Goal: Task Accomplishment & Management: Complete application form

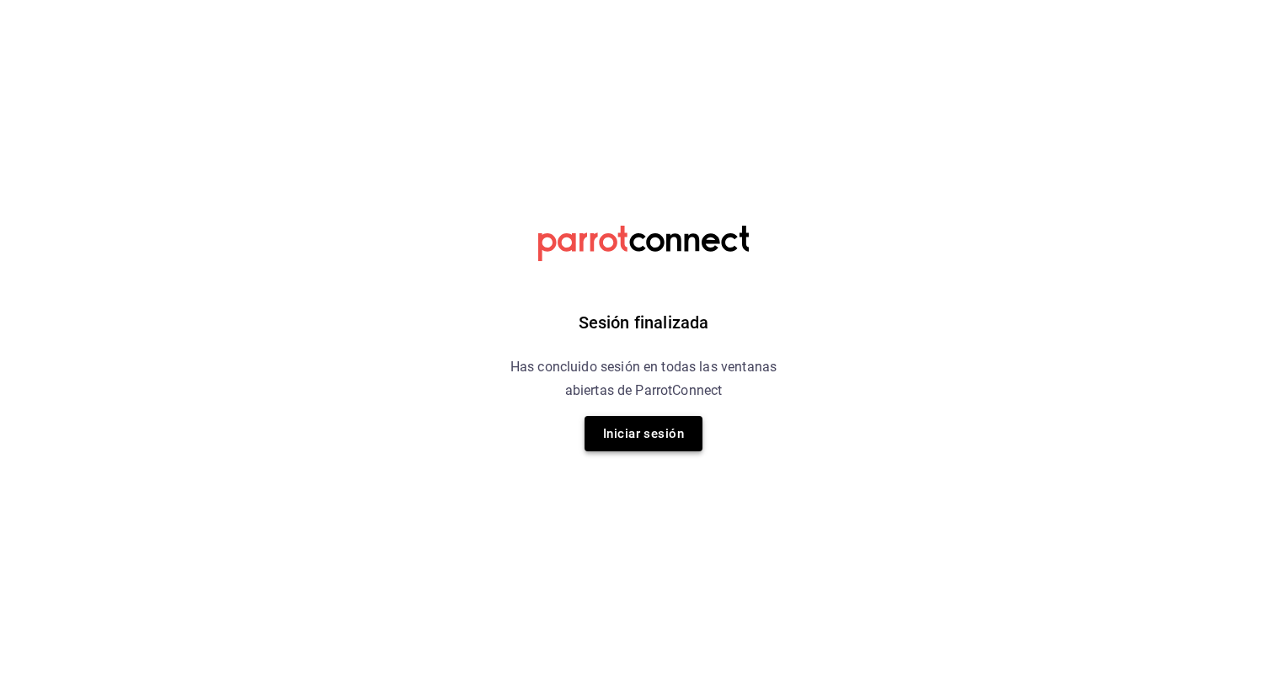
click at [649, 438] on button "Iniciar sesión" at bounding box center [644, 433] width 118 height 35
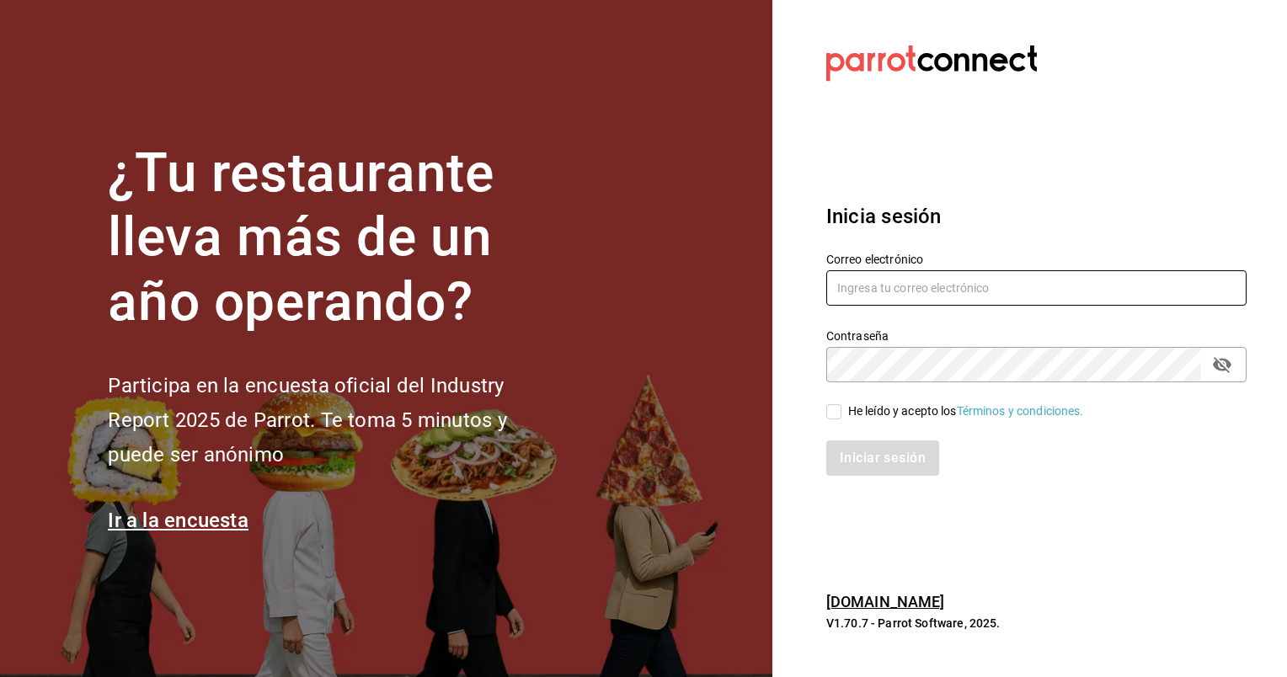
type input "A01240215@tec.mx"
click at [838, 415] on input "He leído y acepto los Términos y condiciones." at bounding box center [834, 411] width 15 height 15
checkbox input "true"
click at [853, 458] on button "Iniciar sesión" at bounding box center [884, 458] width 115 height 35
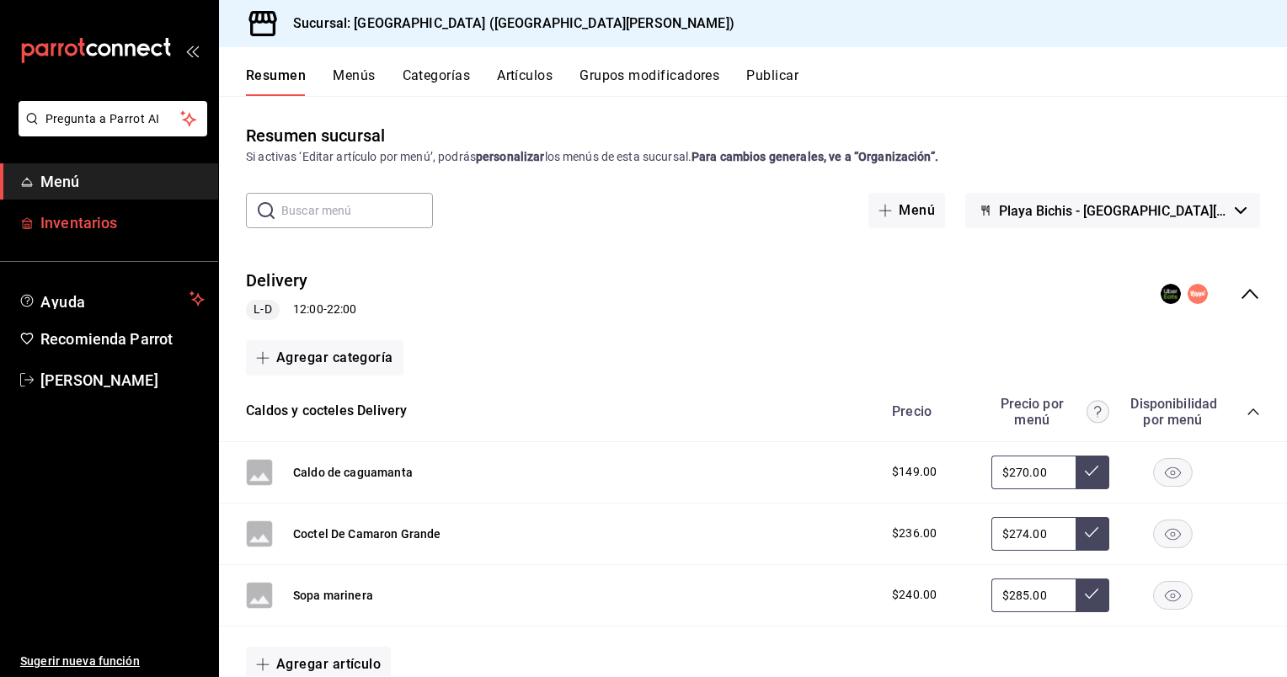
click at [147, 230] on span "Inventarios" at bounding box center [122, 222] width 164 height 23
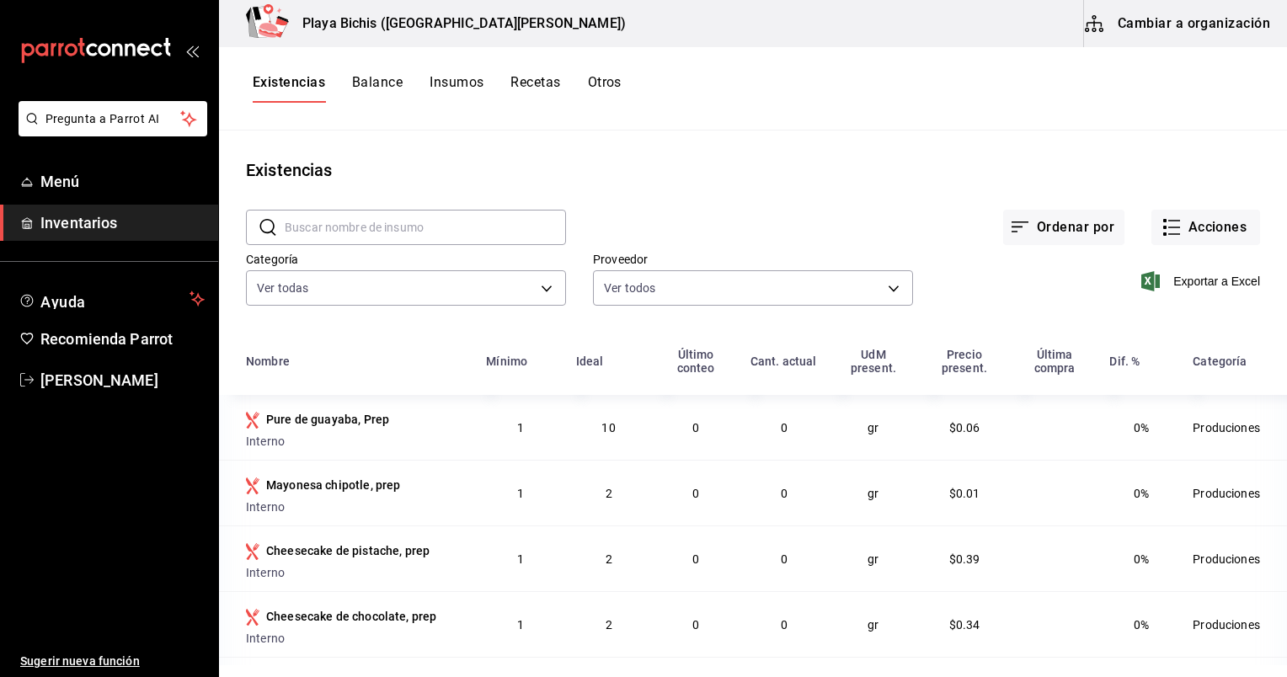
click at [1141, 41] on button "Cambiar a organización" at bounding box center [1179, 23] width 190 height 47
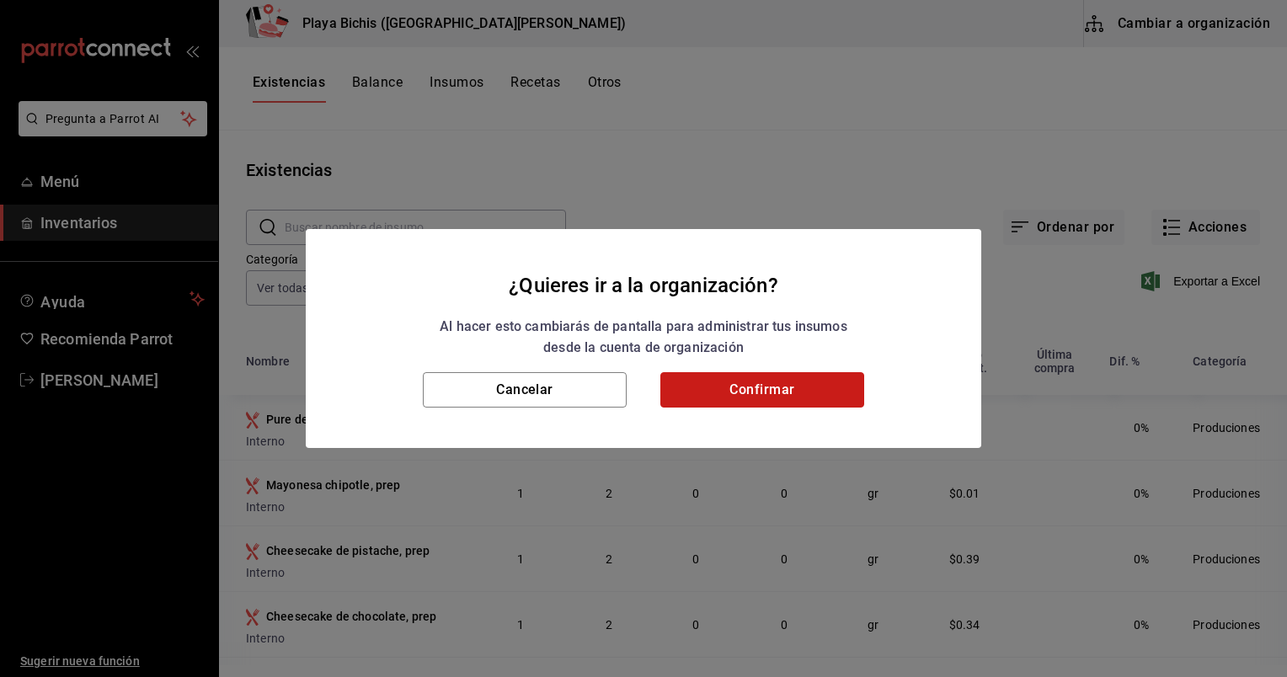
click at [768, 387] on button "Confirmar" at bounding box center [763, 389] width 204 height 35
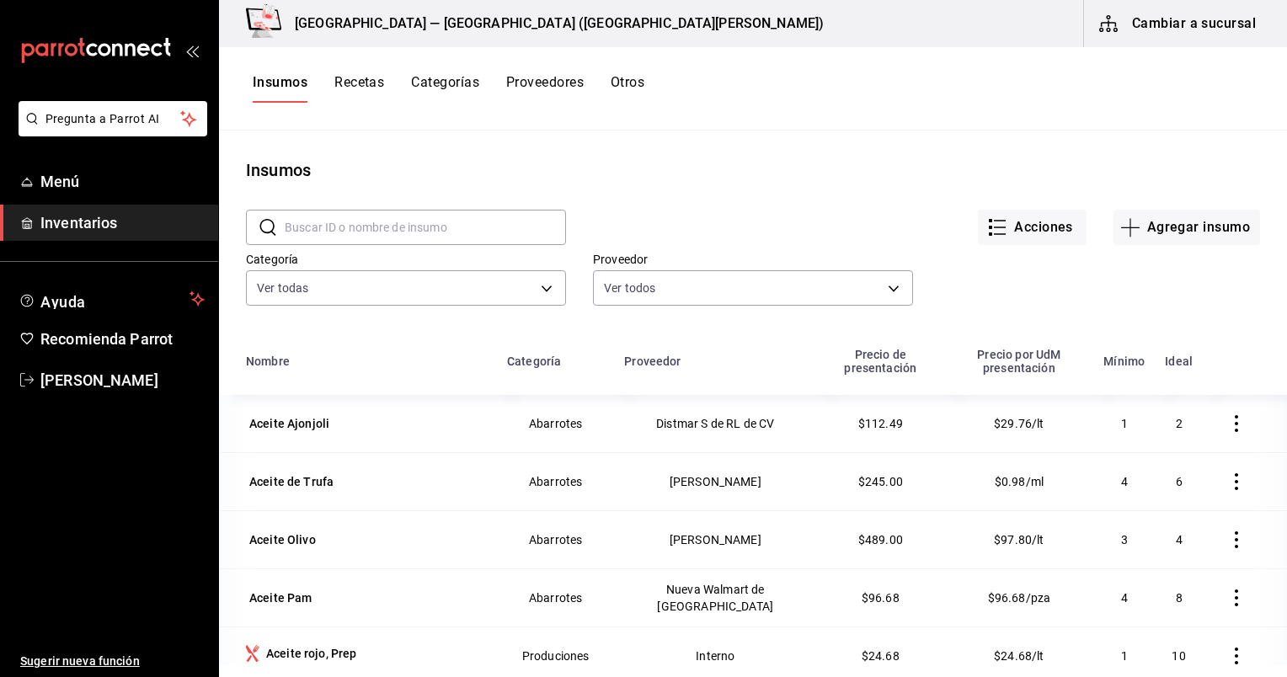
click at [369, 83] on button "Recetas" at bounding box center [359, 88] width 50 height 29
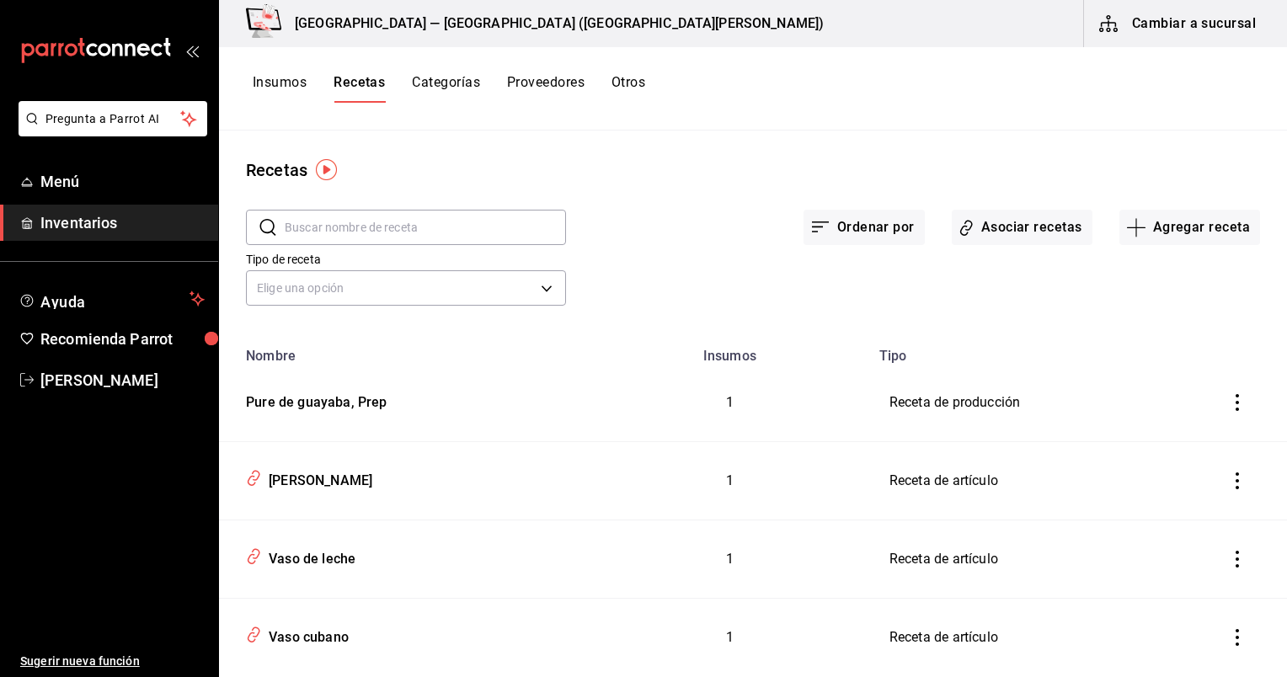
click at [392, 235] on input "text" at bounding box center [425, 228] width 281 height 34
paste input "Docena perfecta chiltepin"
type input "Docena perfecta chiltepin"
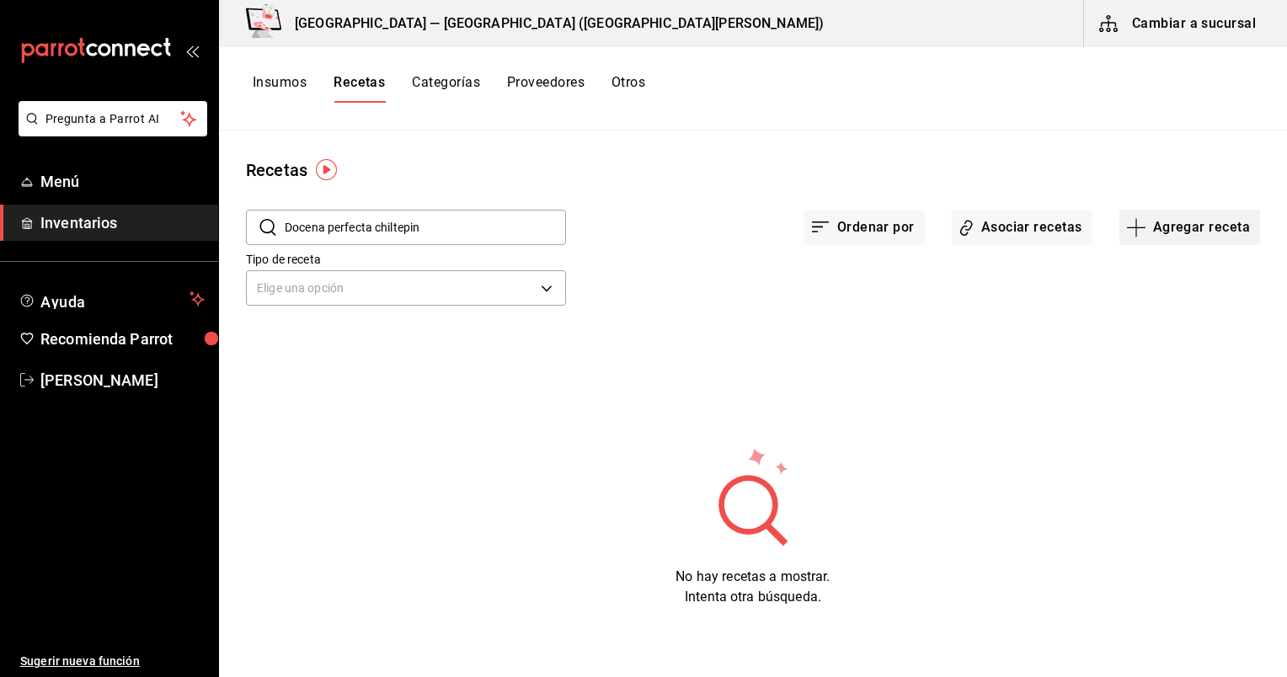
click at [1178, 244] on button "Agregar receta" at bounding box center [1190, 227] width 141 height 35
click at [1177, 270] on span "Receta" at bounding box center [1190, 274] width 142 height 18
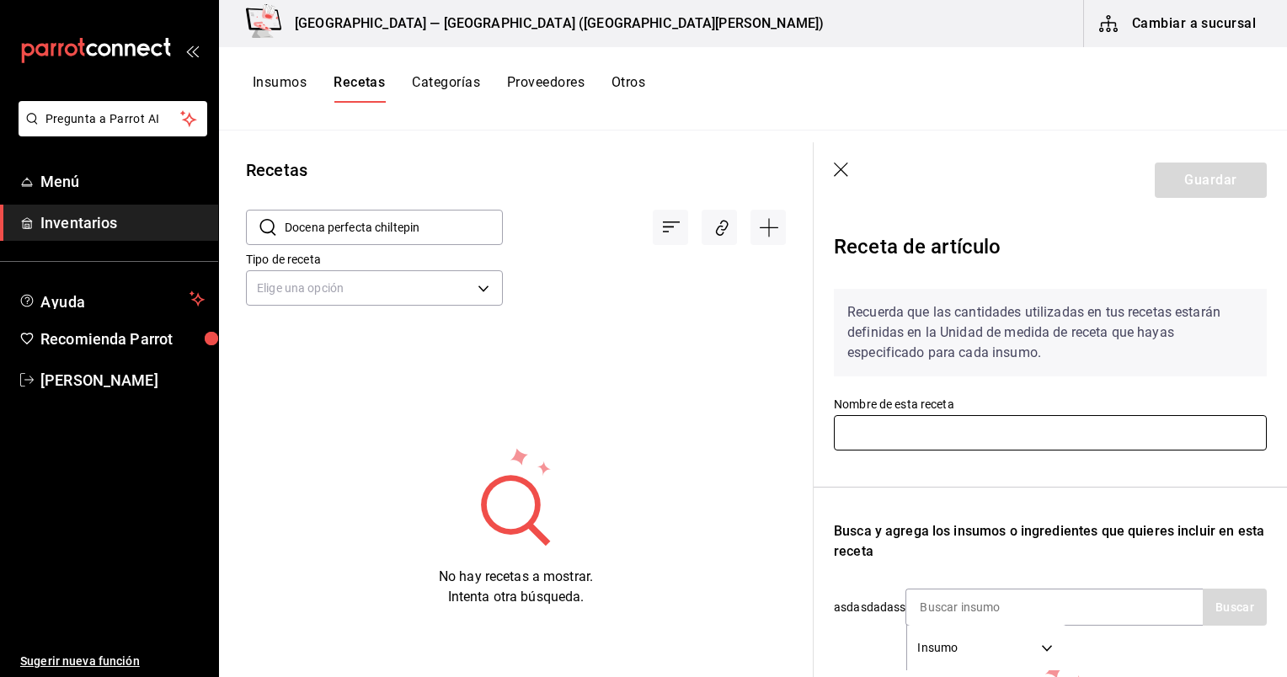
click at [1076, 424] on input "text" at bounding box center [1050, 432] width 433 height 35
paste input "Docena perfecta chiltepin"
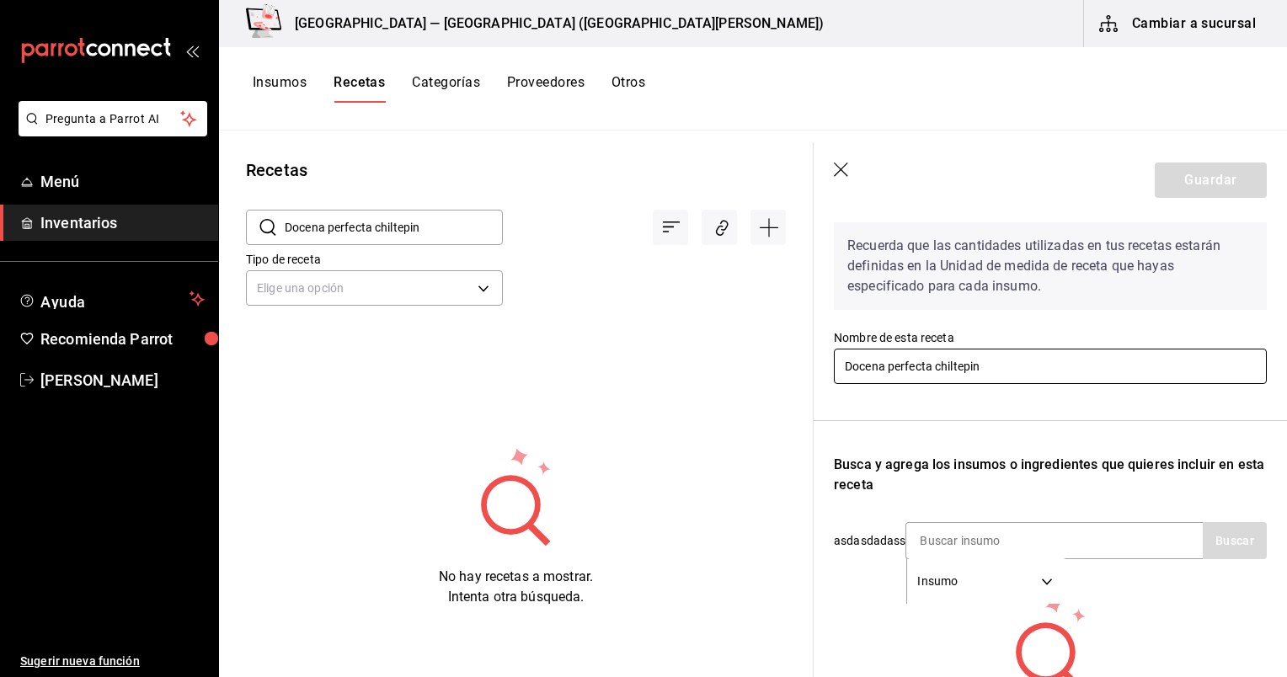
scroll to position [101, 0]
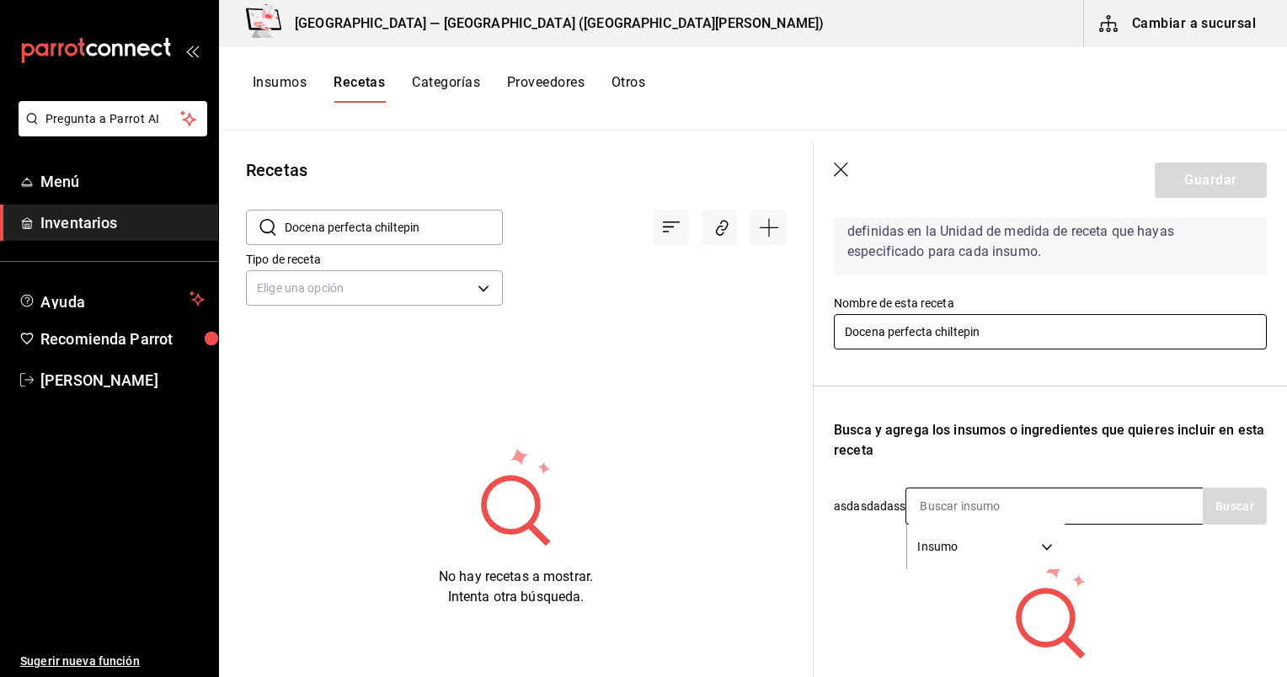
type input "Docena perfecta chiltepin"
click at [1079, 511] on div "Insumo SUPPLY" at bounding box center [1054, 506] width 297 height 37
click at [996, 512] on input at bounding box center [991, 506] width 169 height 35
type input "ostion"
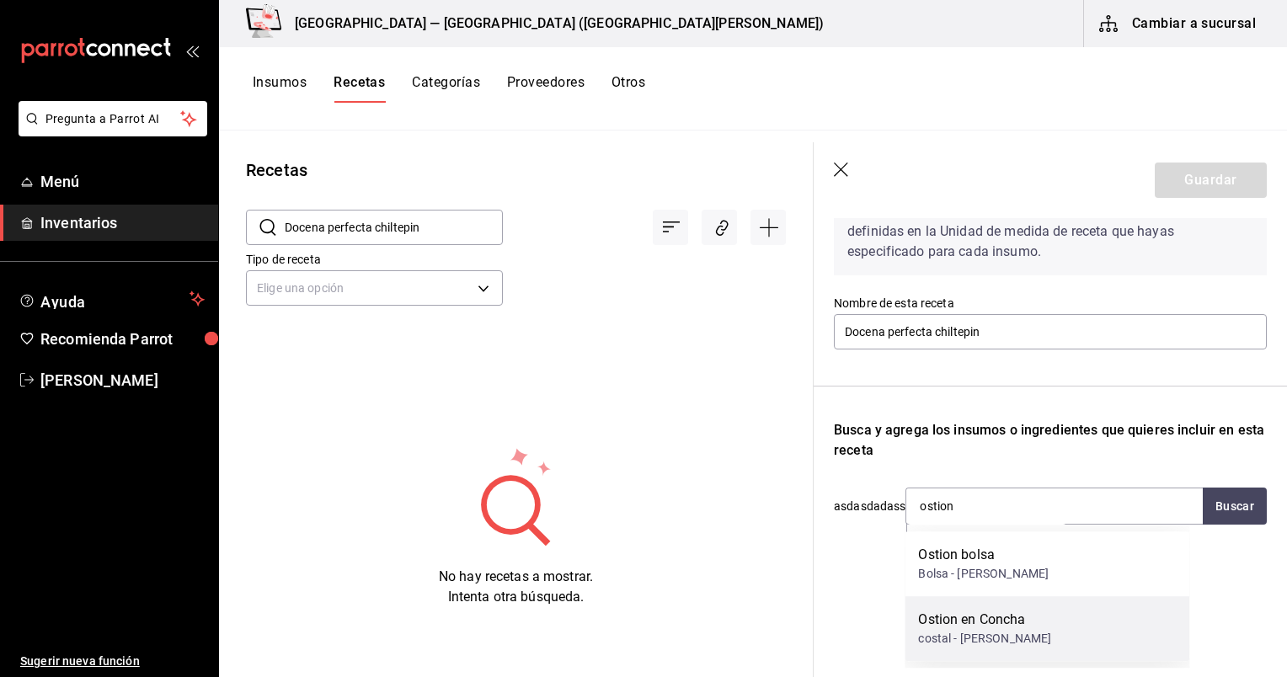
click at [1038, 624] on div "Ostion en Concha" at bounding box center [984, 620] width 133 height 20
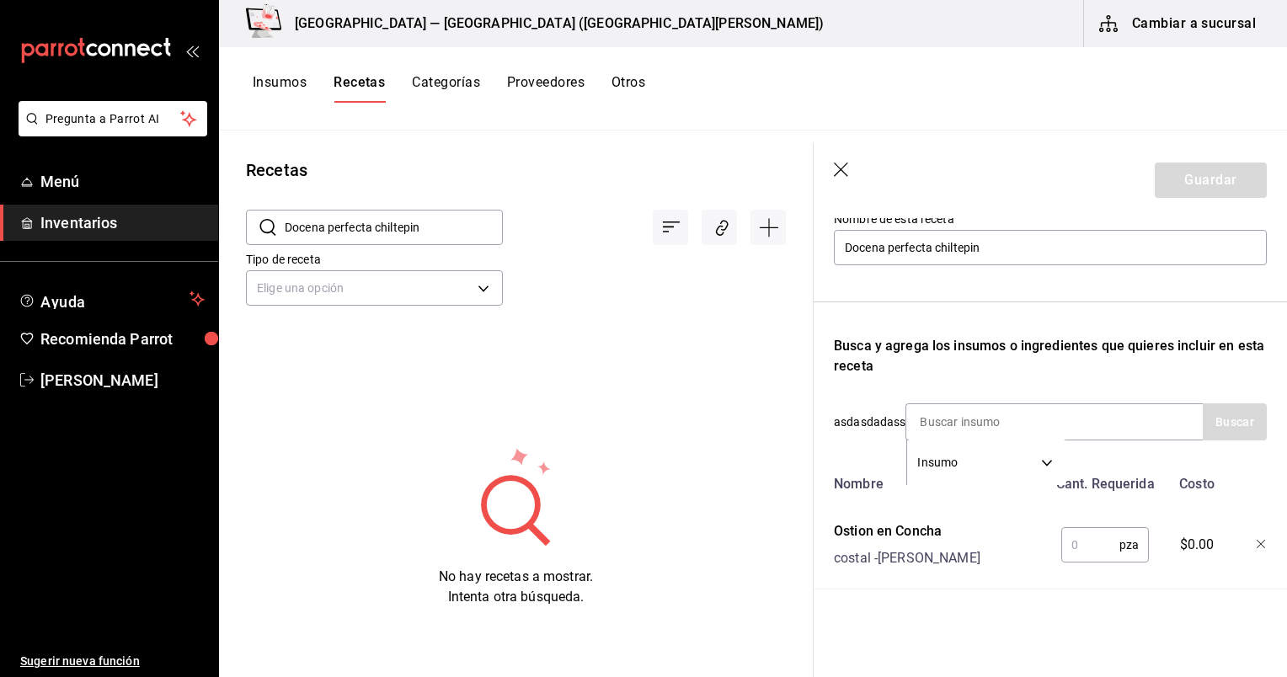
scroll to position [215, 0]
click at [1075, 532] on input "text" at bounding box center [1091, 545] width 58 height 34
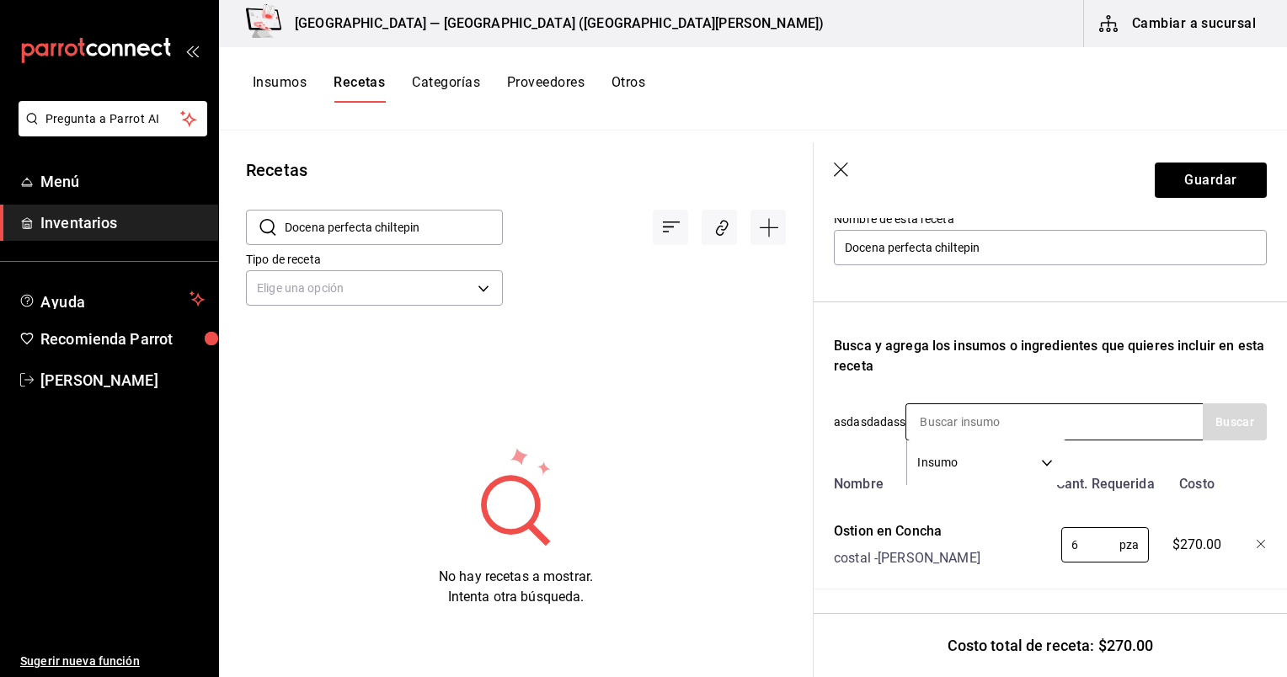
type input "6"
click at [965, 404] on input at bounding box center [991, 421] width 169 height 35
type input "limon amar"
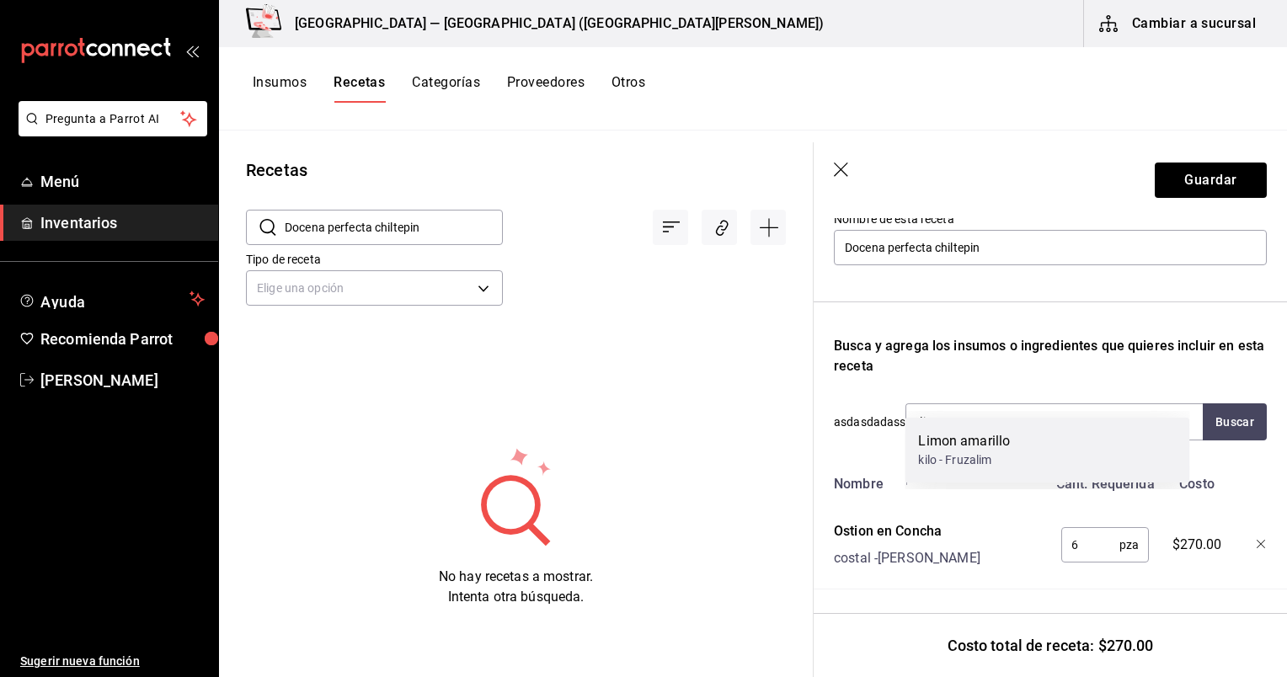
click at [1049, 452] on div "Limon amarillo kilo - Fruzalim" at bounding box center [1047, 450] width 285 height 65
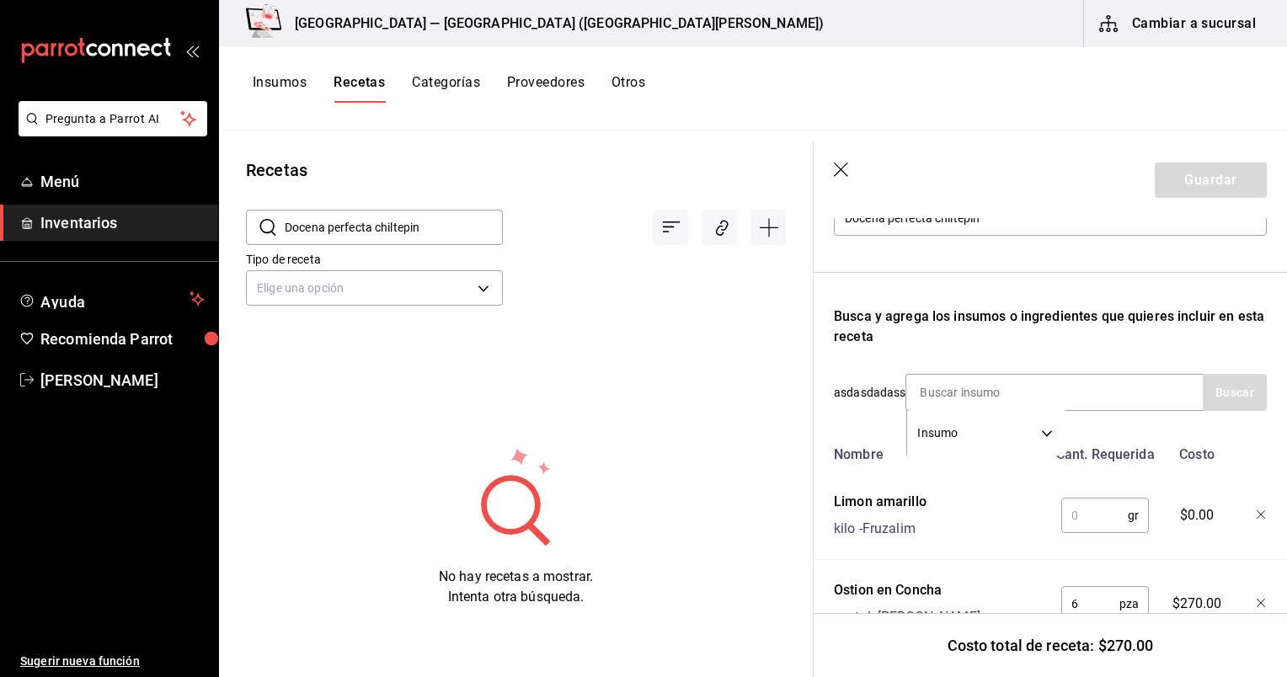
click at [1084, 512] on input "text" at bounding box center [1095, 516] width 67 height 34
type input "80"
click at [982, 400] on input at bounding box center [991, 392] width 169 height 35
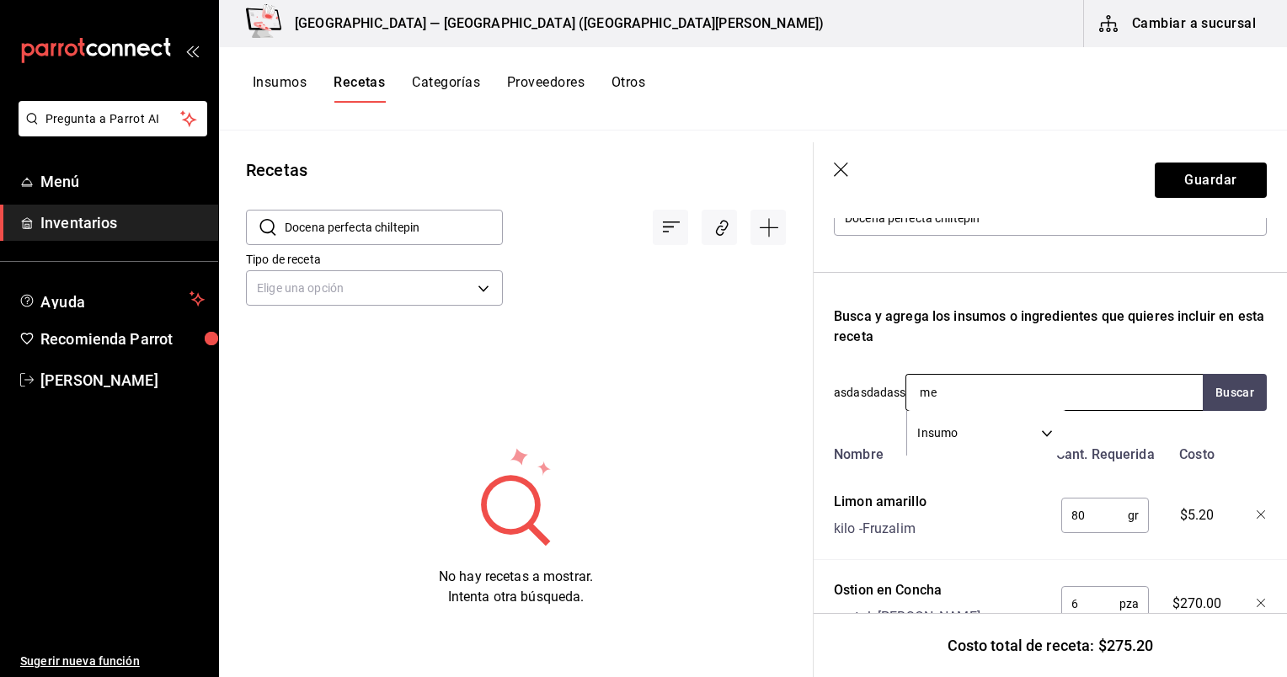
type input "m"
type input "c"
type input "s"
type input "salsa ch"
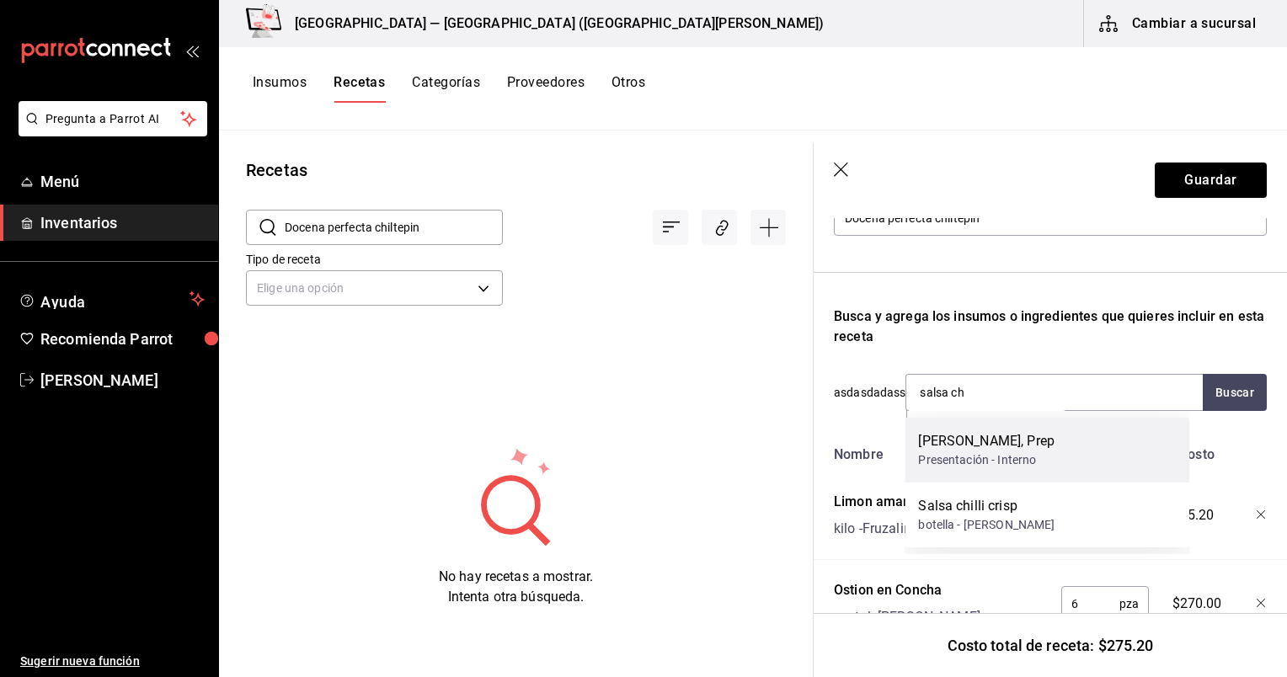
click at [1104, 434] on div "Salsa Chiltepin, Prep Presentación - Interno" at bounding box center [1047, 450] width 285 height 65
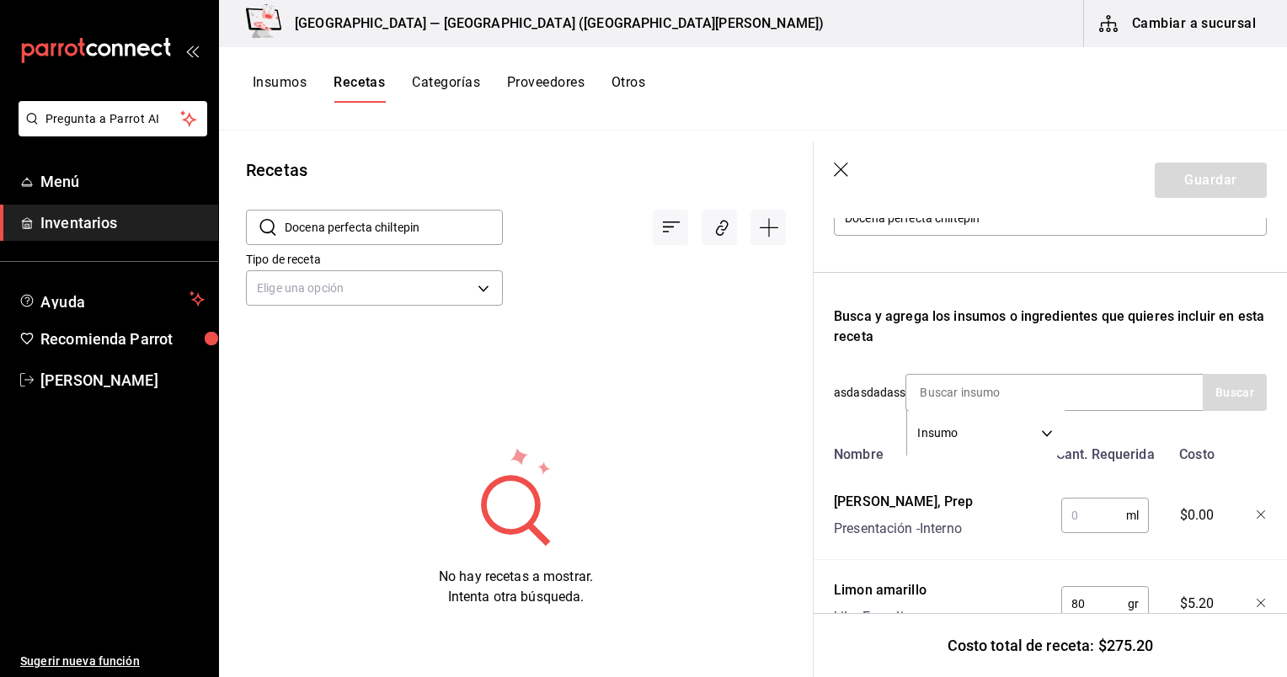
click at [1086, 501] on input "text" at bounding box center [1094, 516] width 65 height 34
type input "60"
click at [963, 404] on input at bounding box center [991, 392] width 169 height 35
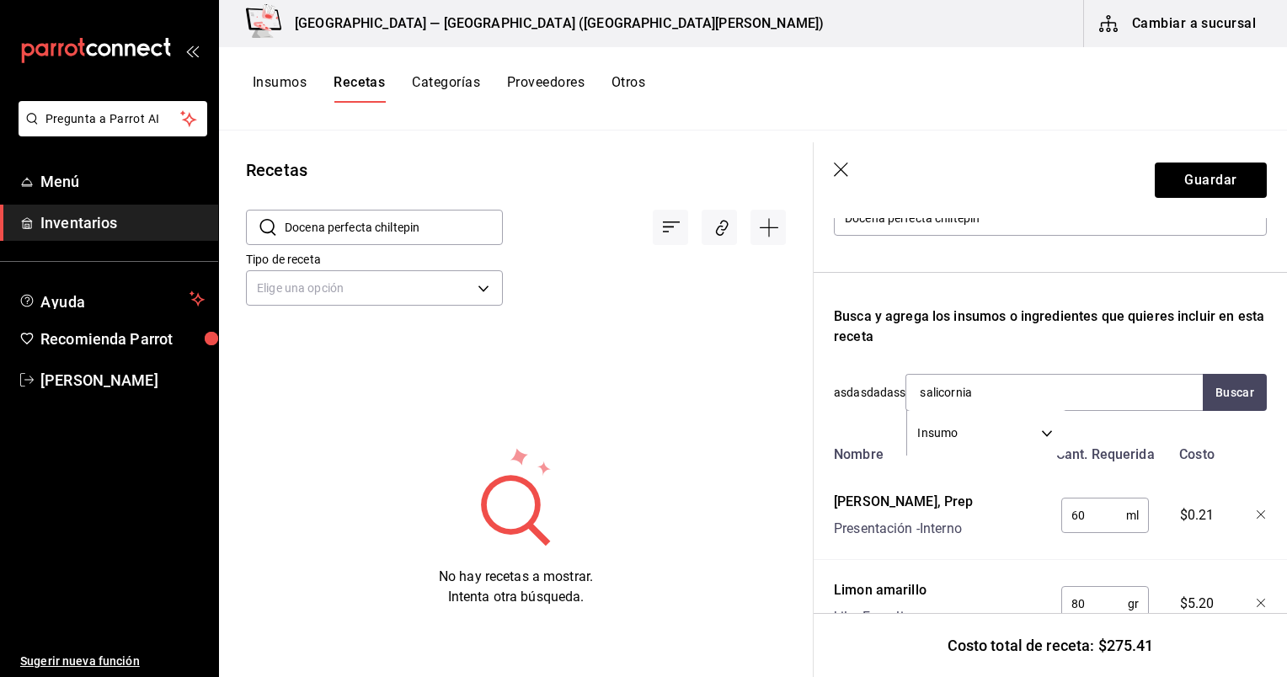
drag, startPoint x: 1014, startPoint y: 404, endPoint x: 820, endPoint y: 397, distance: 193.9
click at [820, 397] on div "Receta de artículo Recuerda que las cantidades utilizadas en tus recetas estará…" at bounding box center [1050, 413] width 473 height 821
type input "s"
type input "j"
type input "tajin"
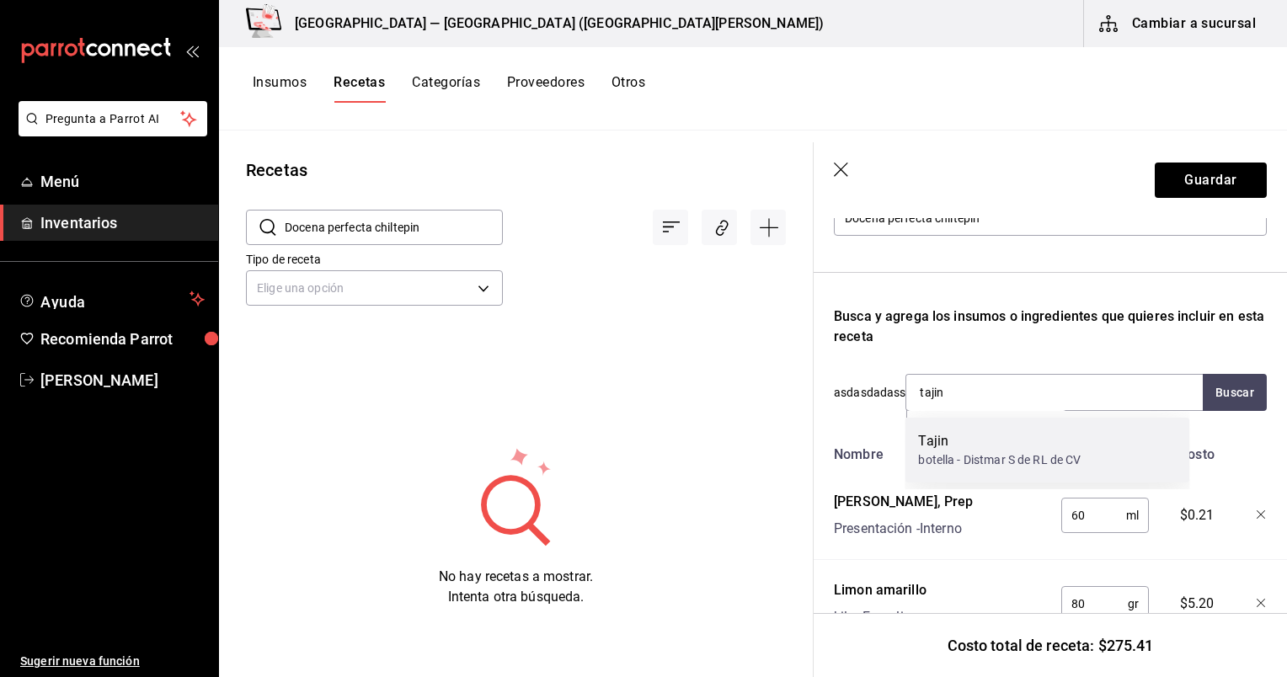
click at [998, 444] on div "Tajin" at bounding box center [999, 441] width 163 height 20
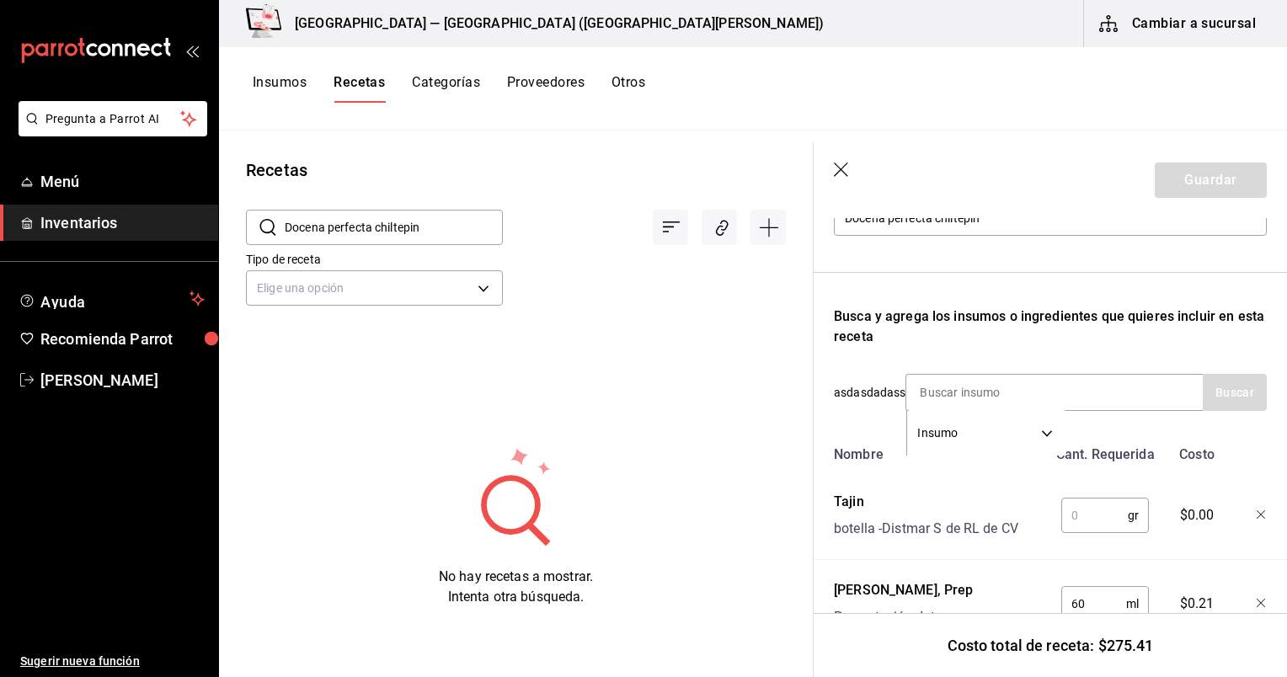
click at [1068, 506] on input "text" at bounding box center [1095, 516] width 67 height 34
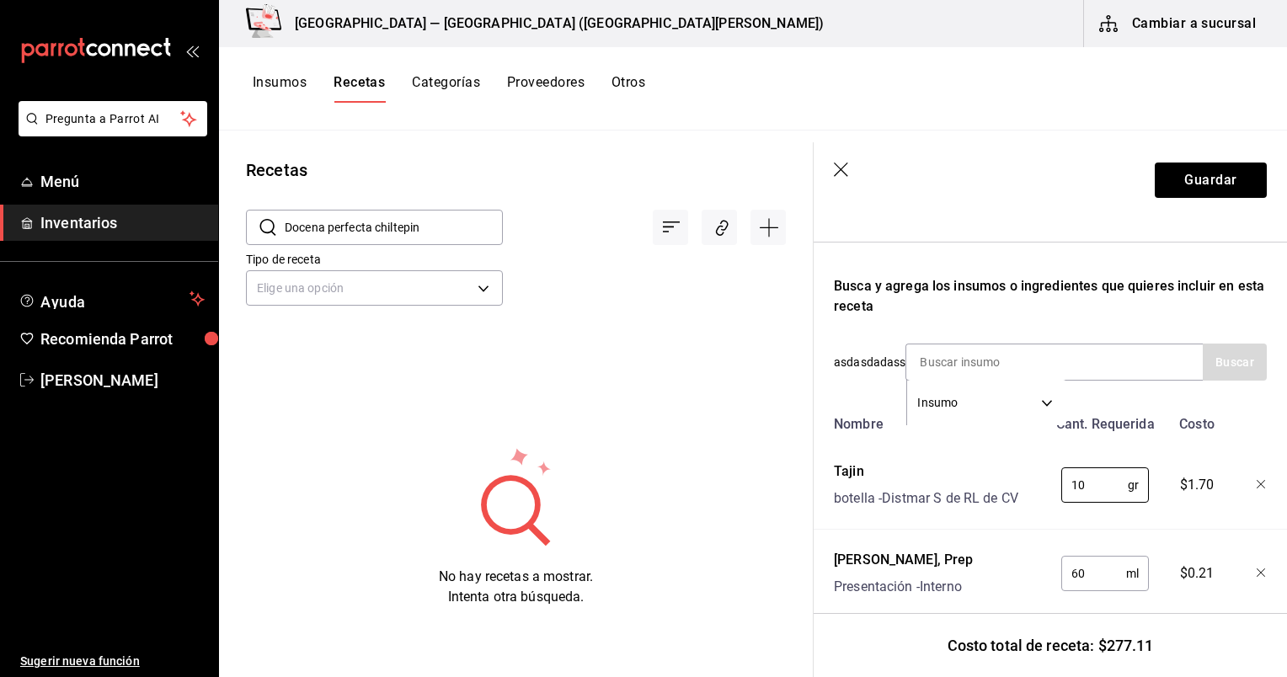
type input "10"
click at [1094, 356] on div "Insumo SUPPLY" at bounding box center [1054, 362] width 297 height 37
click at [1071, 360] on input at bounding box center [991, 362] width 169 height 35
type input "jugo"
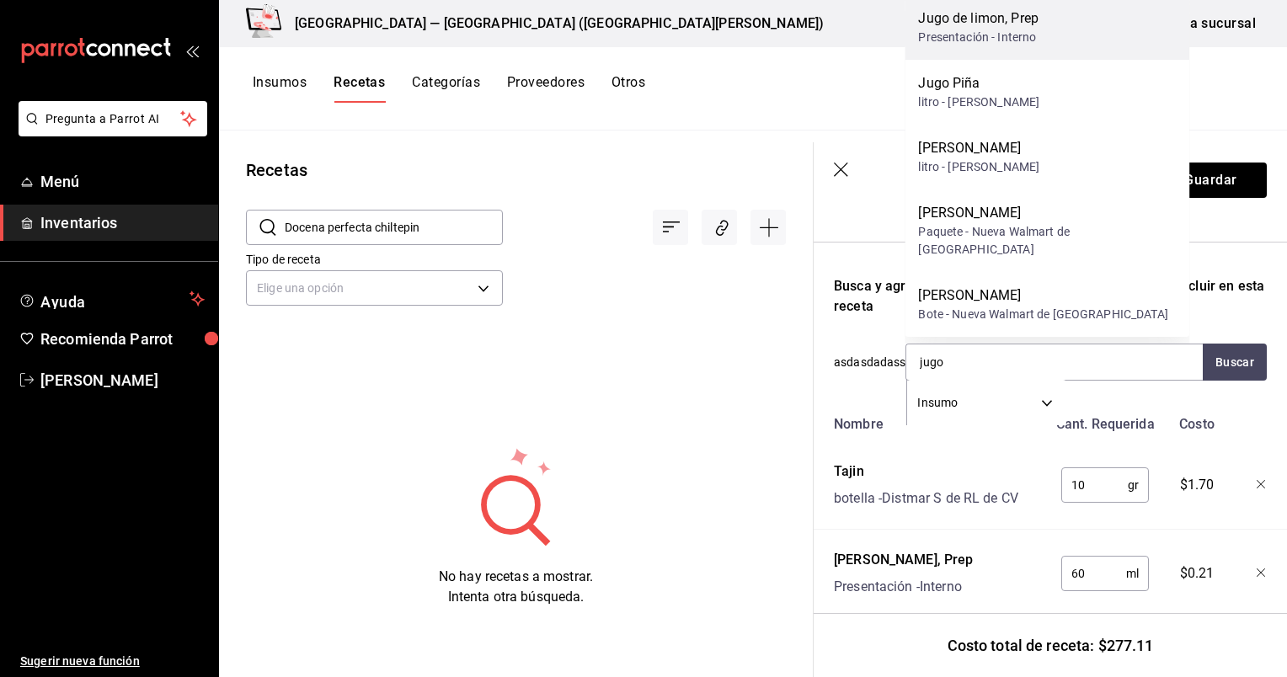
click at [1048, 60] on div "Jugo de limon, Prep Presentación - Interno" at bounding box center [1047, 27] width 285 height 65
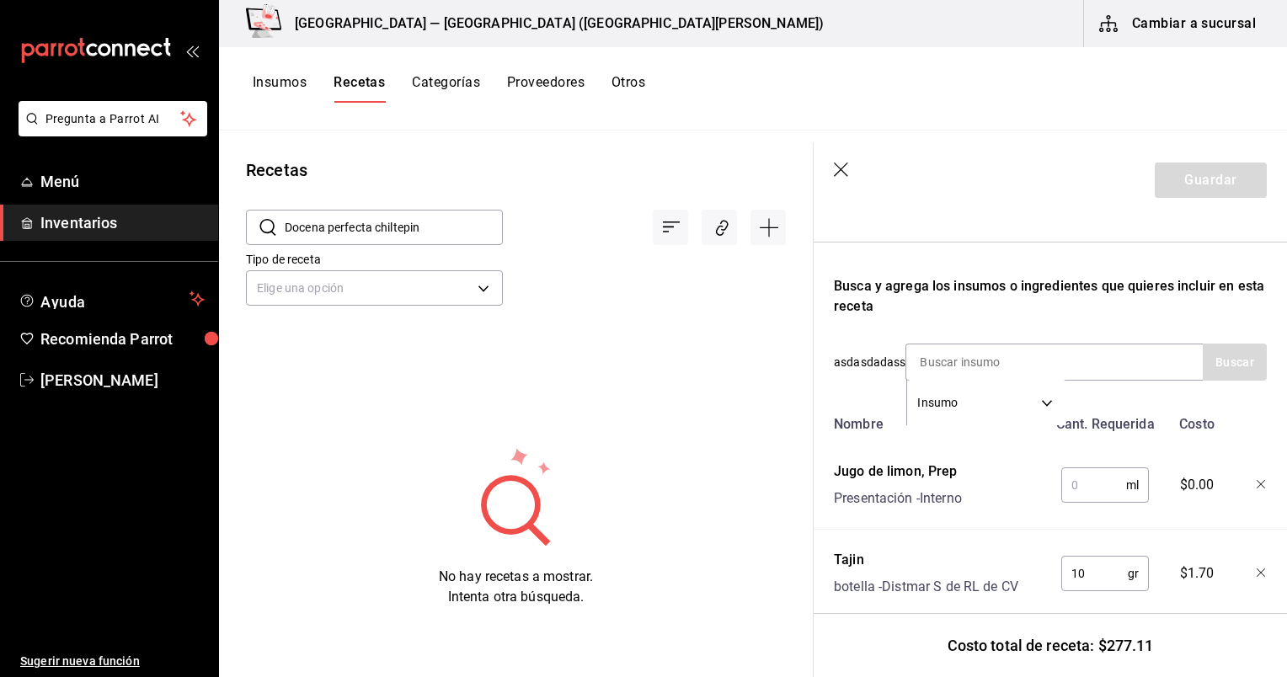
click at [1067, 497] on input "text" at bounding box center [1094, 485] width 65 height 34
type input "30"
click at [936, 360] on input at bounding box center [991, 362] width 169 height 35
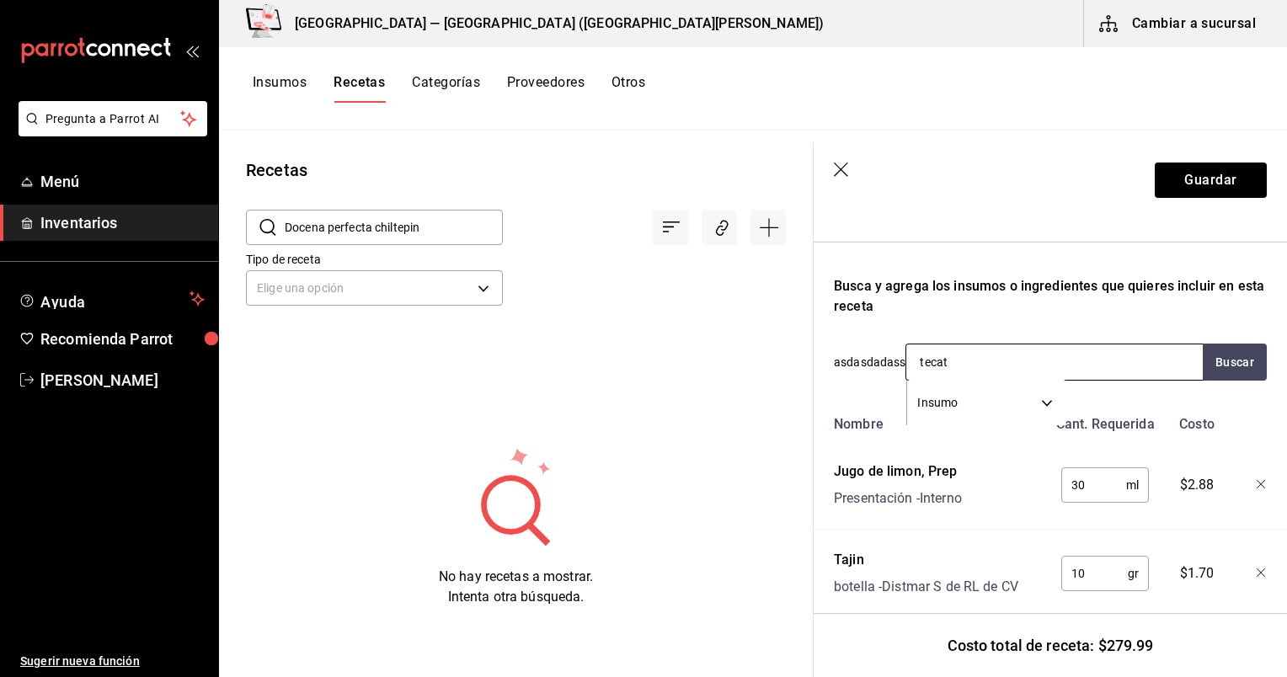
type input "tecate"
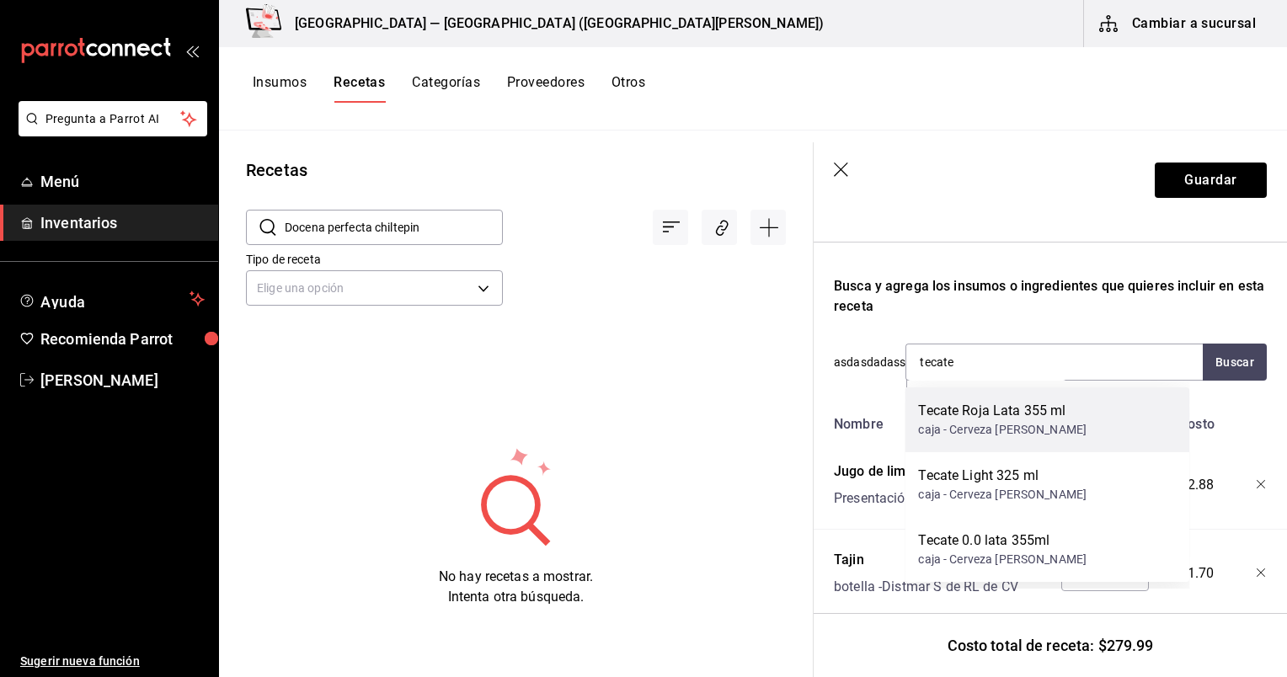
click at [1054, 423] on div "caja - Cerveza [PERSON_NAME]" at bounding box center [1002, 430] width 169 height 18
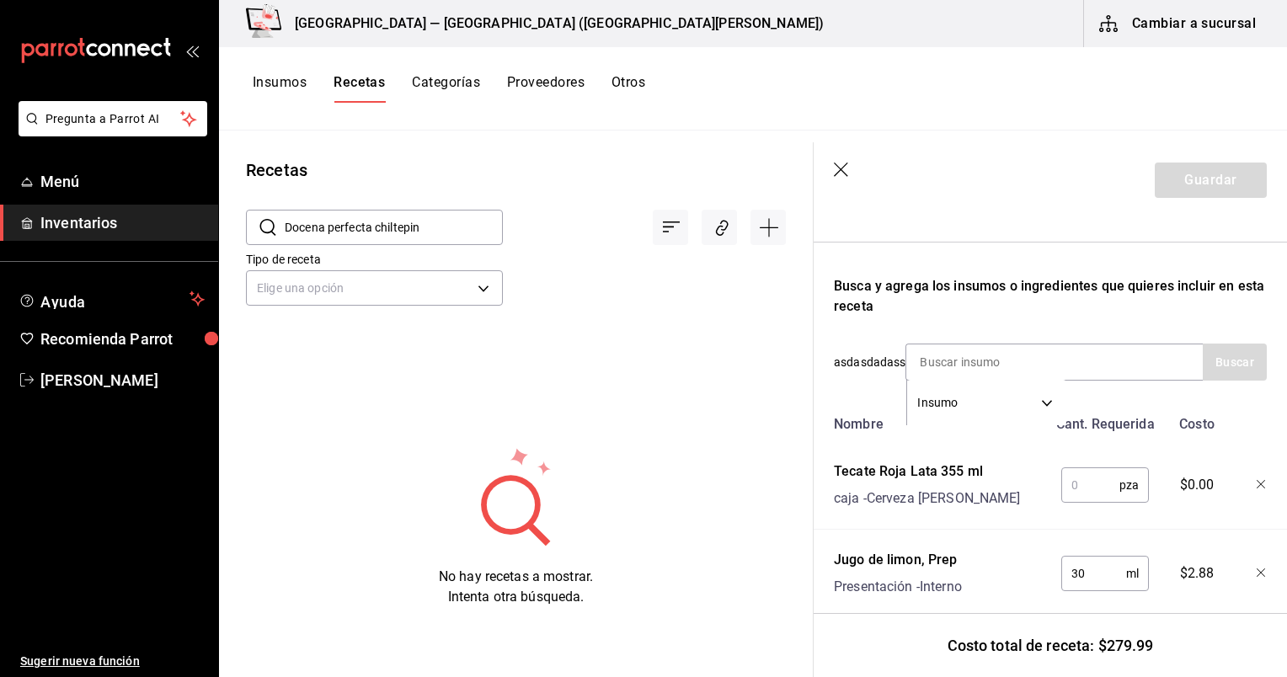
click at [1084, 502] on input "text" at bounding box center [1091, 485] width 58 height 34
type input "6"
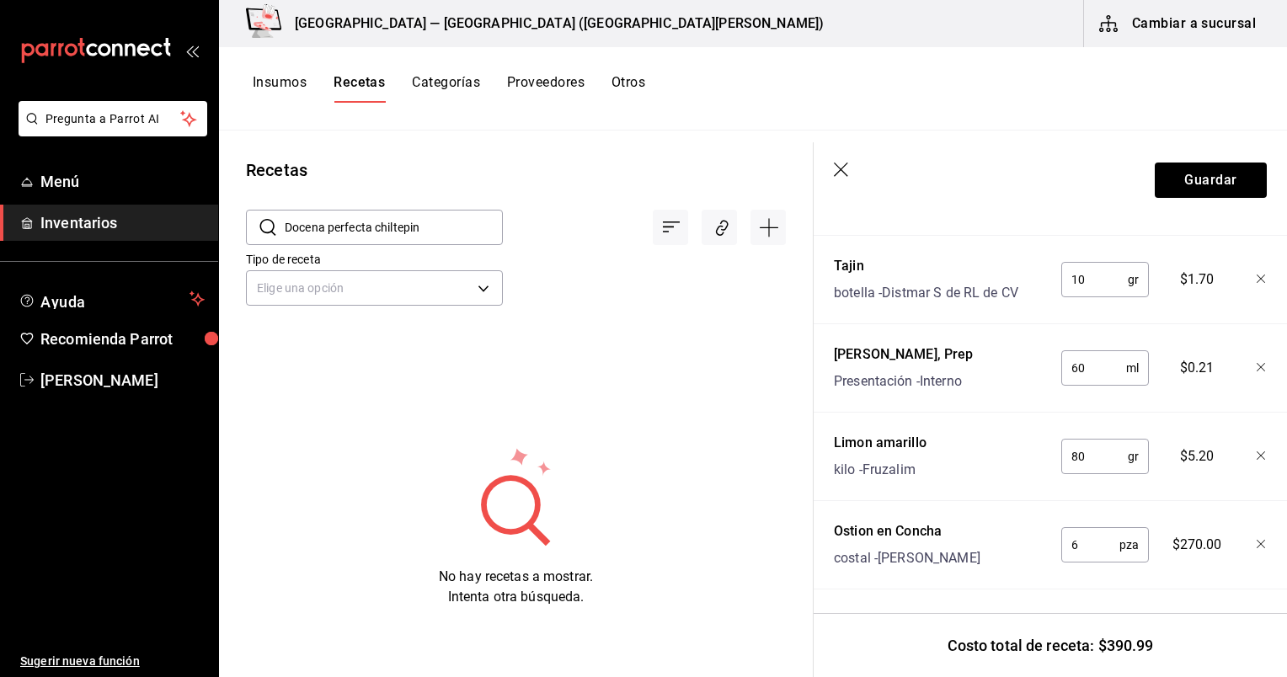
scroll to position [0, 0]
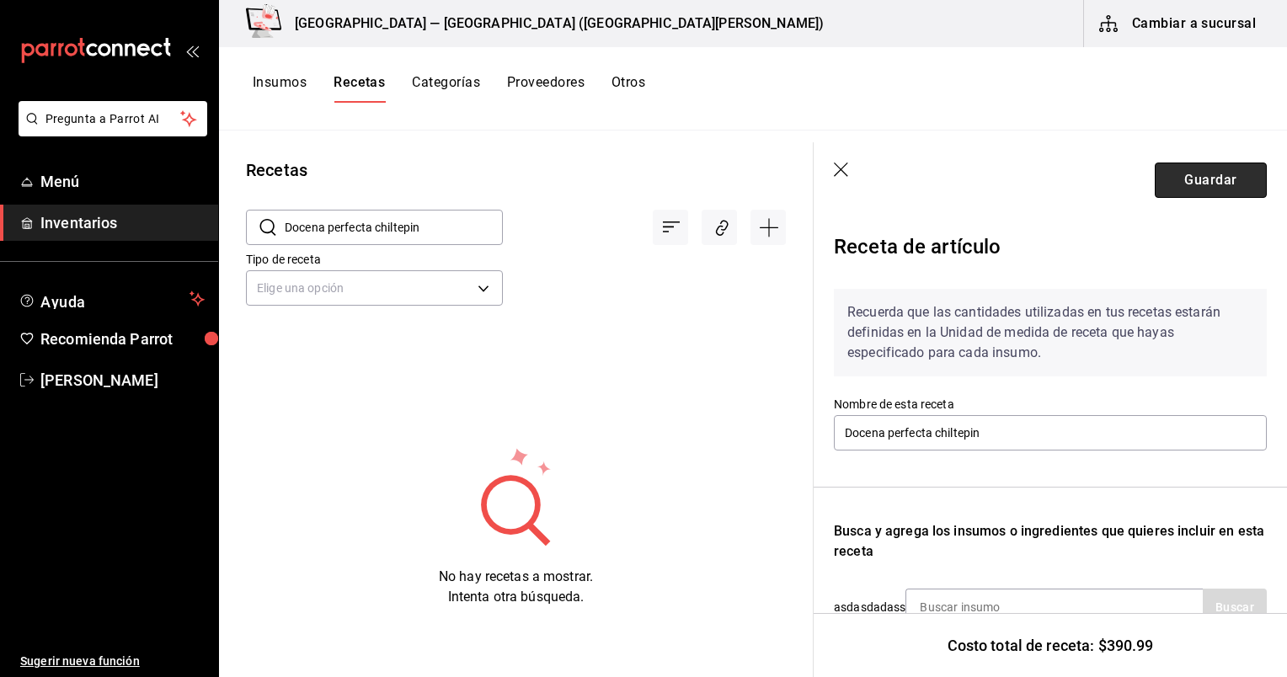
click at [1182, 181] on button "Guardar" at bounding box center [1211, 180] width 112 height 35
click at [543, 394] on div "​ Docena perfecta chiltepin ​ Tipo de receta Elige una opción default No hay re…" at bounding box center [516, 395] width 594 height 425
click at [1218, 177] on button "Guardar" at bounding box center [1211, 180] width 112 height 35
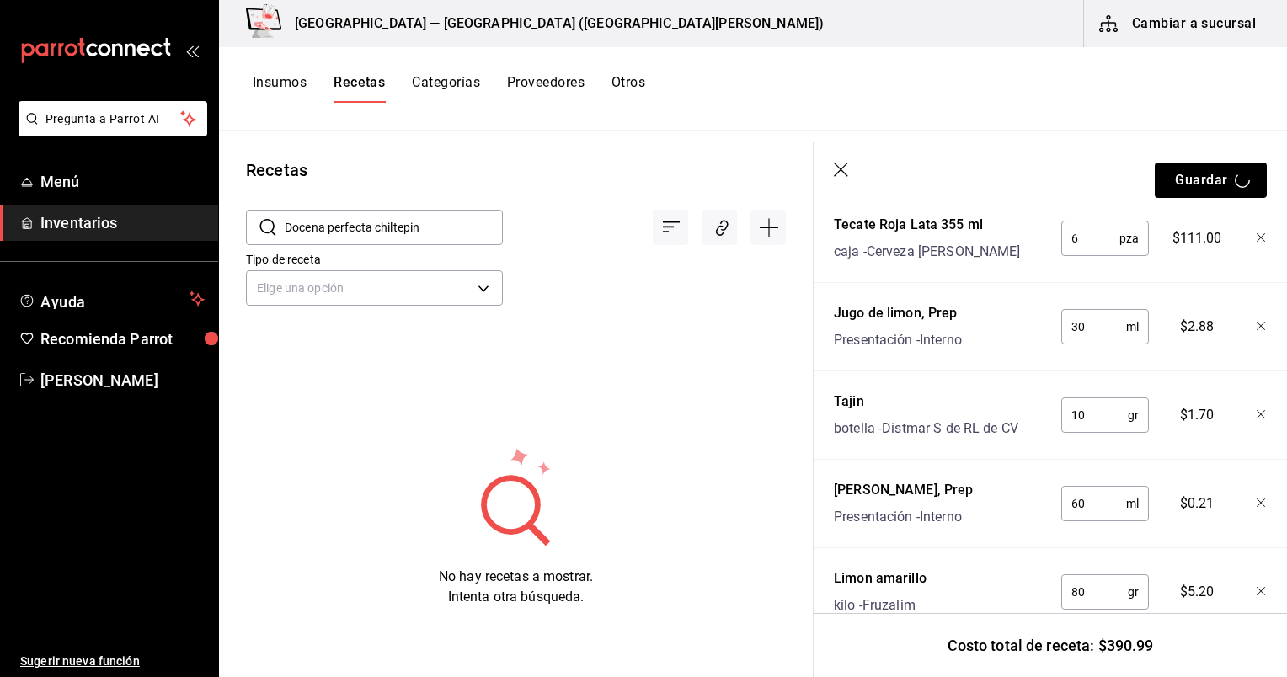
click at [950, 324] on div "Jugo de limon, Prep" at bounding box center [898, 313] width 128 height 20
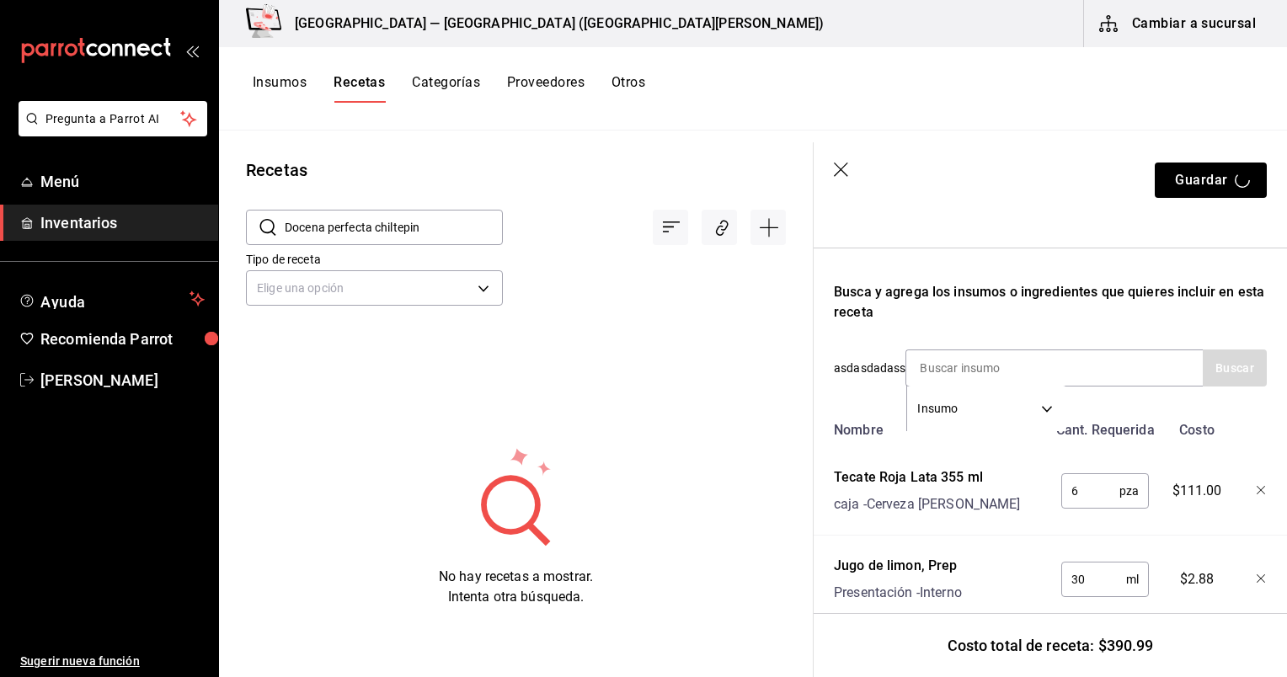
scroll to position [239, 0]
click at [1000, 374] on input at bounding box center [991, 367] width 169 height 35
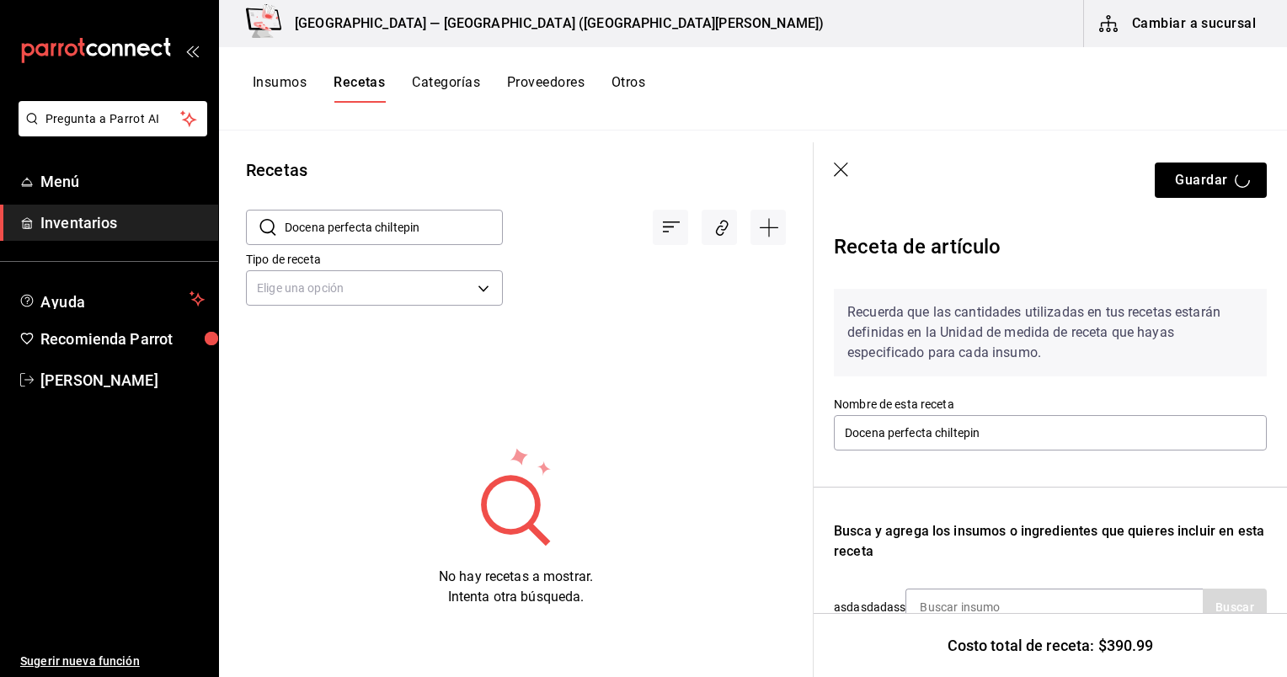
click at [837, 172] on icon "button" at bounding box center [842, 171] width 17 height 17
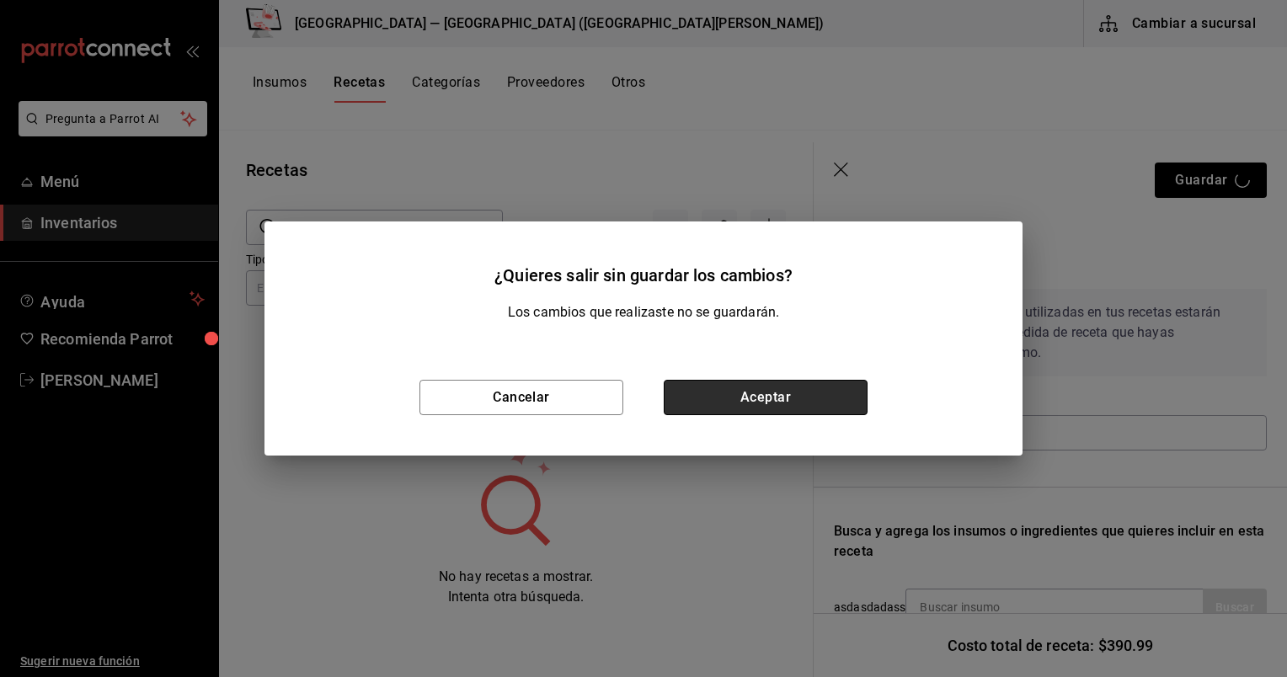
click at [784, 394] on button "Aceptar" at bounding box center [766, 397] width 204 height 35
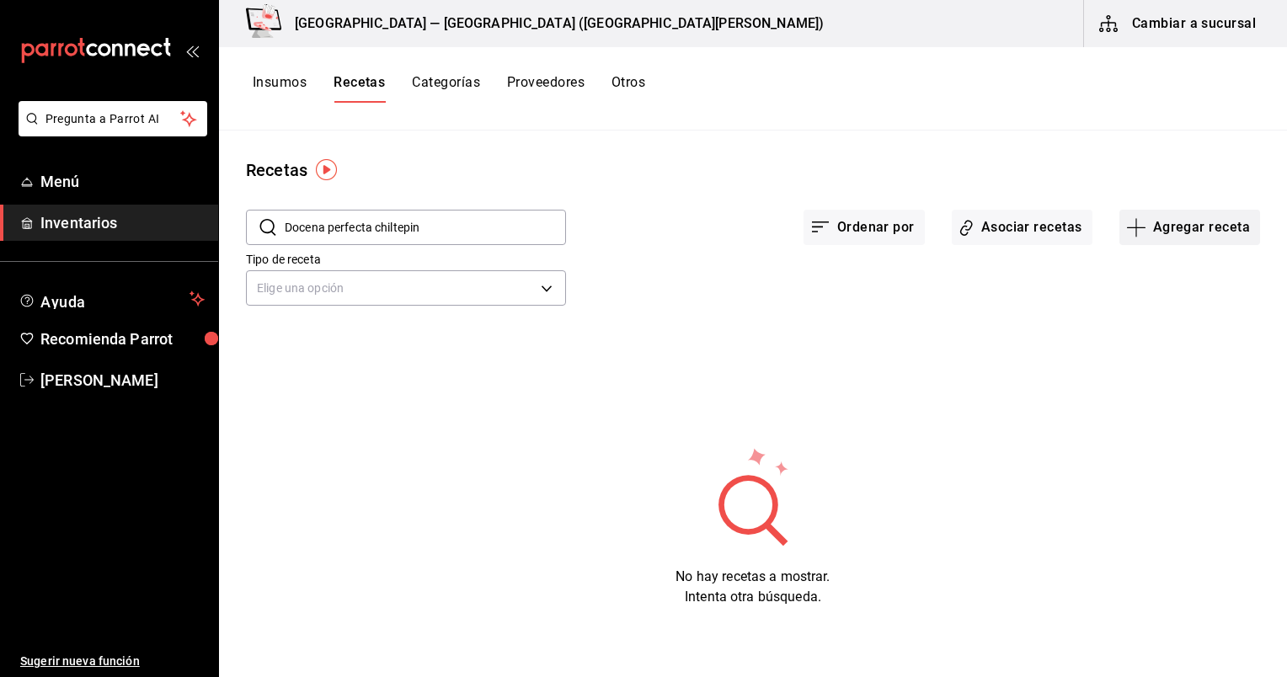
click at [1197, 230] on button "Agregar receta" at bounding box center [1190, 227] width 141 height 35
click at [1190, 270] on span "Receta" at bounding box center [1190, 274] width 142 height 18
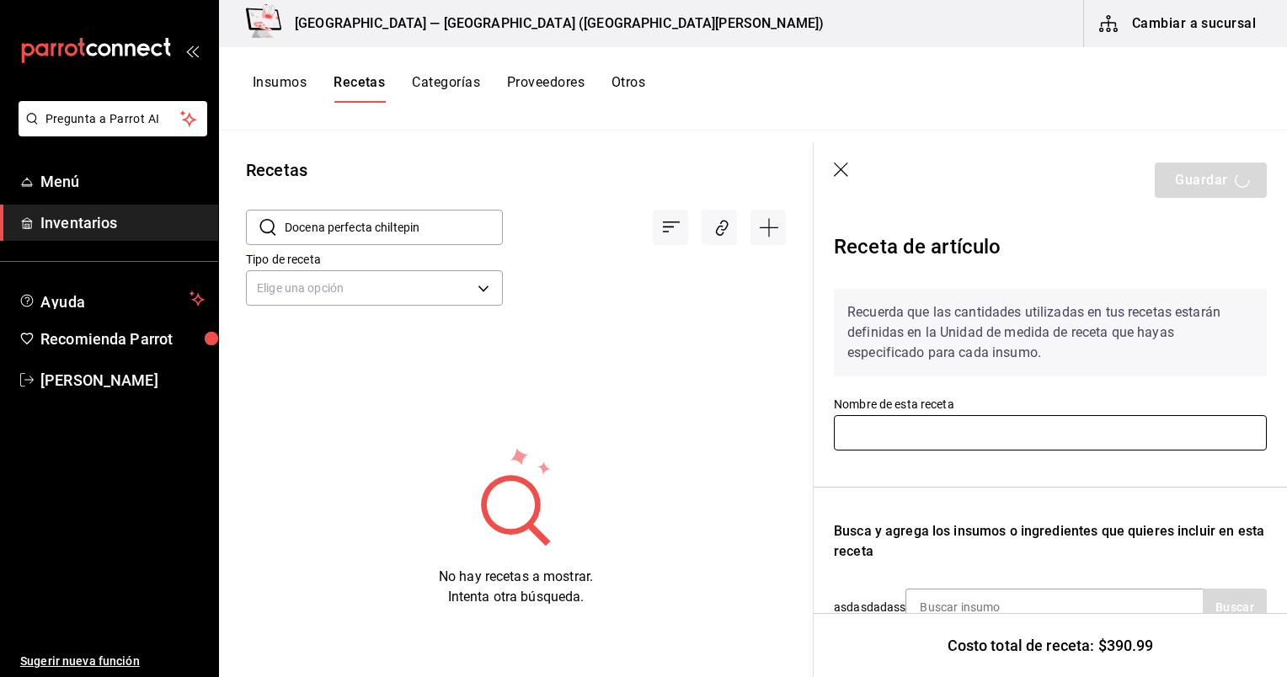
click at [1018, 416] on input "text" at bounding box center [1050, 432] width 433 height 35
paste input "Docena perfecta chiltepin"
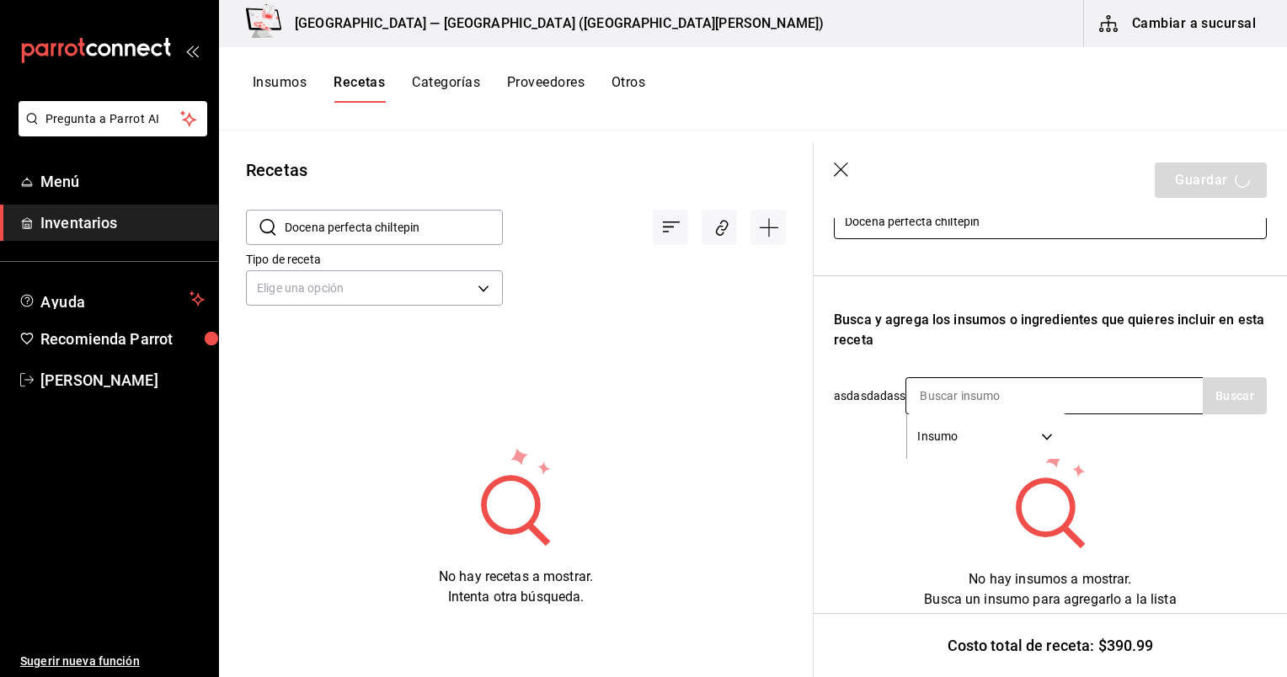
type input "Docena perfecta chiltepin"
click at [1003, 378] on input at bounding box center [991, 395] width 169 height 35
type input "ostion"
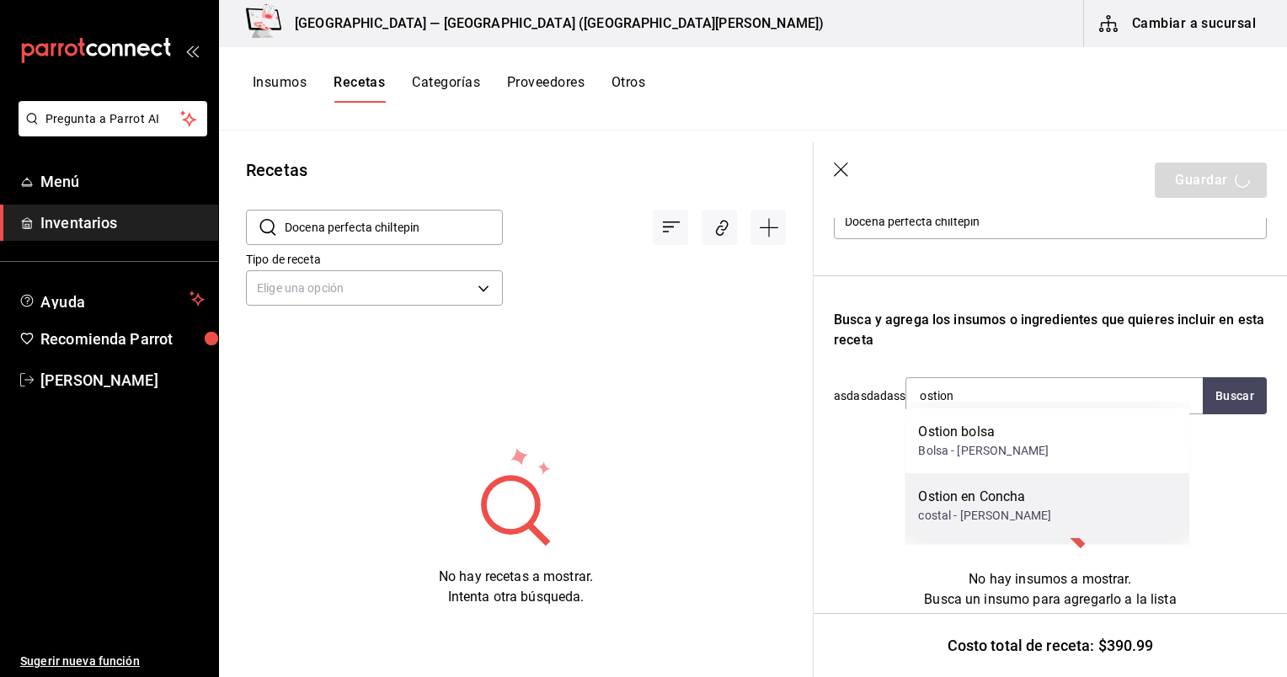
click at [1022, 495] on div "Ostion en Concha" at bounding box center [984, 497] width 133 height 20
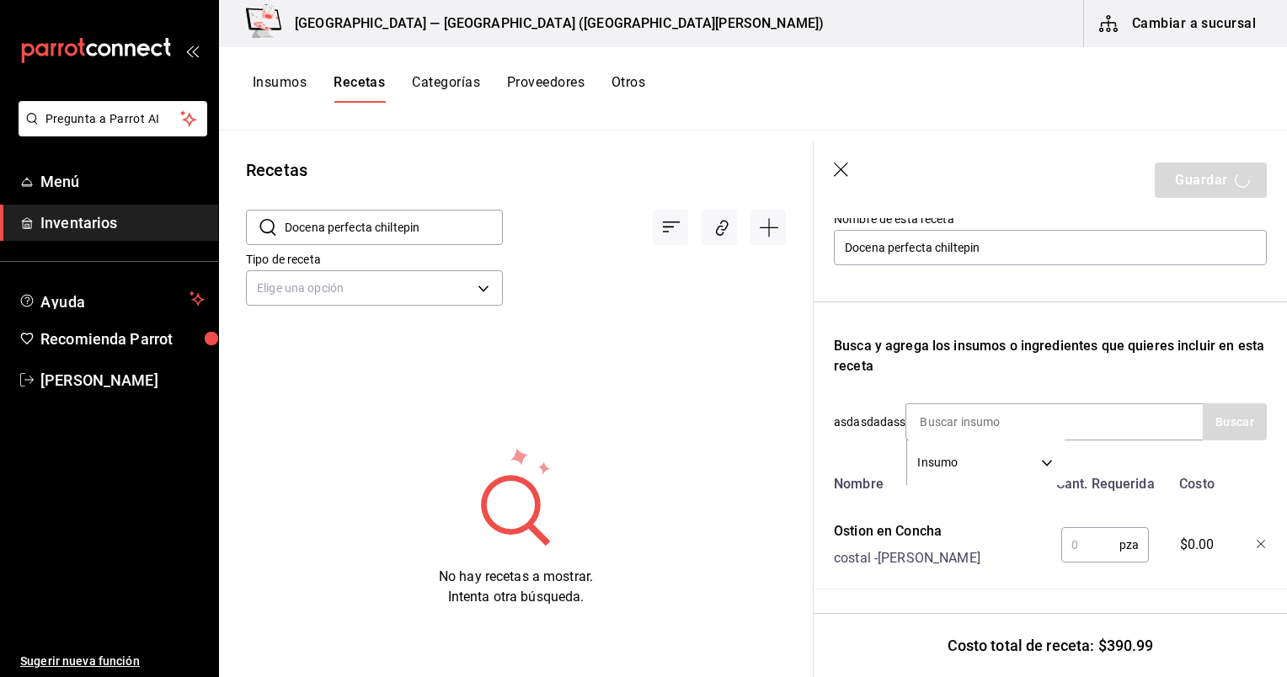
scroll to position [218, 0]
click at [1105, 528] on input "text" at bounding box center [1091, 545] width 58 height 34
type input "6"
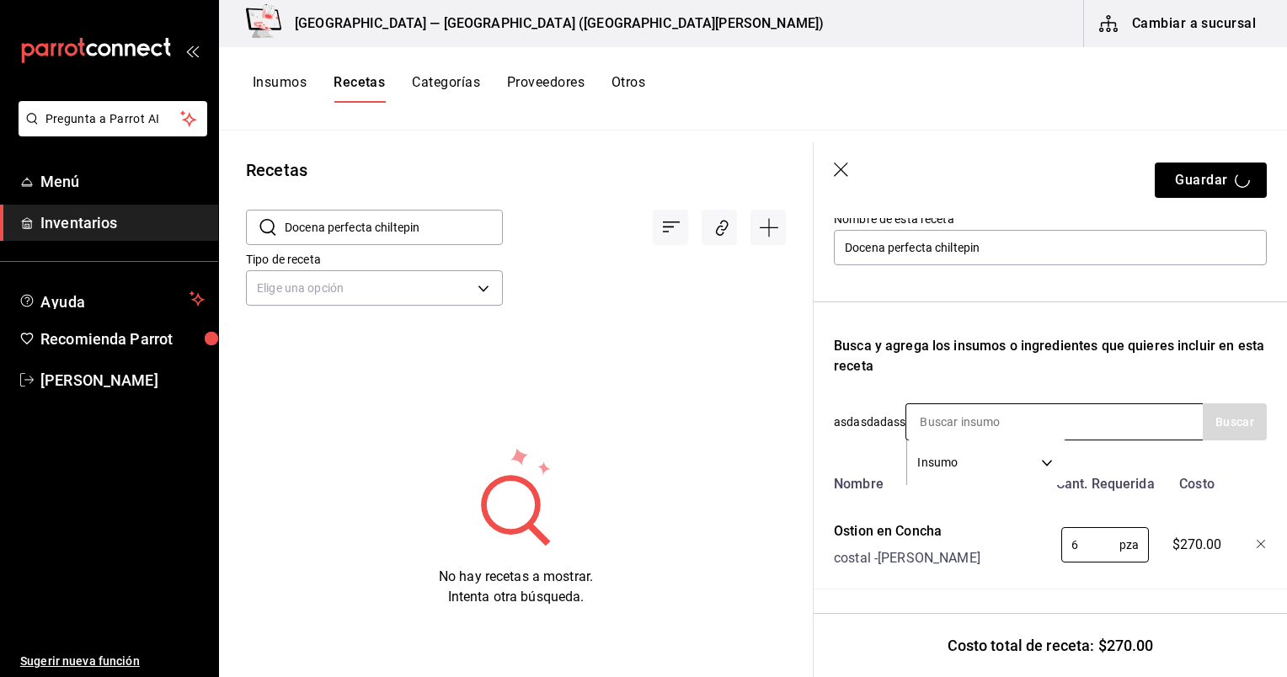
click at [1035, 404] on input at bounding box center [991, 421] width 169 height 35
type input "limon"
click at [839, 170] on icon "button" at bounding box center [841, 170] width 14 height 14
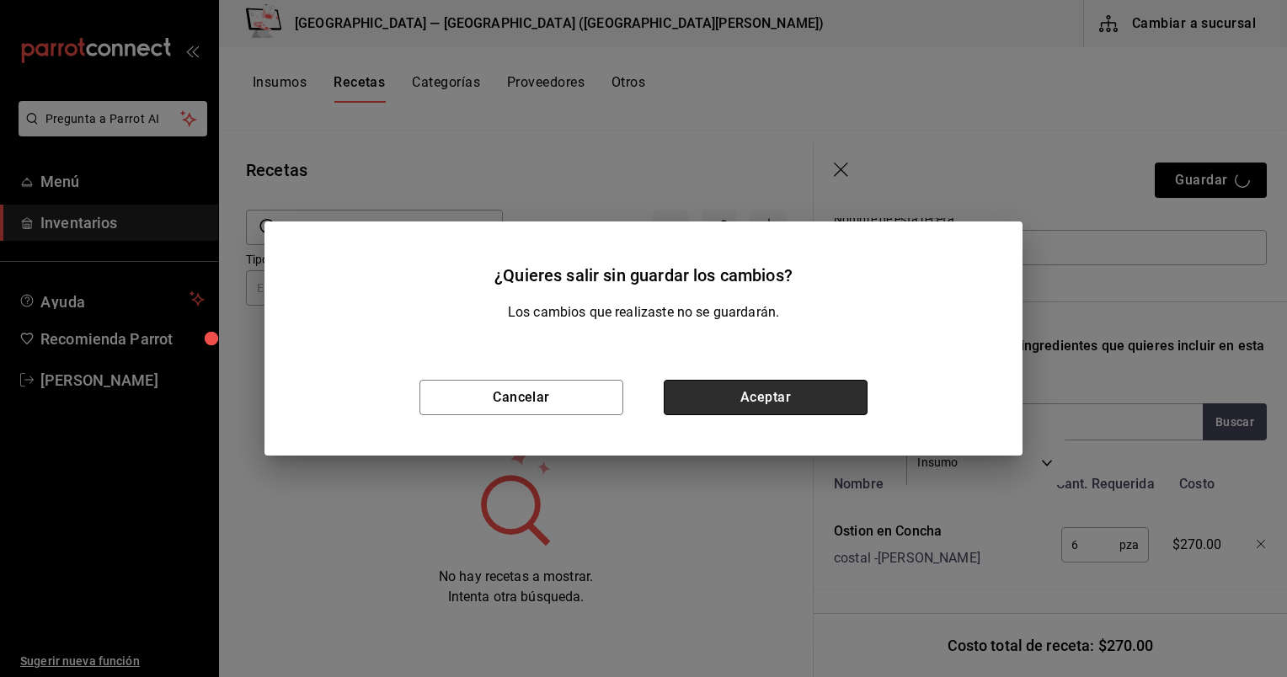
click at [709, 406] on button "Aceptar" at bounding box center [766, 397] width 204 height 35
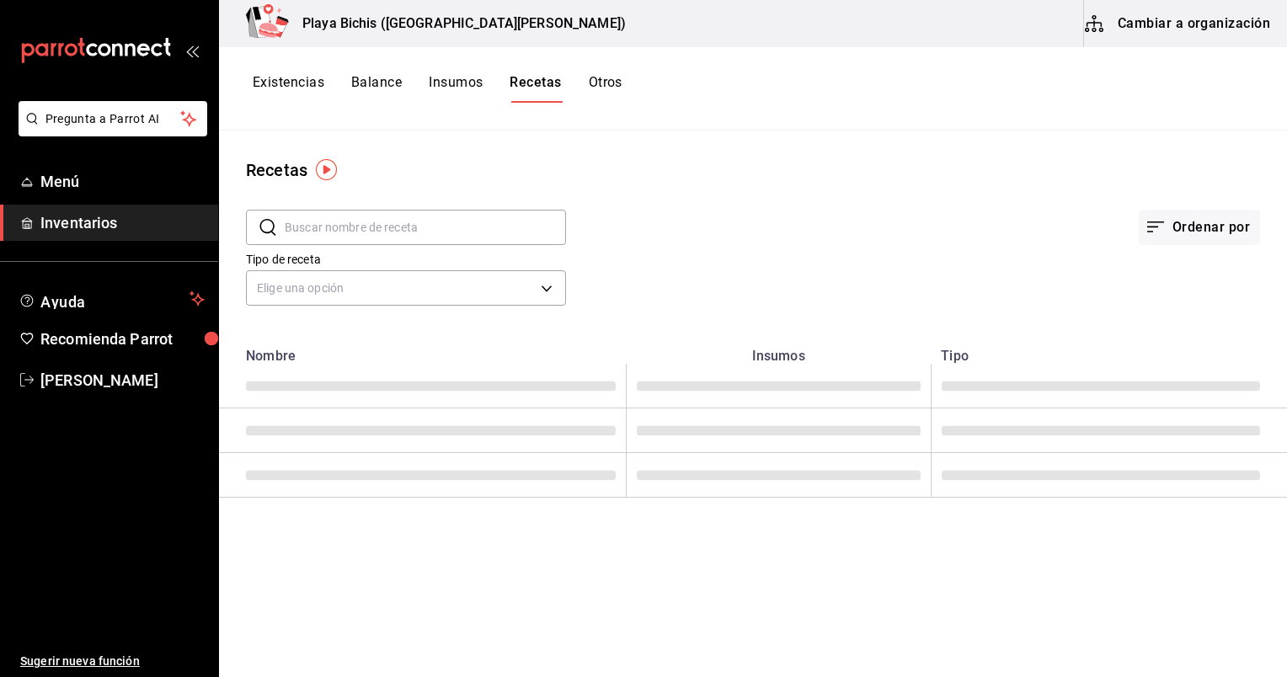
click at [1184, 32] on button "Cambiar a organización" at bounding box center [1179, 23] width 190 height 47
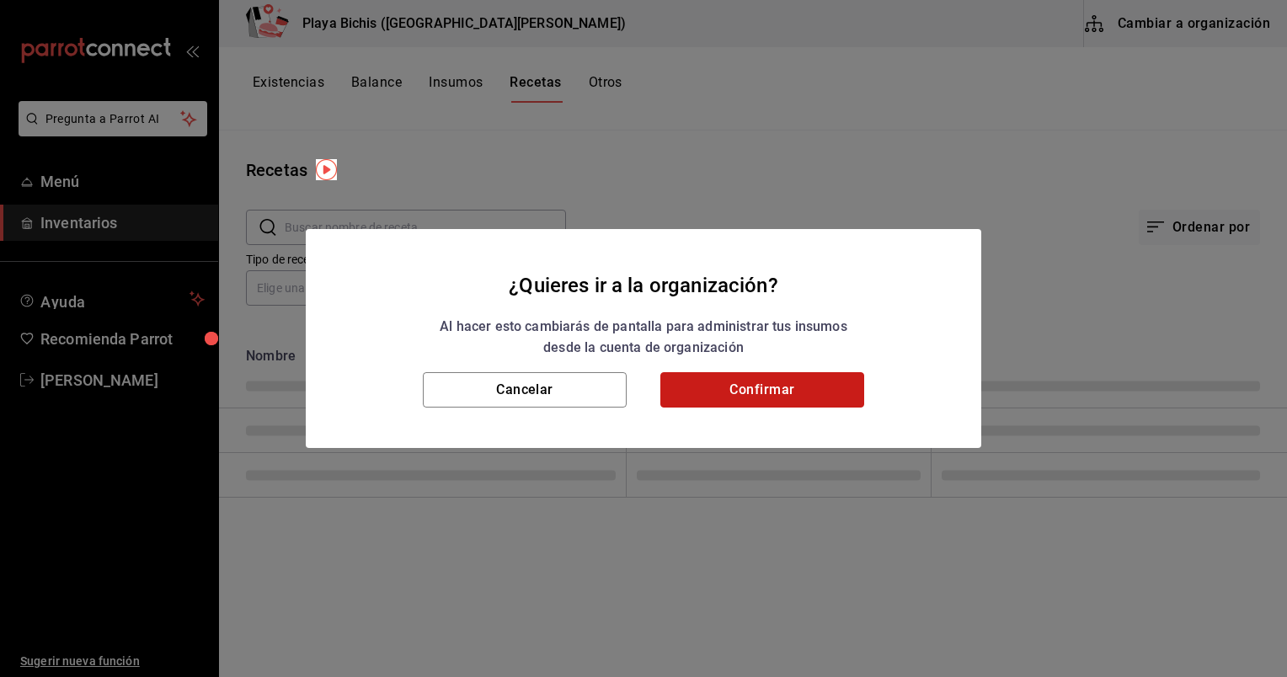
click at [792, 388] on button "Confirmar" at bounding box center [763, 389] width 204 height 35
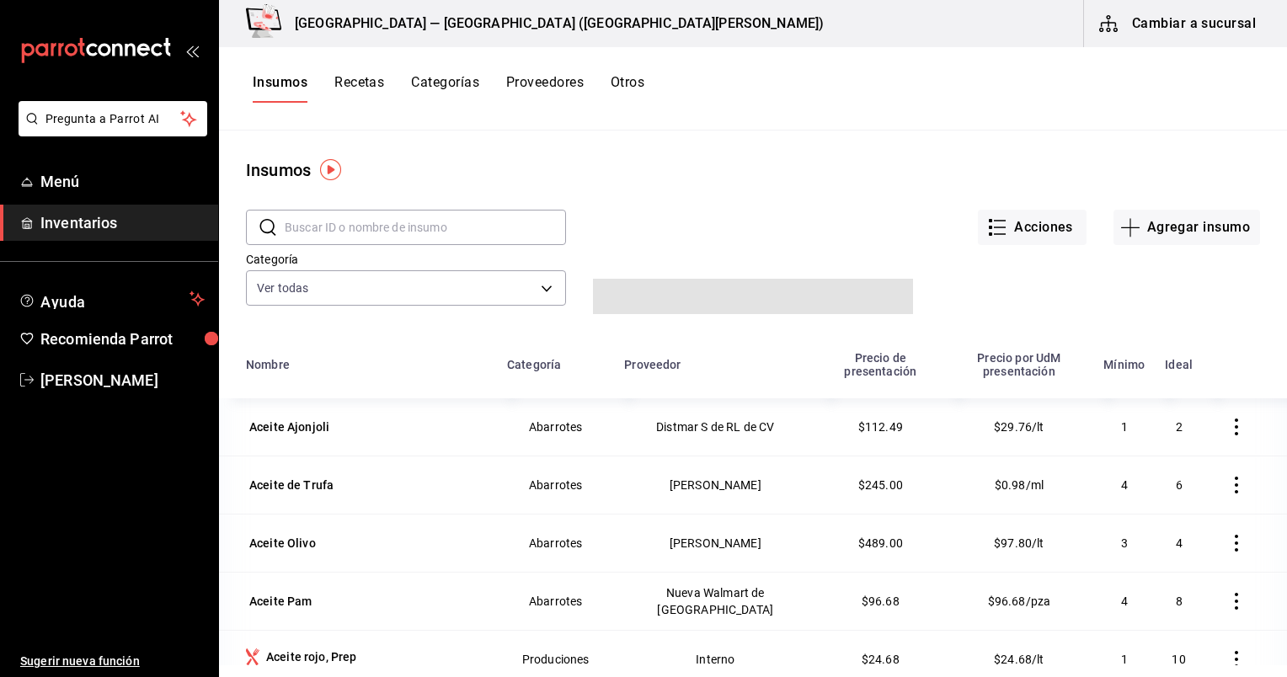
click at [366, 74] on button "Recetas" at bounding box center [359, 88] width 50 height 29
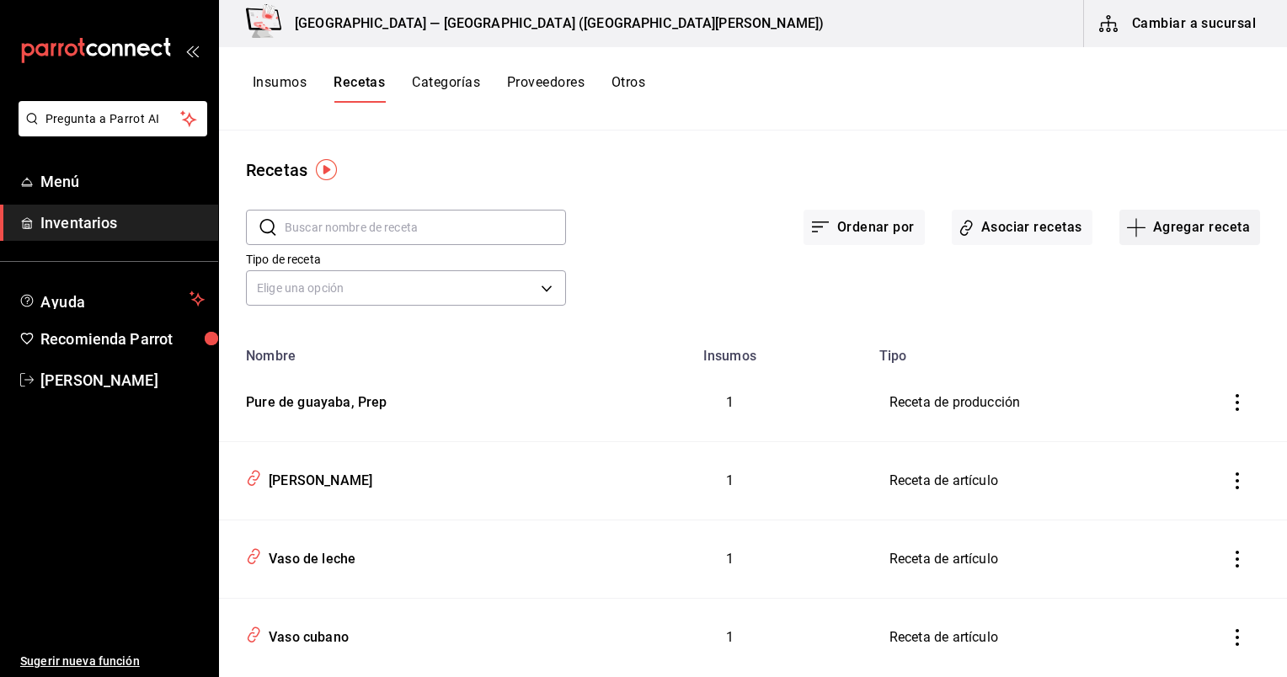
click at [1164, 218] on button "Agregar receta" at bounding box center [1190, 227] width 141 height 35
click at [1169, 273] on span "Receta" at bounding box center [1179, 274] width 142 height 18
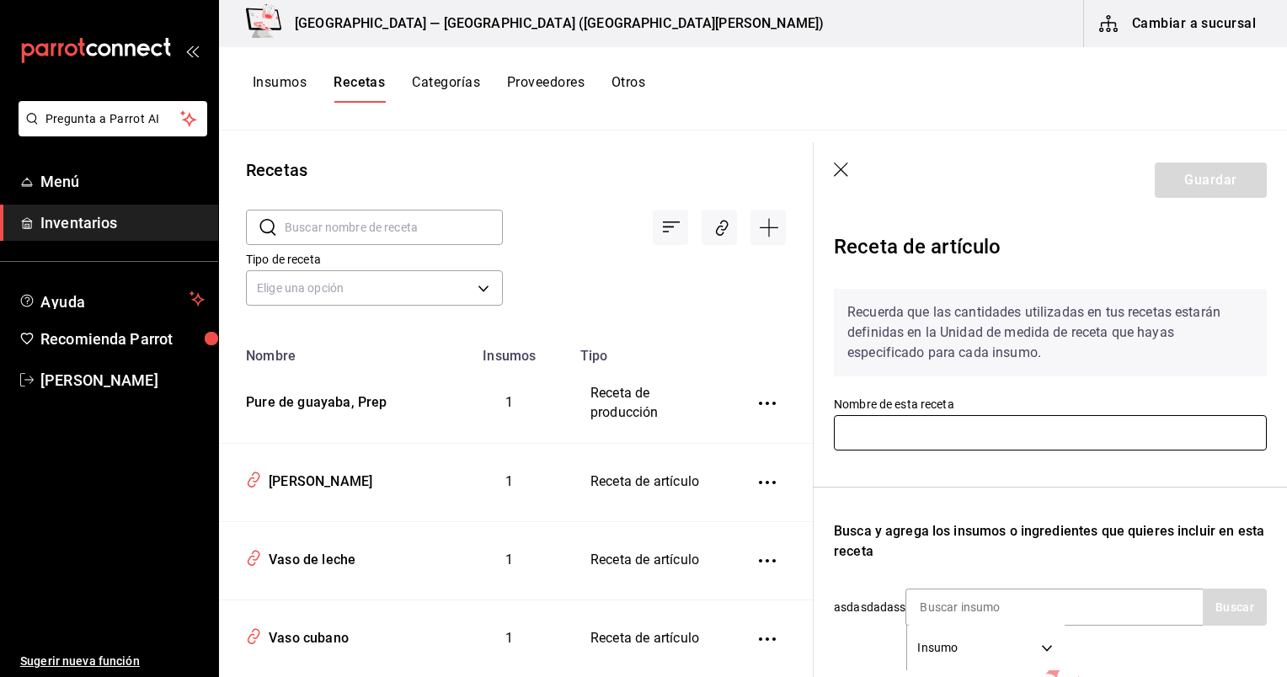
click at [1089, 420] on input "text" at bounding box center [1050, 432] width 433 height 35
paste input "Docena perfecta chiltepin"
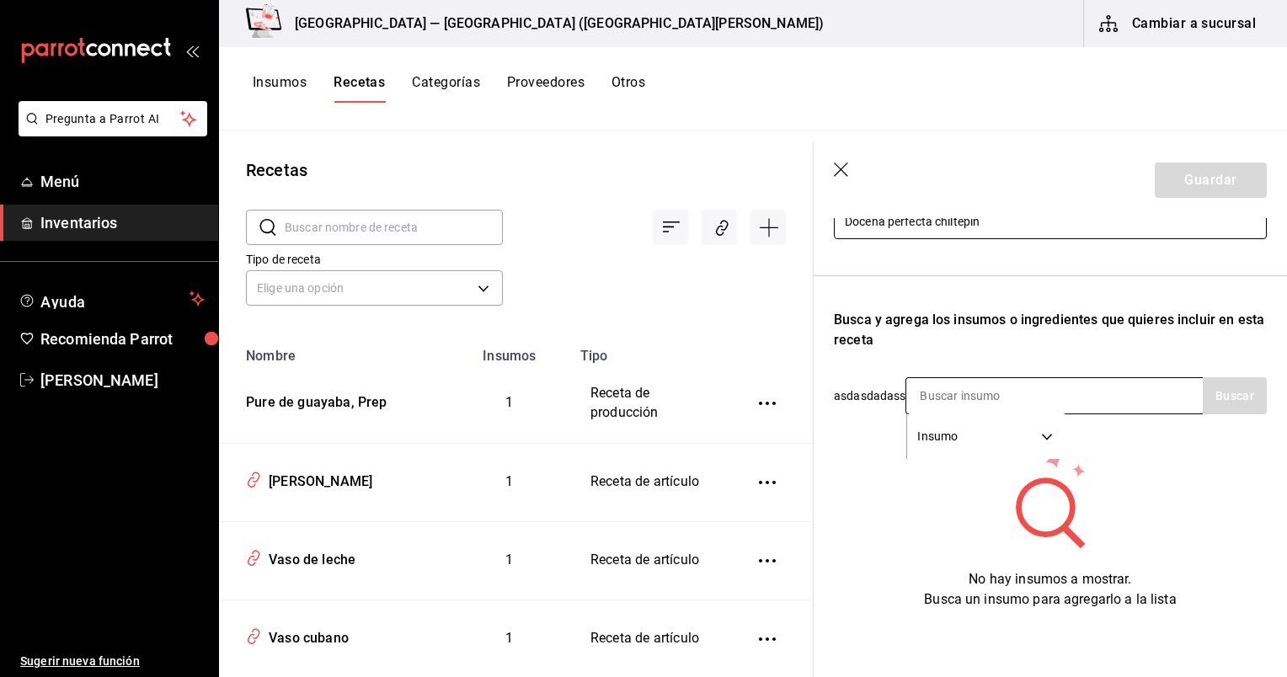
type input "Docena perfecta chiltepin"
click at [1025, 378] on input at bounding box center [991, 395] width 169 height 35
type input "ostion"
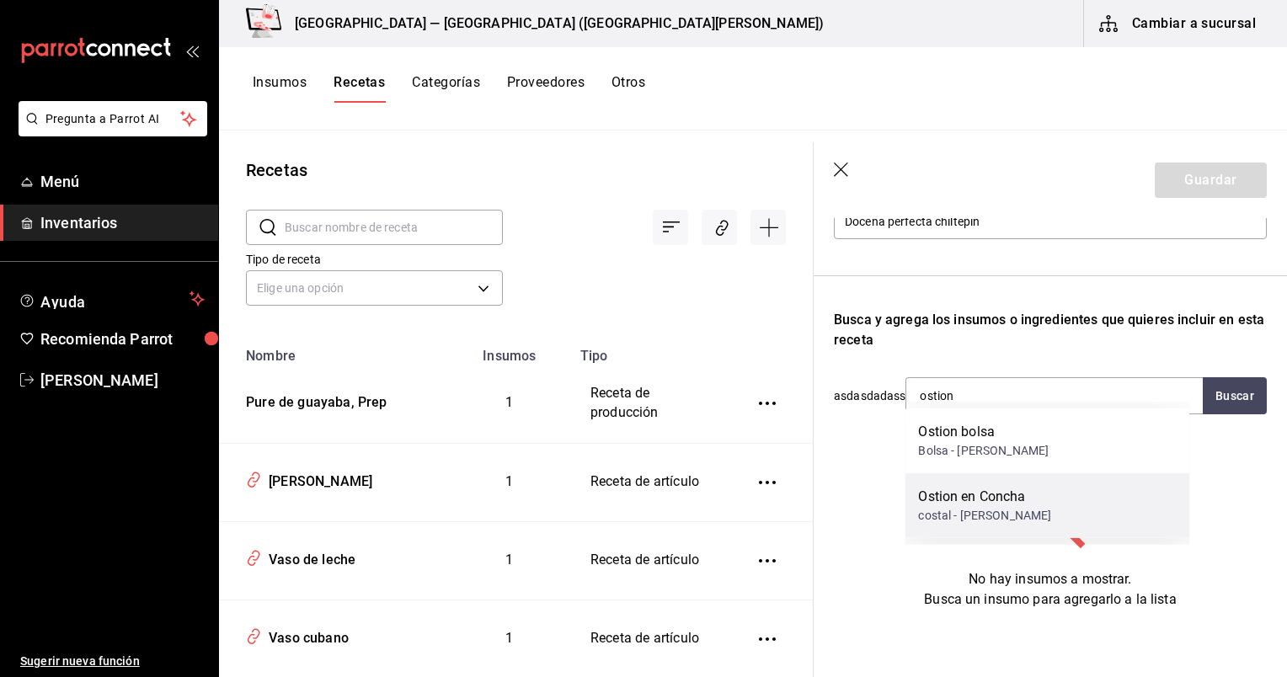
drag, startPoint x: 1027, startPoint y: 438, endPoint x: 1044, endPoint y: 517, distance: 81.0
click at [1044, 517] on div "Ostion bolsa Bolsa - Eduardo Castro Olvera Ostion en Concha costal - Maria Isab…" at bounding box center [1047, 474] width 285 height 130
click at [1044, 517] on div "costal - [PERSON_NAME]" at bounding box center [984, 516] width 133 height 18
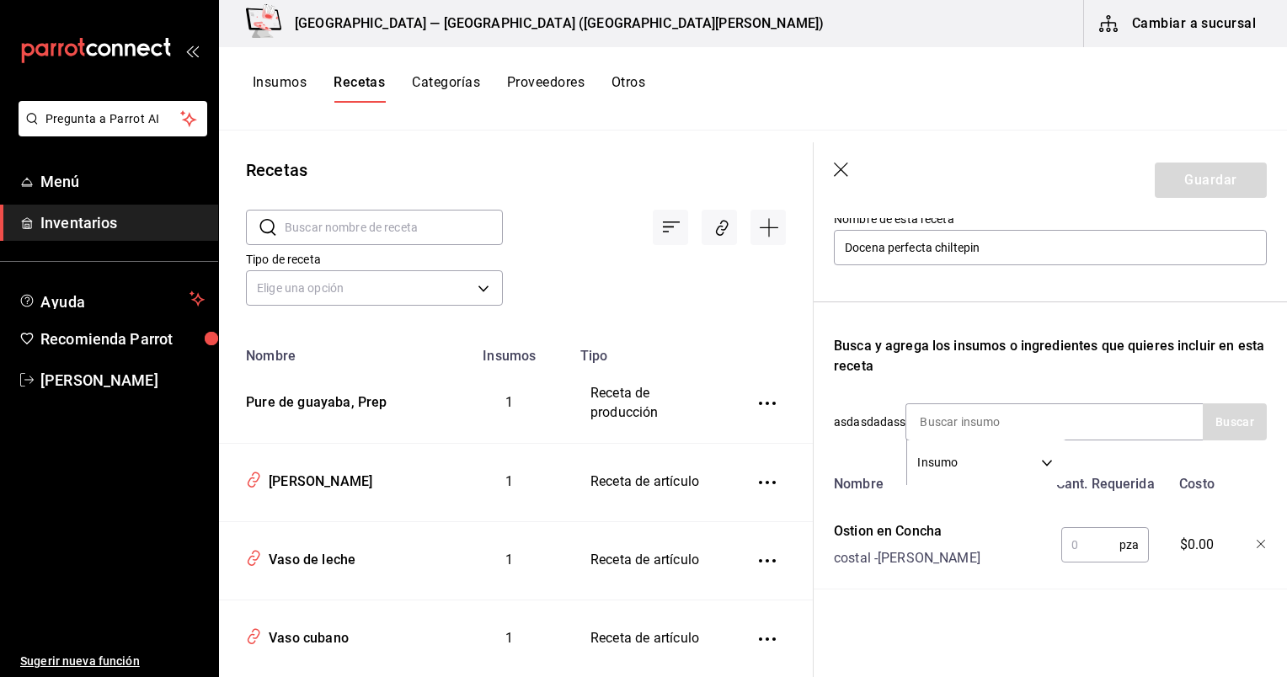
click at [1094, 528] on input "text" at bounding box center [1091, 545] width 58 height 34
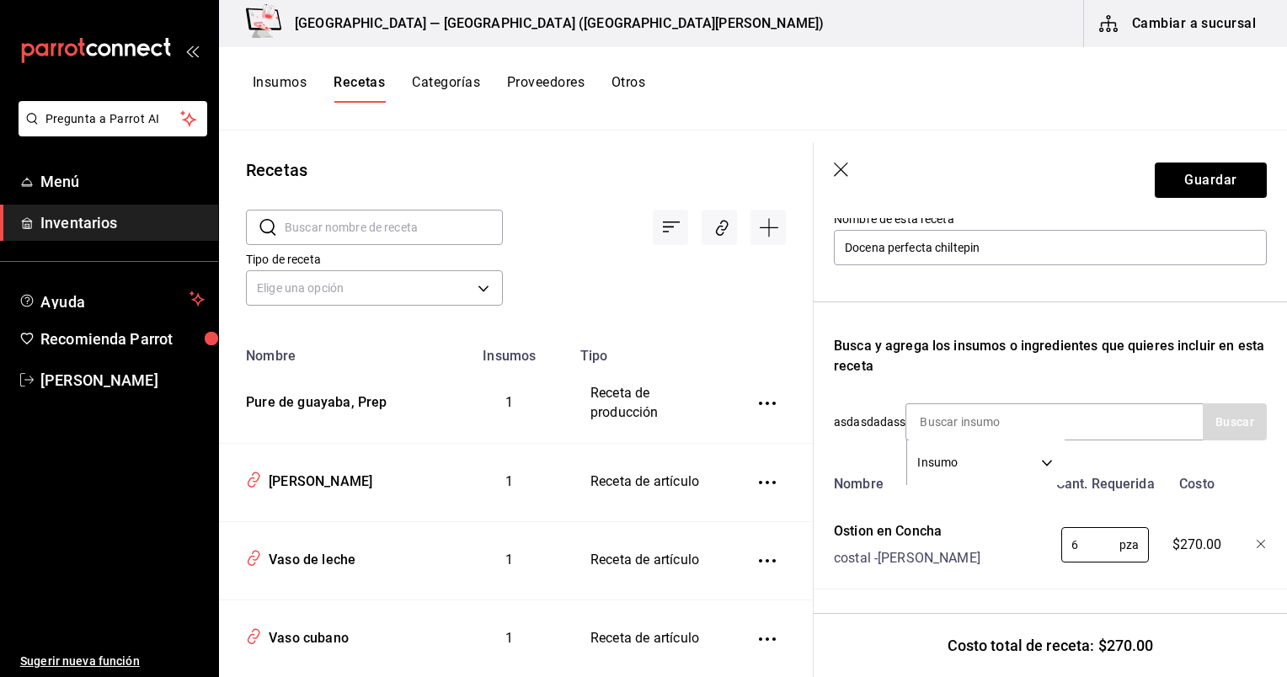
type input "6"
click at [970, 362] on div "Recuerda que las cantidades utilizadas en tus recetas estarán definidas en la U…" at bounding box center [1050, 340] width 433 height 500
click at [971, 404] on input at bounding box center [991, 421] width 169 height 35
type input "limon"
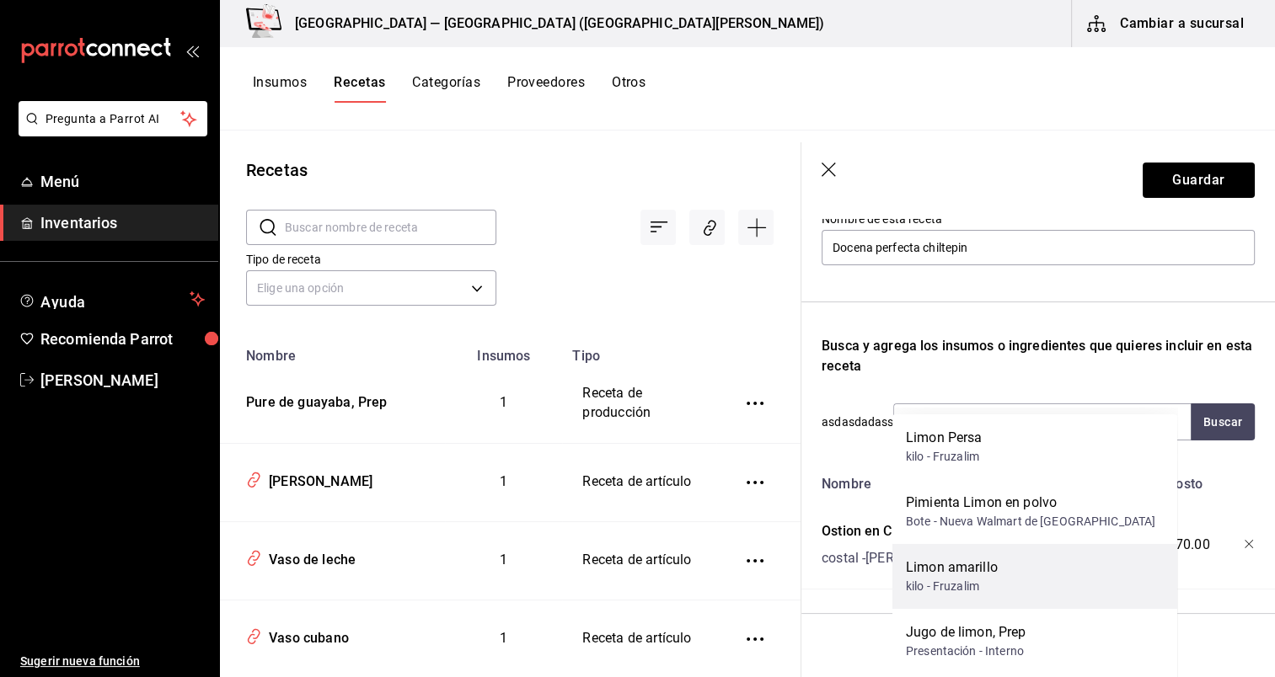
click at [1035, 586] on div "Limon amarillo kilo - Fruzalim" at bounding box center [1034, 576] width 285 height 65
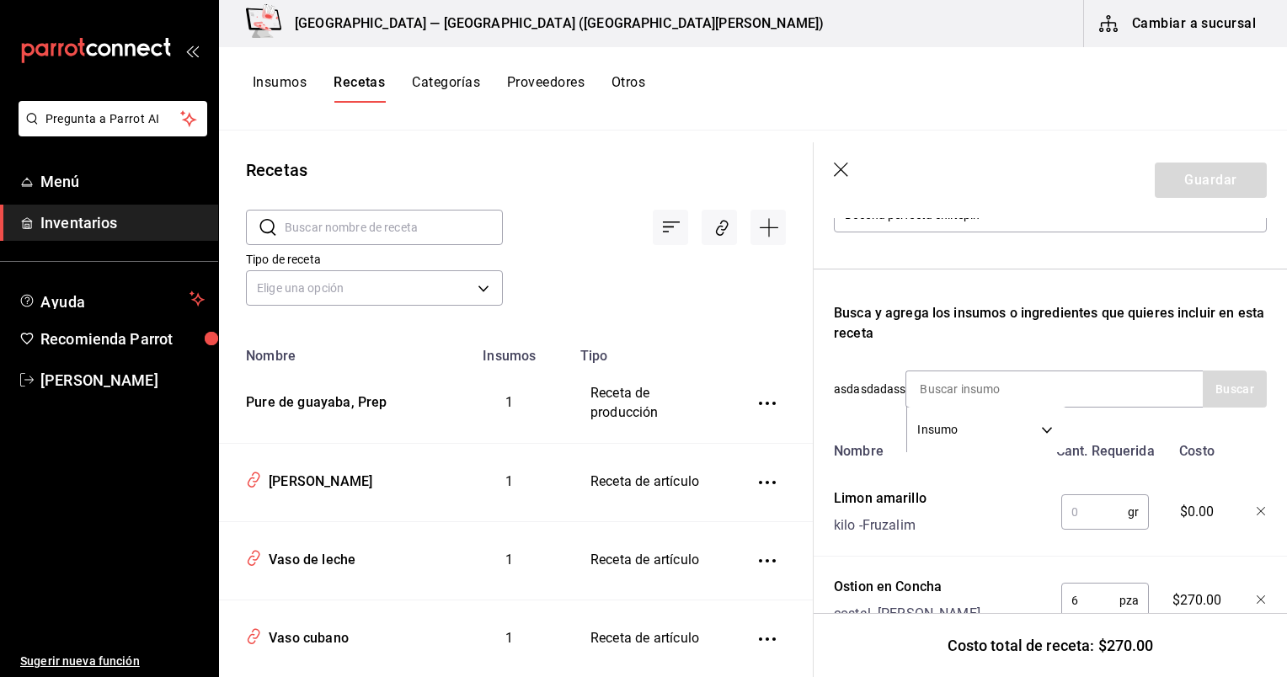
click at [1107, 516] on input "text" at bounding box center [1095, 512] width 67 height 34
type input "80"
click at [964, 380] on input at bounding box center [991, 389] width 169 height 35
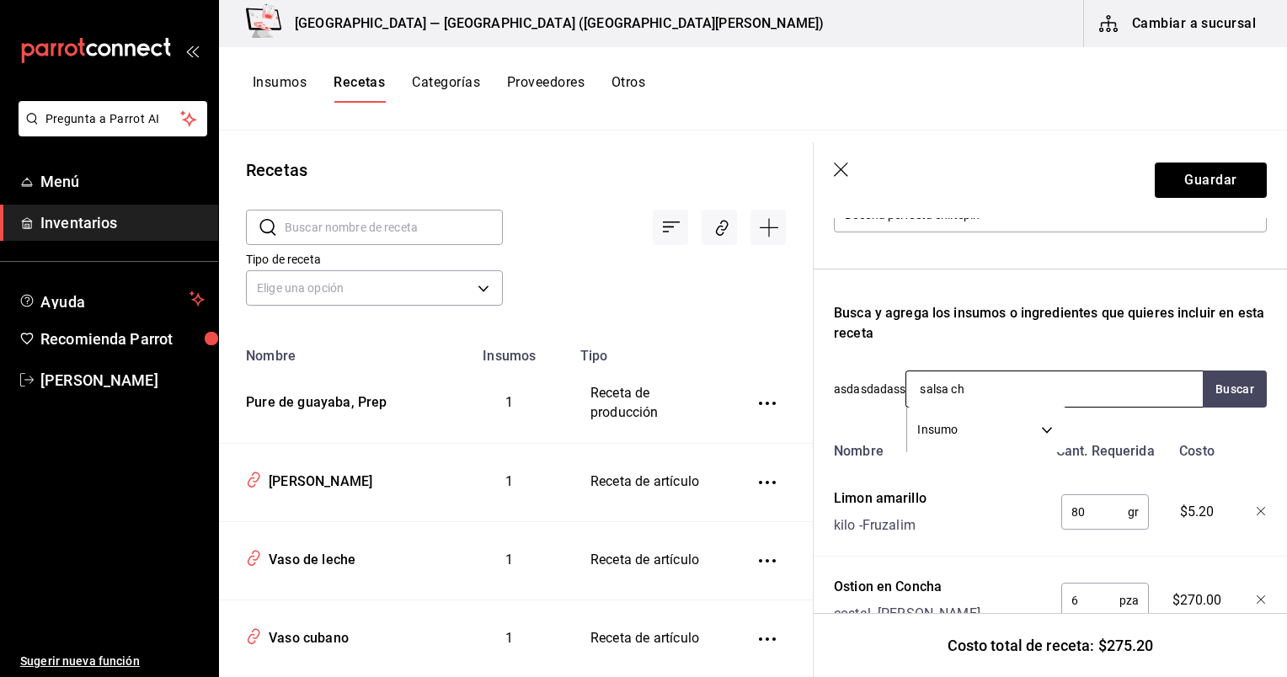
type input "salsa chi"
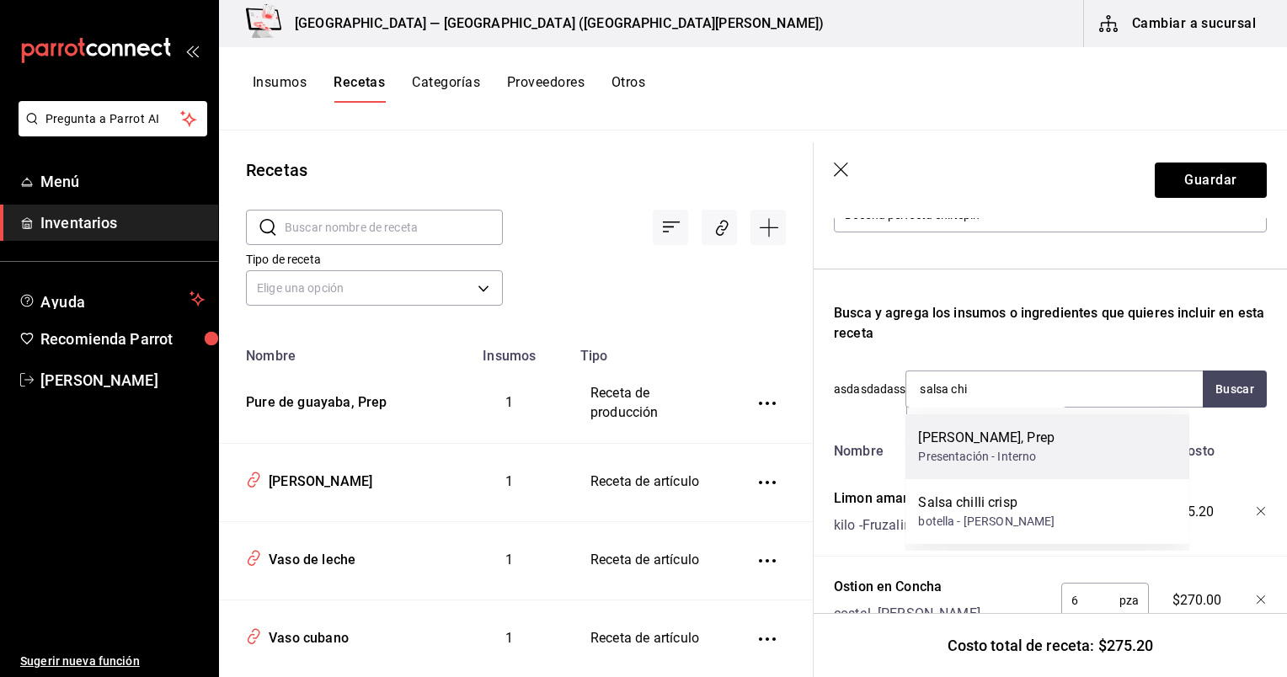
click at [1047, 443] on div "Salsa Chiltepin, Prep Presentación - Interno" at bounding box center [1047, 447] width 285 height 65
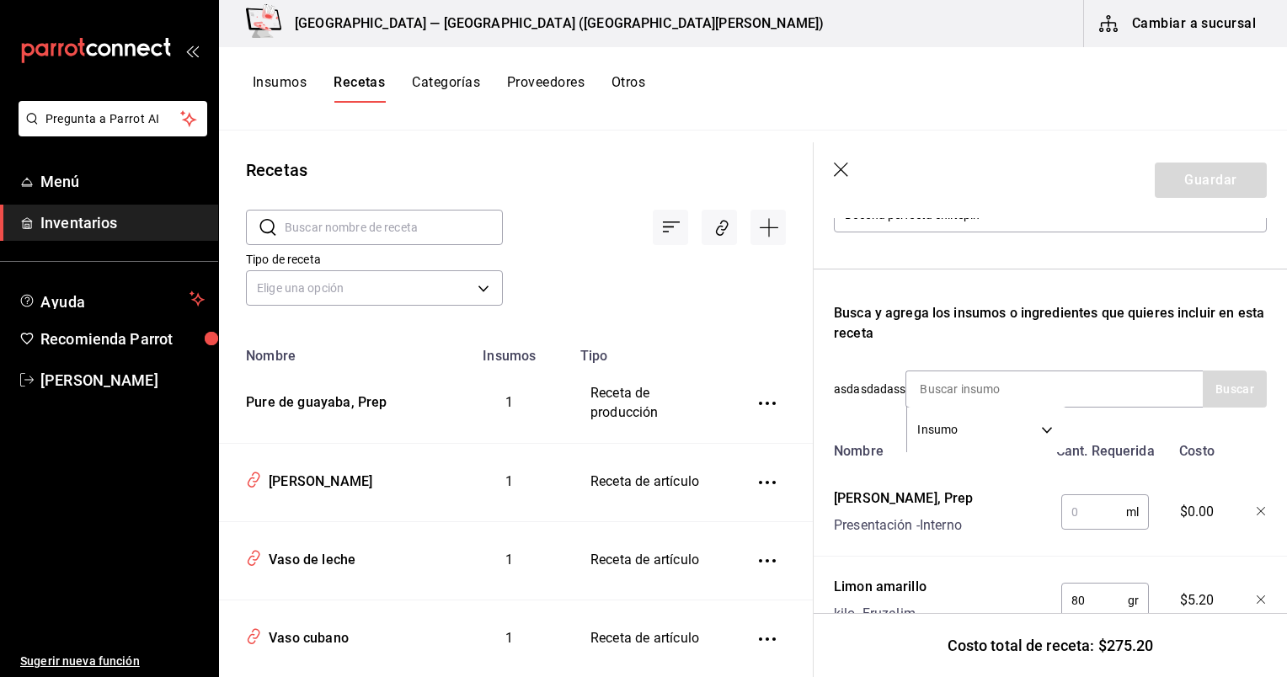
click at [1094, 513] on input "text" at bounding box center [1094, 512] width 65 height 34
type input "3"
type input "60"
click at [977, 398] on input at bounding box center [991, 389] width 169 height 35
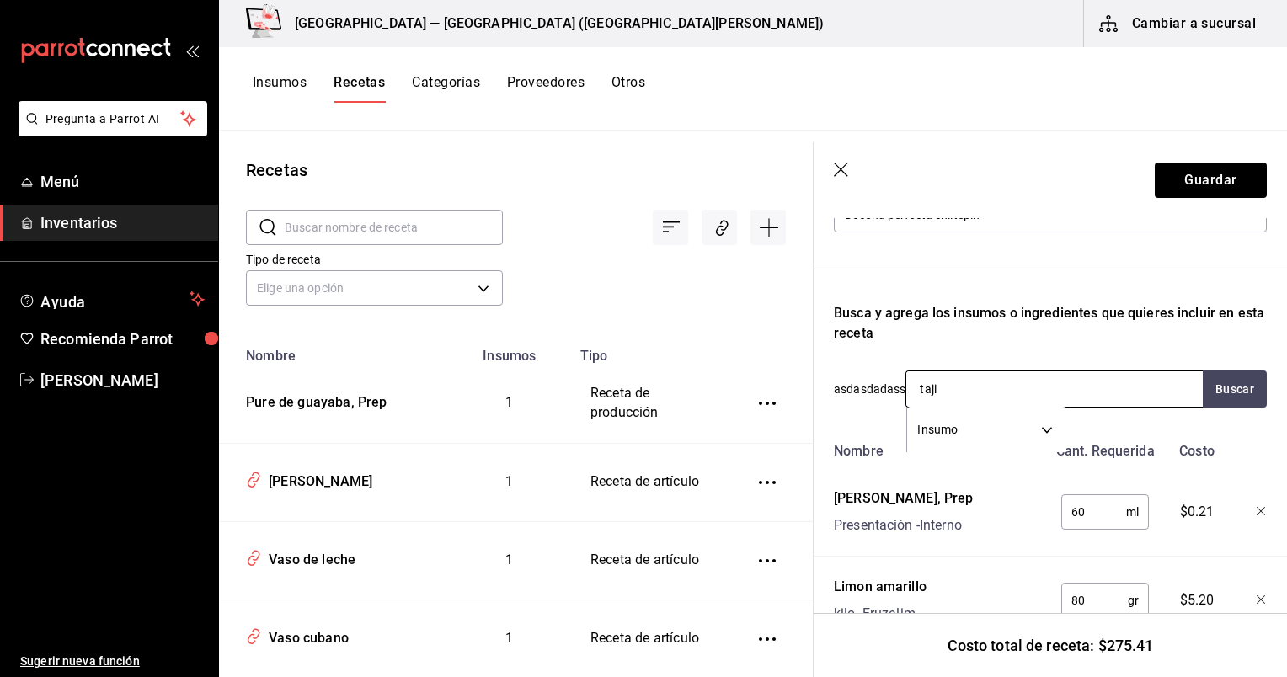
type input "tajin"
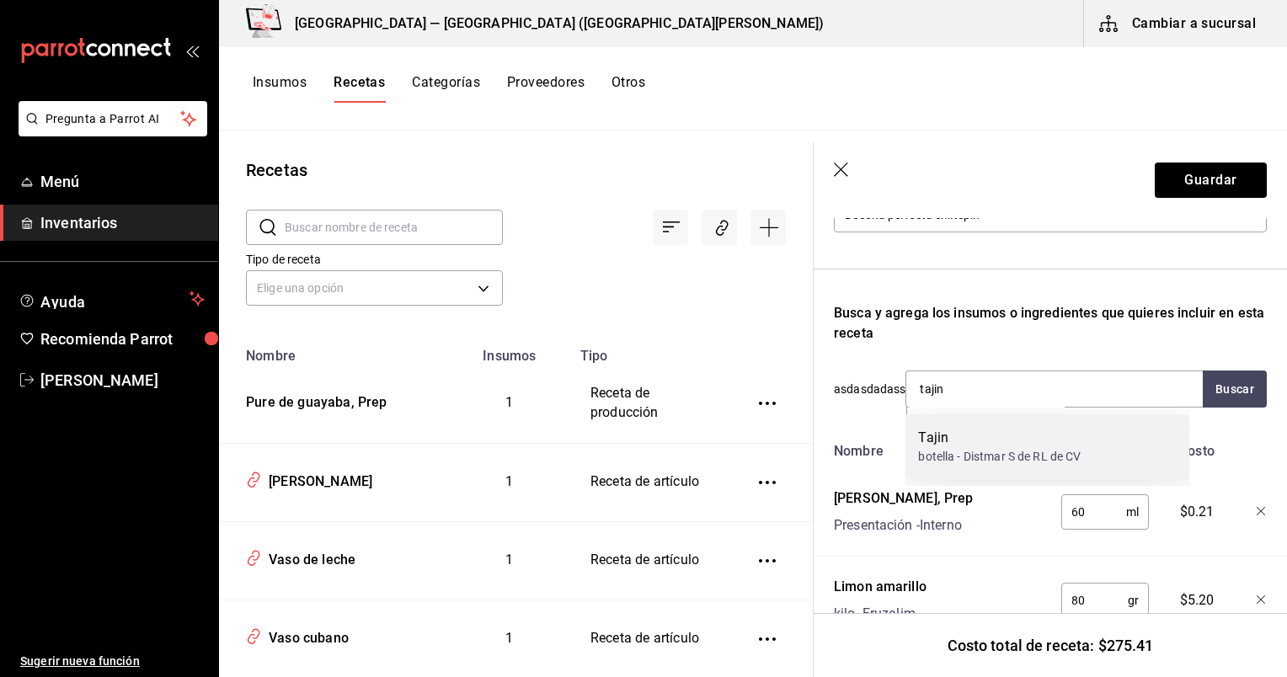
click at [1000, 453] on div "botella - Distmar S de RL de CV" at bounding box center [999, 457] width 163 height 18
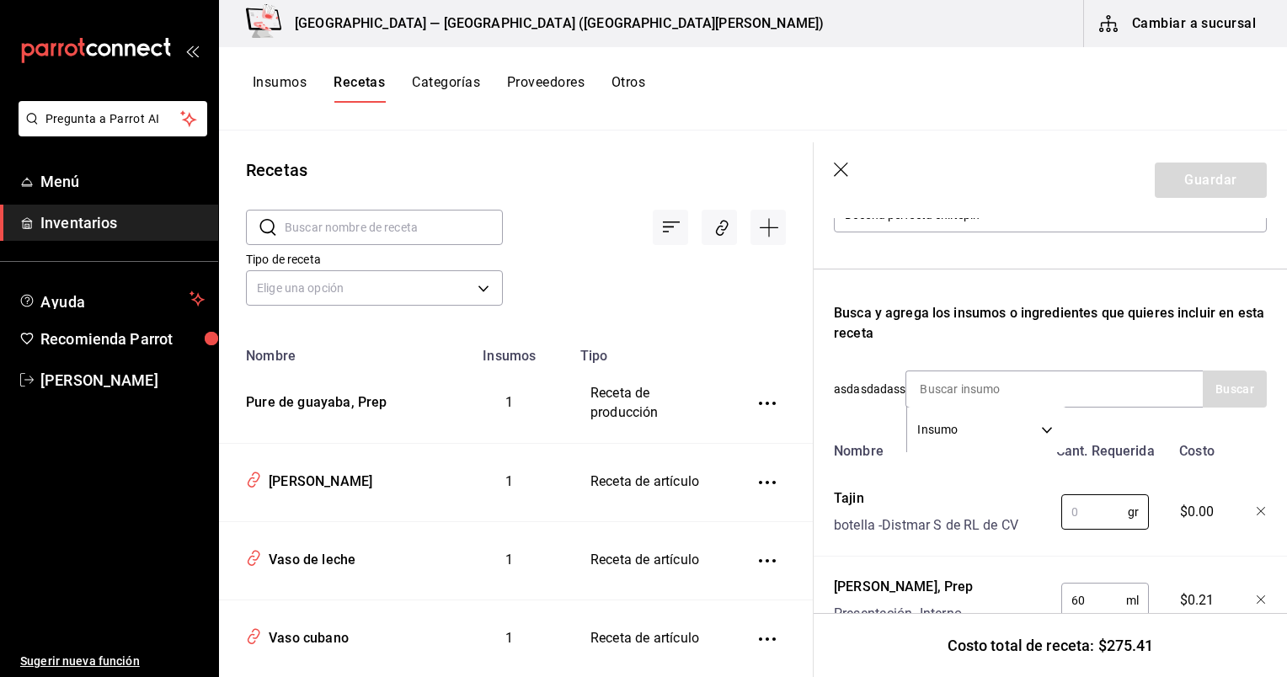
drag, startPoint x: 1085, startPoint y: 516, endPoint x: 1051, endPoint y: 500, distance: 37.7
click at [1051, 500] on div "gr ​" at bounding box center [1102, 509] width 110 height 54
type input "10"
click at [968, 374] on input at bounding box center [991, 389] width 169 height 35
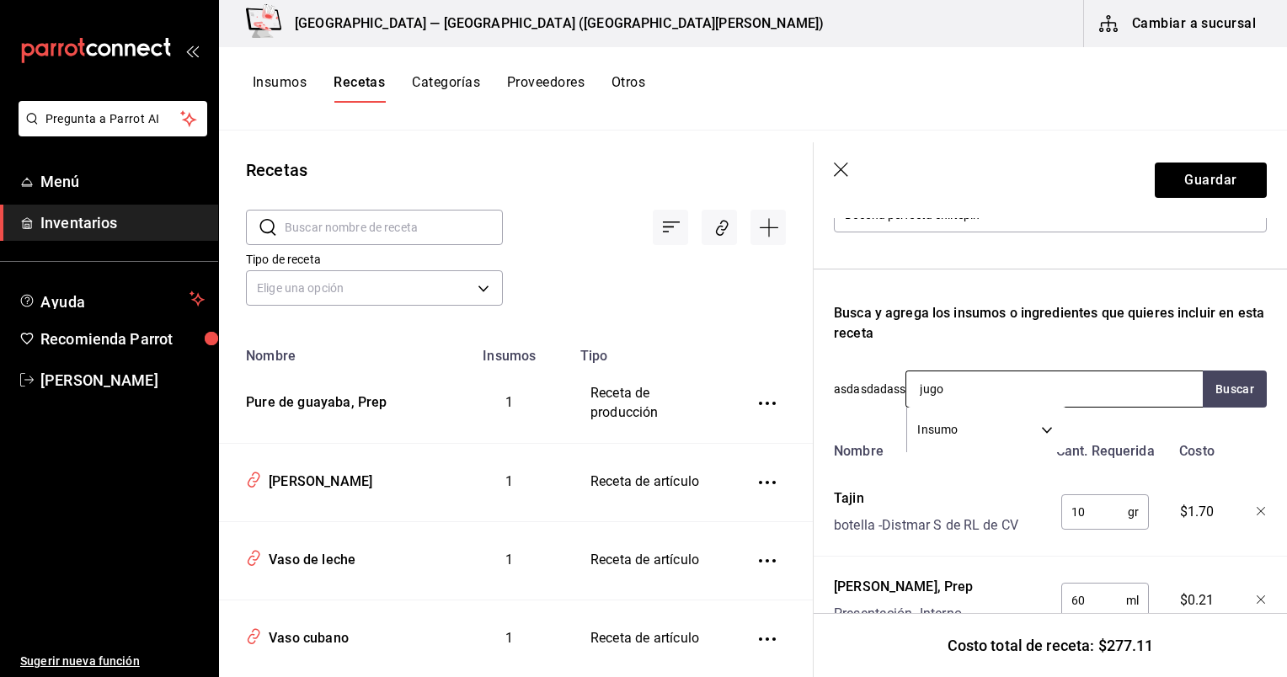
type input "jugo"
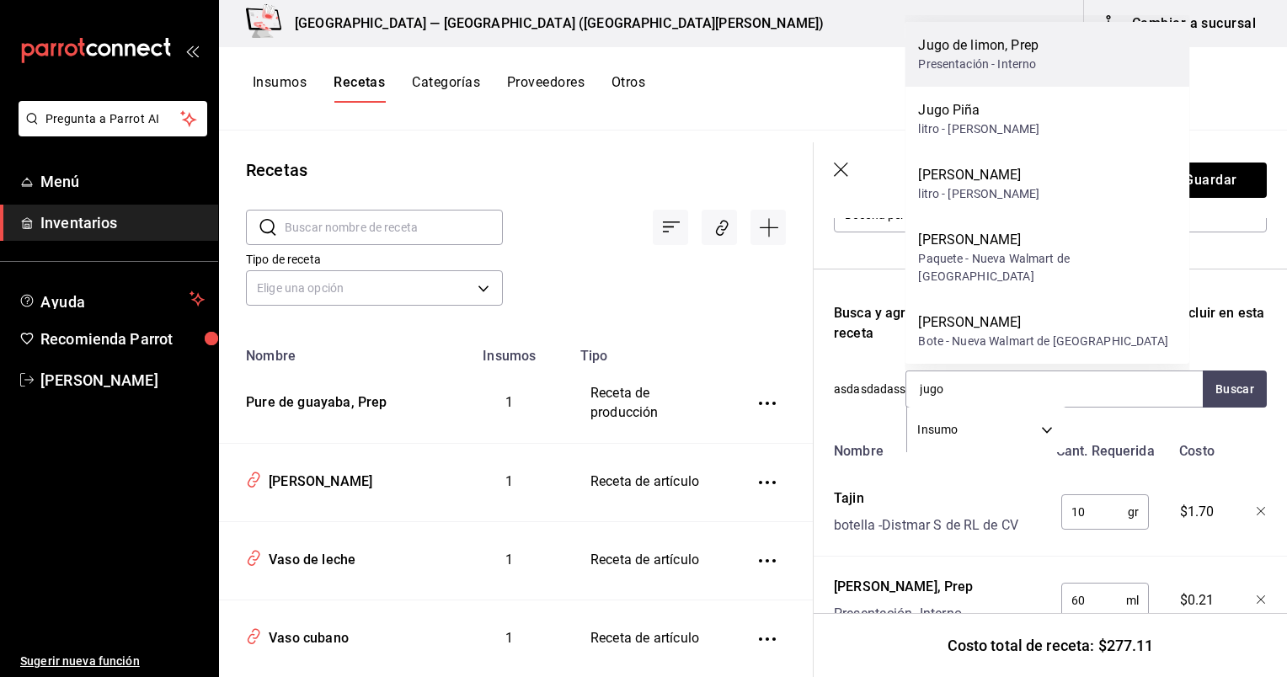
click at [998, 52] on div "Jugo de limon, Prep" at bounding box center [978, 45] width 120 height 20
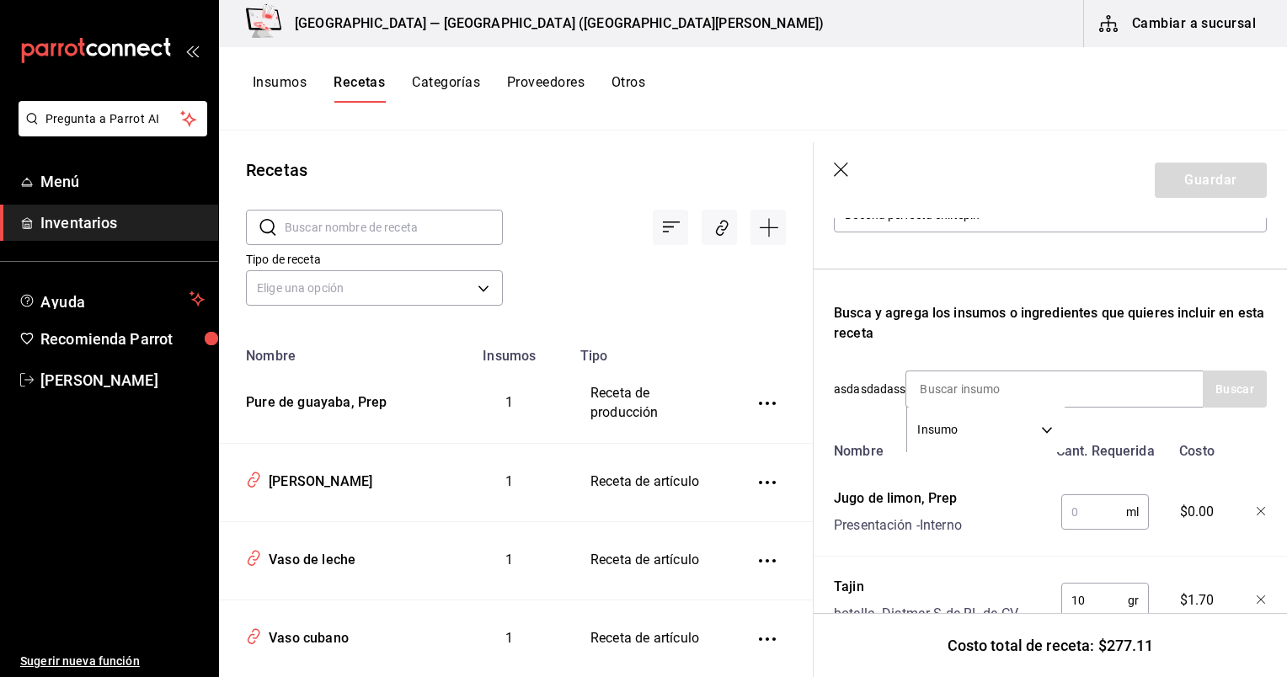
click at [1099, 516] on input "text" at bounding box center [1094, 512] width 65 height 34
type input "30"
click at [991, 383] on input at bounding box center [991, 389] width 169 height 35
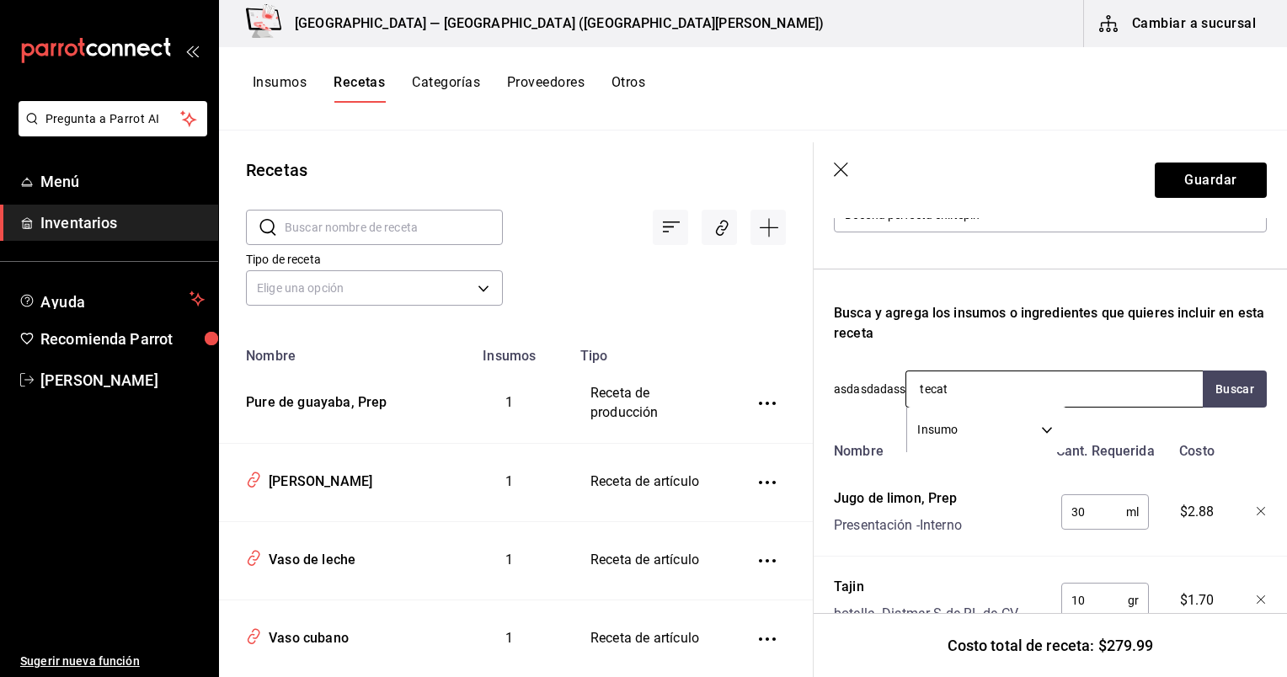
type input "tecate"
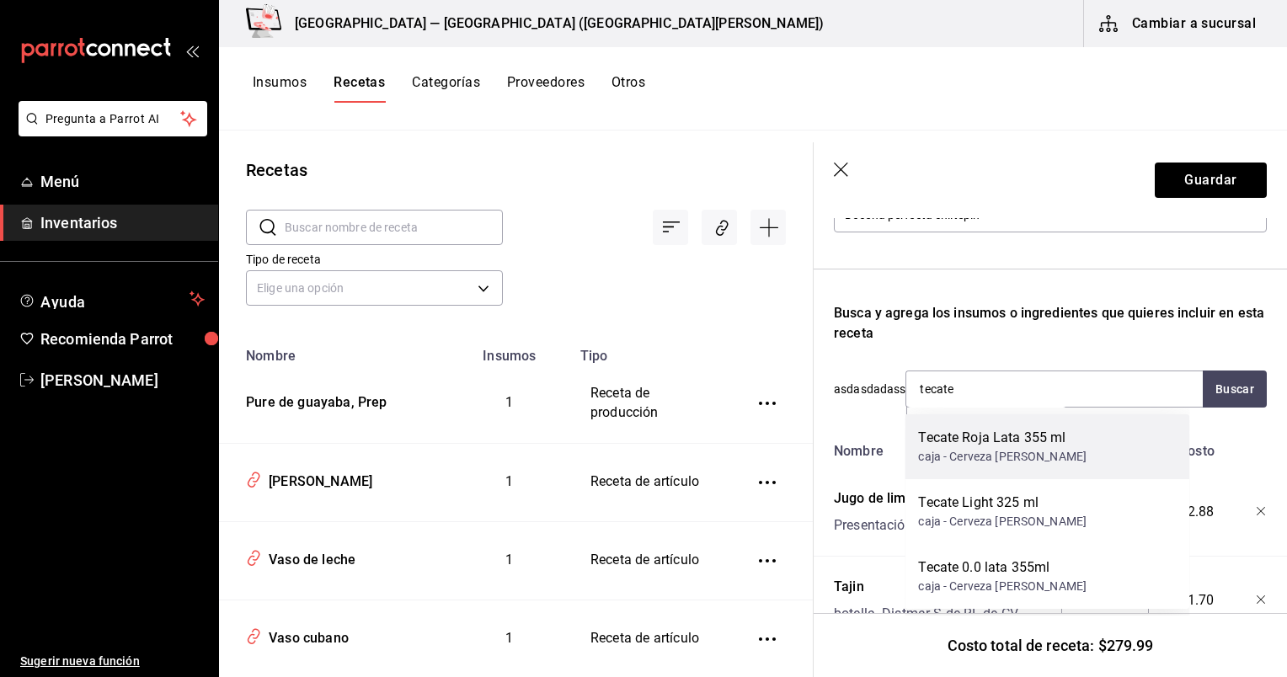
click at [1037, 456] on div "caja - Cerveza [PERSON_NAME]" at bounding box center [1002, 457] width 169 height 18
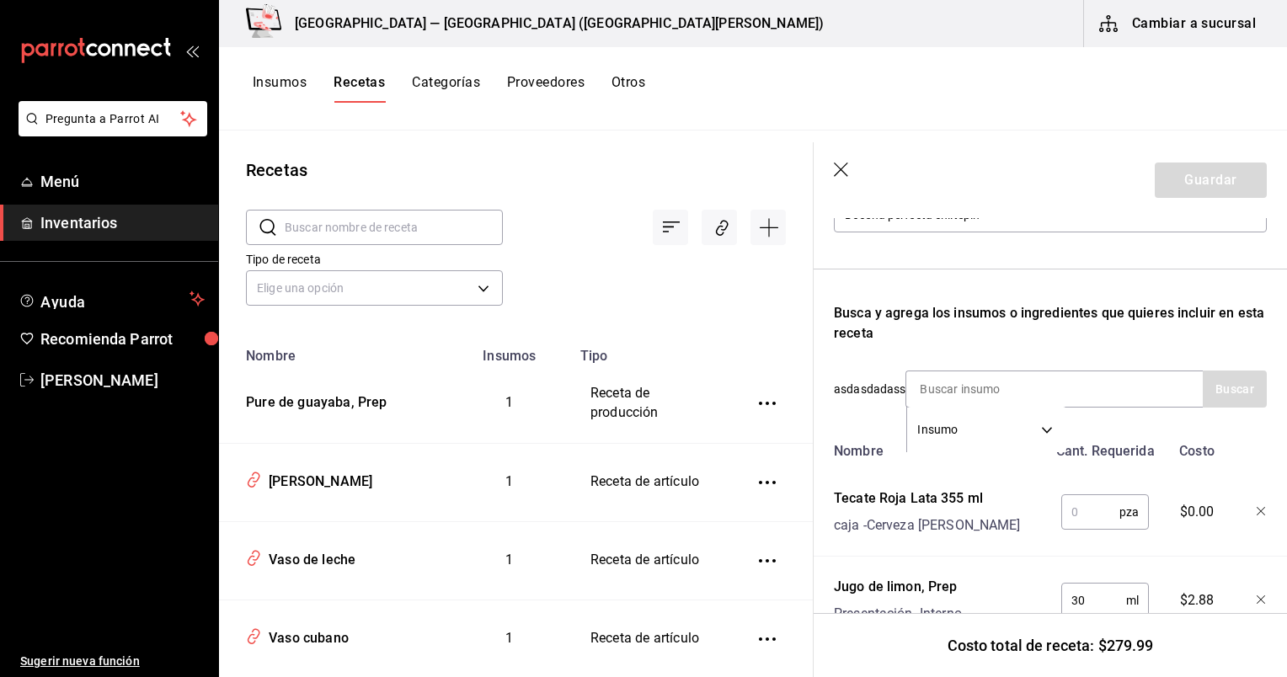
click at [1080, 522] on input "text" at bounding box center [1091, 512] width 58 height 34
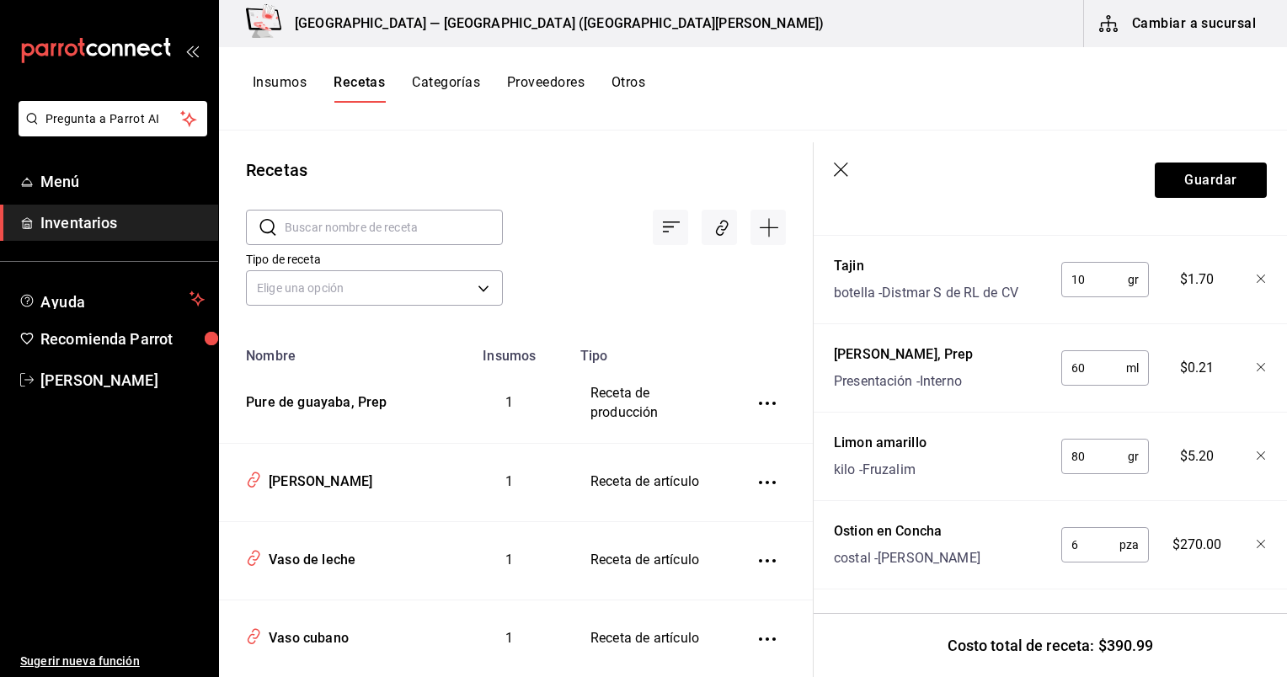
scroll to position [681, 0]
type input "6"
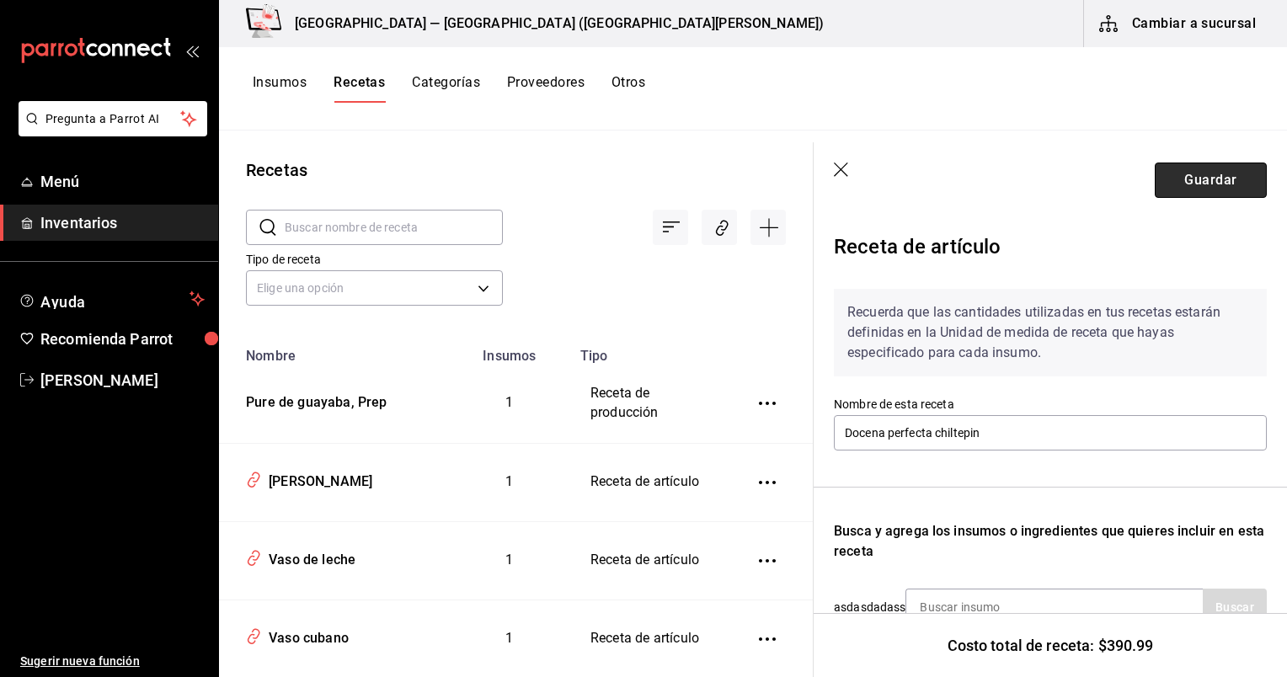
click at [1193, 185] on button "Guardar" at bounding box center [1211, 180] width 112 height 35
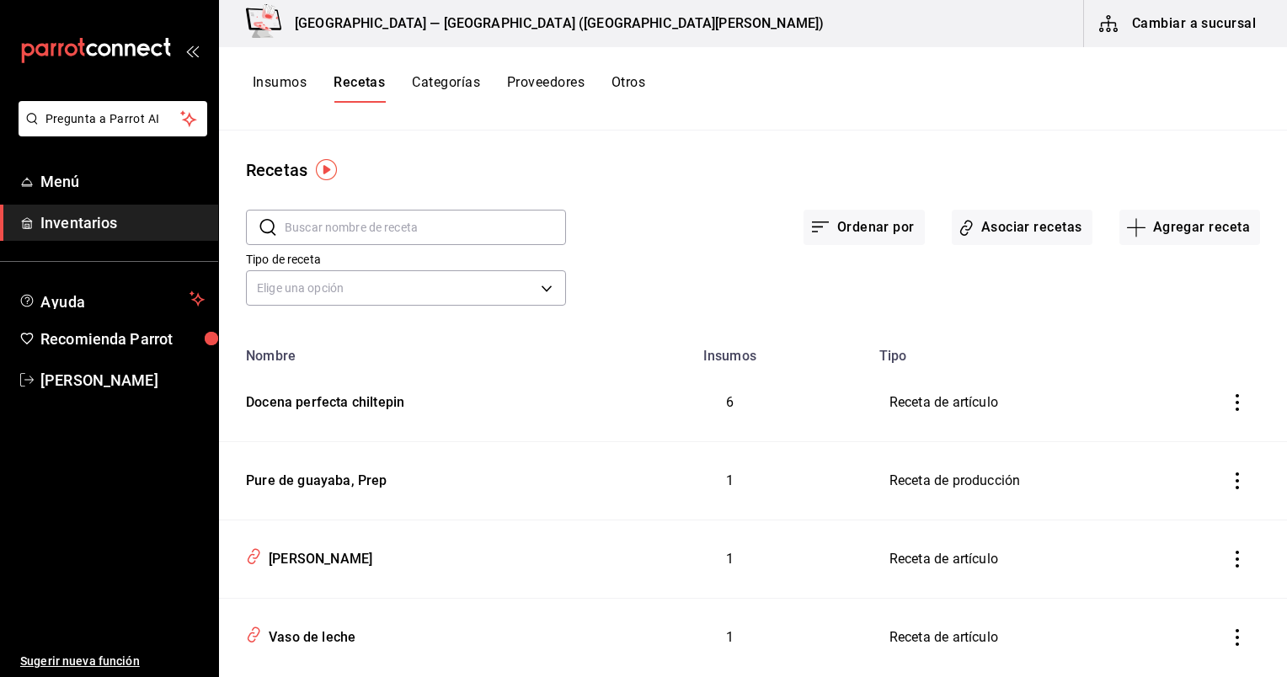
click at [328, 245] on div "Tipo de receta Elige una opción default" at bounding box center [392, 268] width 347 height 86
click at [319, 229] on input "text" at bounding box center [425, 228] width 281 height 34
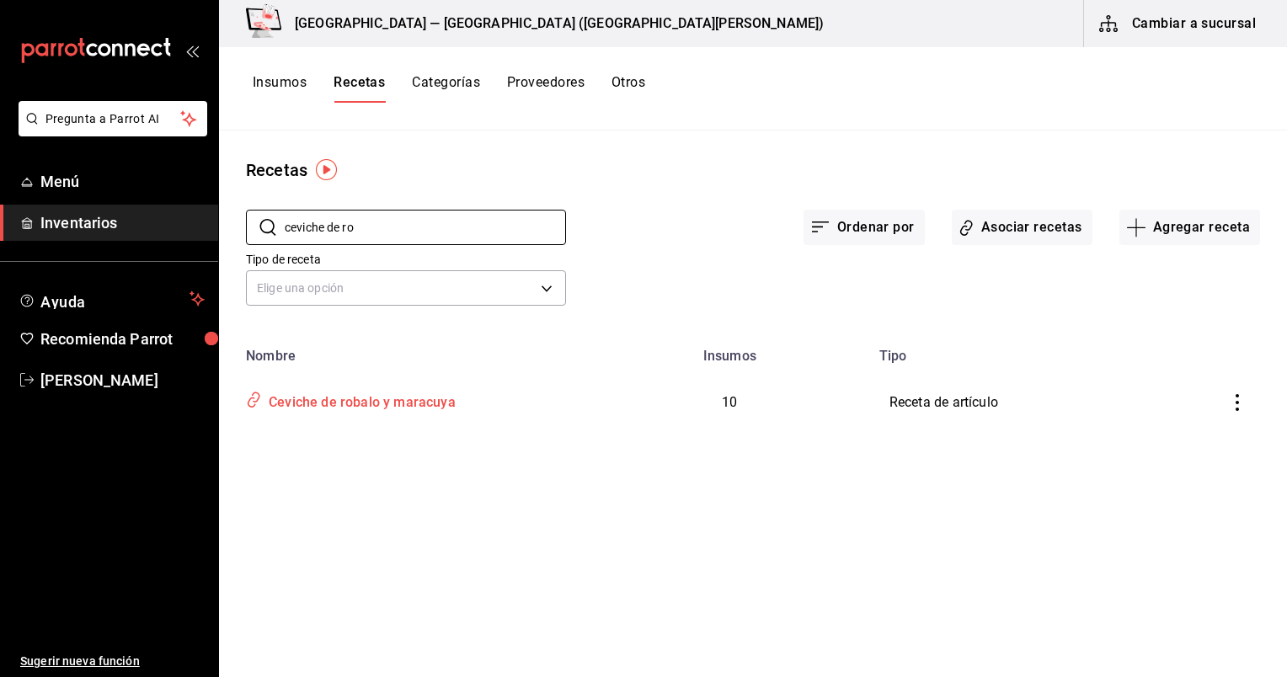
type input "ceviche de ro"
click at [388, 401] on div "Ceviche de robalo y maracuya" at bounding box center [359, 400] width 194 height 26
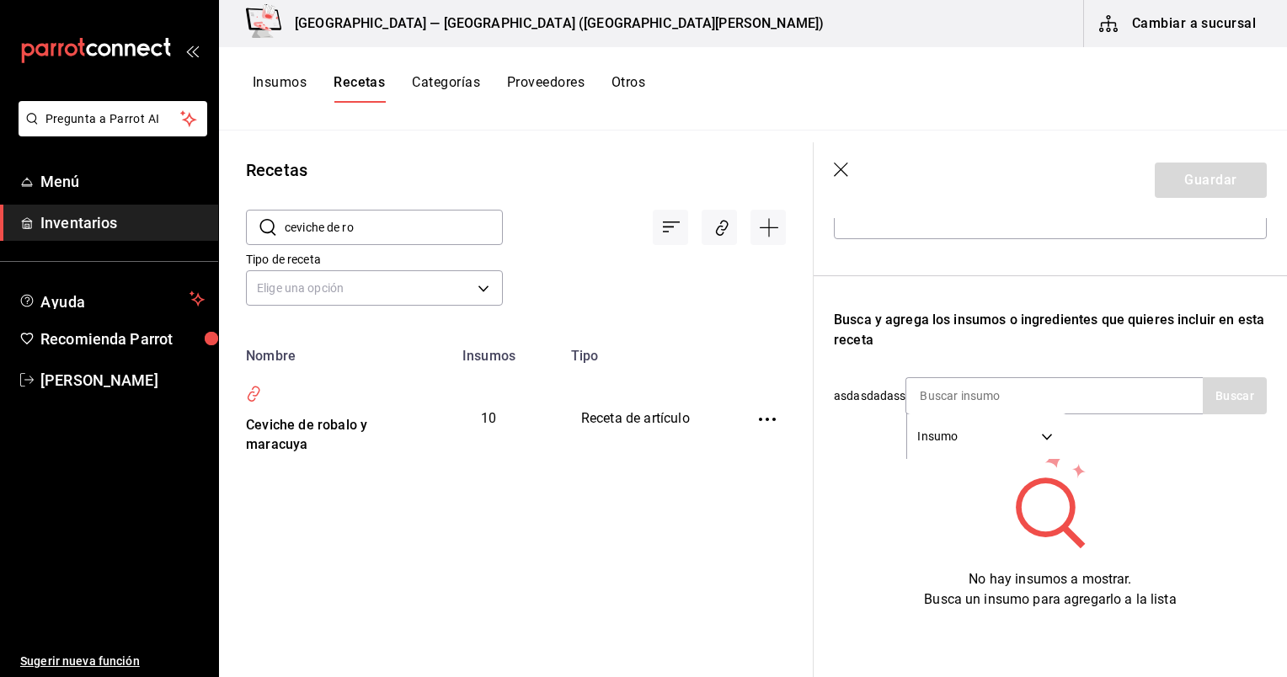
type input "Ceviche de robalo y maracuya"
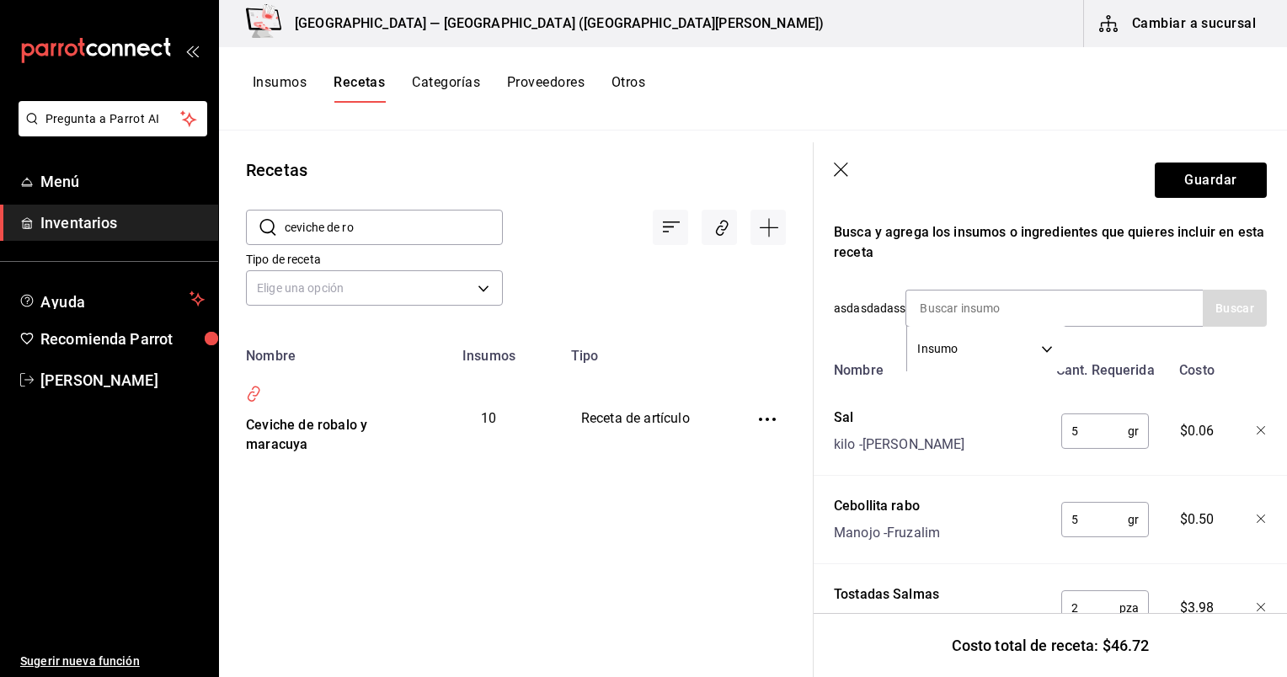
scroll to position [286, 0]
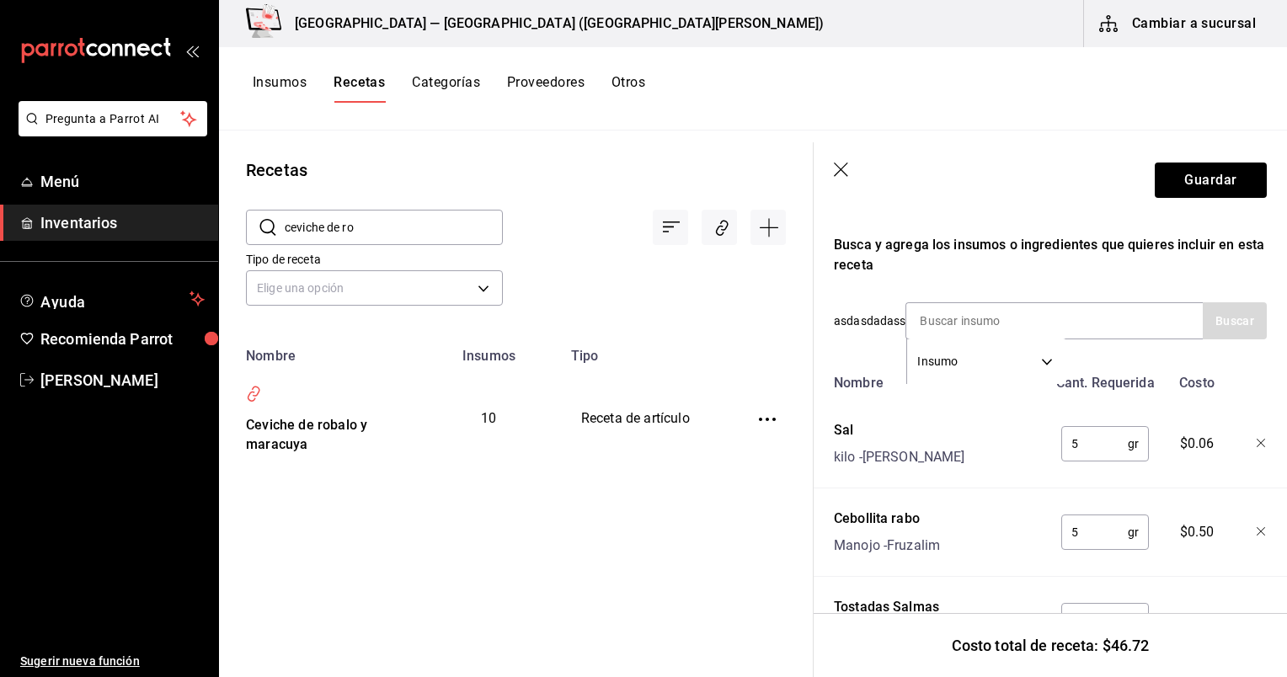
click at [841, 169] on icon "button" at bounding box center [841, 170] width 14 height 14
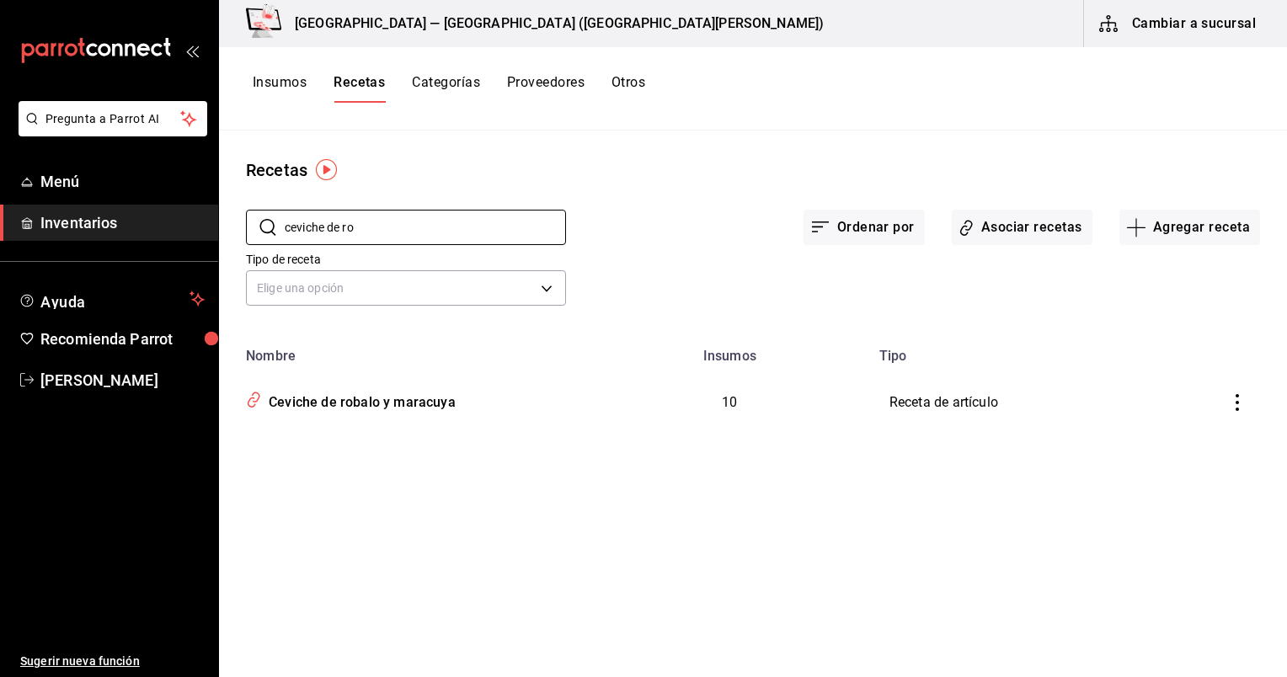
drag, startPoint x: 506, startPoint y: 224, endPoint x: 0, endPoint y: 160, distance: 509.6
click at [0, 160] on html "Pregunta a Parrot AI Menú Inventarios Ayuda Recomienda Parrot Gema Mata Sugerir…" at bounding box center [643, 333] width 1287 height 666
click at [1180, 212] on button "Agregar receta" at bounding box center [1190, 227] width 141 height 35
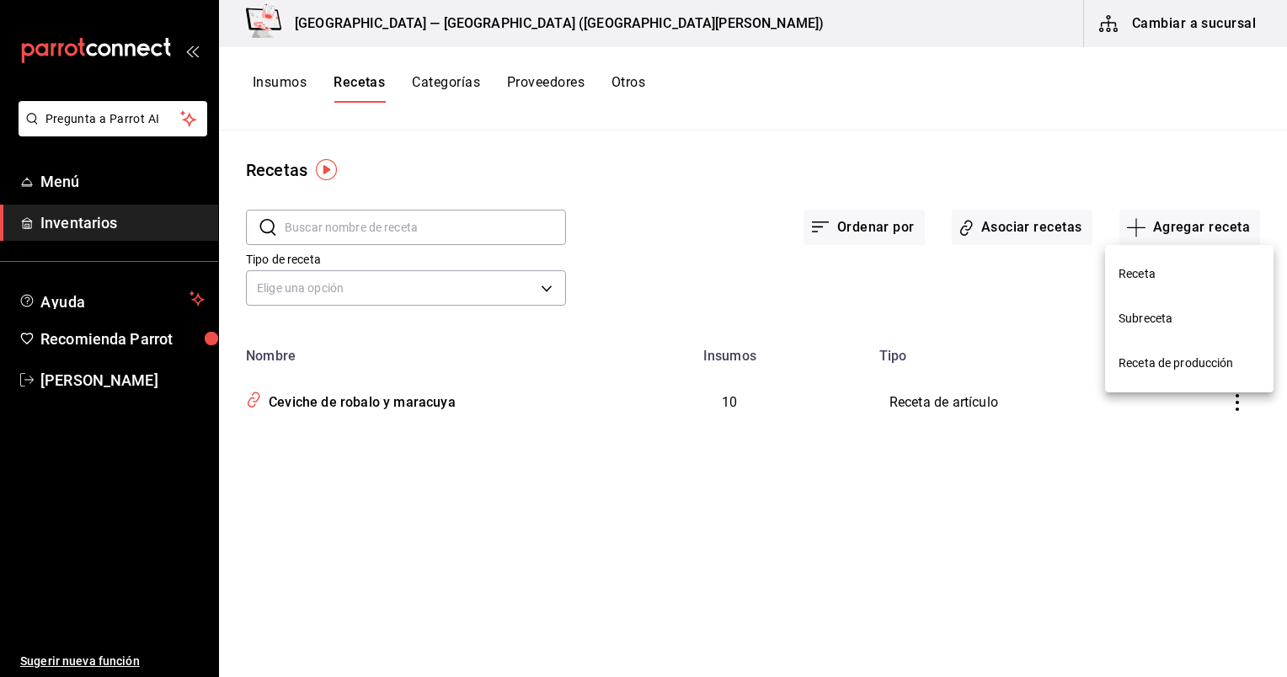
click at [1138, 264] on li "Receta" at bounding box center [1189, 274] width 169 height 45
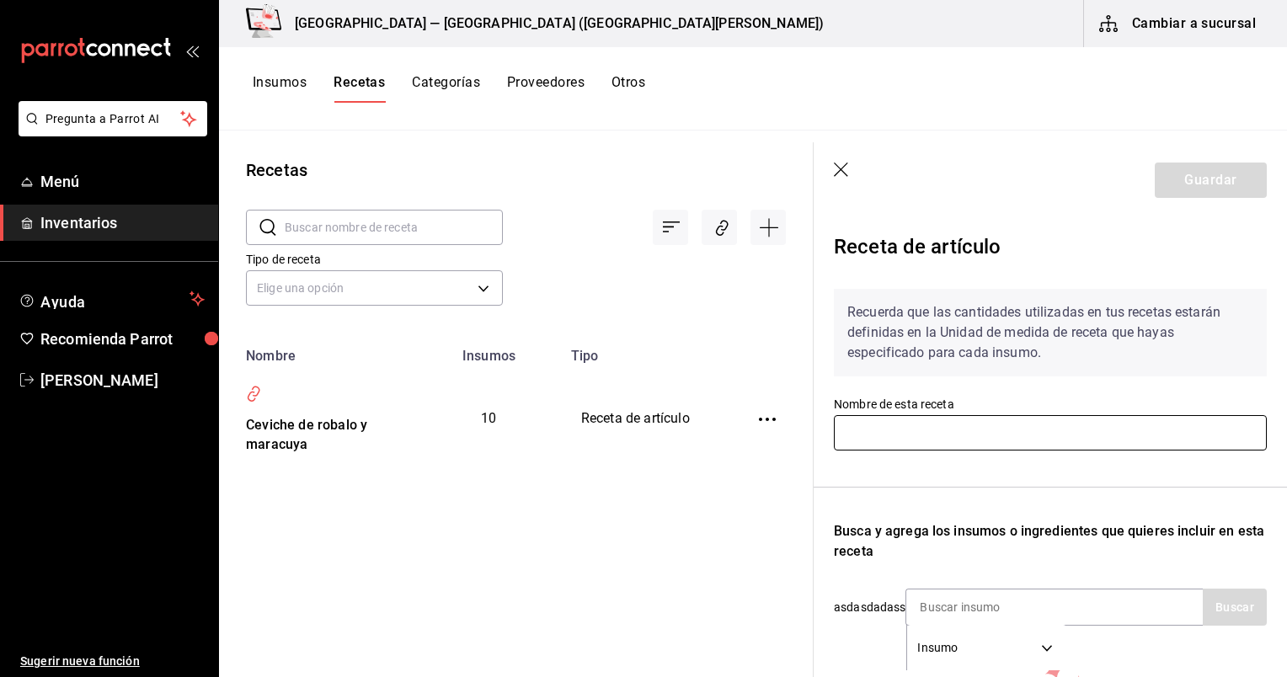
click at [956, 441] on input "text" at bounding box center [1050, 432] width 433 height 35
paste input "Docena [PERSON_NAME]"
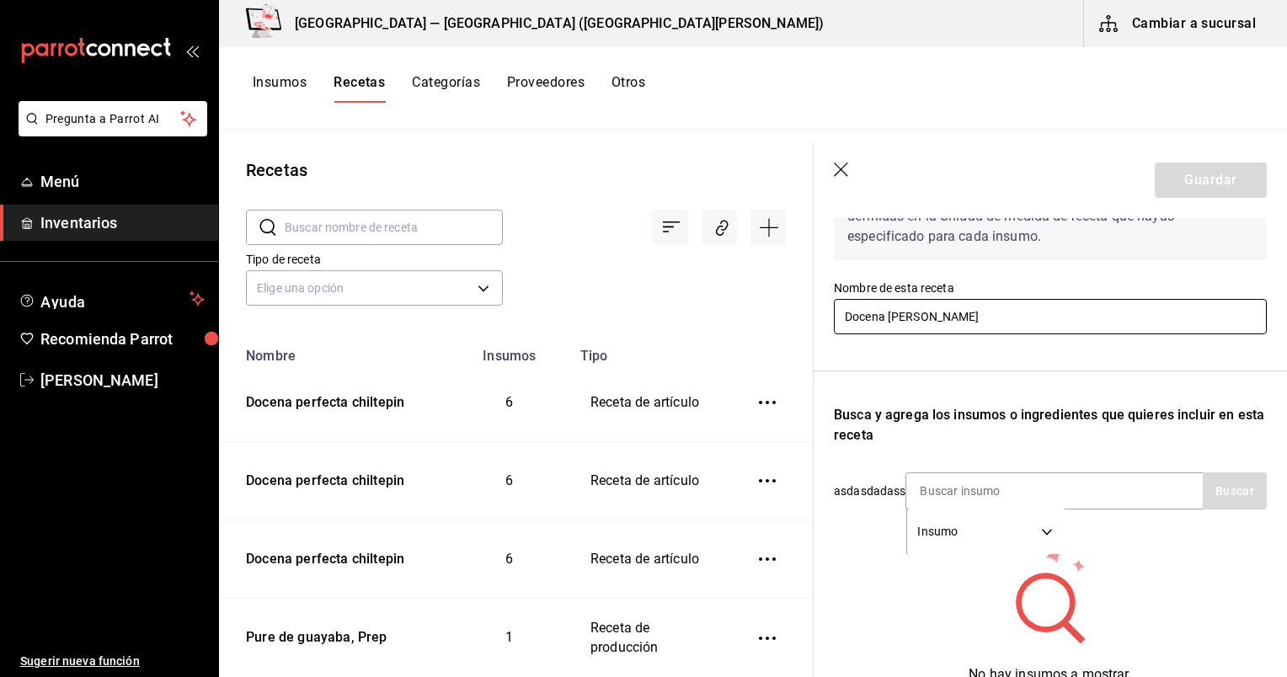
scroll to position [115, 0]
type input "Docena [PERSON_NAME]"
click at [956, 495] on input at bounding box center [991, 491] width 169 height 35
click at [840, 169] on icon "button" at bounding box center [841, 170] width 14 height 14
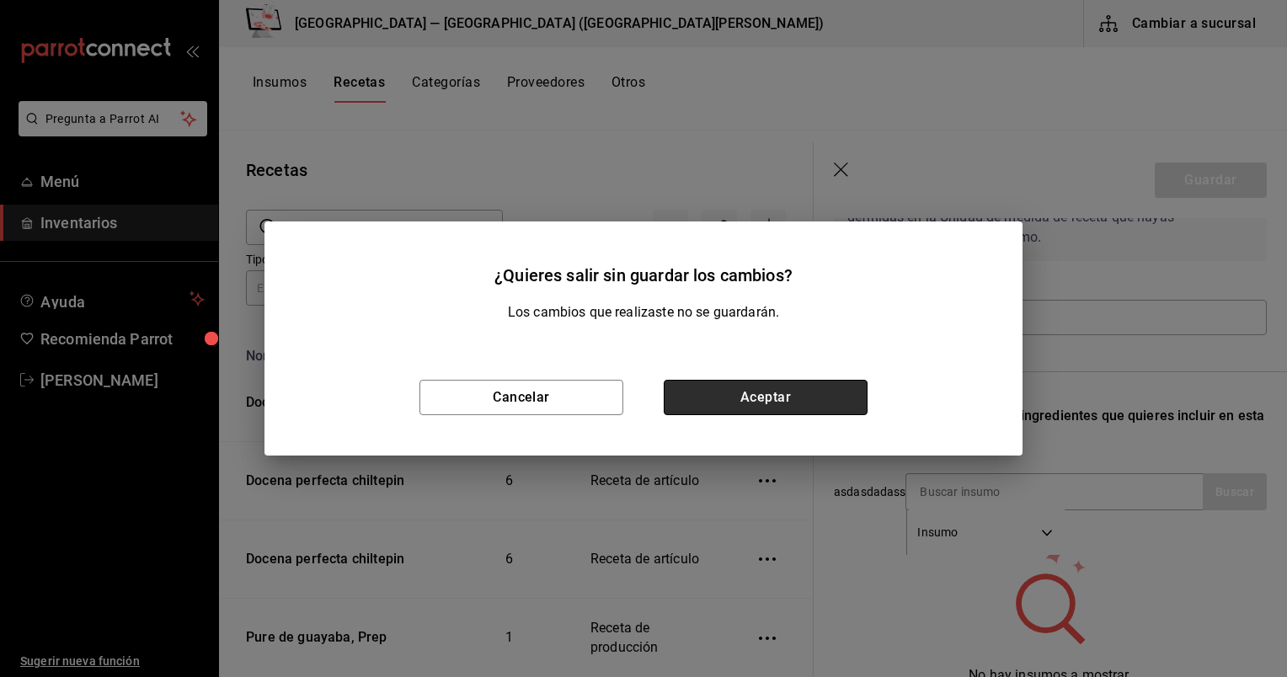
click at [798, 399] on button "Aceptar" at bounding box center [766, 397] width 204 height 35
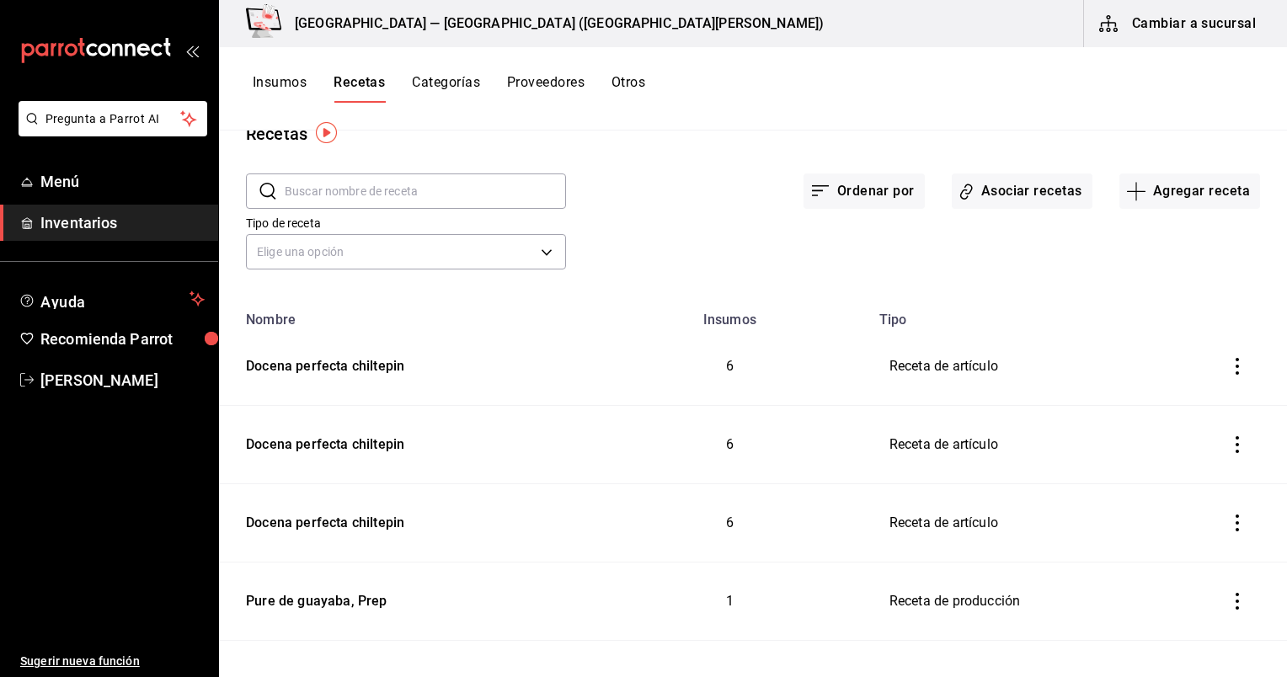
scroll to position [37, 0]
click at [353, 448] on div "Docena perfecta chiltepin" at bounding box center [321, 441] width 165 height 26
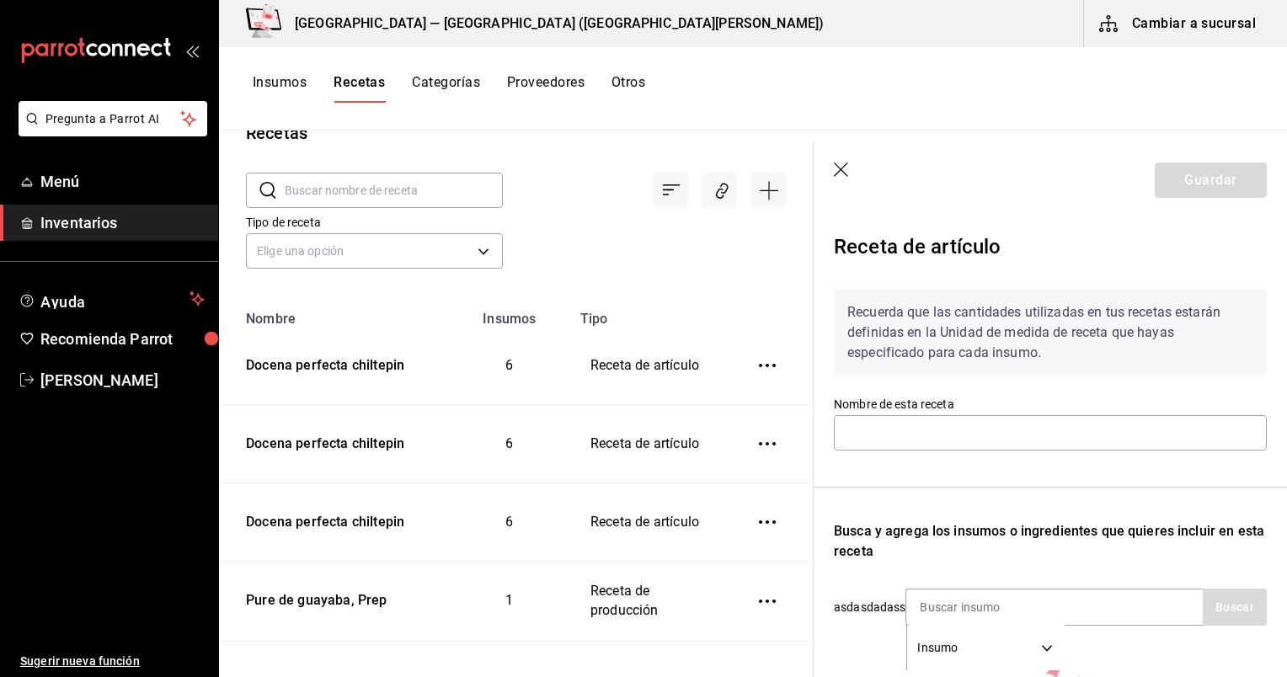
click at [847, 165] on icon "button" at bounding box center [842, 171] width 17 height 17
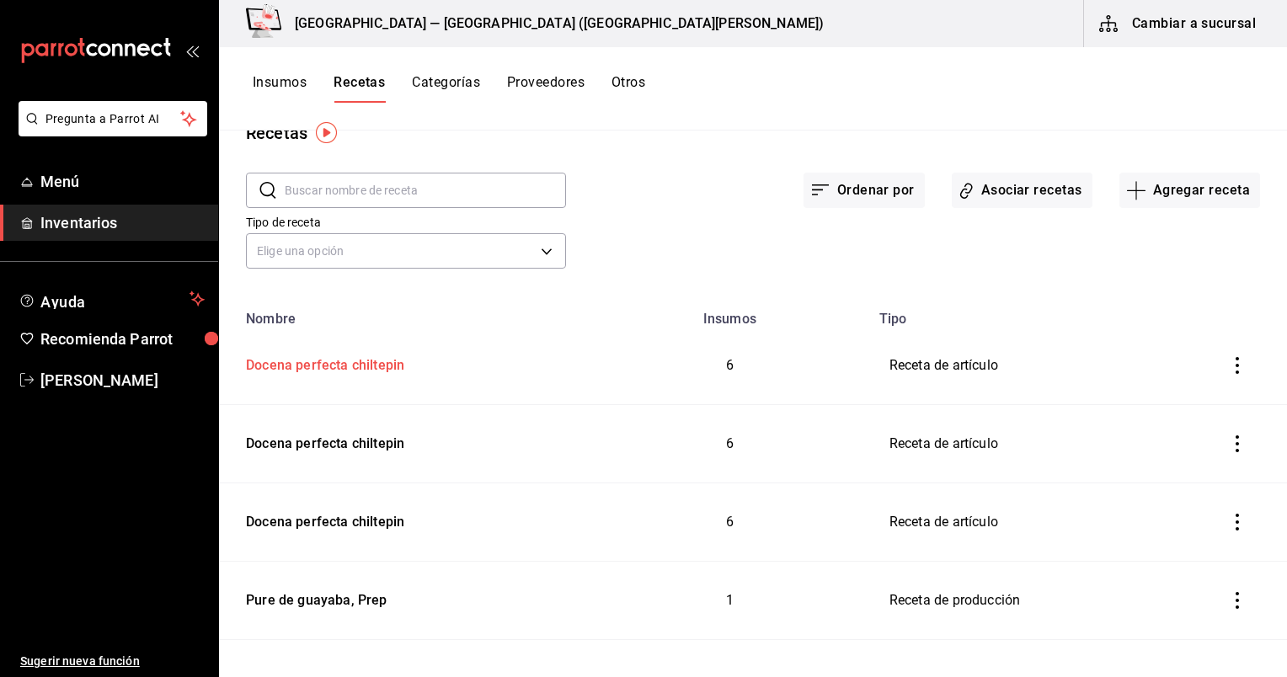
click at [291, 367] on div "Docena perfecta chiltepin" at bounding box center [321, 363] width 165 height 26
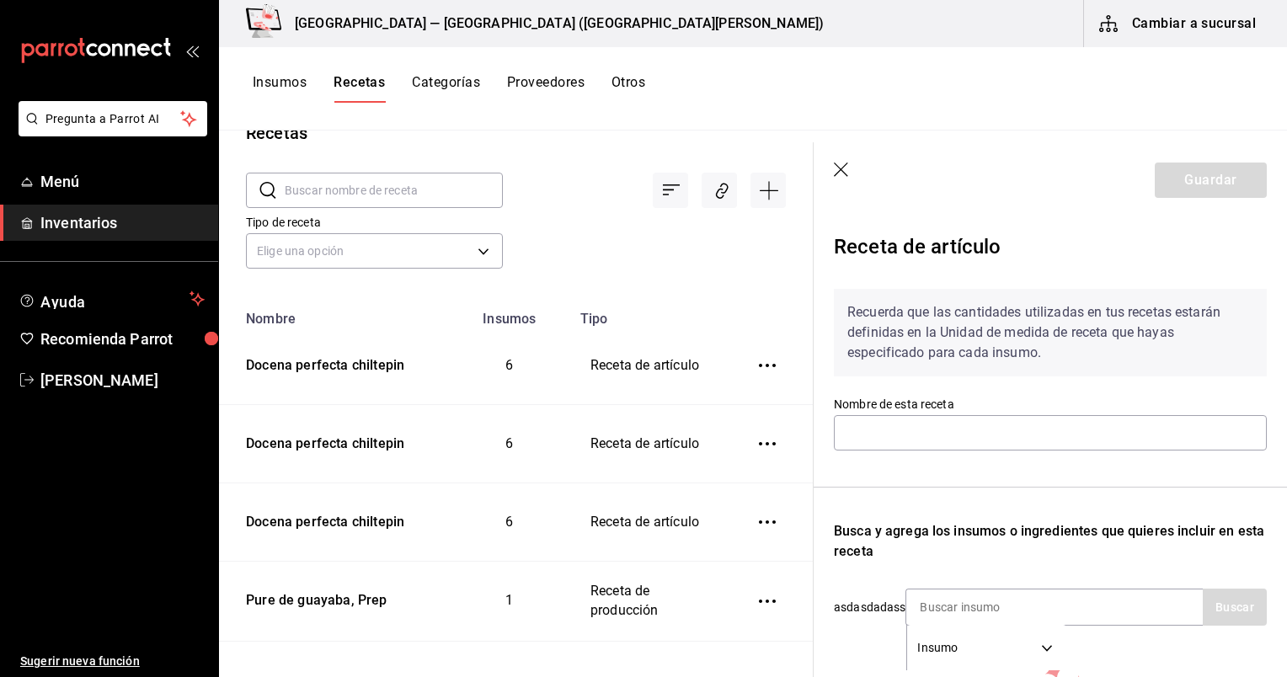
scroll to position [224, 0]
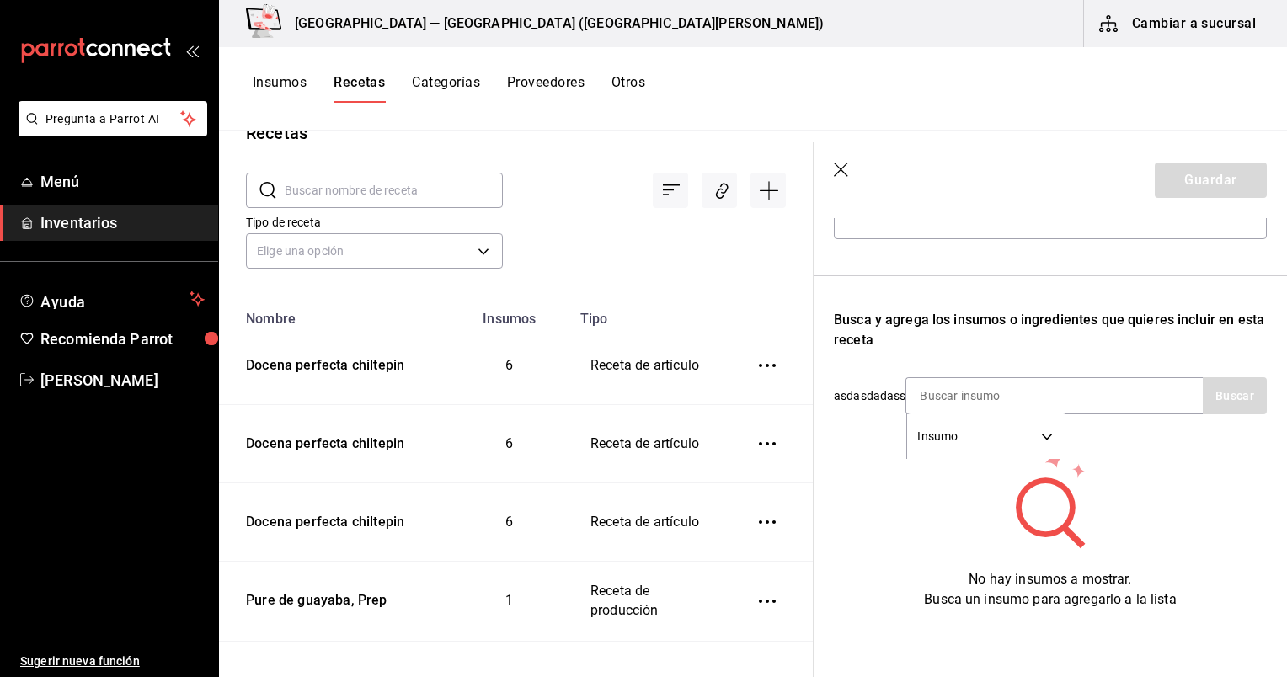
drag, startPoint x: 845, startPoint y: 165, endPoint x: 551, endPoint y: 182, distance: 294.5
click at [845, 165] on icon "button" at bounding box center [841, 170] width 14 height 14
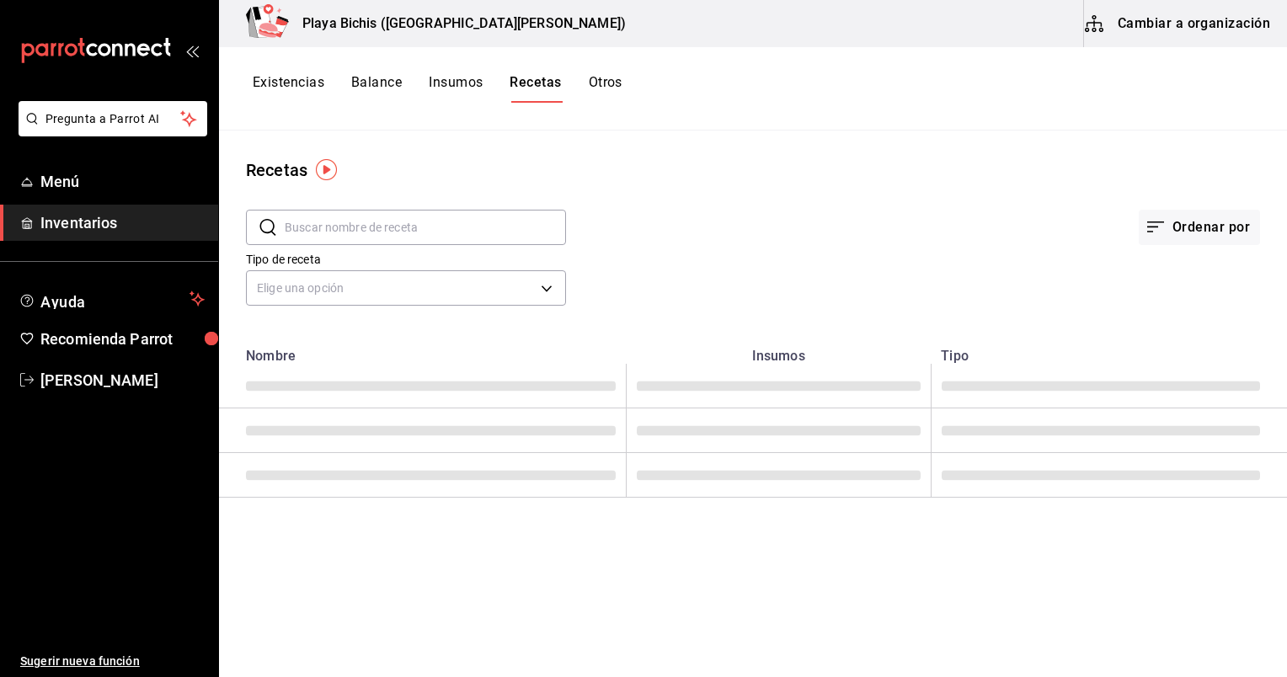
click at [1226, 30] on button "Cambiar a organización" at bounding box center [1179, 23] width 190 height 47
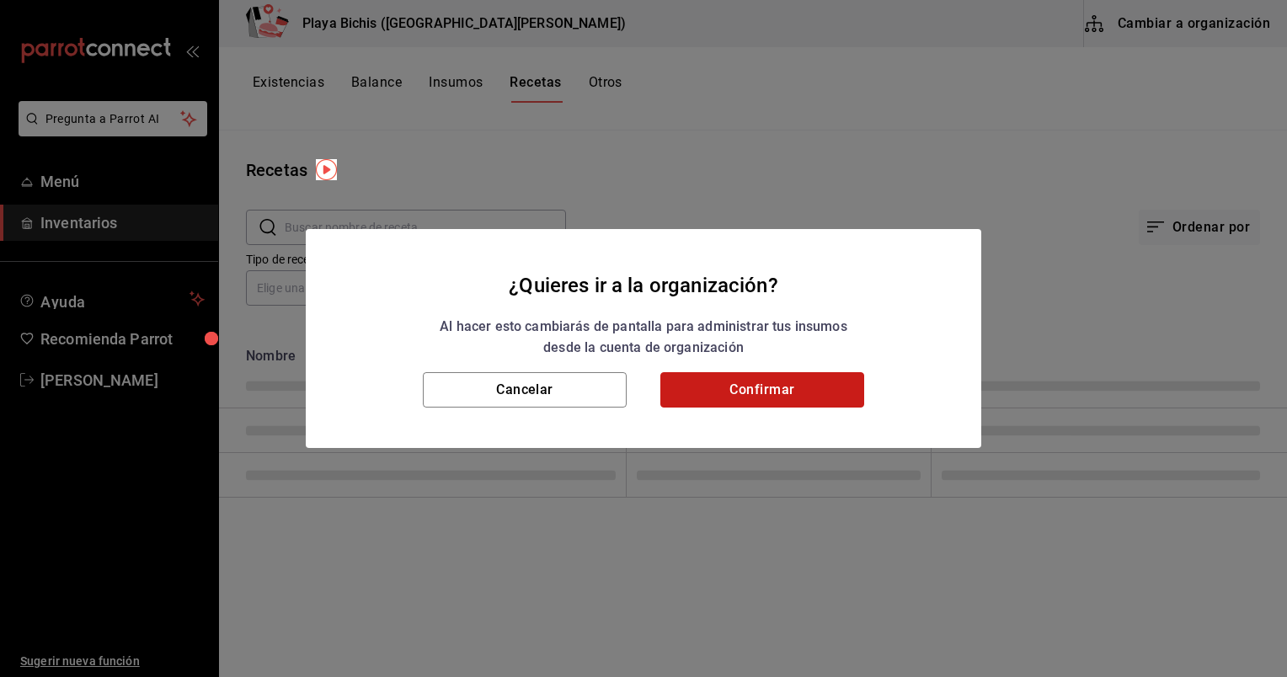
click at [749, 400] on button "Confirmar" at bounding box center [763, 389] width 204 height 35
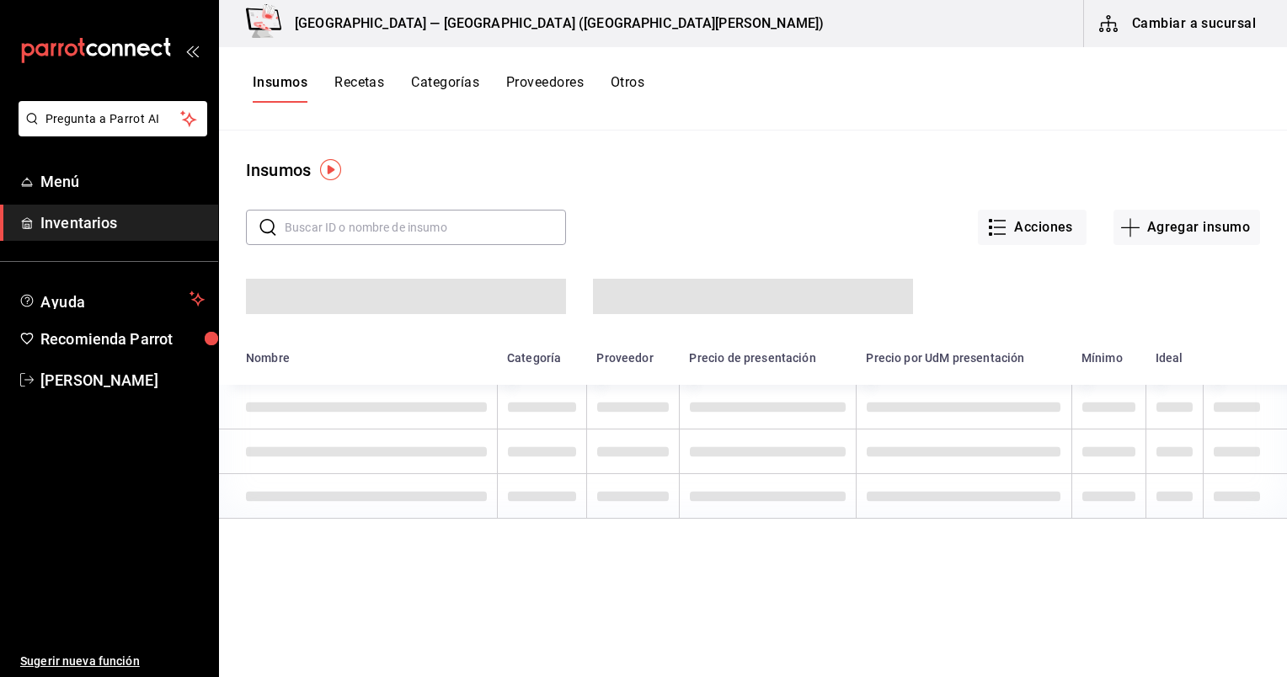
click at [349, 88] on button "Recetas" at bounding box center [359, 88] width 50 height 29
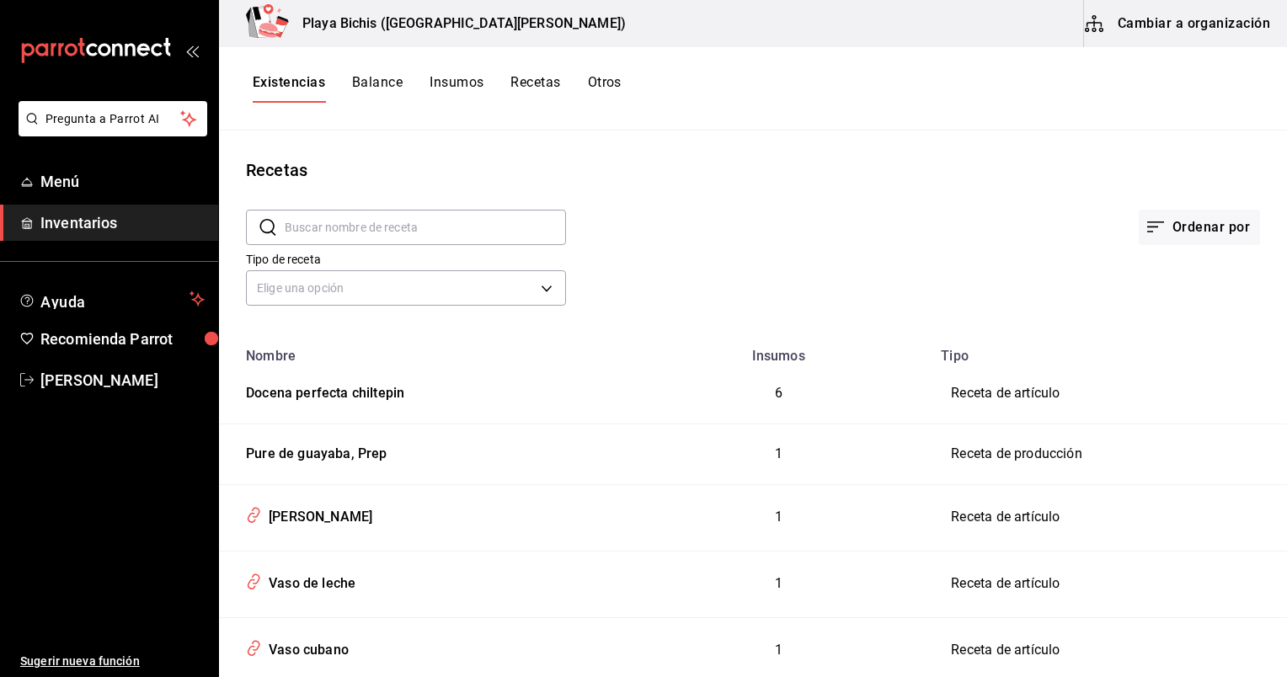
click at [690, 209] on div "Ordenar por" at bounding box center [913, 214] width 694 height 62
click at [1163, 27] on button "Cambiar a organización" at bounding box center [1179, 23] width 190 height 47
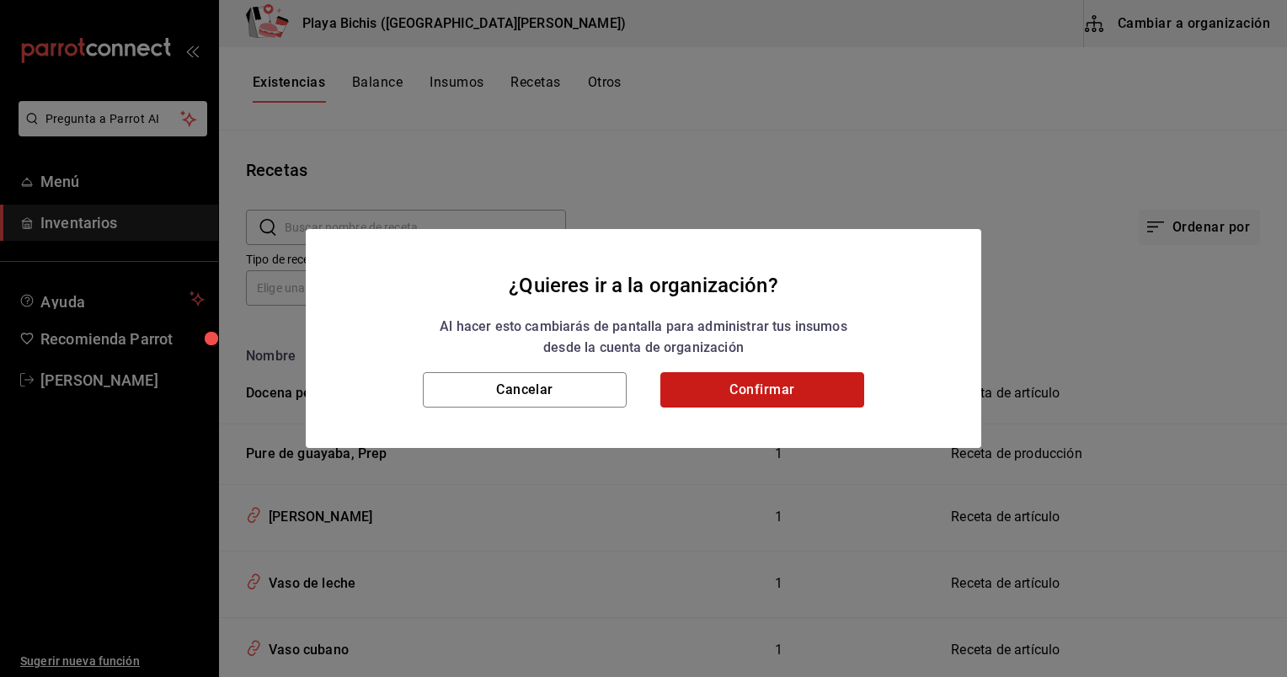
click at [821, 386] on button "Confirmar" at bounding box center [763, 389] width 204 height 35
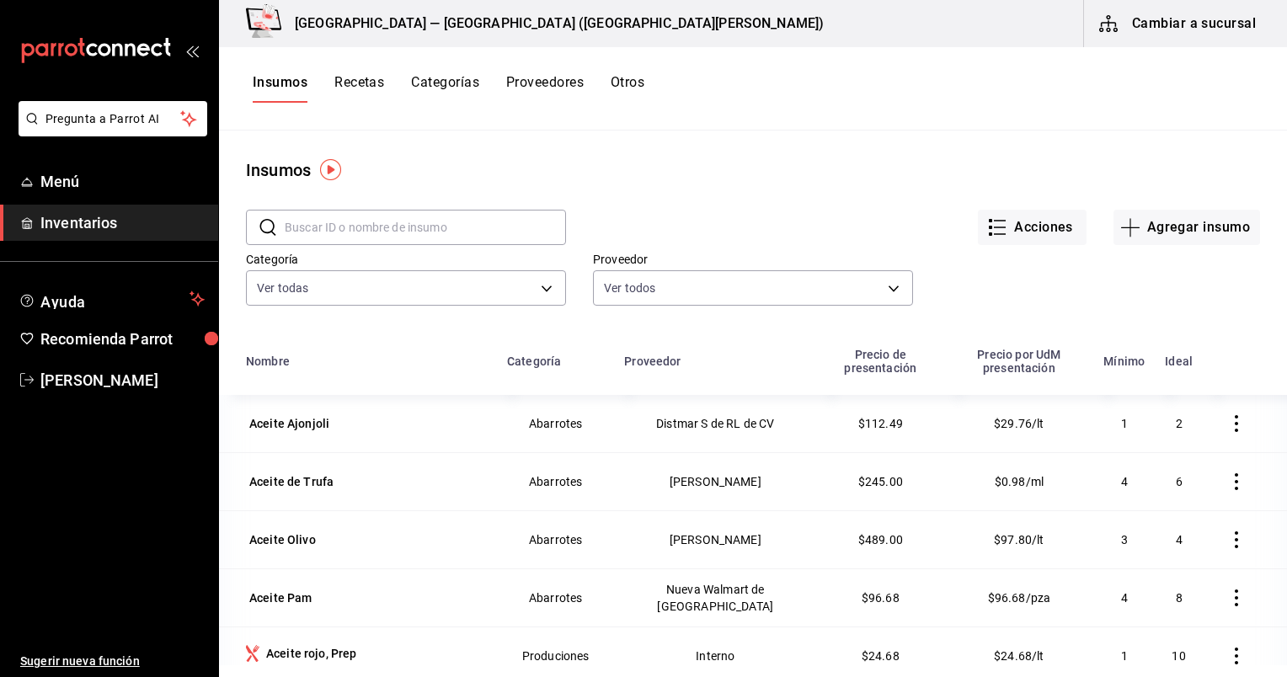
click at [339, 78] on button "Recetas" at bounding box center [359, 88] width 50 height 29
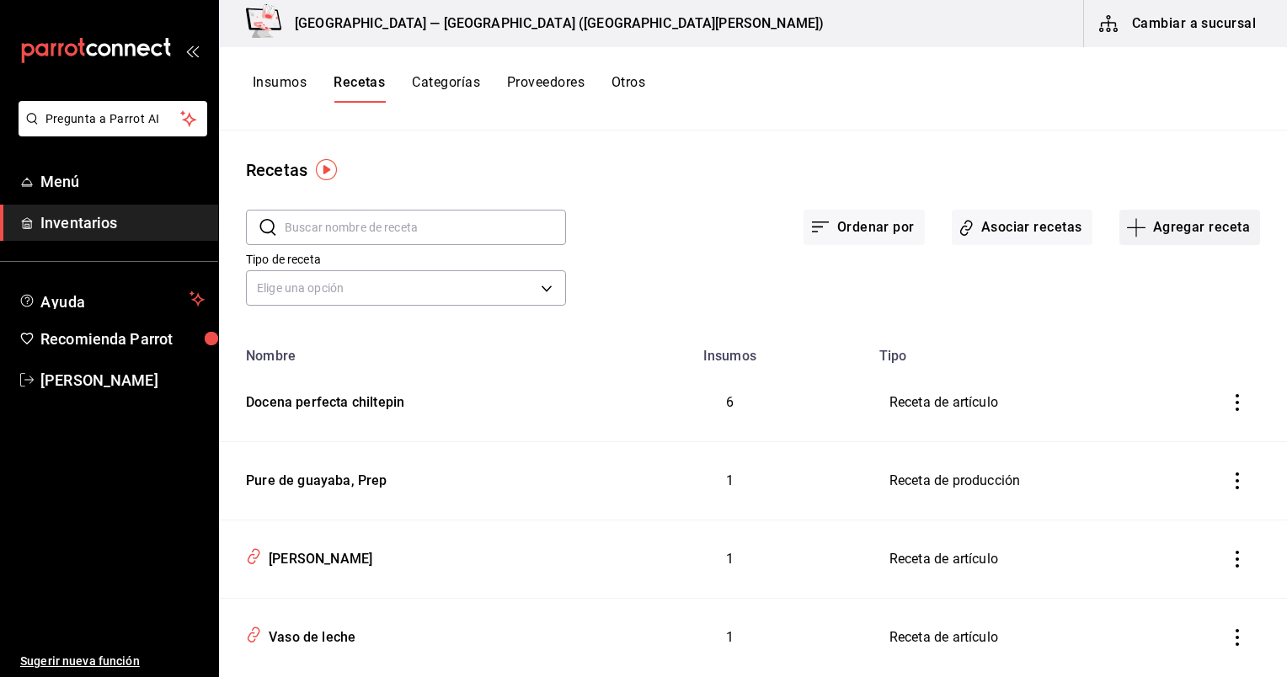
click at [1180, 228] on button "Agregar receta" at bounding box center [1190, 227] width 141 height 35
click at [1175, 262] on li "Receta" at bounding box center [1178, 274] width 169 height 45
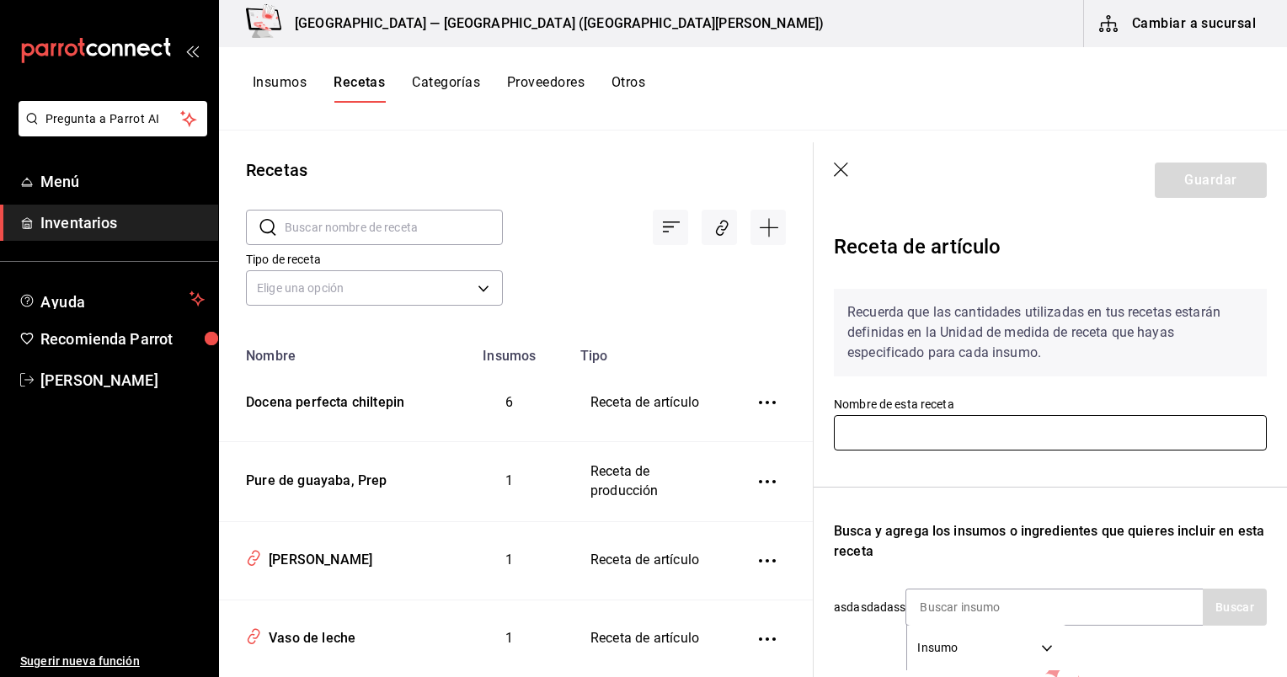
click at [899, 431] on input "text" at bounding box center [1050, 432] width 433 height 35
paste input "Docena [PERSON_NAME]"
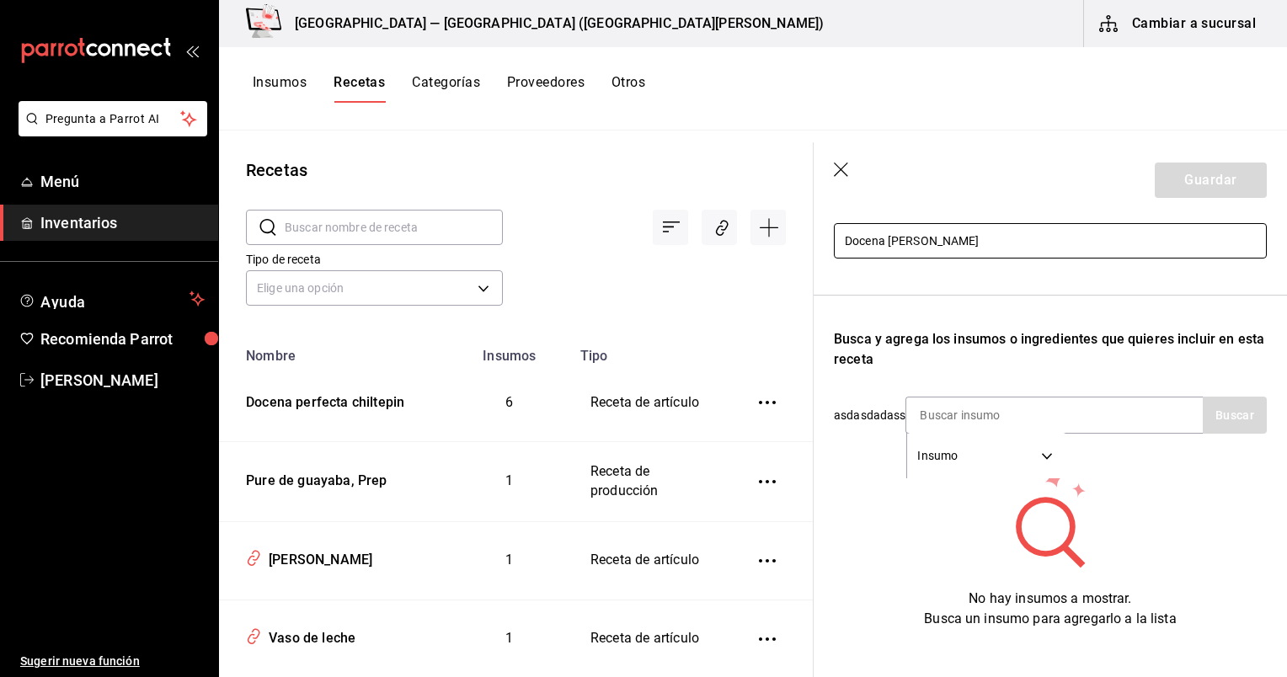
scroll to position [201, 0]
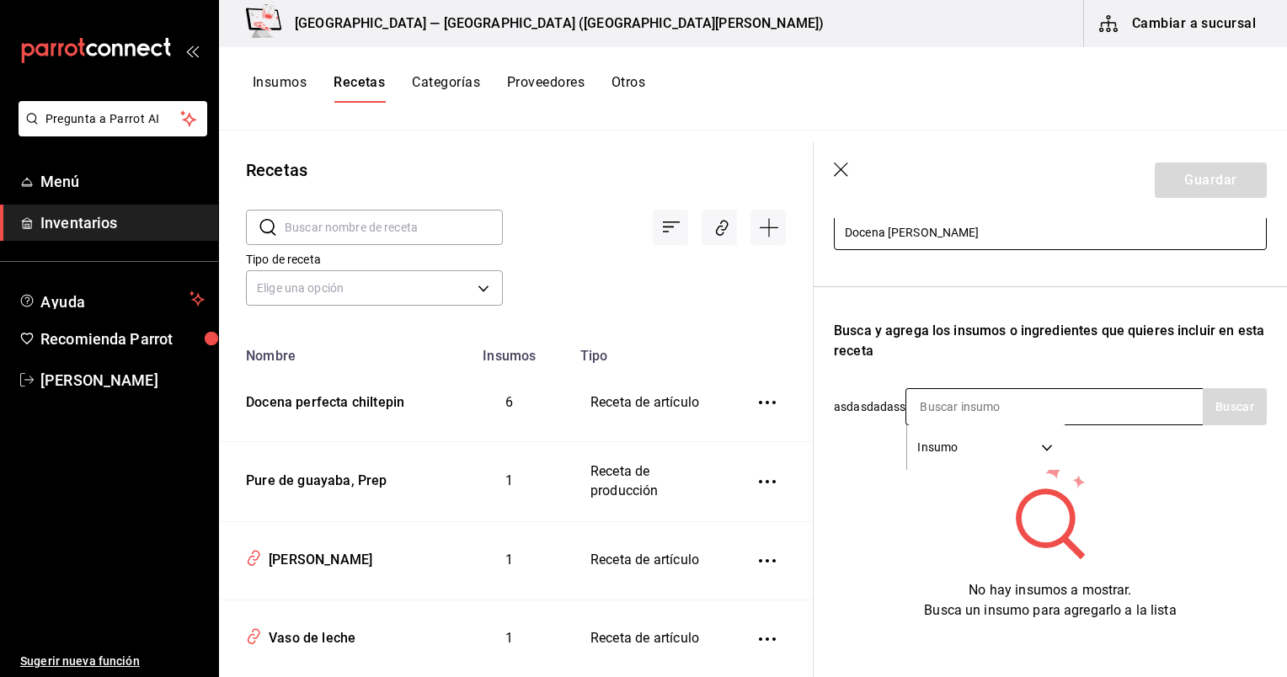
type input "Docena [PERSON_NAME]"
click at [987, 425] on body "Pregunta a Parrot AI Menú Inventarios Ayuda Recomienda Parrot [PERSON_NAME] Sug…" at bounding box center [643, 333] width 1287 height 666
click at [945, 401] on div at bounding box center [643, 338] width 1287 height 677
click at [945, 401] on input at bounding box center [991, 406] width 169 height 35
type input "ostion"
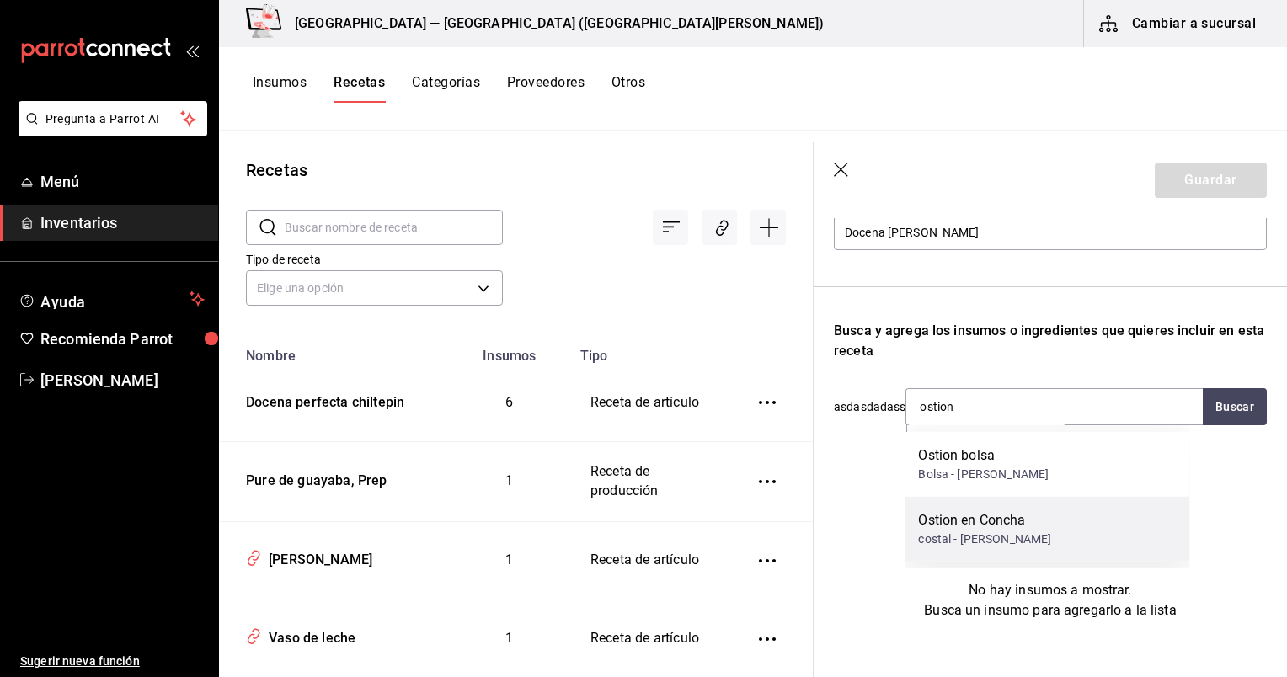
click at [960, 538] on div "costal - [PERSON_NAME]" at bounding box center [984, 540] width 133 height 18
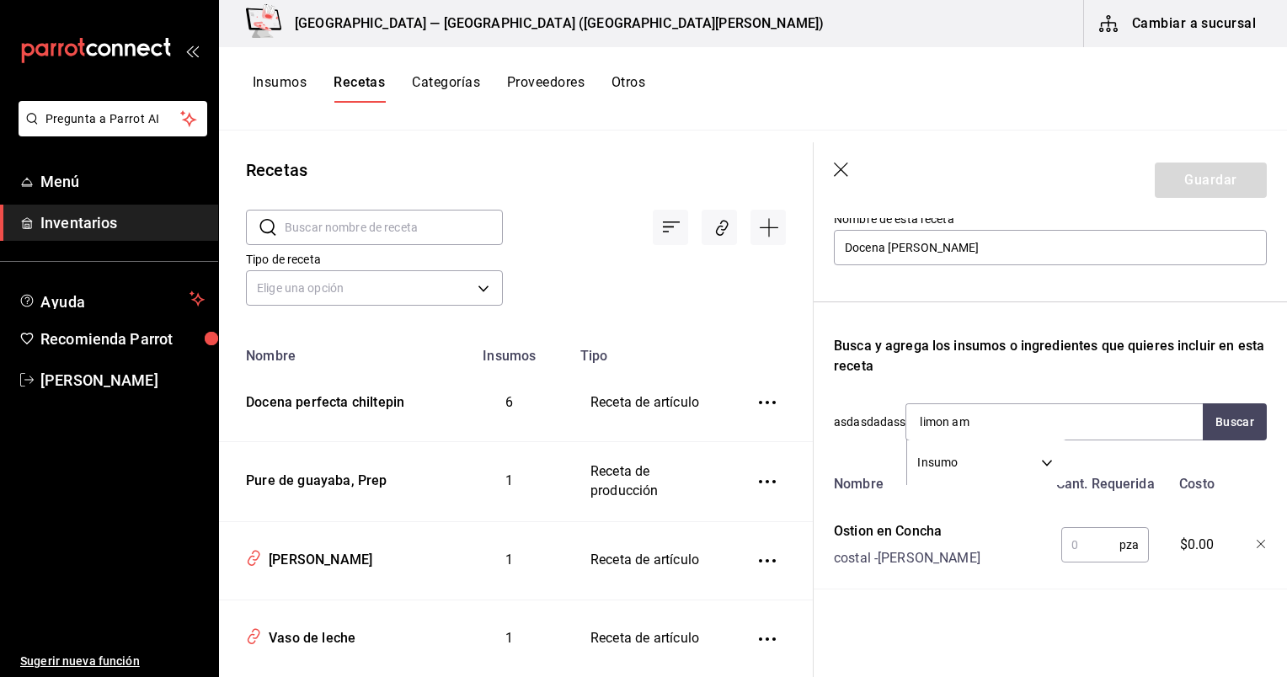
type input "limon ama"
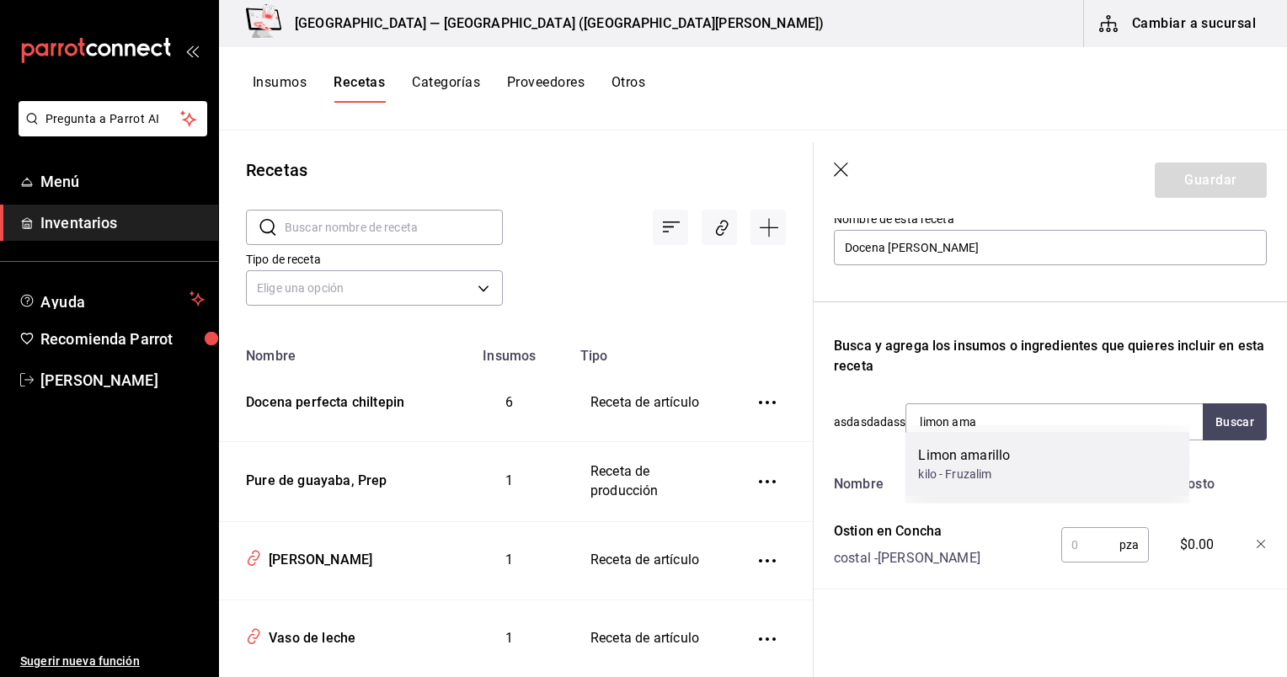
click at [951, 458] on div "Limon amarillo" at bounding box center [964, 456] width 92 height 20
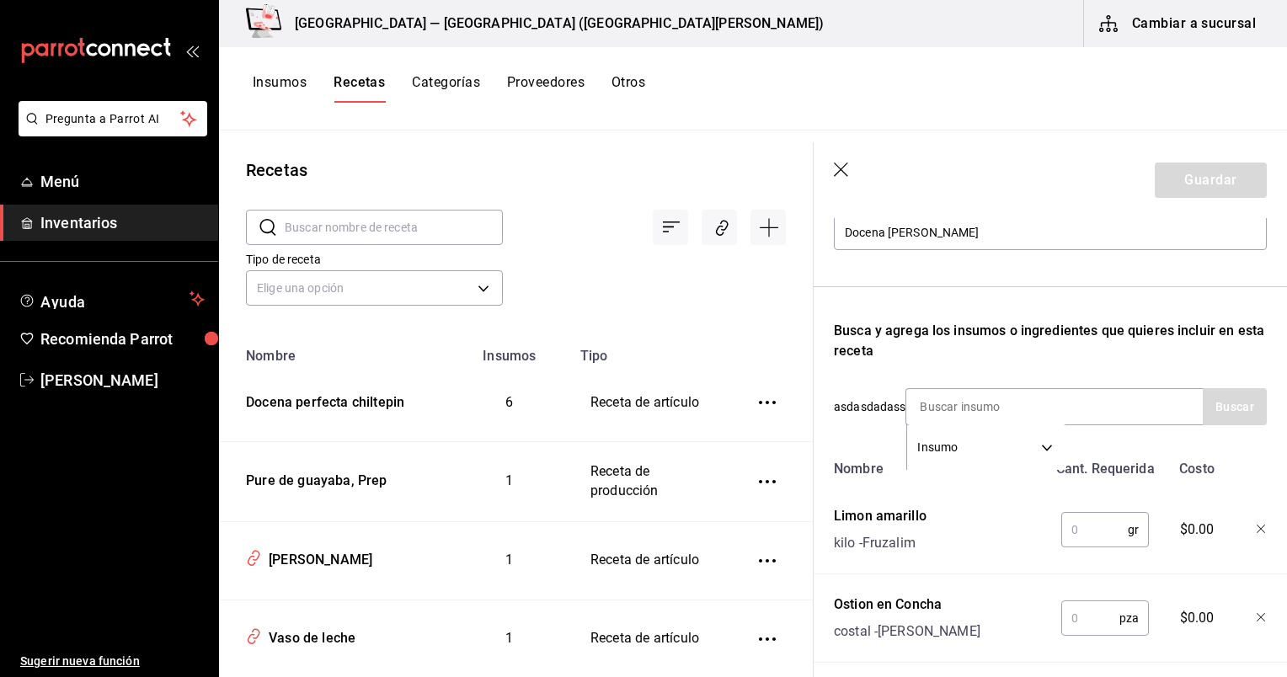
click at [1083, 623] on input "text" at bounding box center [1091, 619] width 58 height 34
type input "6"
click at [1082, 539] on input "text" at bounding box center [1095, 530] width 67 height 34
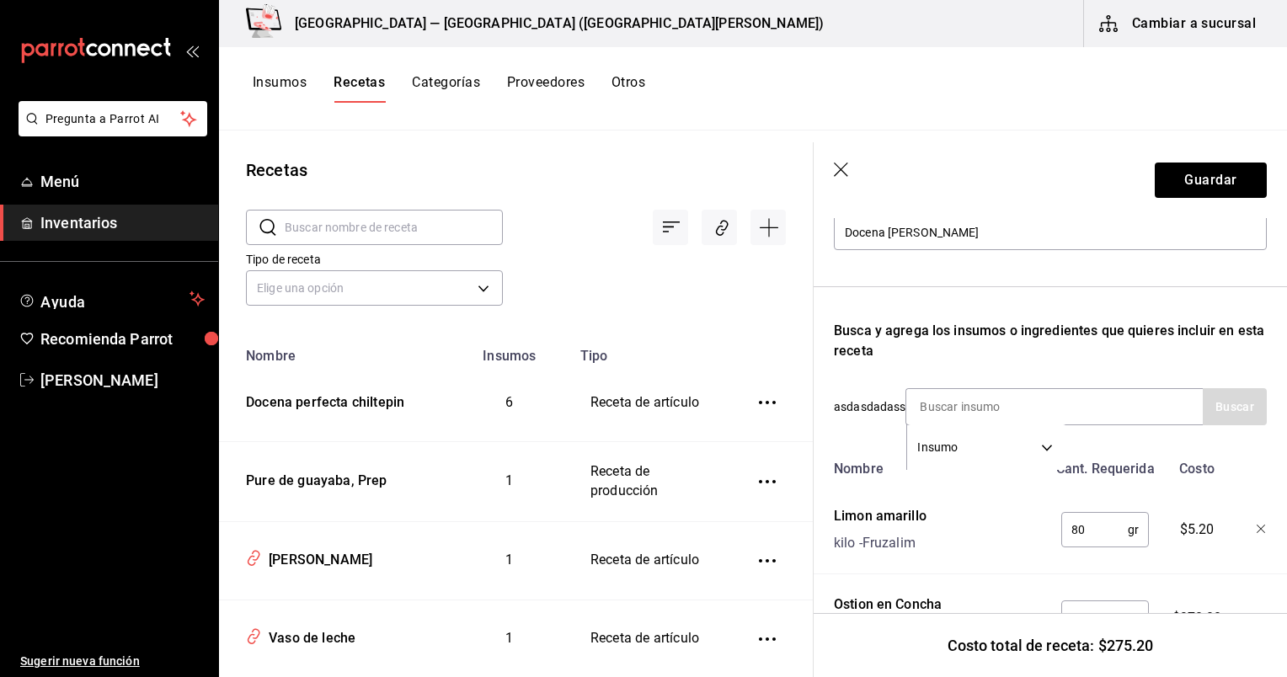
scroll to position [307, 0]
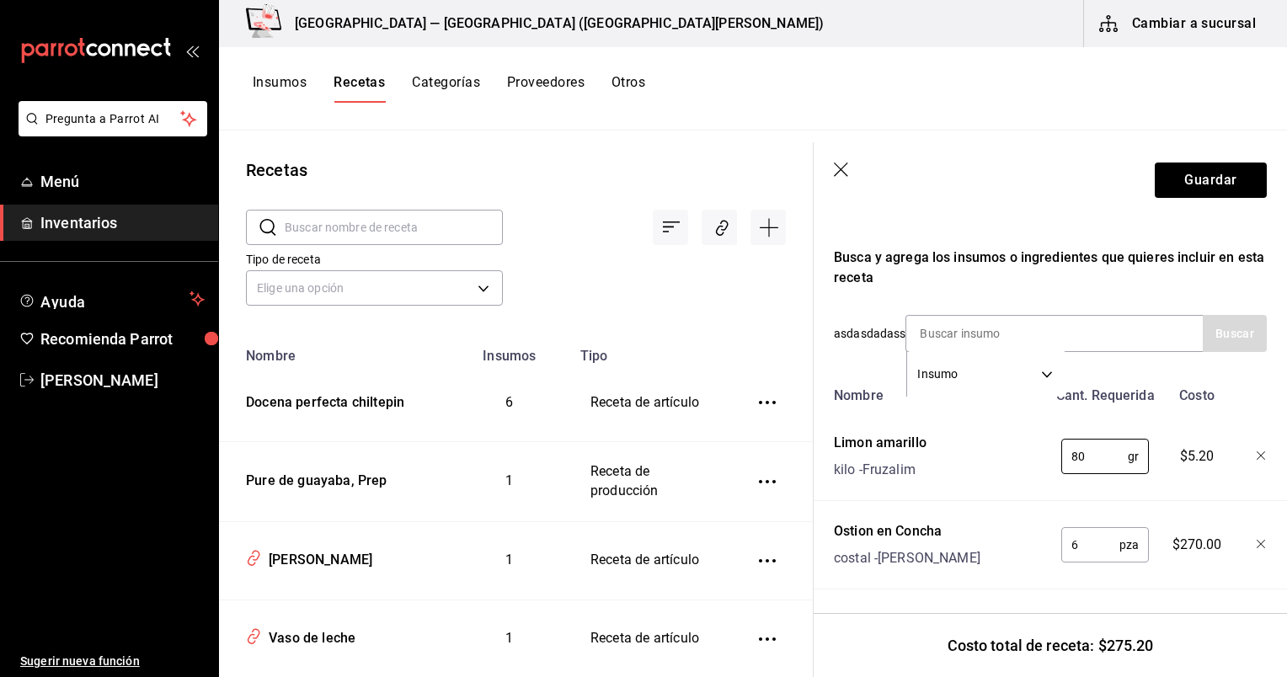
type input "80"
click at [1037, 316] on input at bounding box center [991, 333] width 169 height 35
type input "salsa ne"
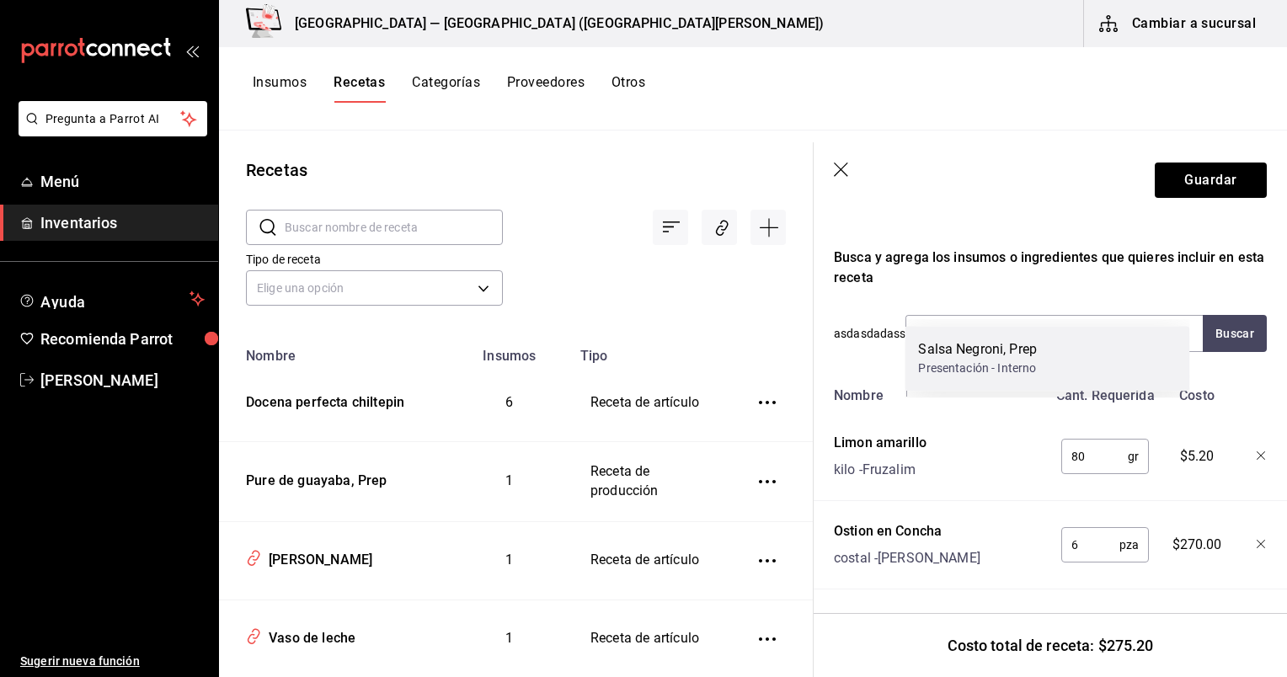
click at [1033, 353] on div "Salsa Negroni, Prep" at bounding box center [977, 350] width 119 height 20
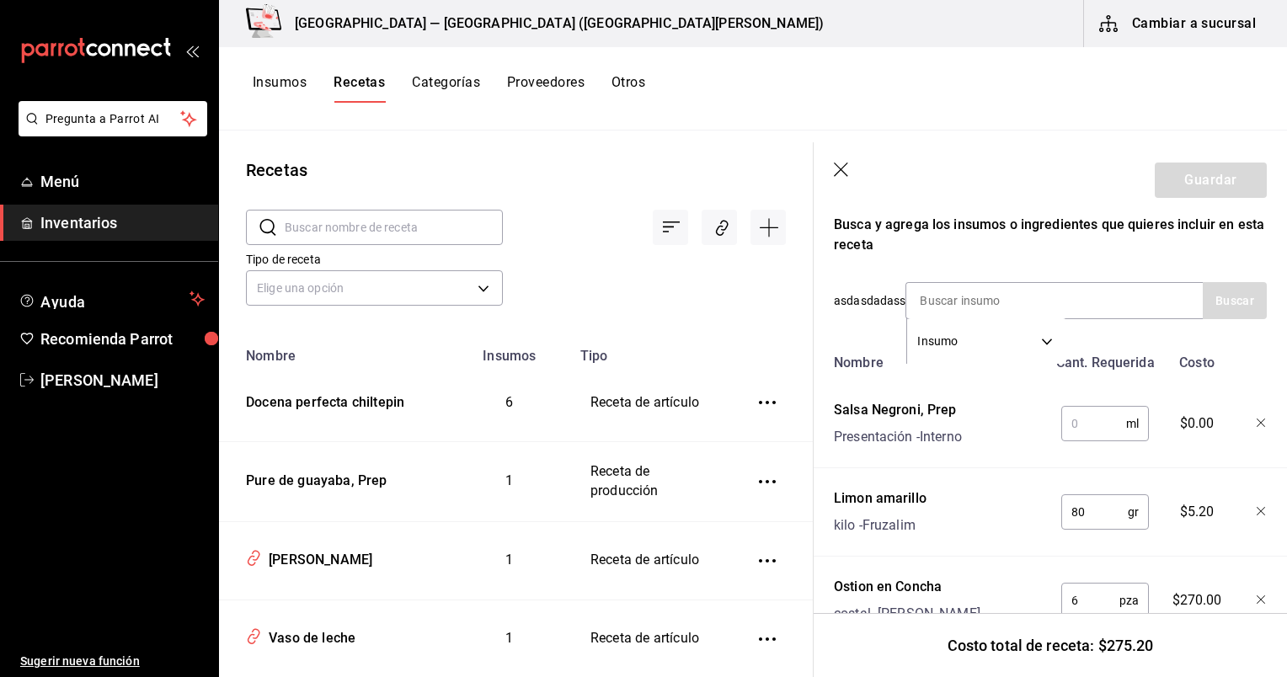
click at [1082, 434] on input "text" at bounding box center [1094, 424] width 65 height 34
type input "60"
click at [977, 300] on input at bounding box center [991, 300] width 169 height 35
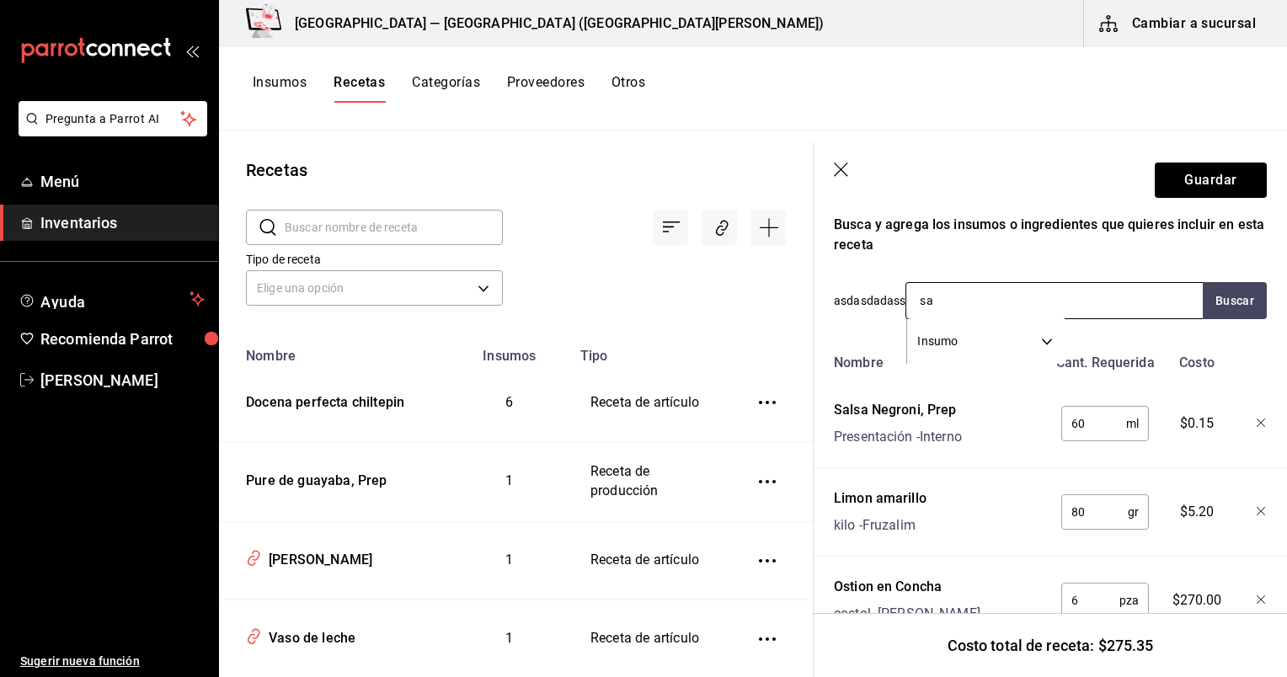
type input "s"
type input "tajin"
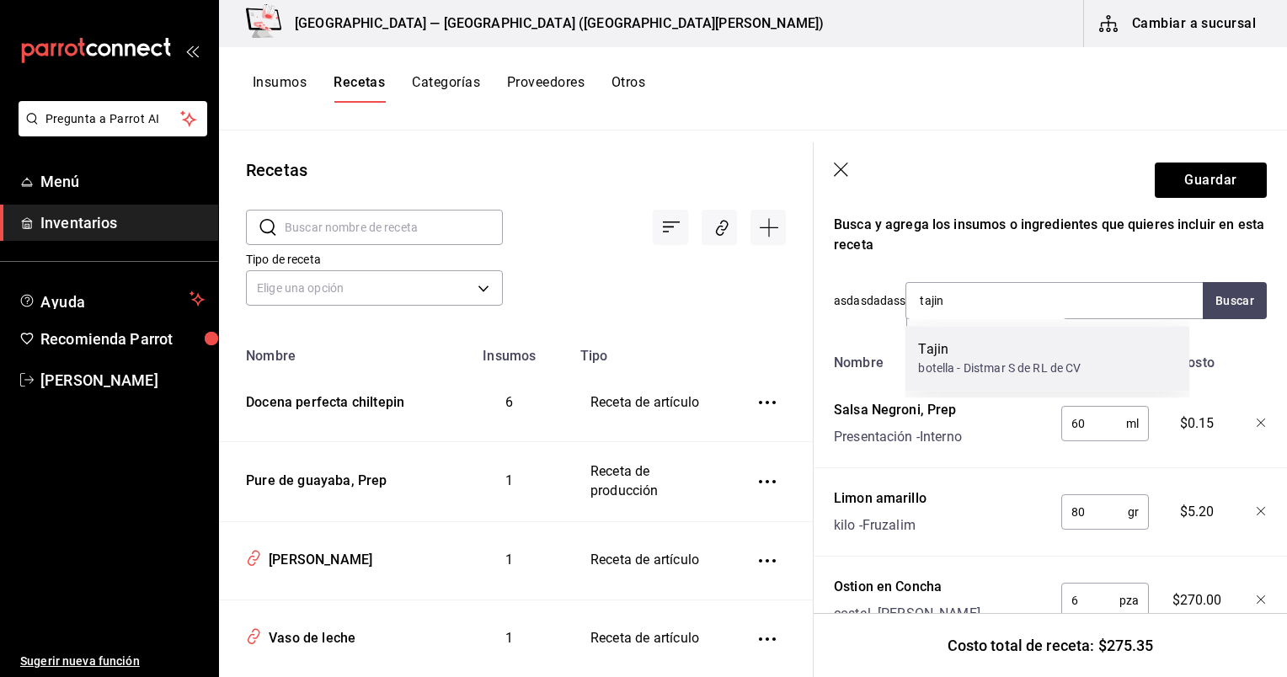
click at [991, 352] on div "Tajin" at bounding box center [999, 350] width 163 height 20
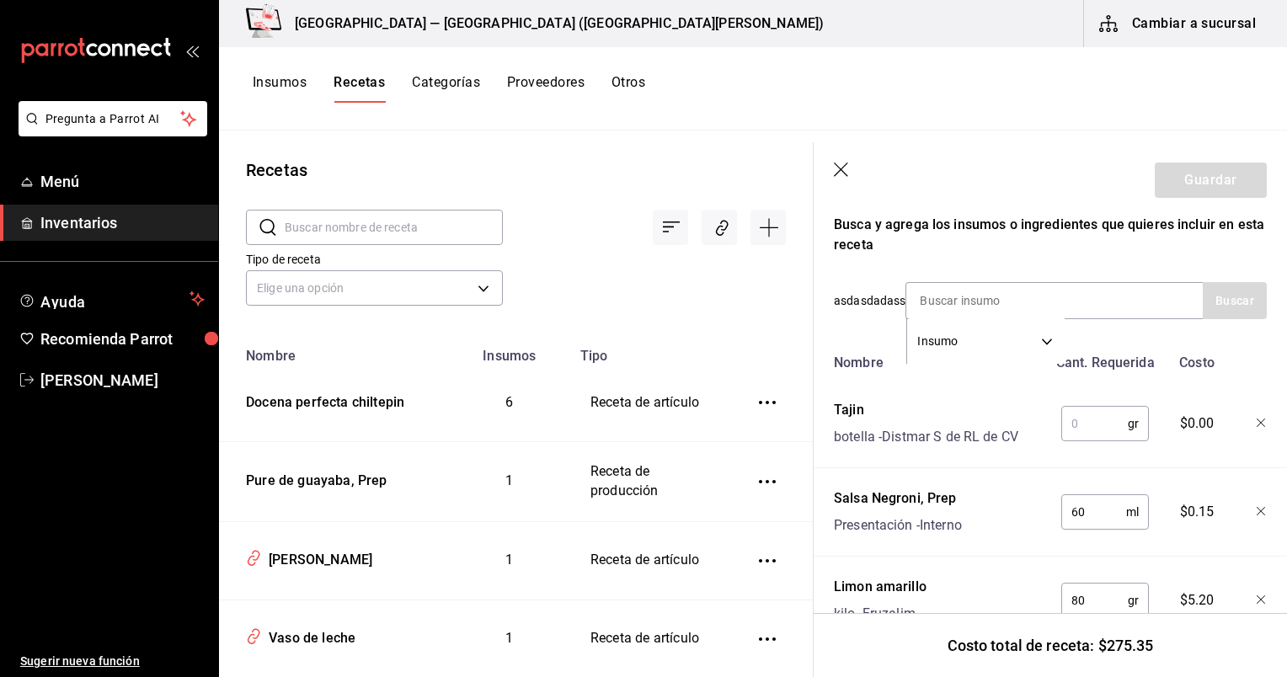
click at [1082, 419] on input "text" at bounding box center [1095, 424] width 67 height 34
type input "10"
click at [1017, 290] on input at bounding box center [991, 300] width 169 height 35
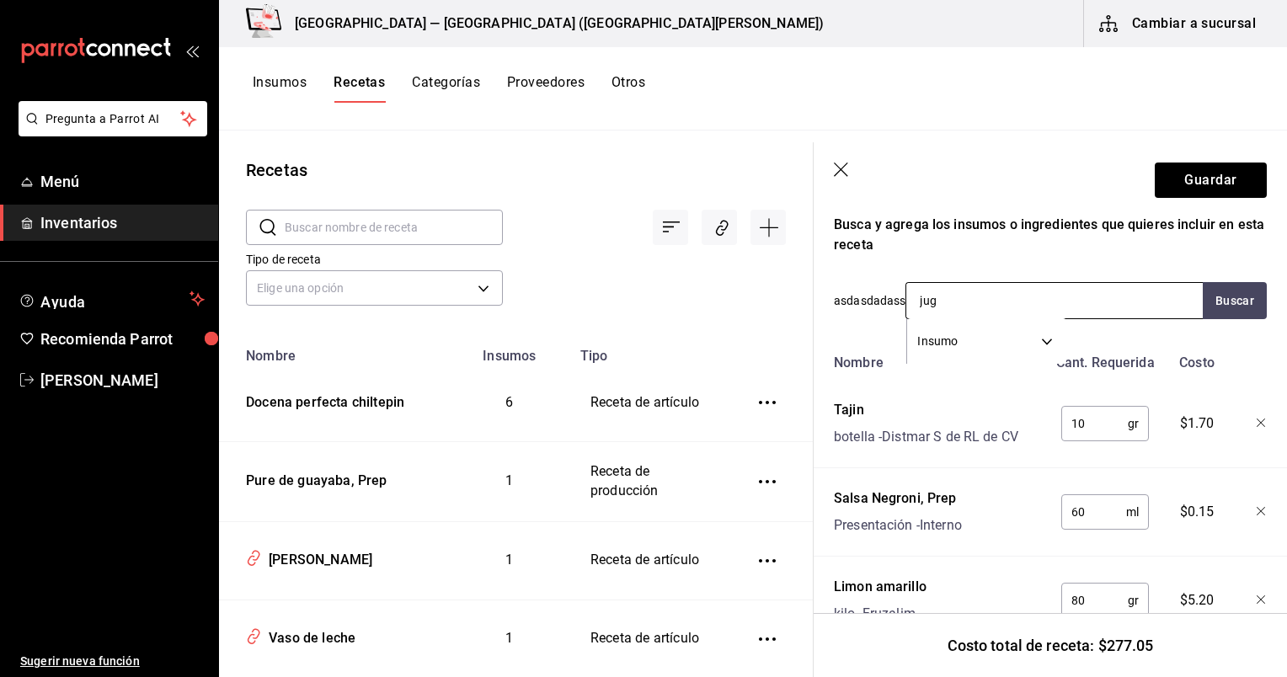
type input "jugo"
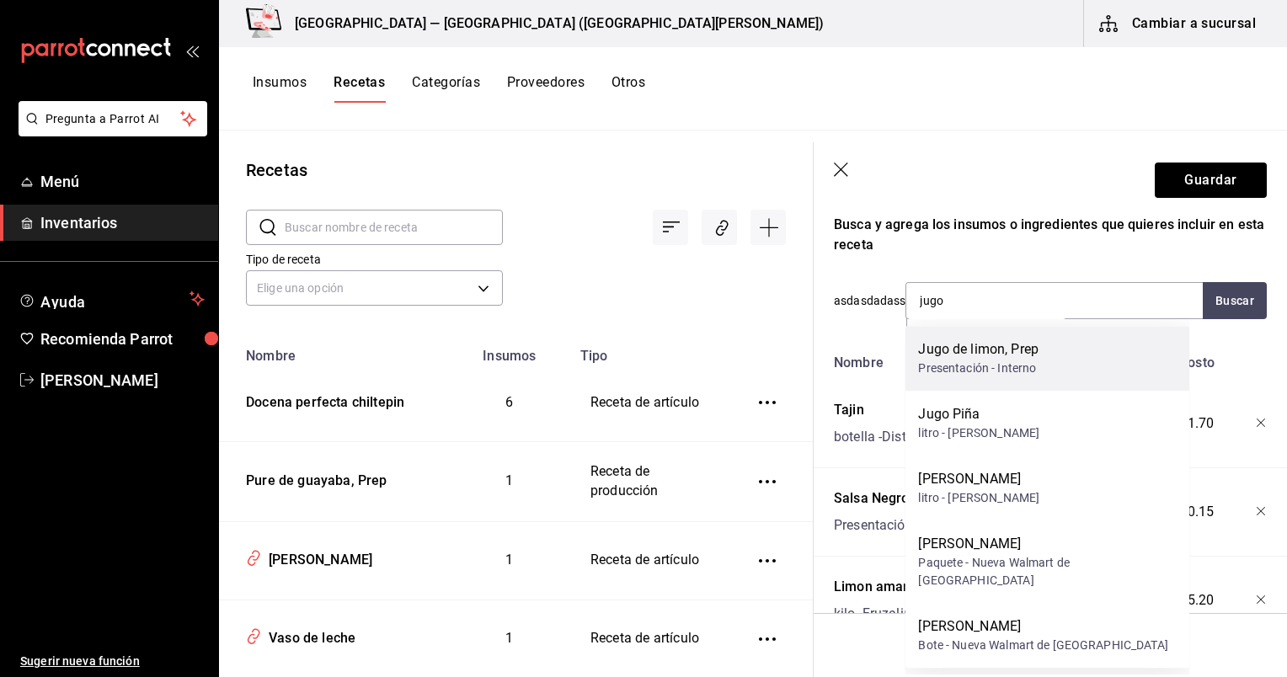
click at [1037, 345] on div "Jugo de limon, Prep" at bounding box center [978, 350] width 120 height 20
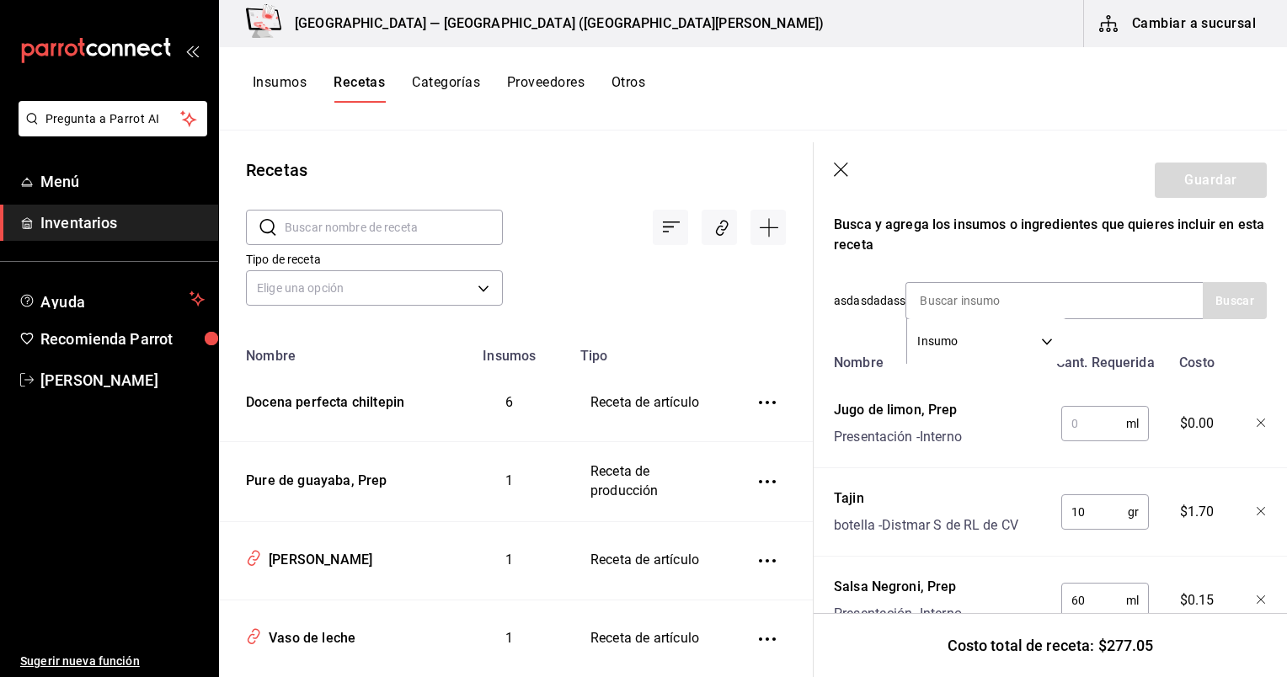
click at [1104, 427] on input "text" at bounding box center [1094, 424] width 65 height 34
type input "30"
click at [980, 305] on input at bounding box center [991, 300] width 169 height 35
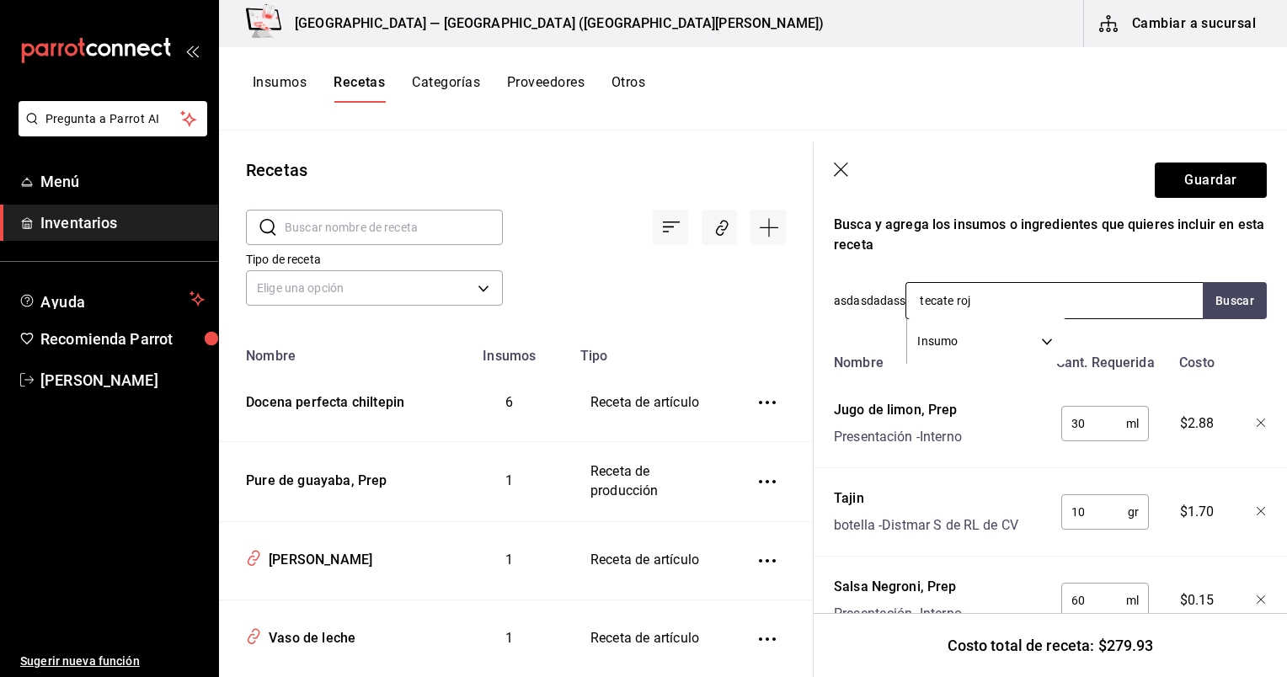
type input "tecate roja"
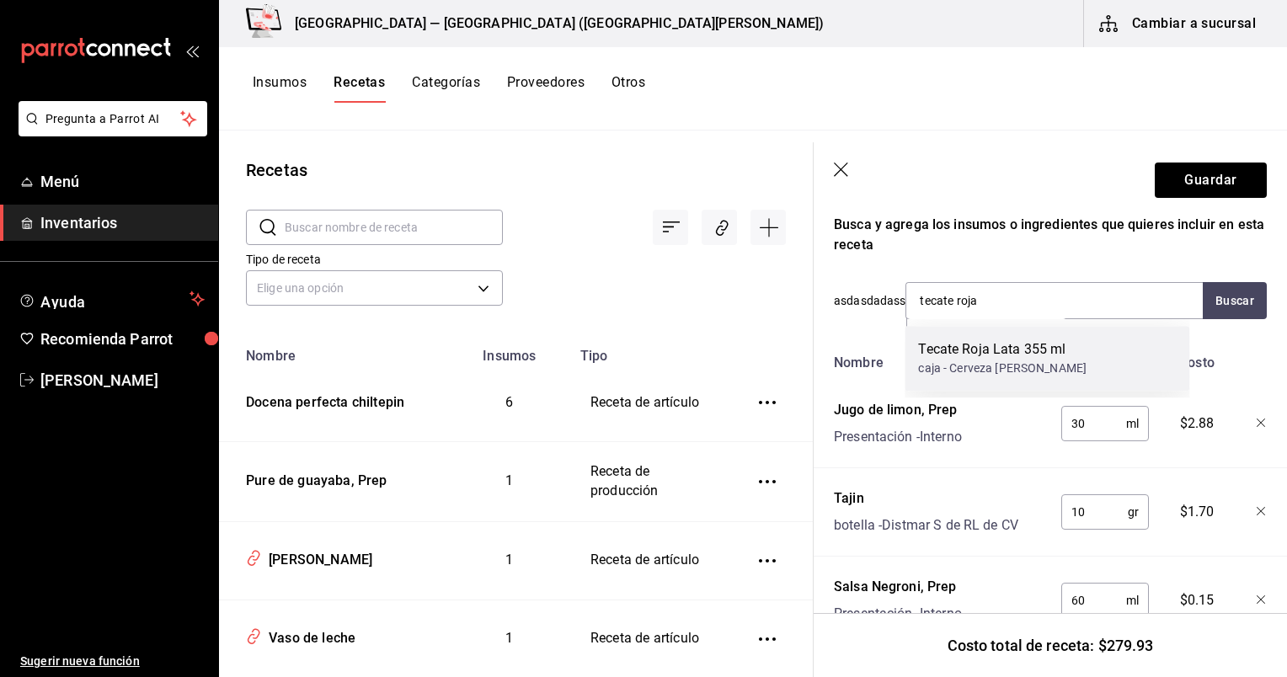
click at [1021, 363] on div "caja - Cerveza [PERSON_NAME]" at bounding box center [1002, 369] width 169 height 18
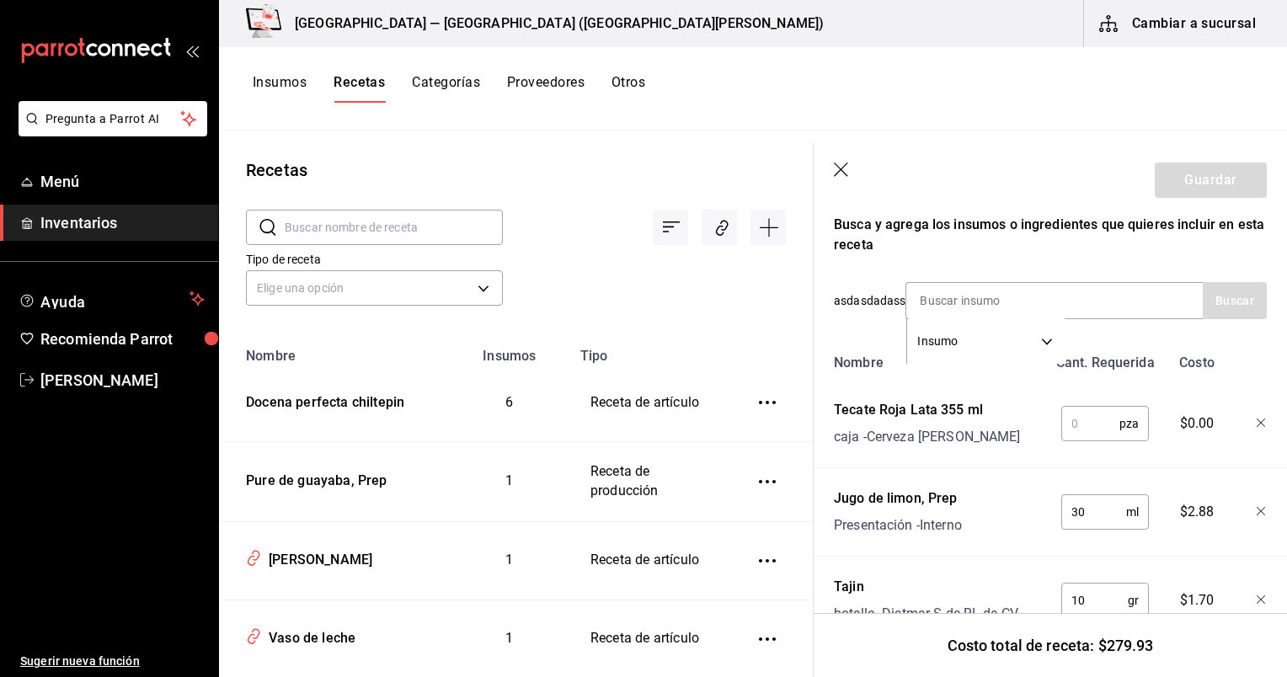
click at [1059, 409] on div "pza ​" at bounding box center [1102, 420] width 110 height 54
click at [1071, 430] on input "text" at bounding box center [1091, 424] width 58 height 34
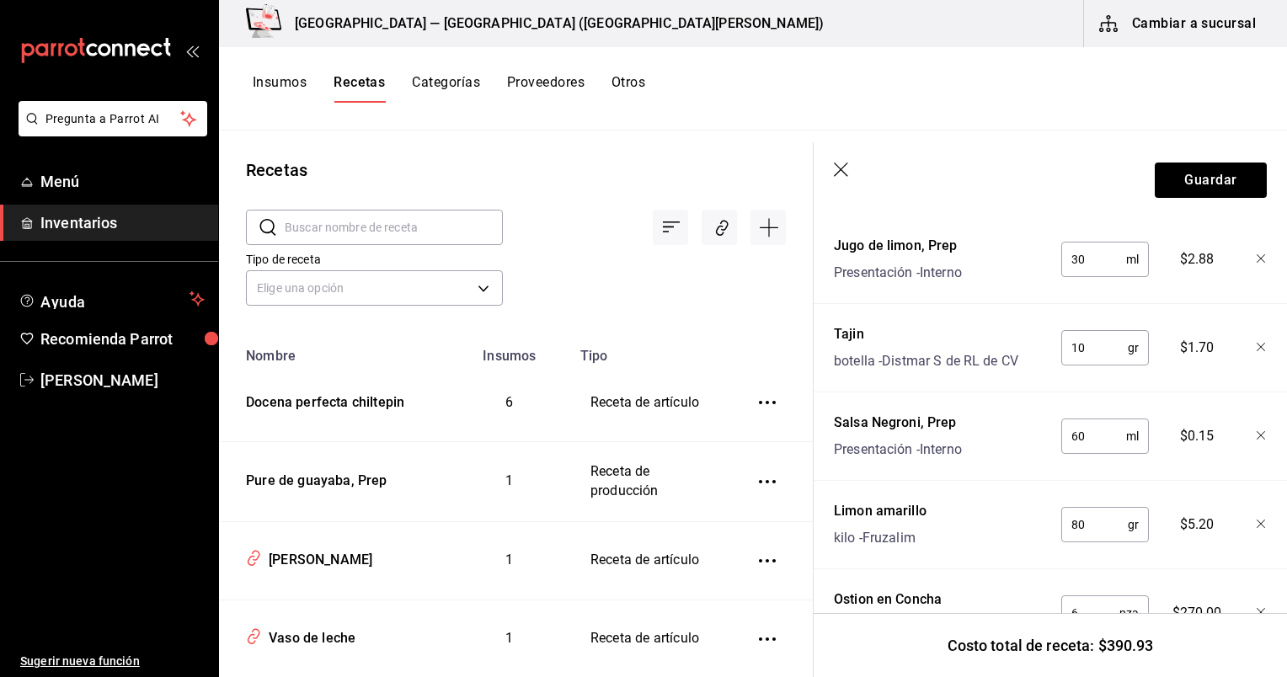
scroll to position [681, 0]
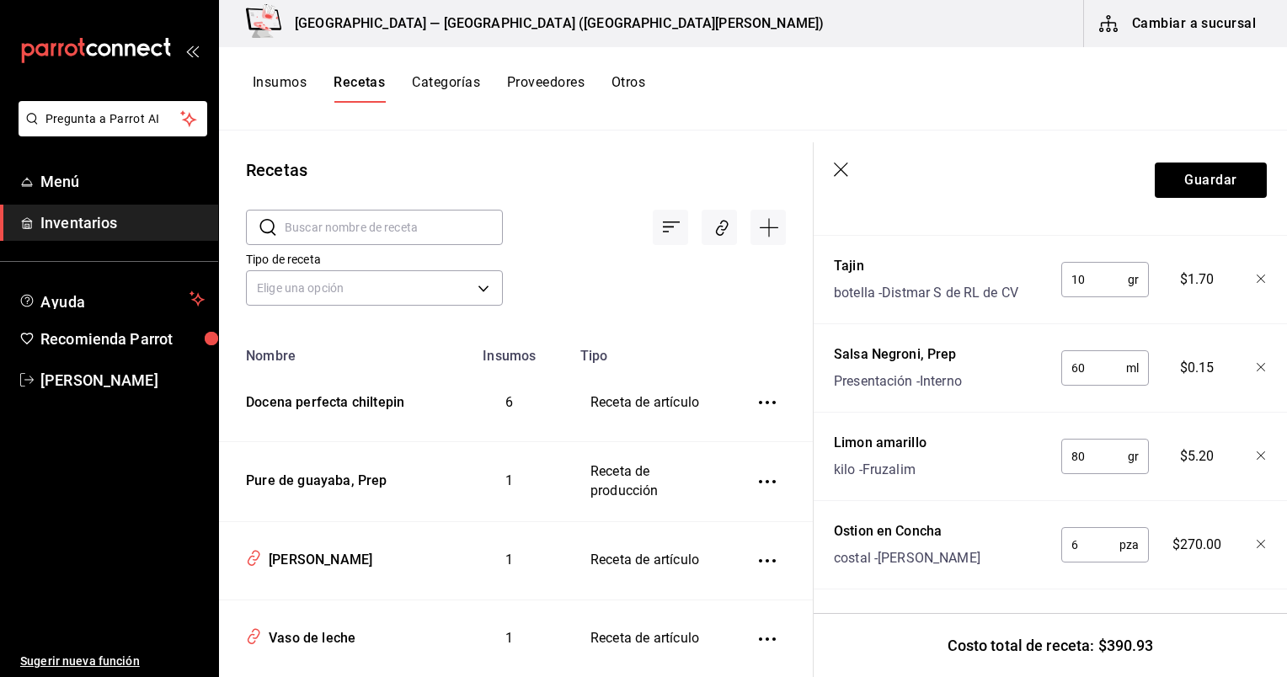
type input "6"
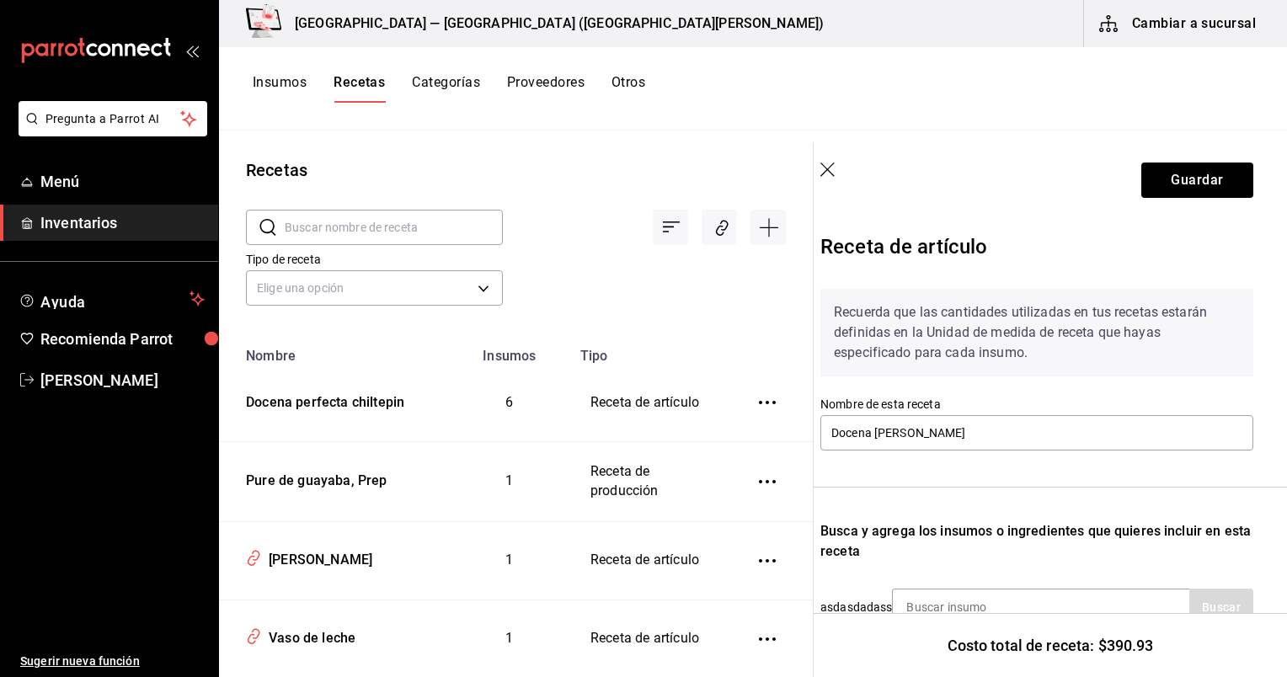
scroll to position [0, 13]
click at [1159, 182] on button "Guardar" at bounding box center [1198, 180] width 112 height 35
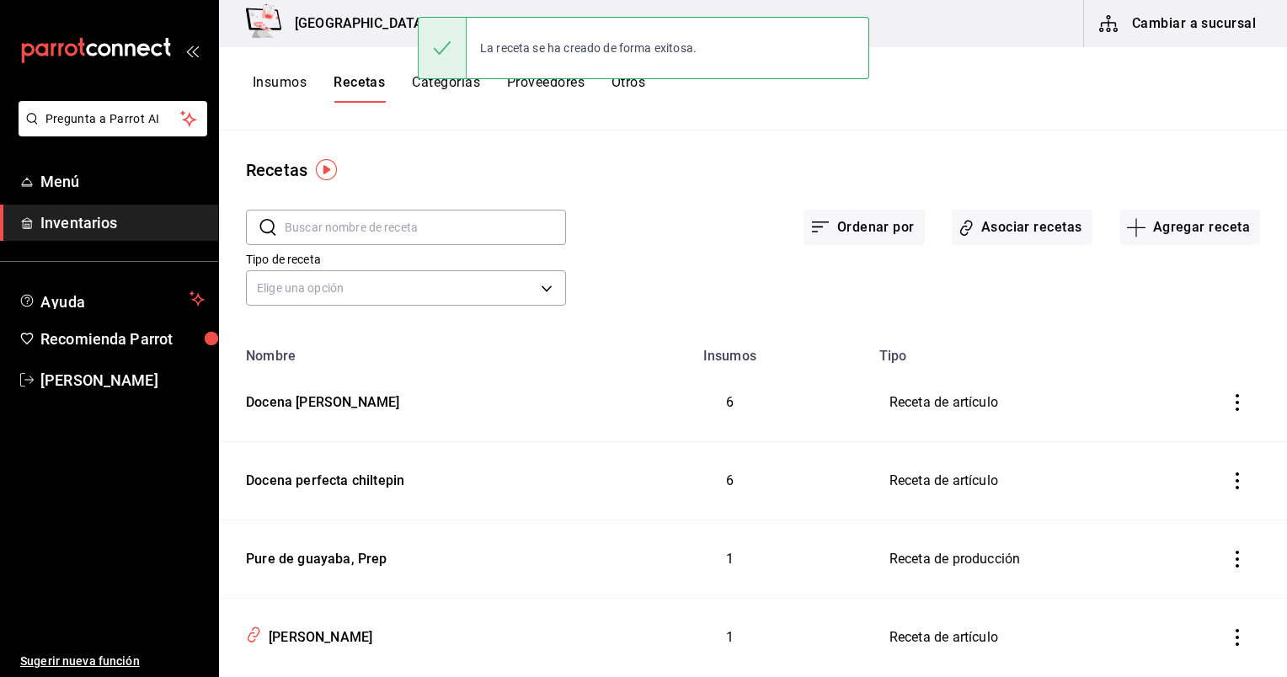
click at [401, 227] on input "text" at bounding box center [425, 228] width 281 height 34
paste input "Salsas negras, prep"
type input "Salsas negras, prep"
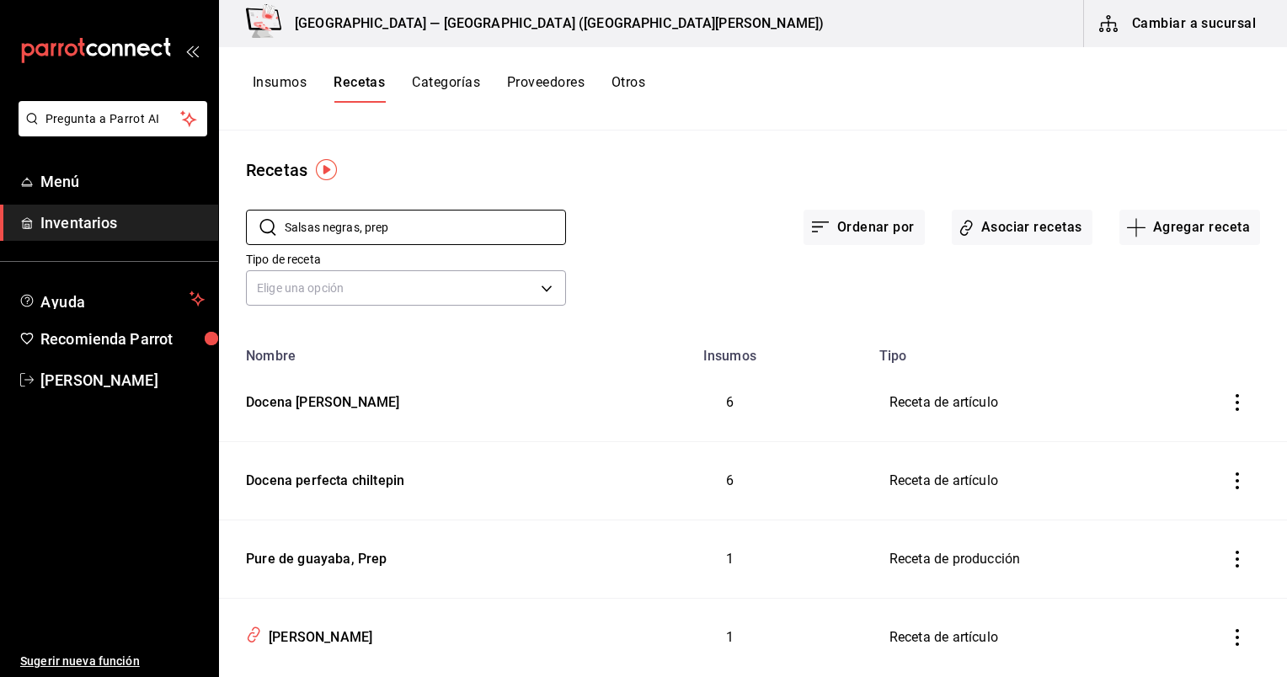
drag, startPoint x: 399, startPoint y: 228, endPoint x: 237, endPoint y: 233, distance: 162.7
click at [237, 233] on div "​ Salsas negras, prep ​ Ordenar por Asociar recetas Agregar receta Tipo de rece…" at bounding box center [753, 260] width 1068 height 155
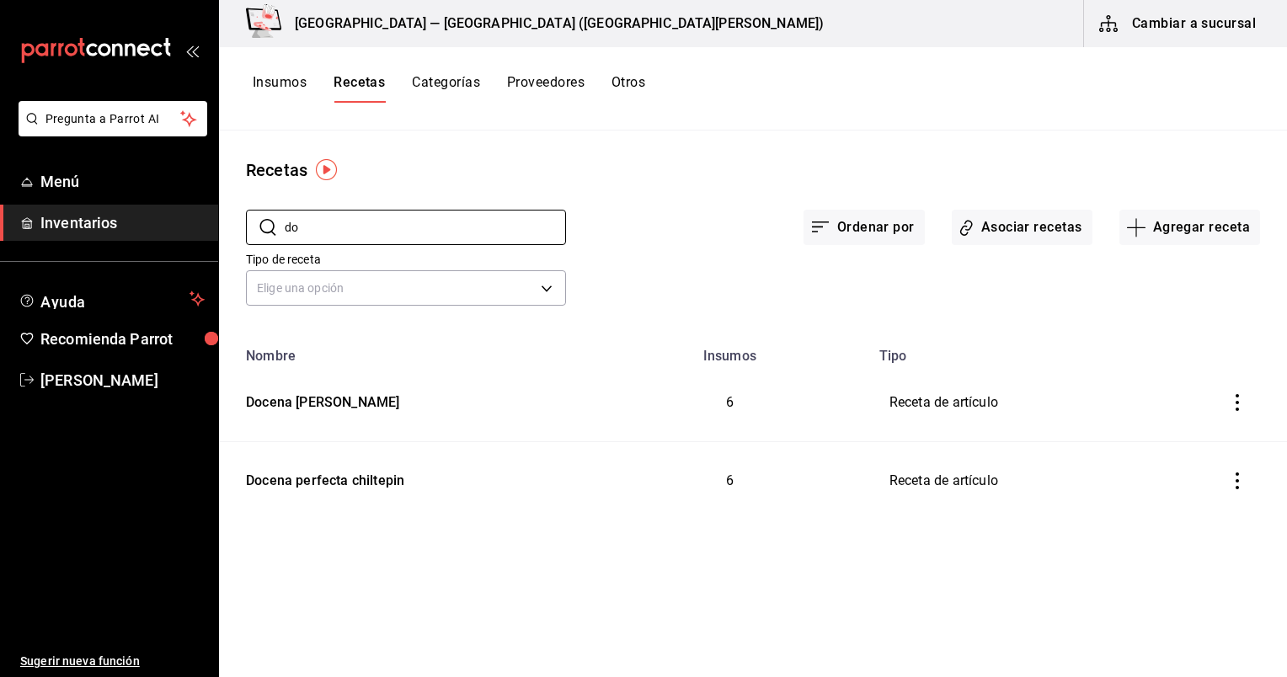
type input "d"
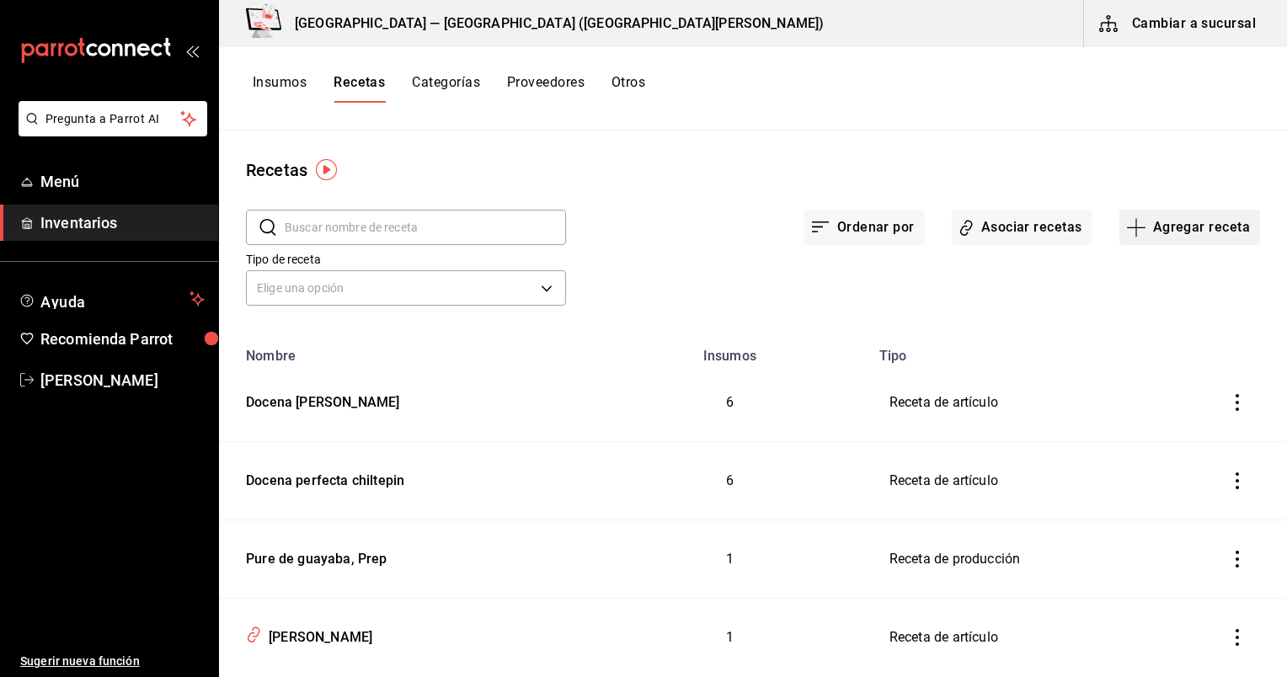
click at [1158, 215] on button "Agregar receta" at bounding box center [1190, 227] width 141 height 35
click at [1179, 267] on span "Receta" at bounding box center [1179, 274] width 142 height 18
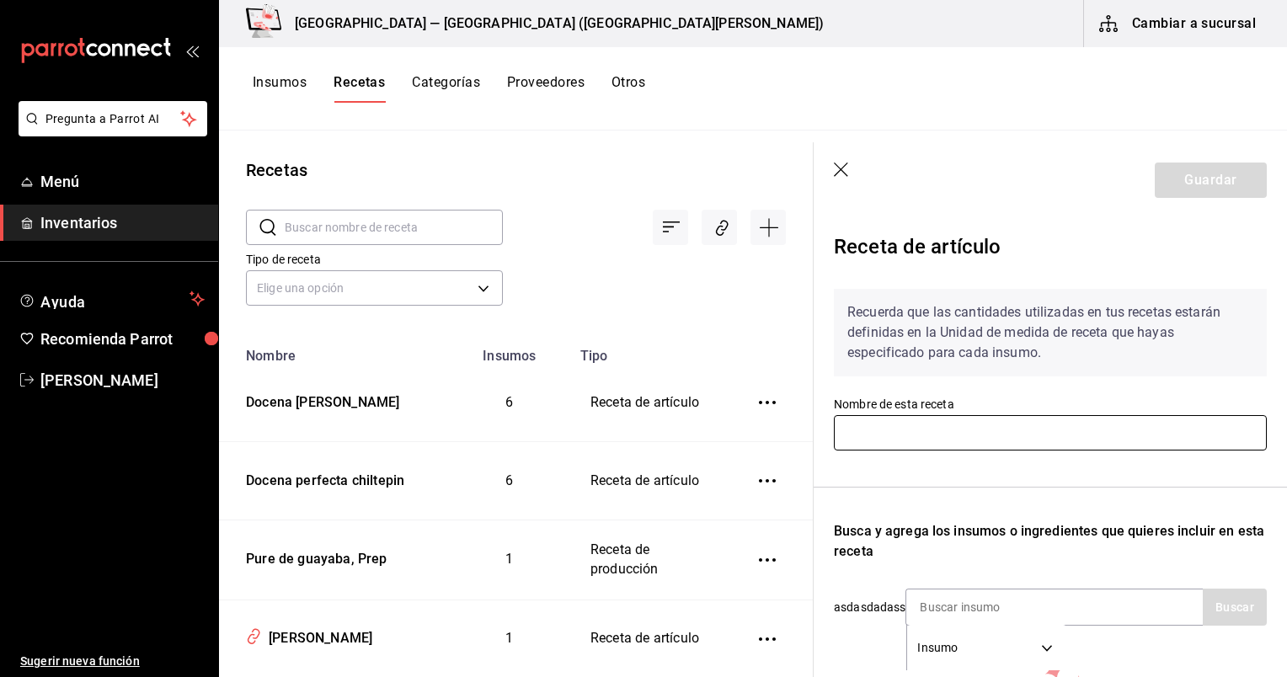
click at [1041, 435] on input "text" at bounding box center [1050, 432] width 433 height 35
paste input "Docena perfecta verde"
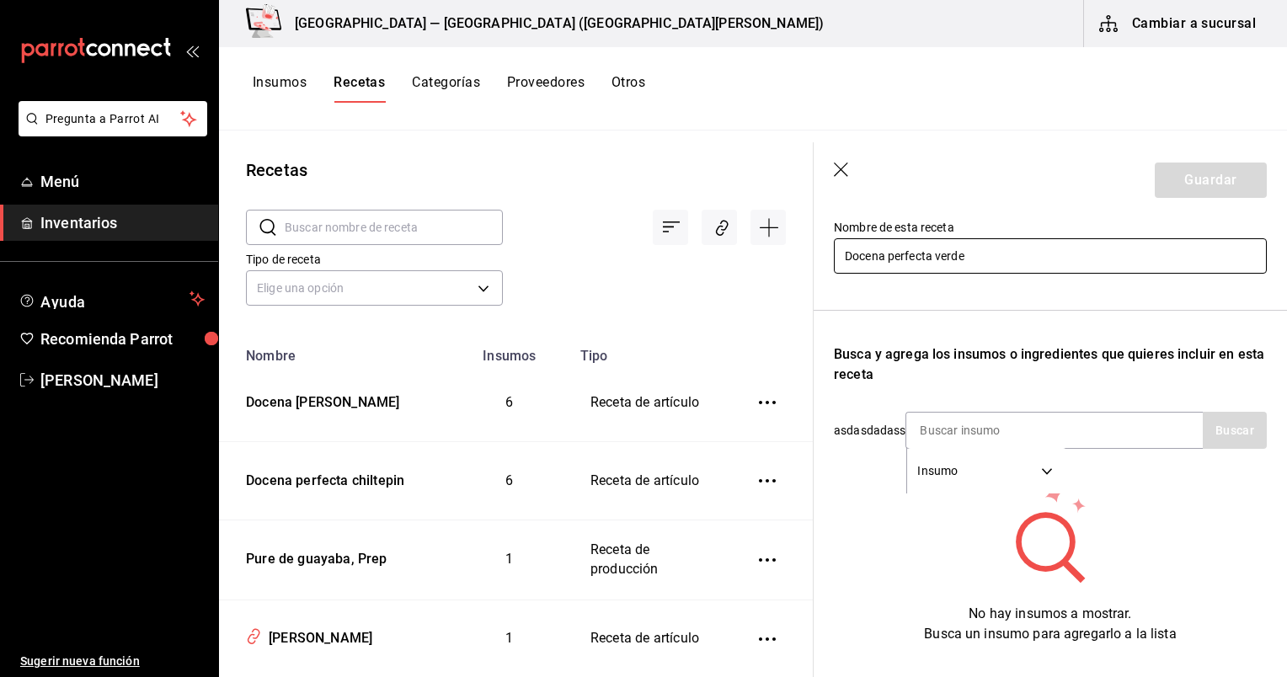
scroll to position [185, 0]
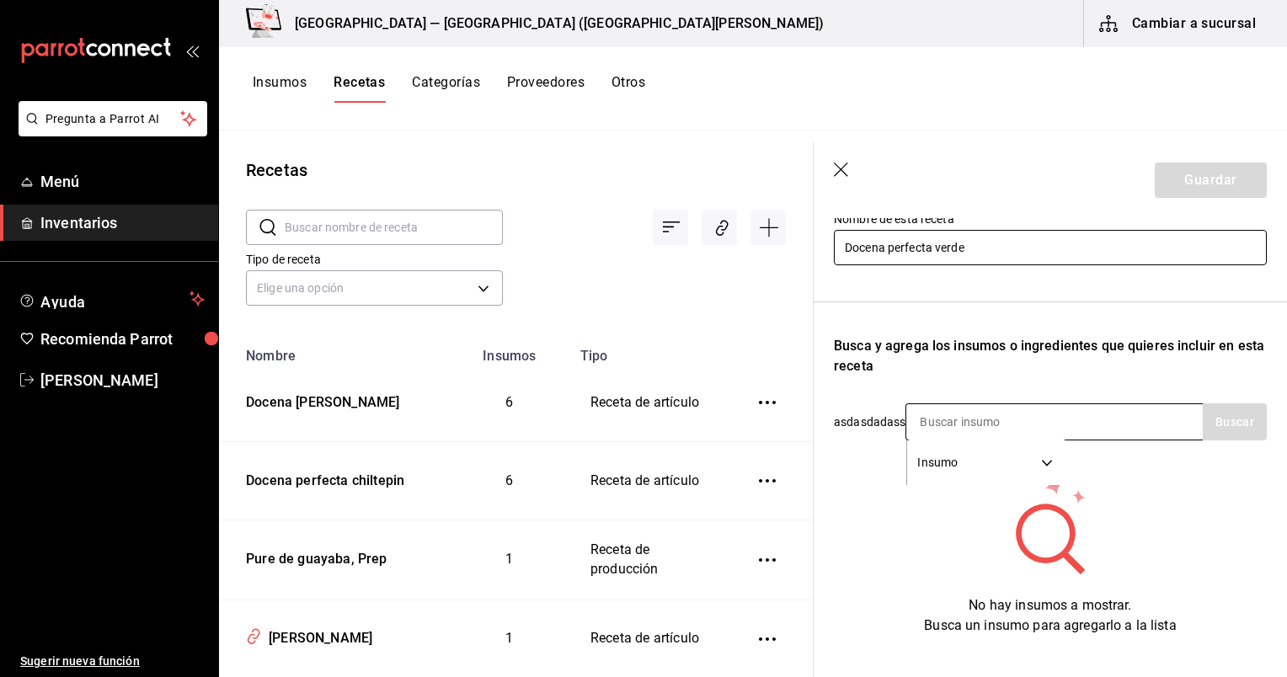
type input "Docena perfecta verde"
click at [1026, 415] on input at bounding box center [991, 421] width 169 height 35
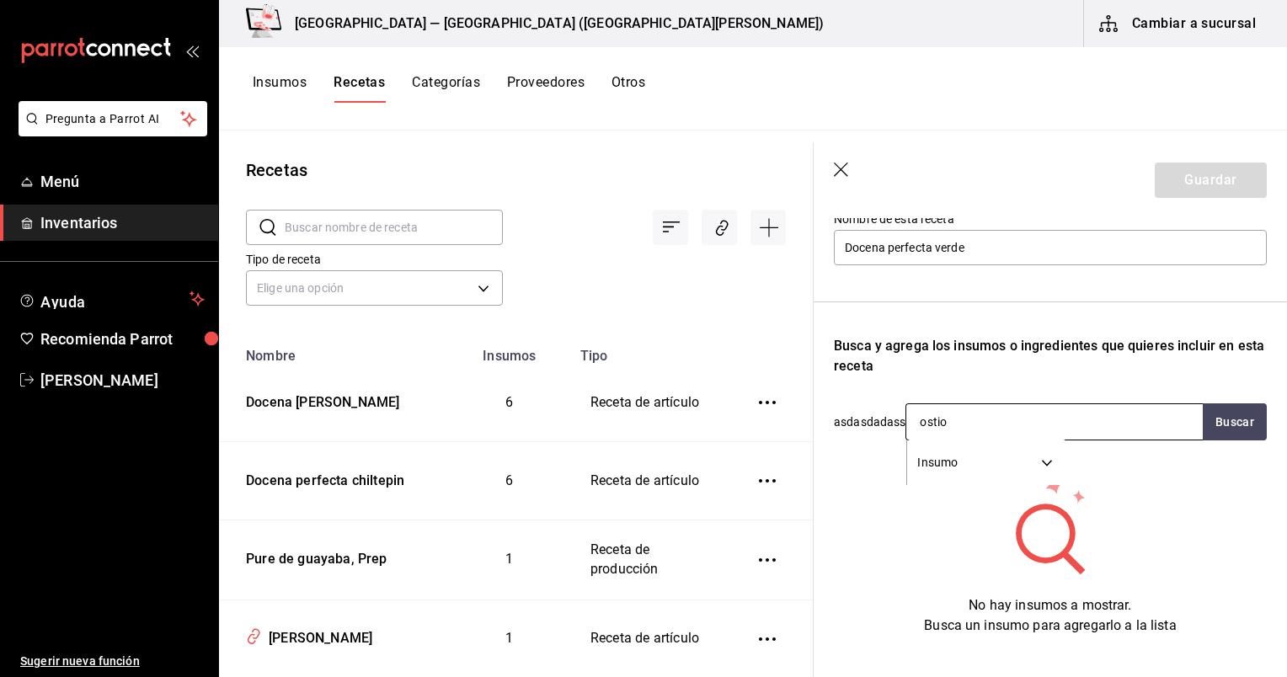
type input "ostion"
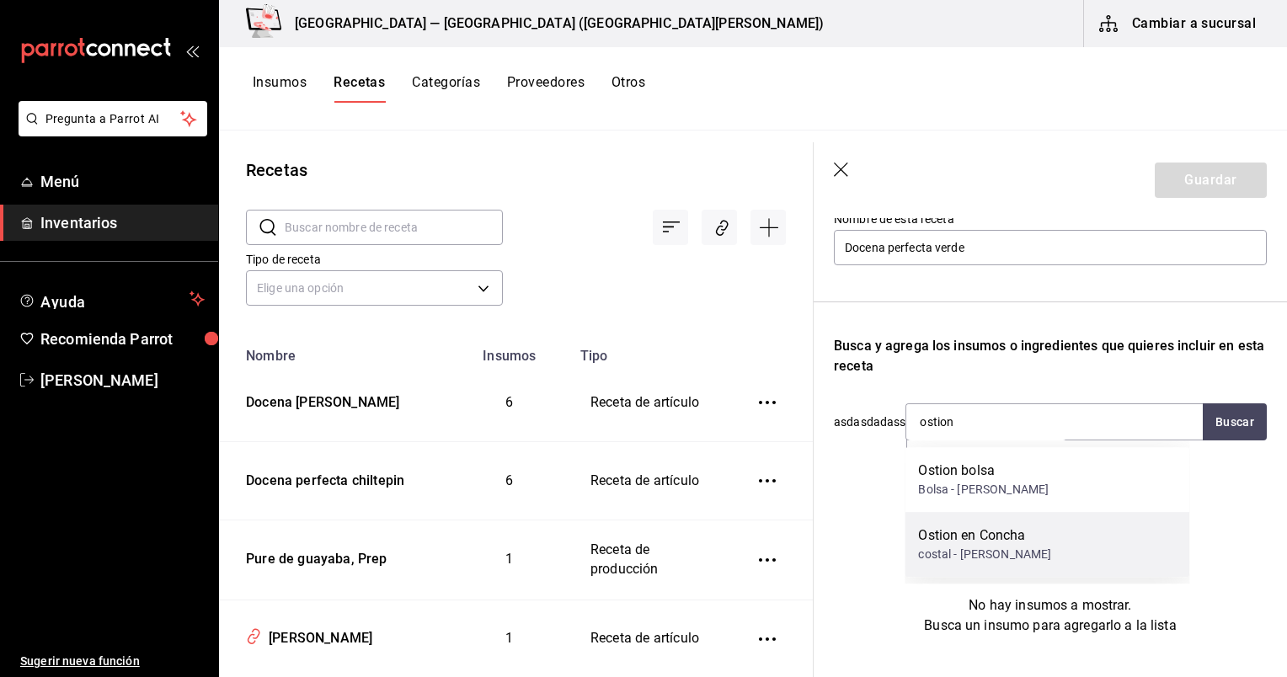
click at [1028, 552] on div "costal - [PERSON_NAME]" at bounding box center [984, 555] width 133 height 18
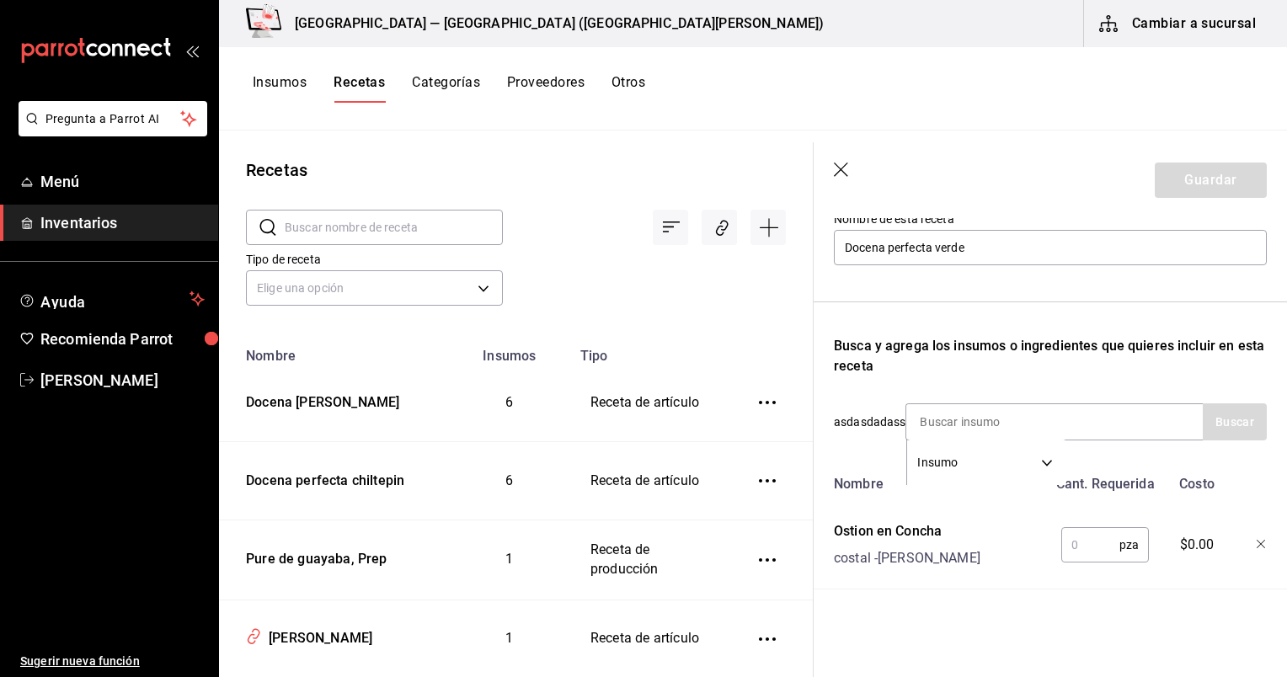
click at [1109, 562] on input "text" at bounding box center [1091, 545] width 58 height 34
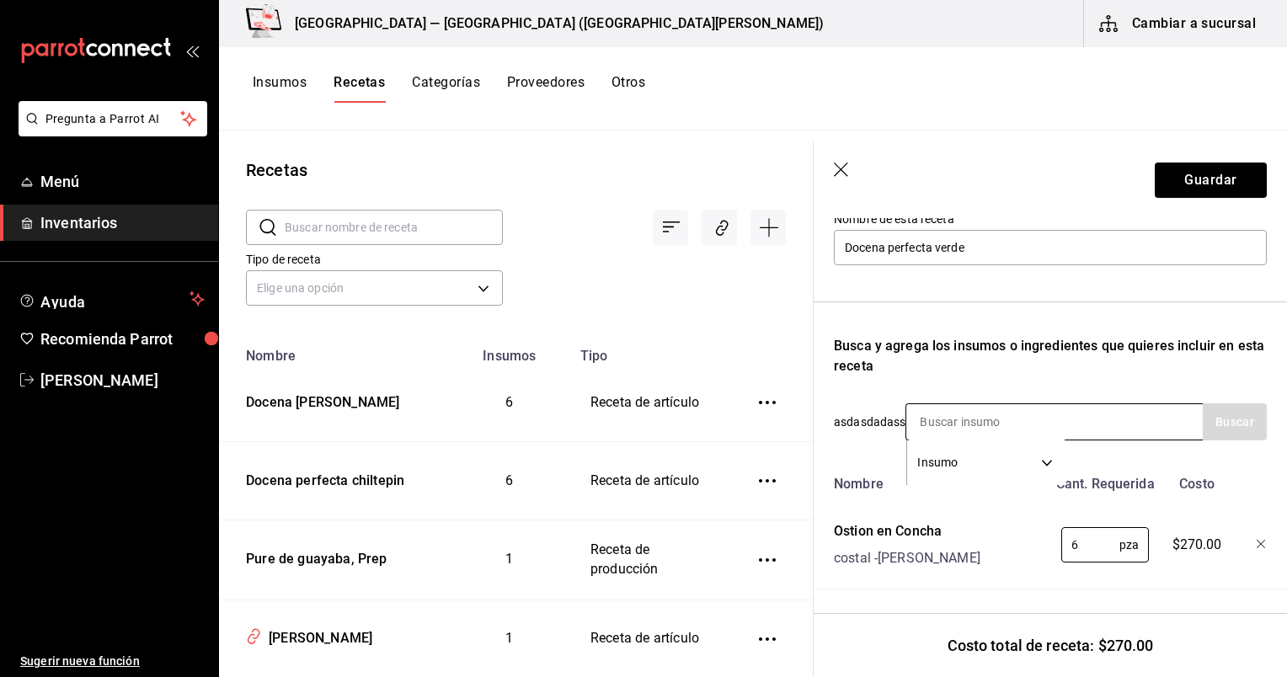
type input "6"
click at [957, 429] on input at bounding box center [991, 421] width 169 height 35
click at [992, 416] on input at bounding box center [991, 421] width 169 height 35
type input "limon"
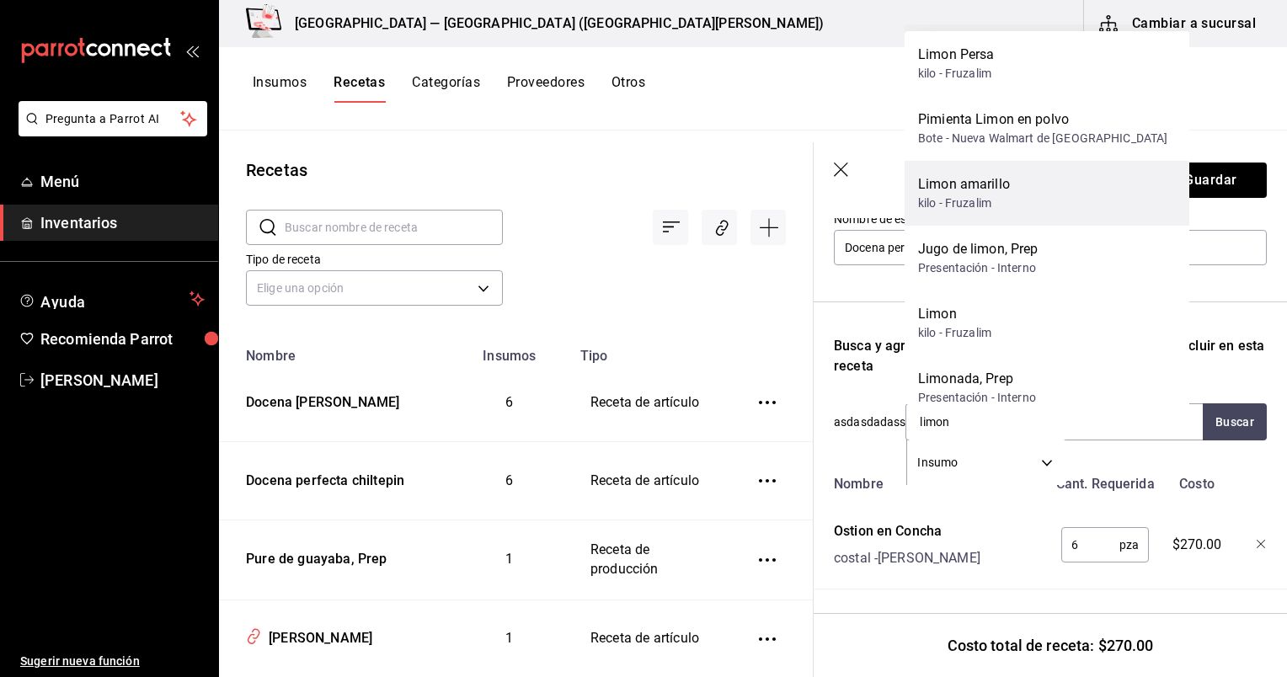
click at [1020, 196] on div "Limon amarillo kilo - Fruzalim" at bounding box center [1047, 193] width 285 height 65
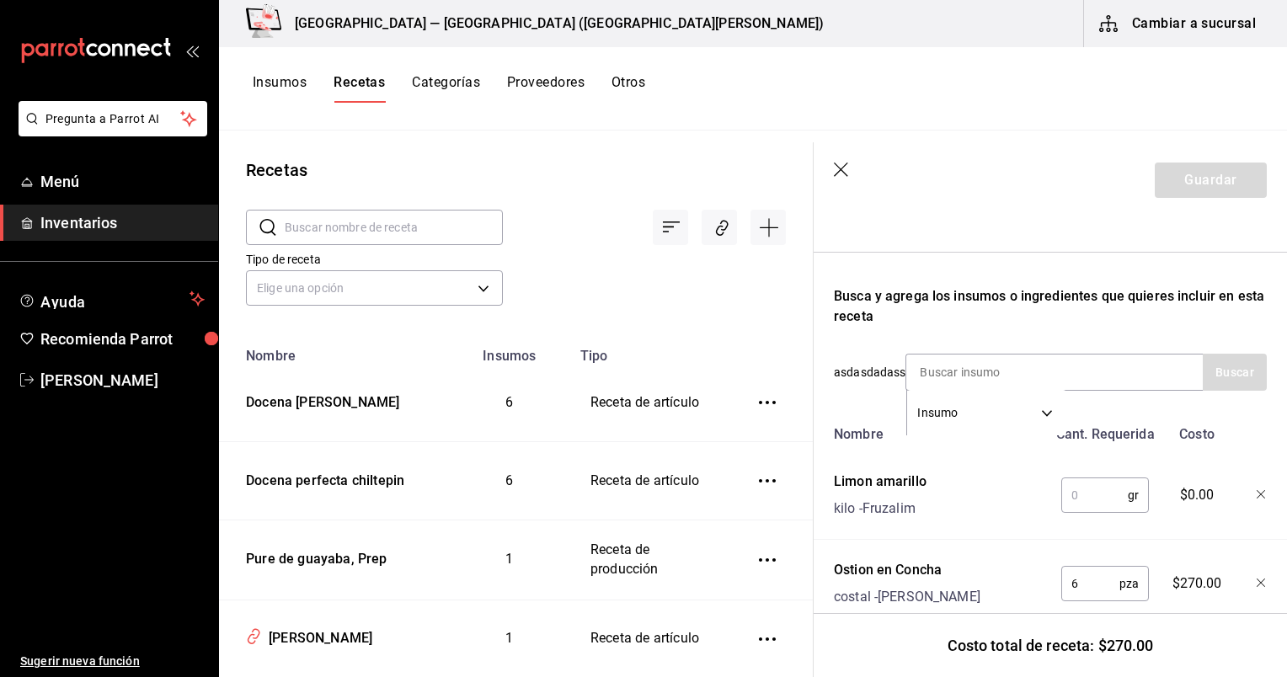
scroll to position [236, 0]
click at [1103, 492] on input "text" at bounding box center [1095, 495] width 67 height 34
type input "80"
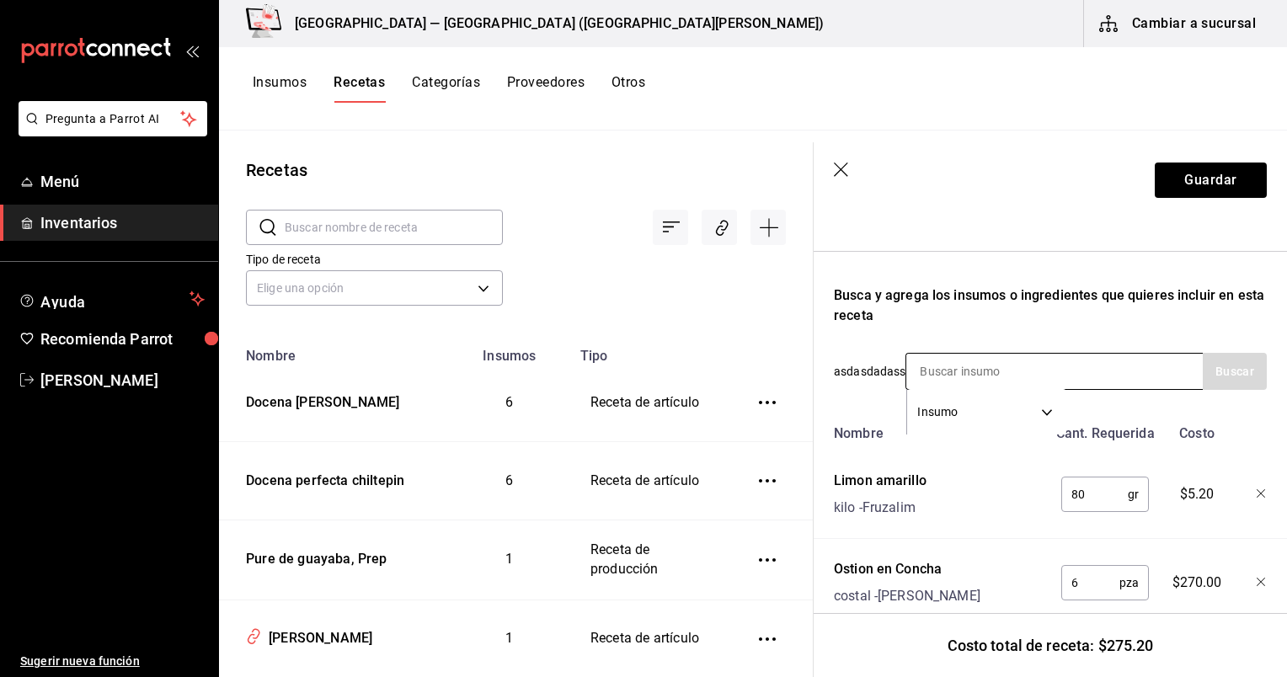
click at [933, 369] on input at bounding box center [991, 371] width 169 height 35
type input "salsa ag"
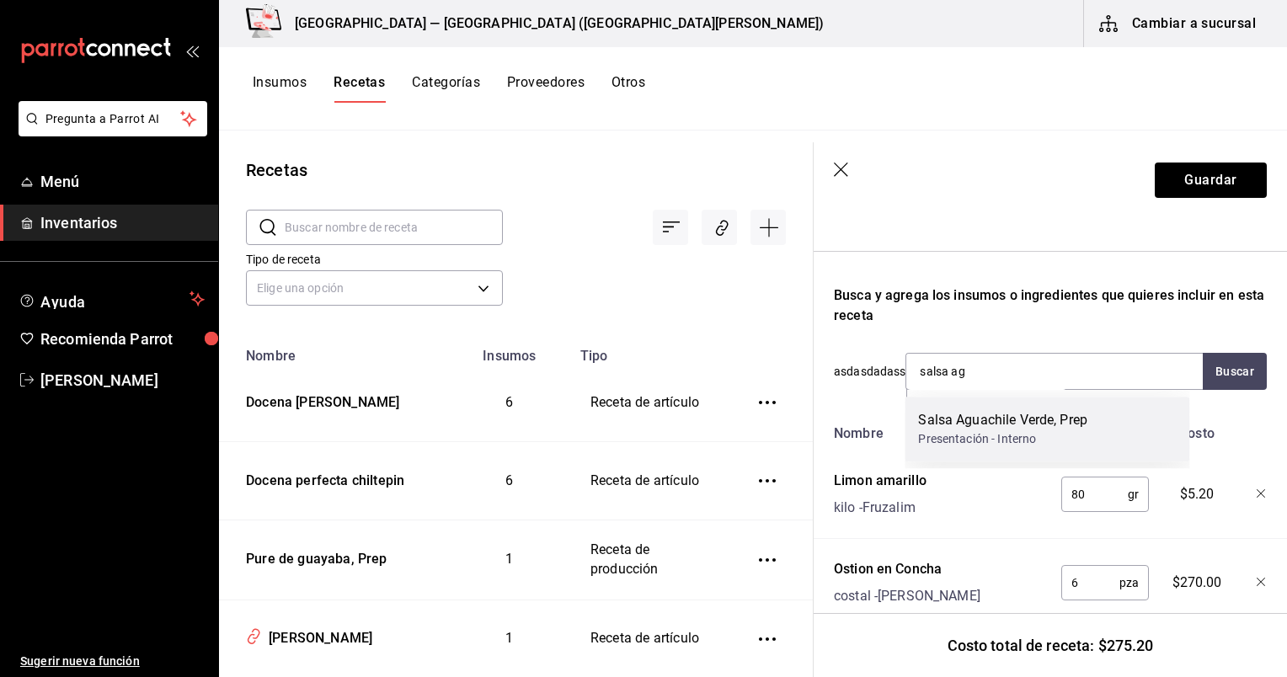
click at [1025, 433] on div "Presentación - Interno" at bounding box center [1002, 440] width 169 height 18
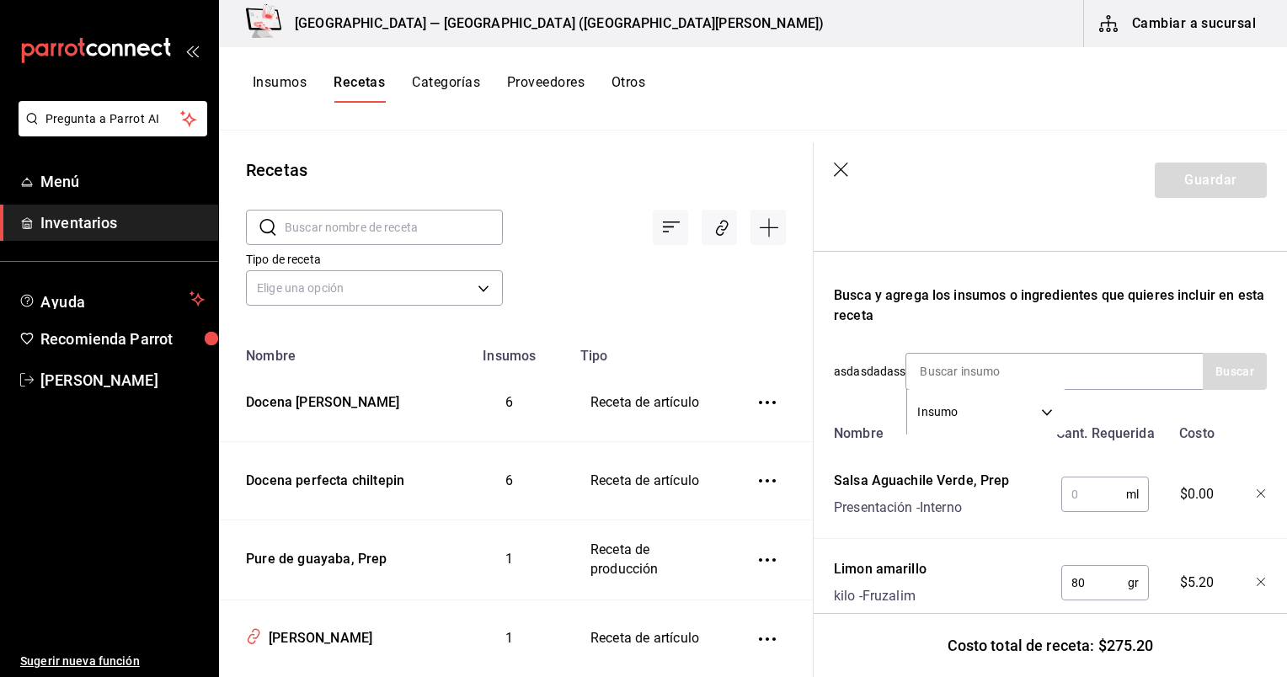
click at [1098, 505] on input "text" at bounding box center [1094, 495] width 65 height 34
type input "60"
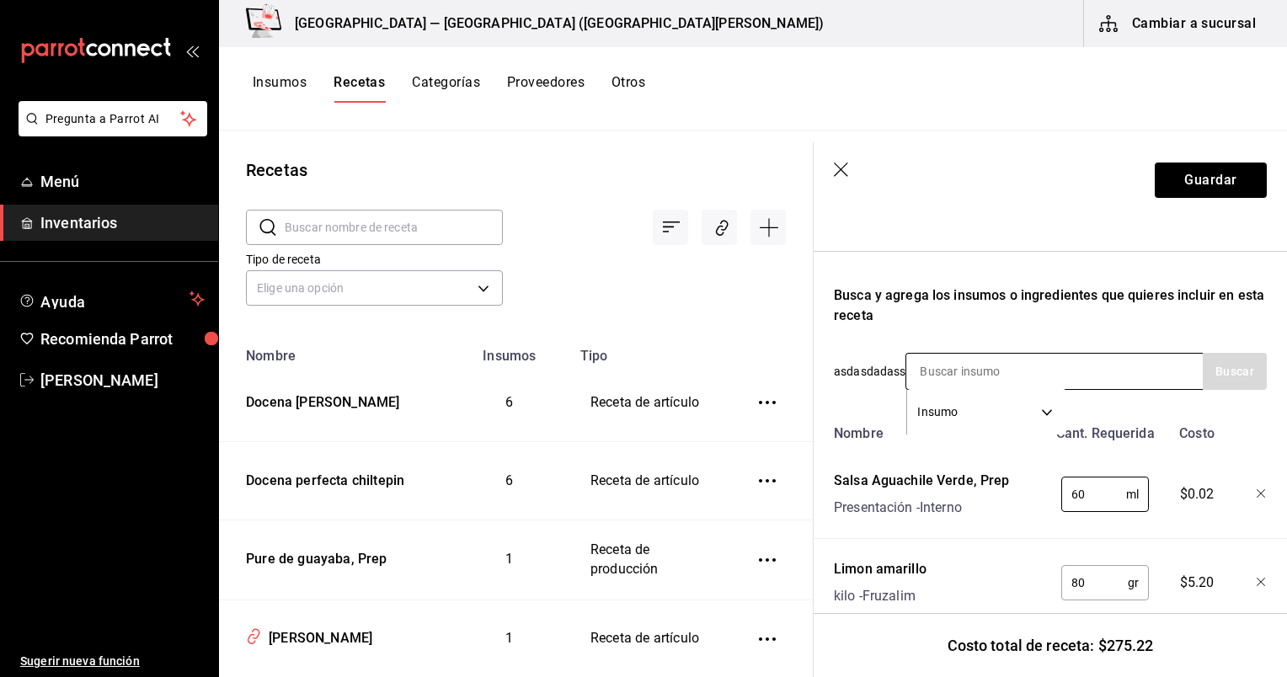
click at [1055, 376] on input at bounding box center [991, 371] width 169 height 35
type input "tajin"
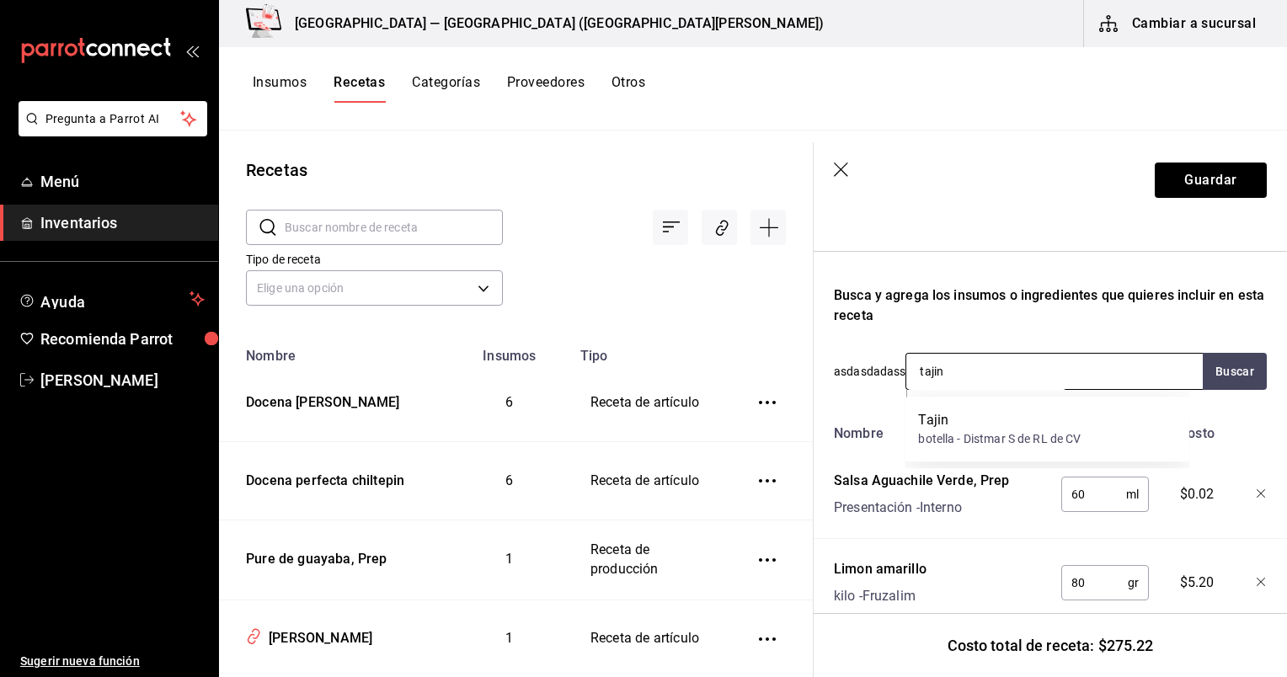
click at [1058, 385] on input "tajin" at bounding box center [991, 371] width 169 height 35
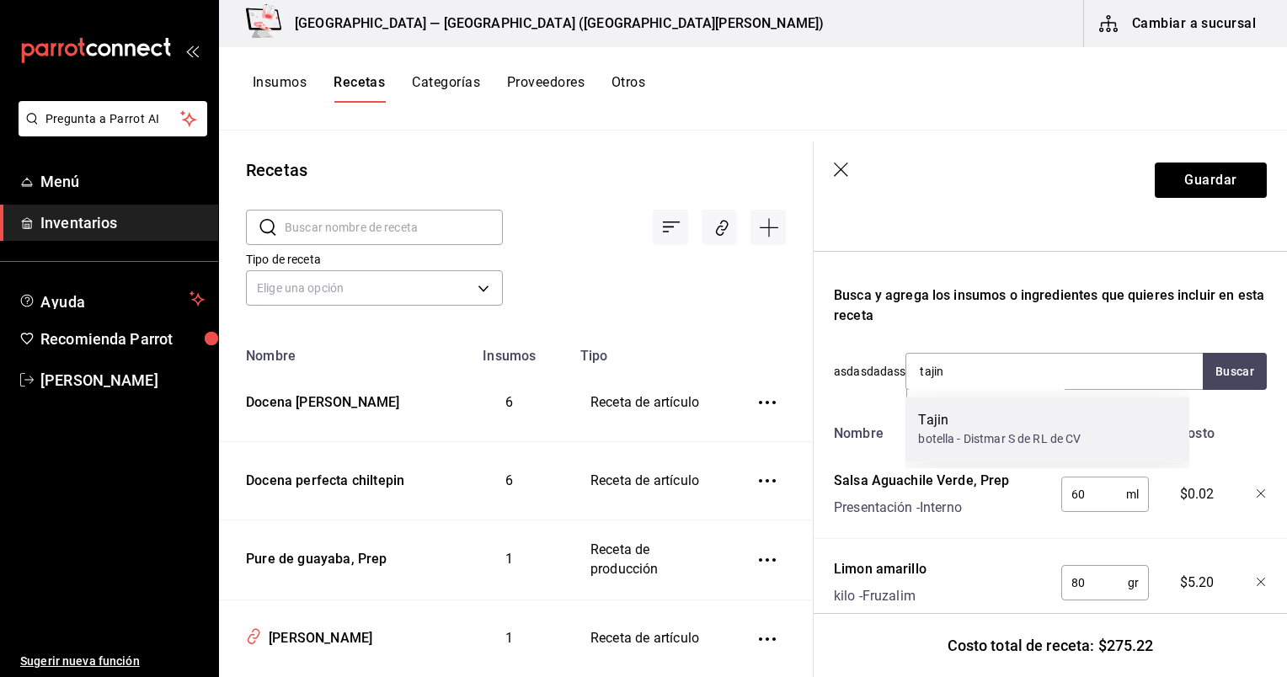
click at [1080, 441] on div "botella - Distmar S de RL de CV" at bounding box center [999, 440] width 163 height 18
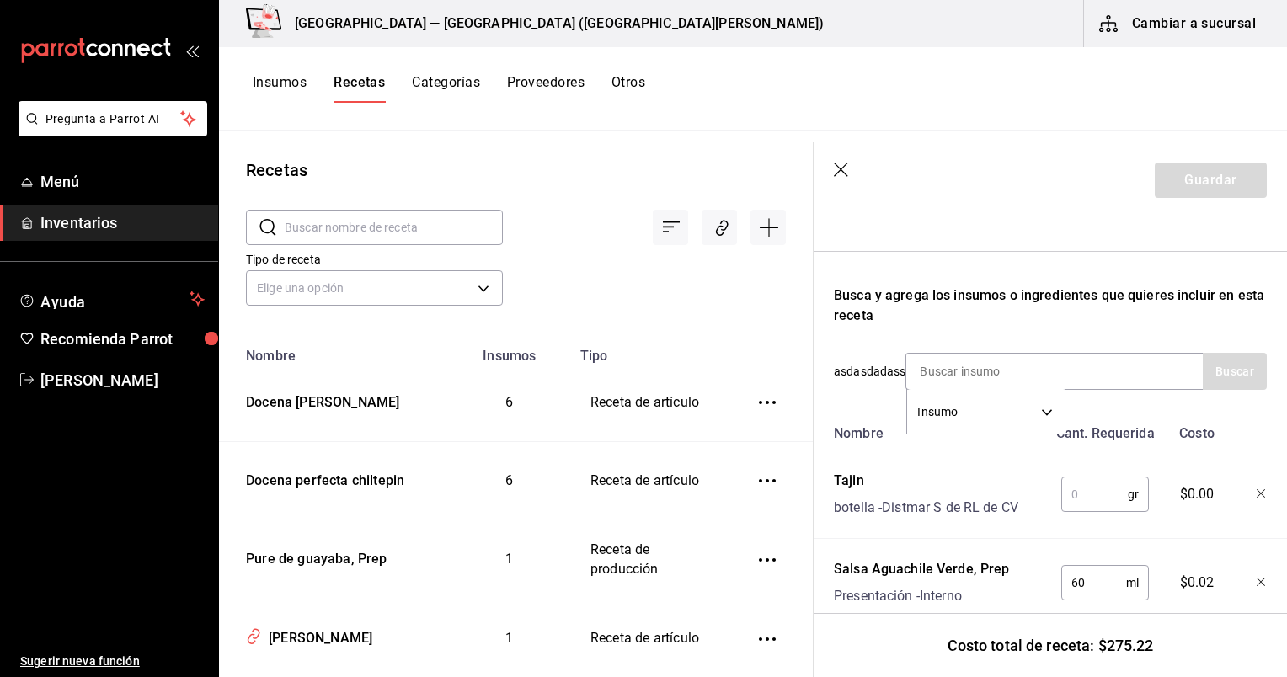
click at [1094, 485] on input "text" at bounding box center [1095, 495] width 67 height 34
type input "10"
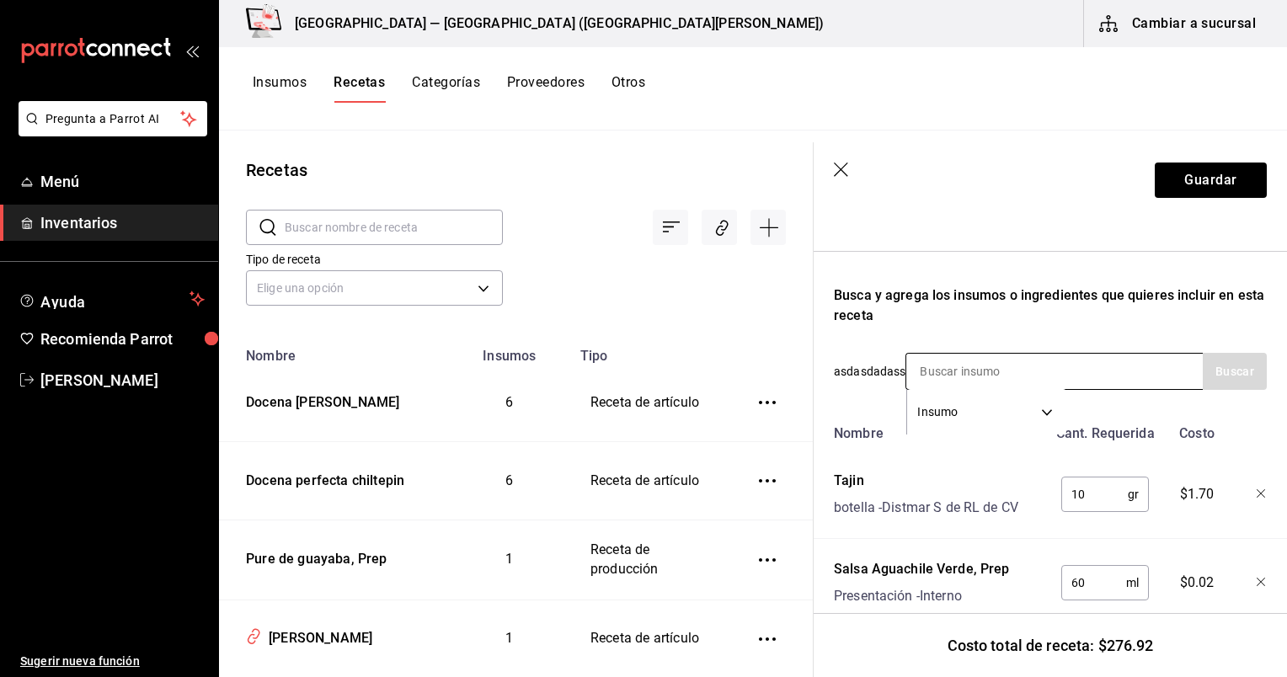
click at [1041, 370] on input at bounding box center [991, 371] width 169 height 35
type input "jugo"
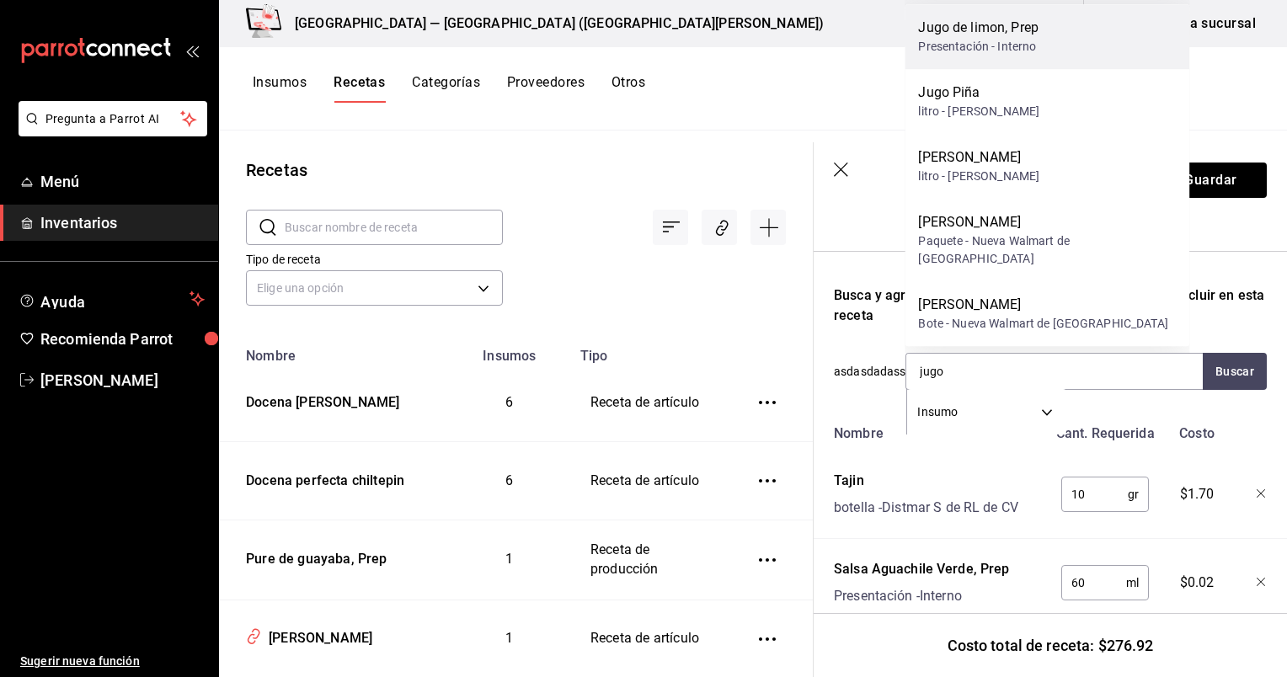
click at [992, 38] on div "Jugo de limon, Prep" at bounding box center [978, 28] width 120 height 20
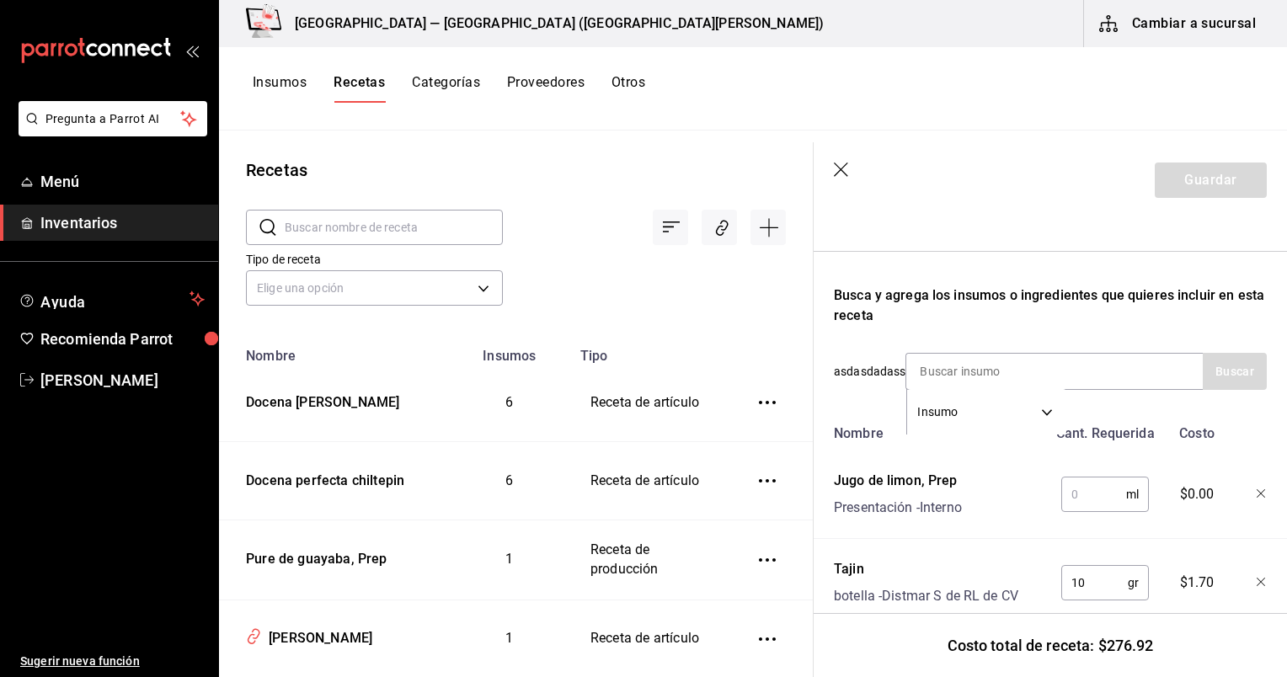
click at [1078, 499] on input "text" at bounding box center [1094, 495] width 65 height 34
type input "30"
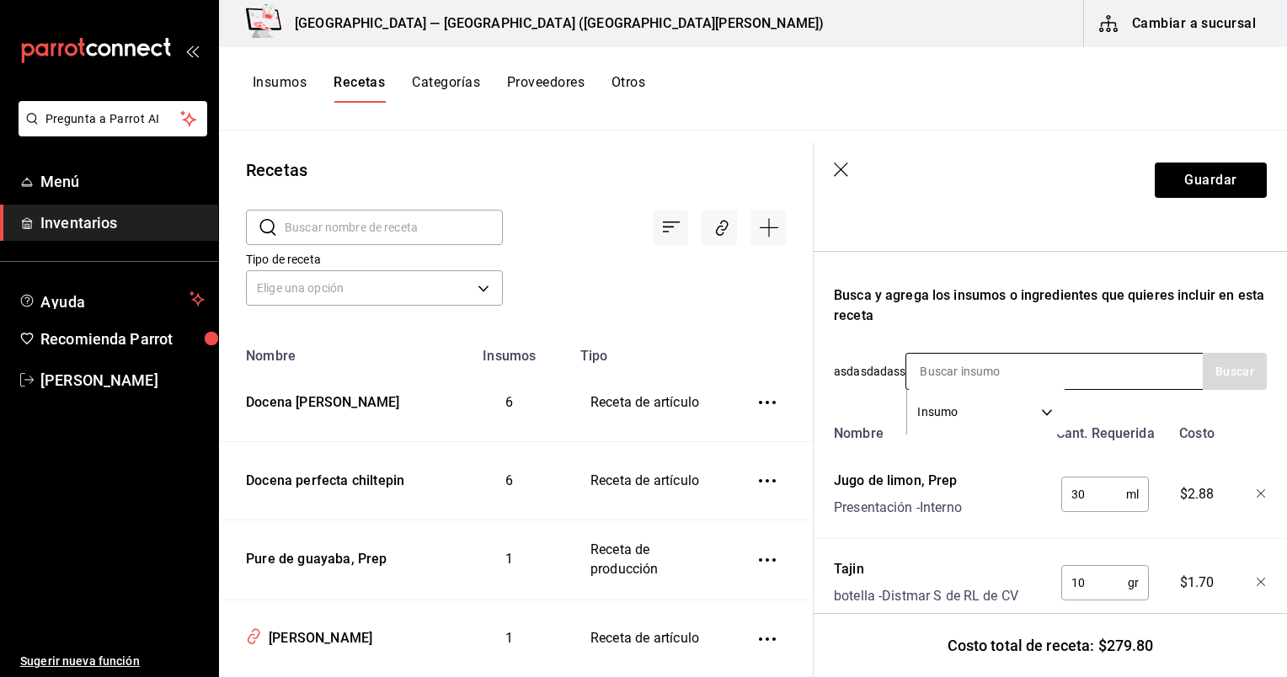
click at [1025, 373] on input at bounding box center [991, 371] width 169 height 35
type input "tecate"
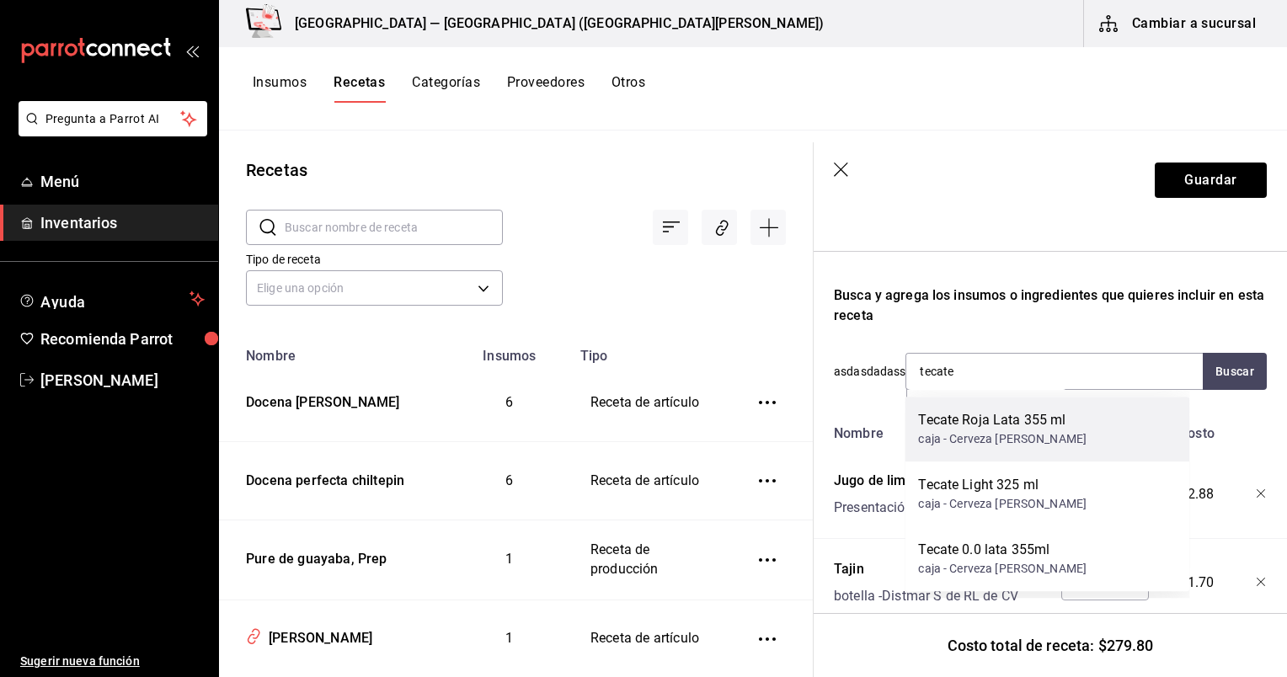
click at [1048, 431] on div "caja - Cerveza [PERSON_NAME]" at bounding box center [1002, 440] width 169 height 18
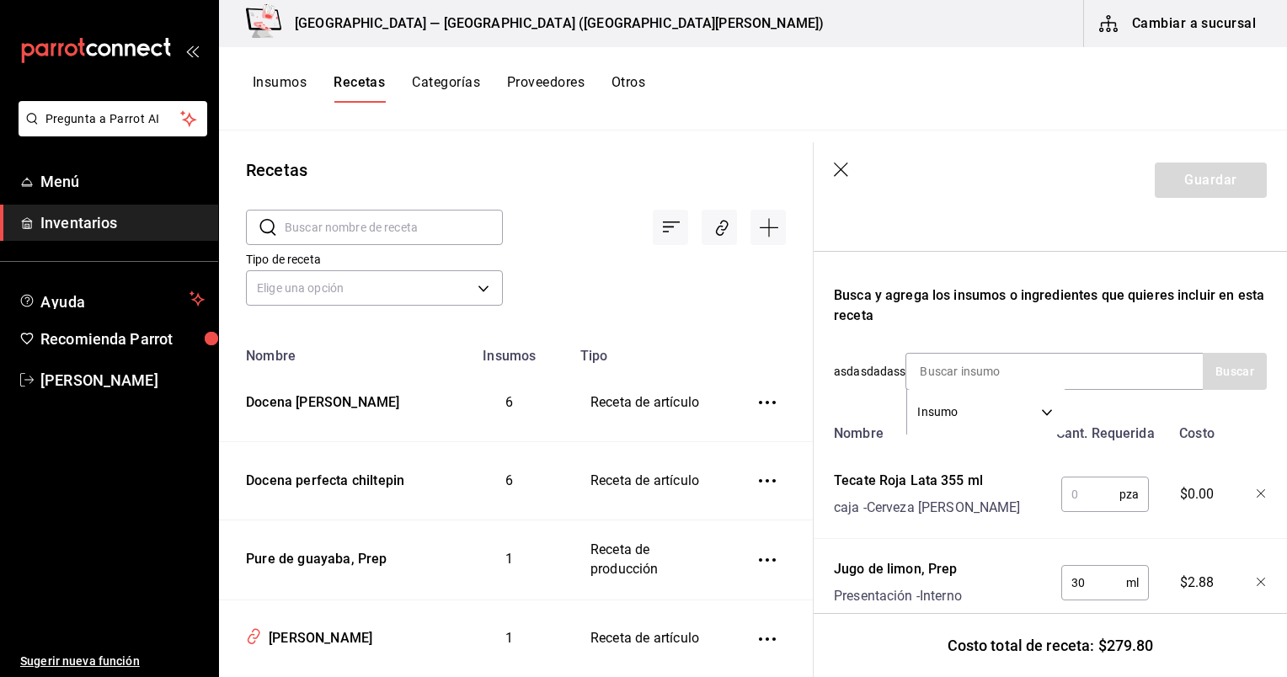
click at [1090, 511] on input "text" at bounding box center [1091, 495] width 58 height 34
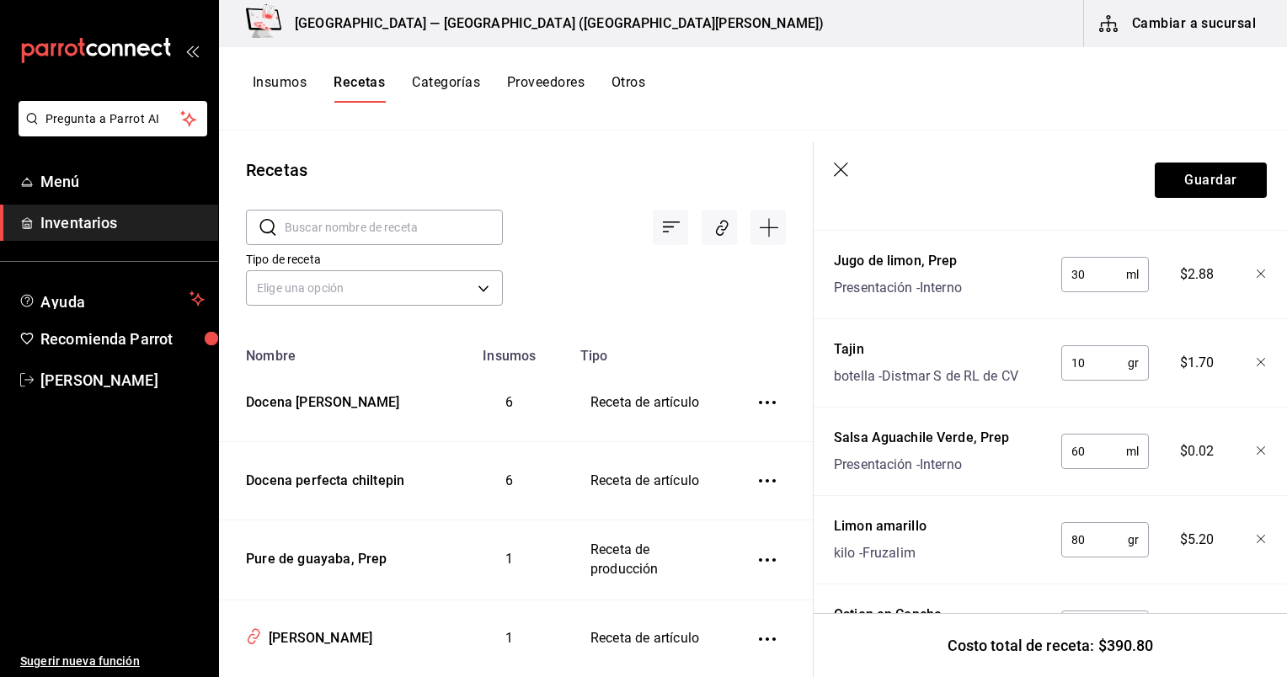
scroll to position [544, 0]
type input "6"
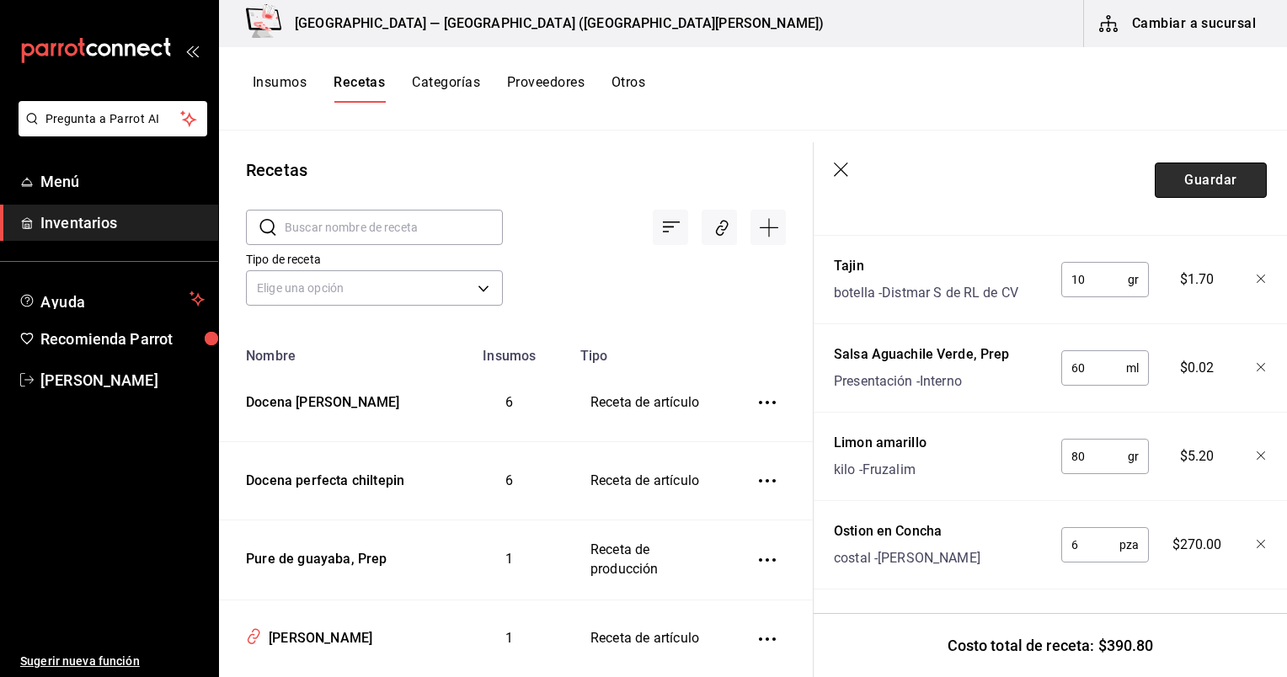
click at [1210, 168] on button "Guardar" at bounding box center [1211, 180] width 112 height 35
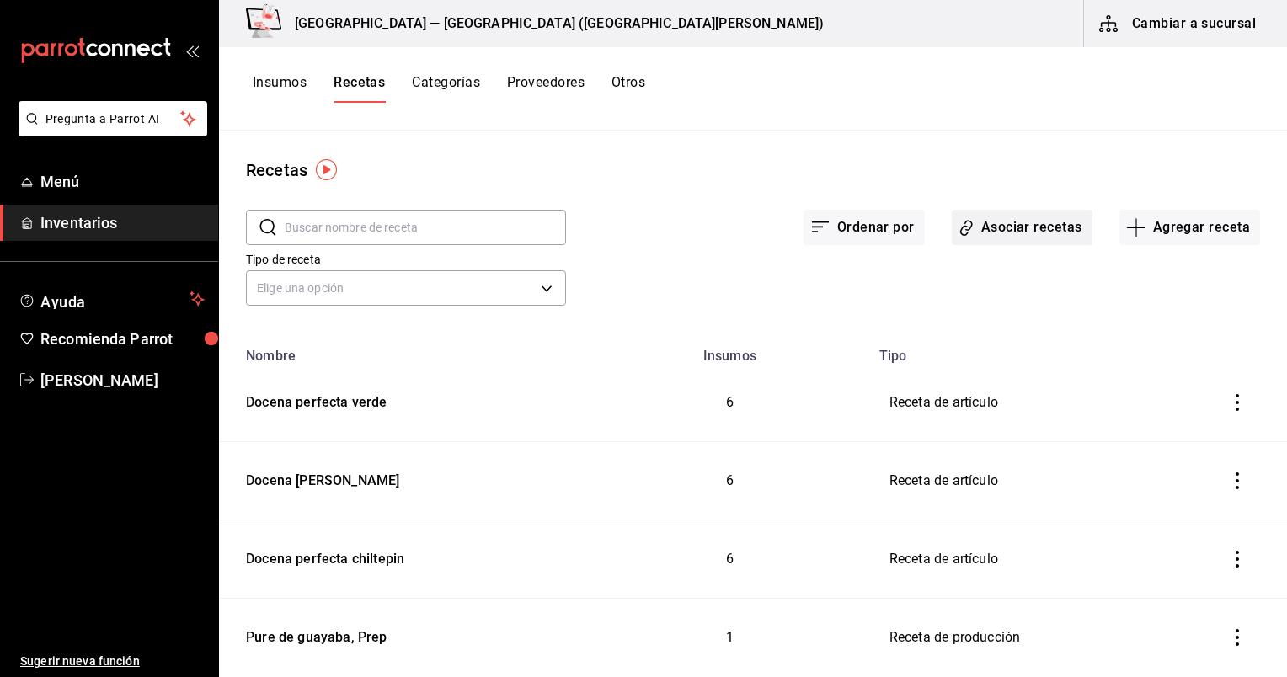
click at [982, 229] on button "Asociar recetas" at bounding box center [1022, 227] width 141 height 35
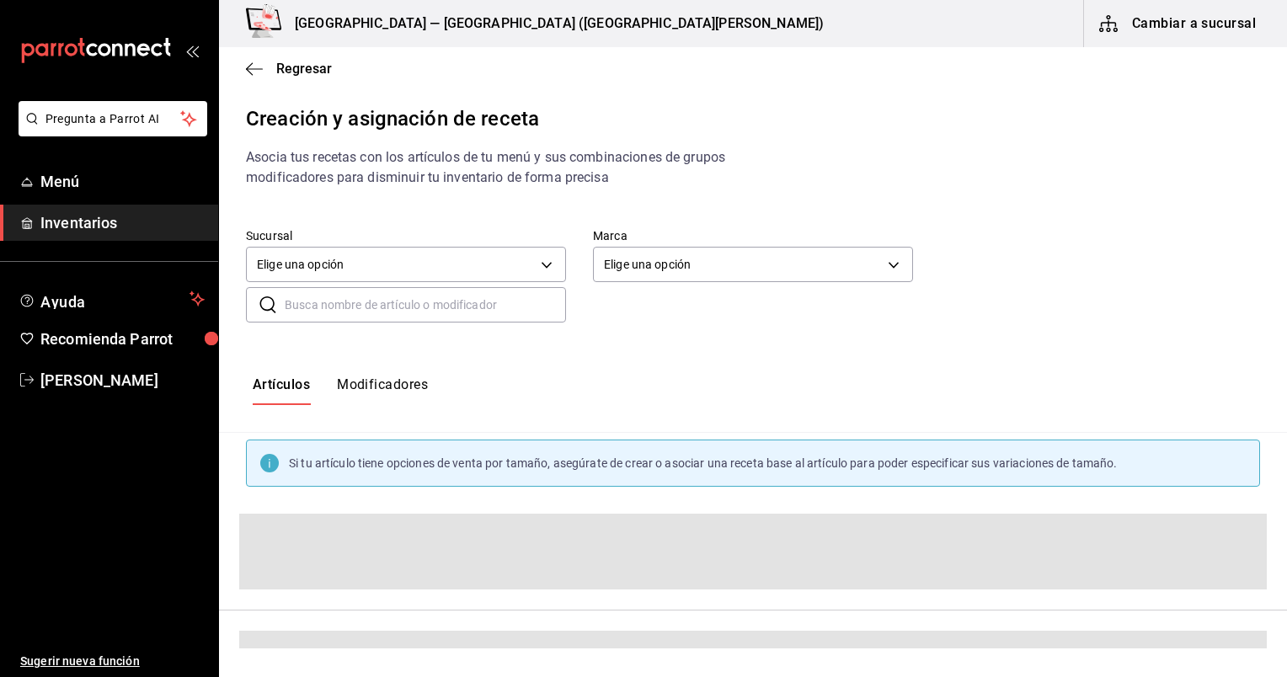
click at [503, 310] on input "text" at bounding box center [425, 305] width 281 height 34
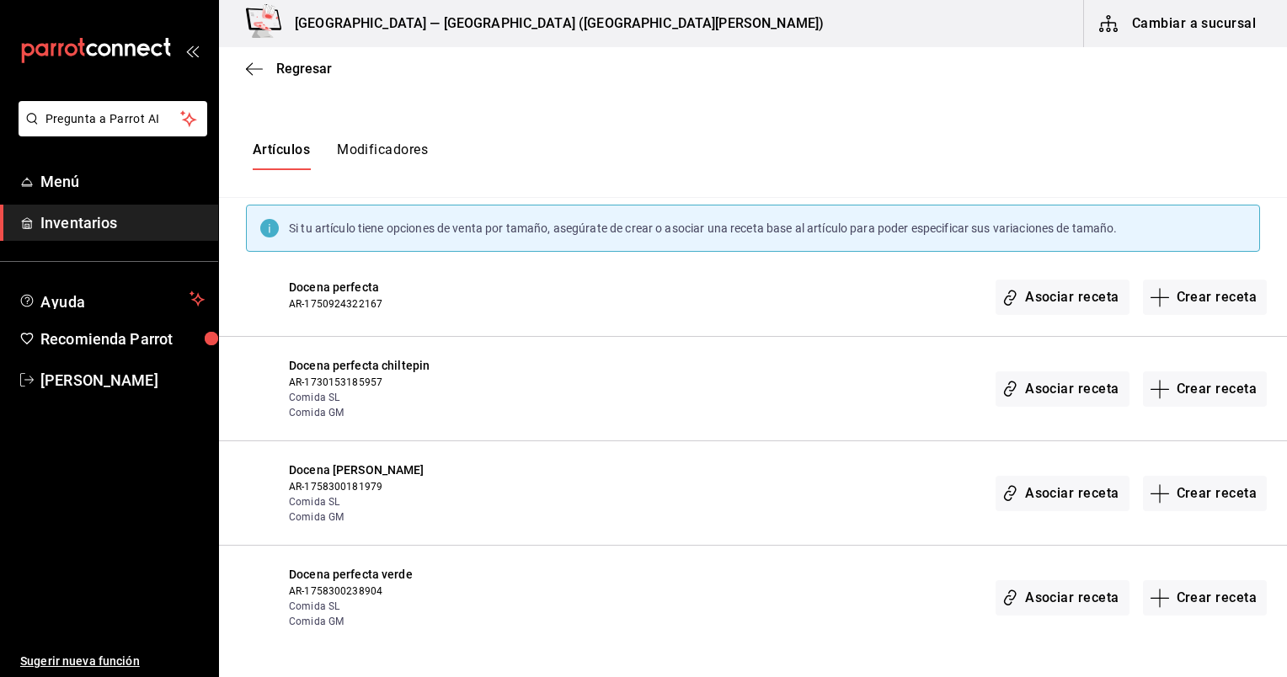
scroll to position [234, 0]
type input "docena"
click at [1088, 394] on button "Asociar receta" at bounding box center [1062, 389] width 133 height 35
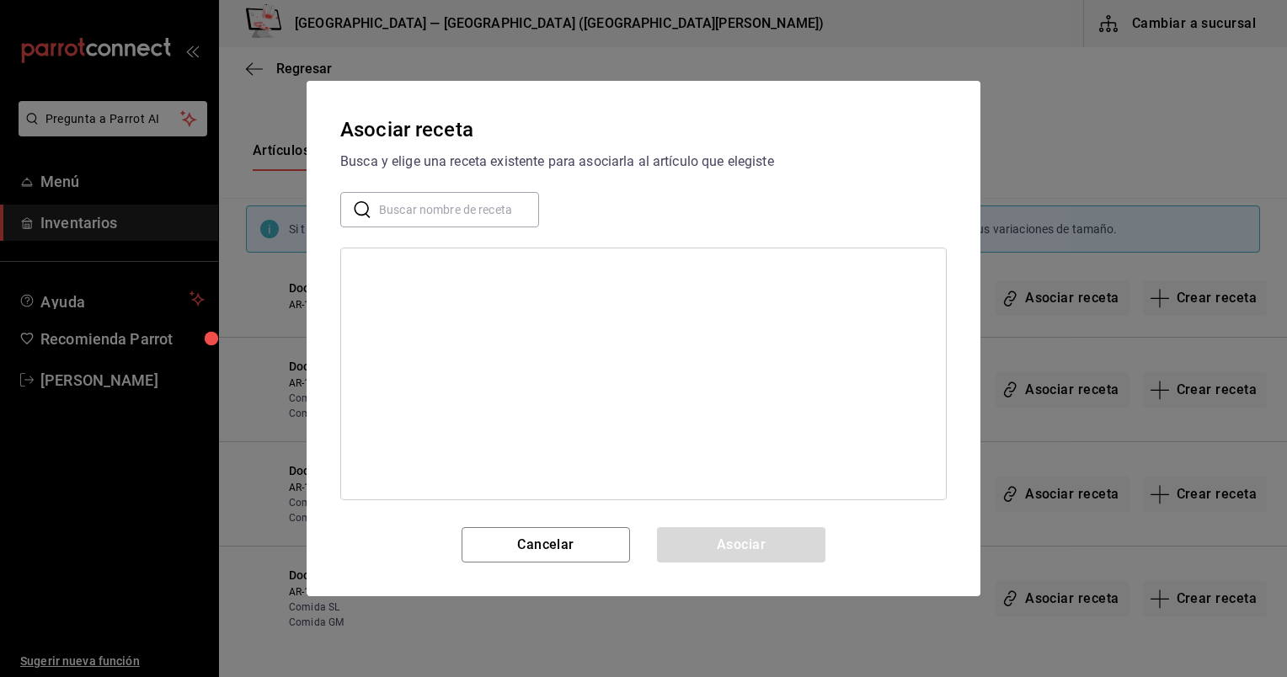
click at [449, 211] on input "text" at bounding box center [459, 210] width 160 height 34
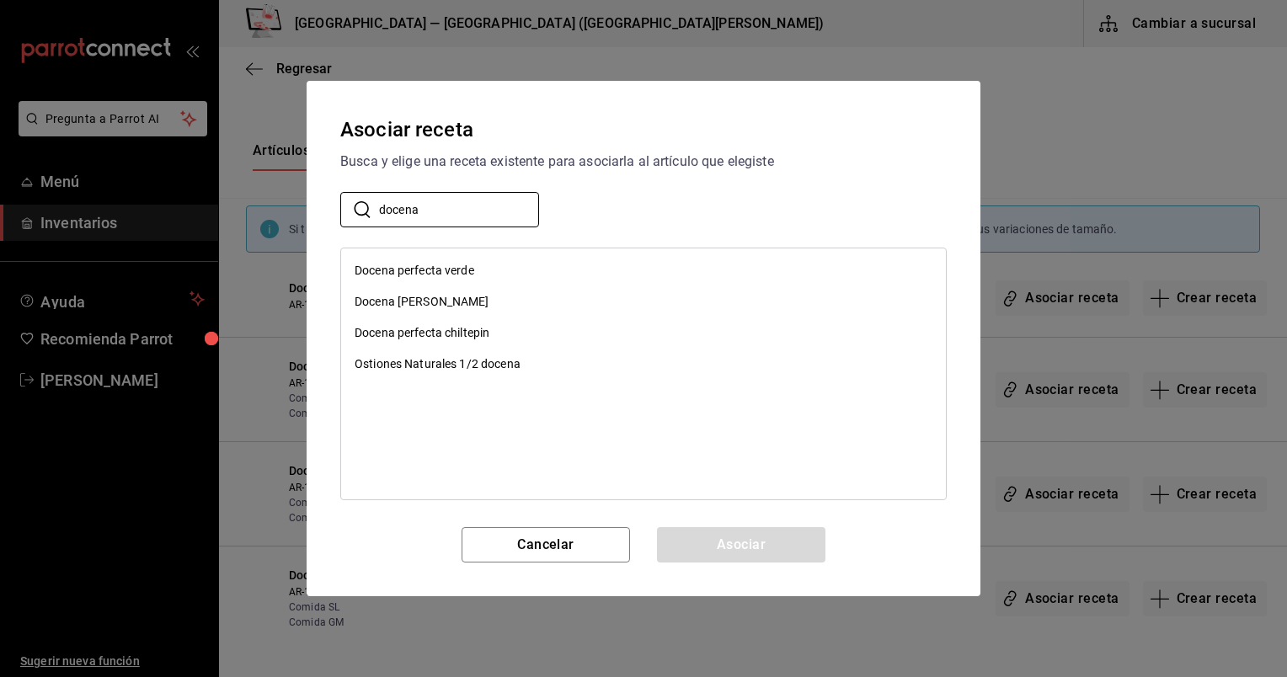
type input "docena"
click at [506, 329] on div "Docena perfecta chiltepin" at bounding box center [643, 333] width 605 height 31
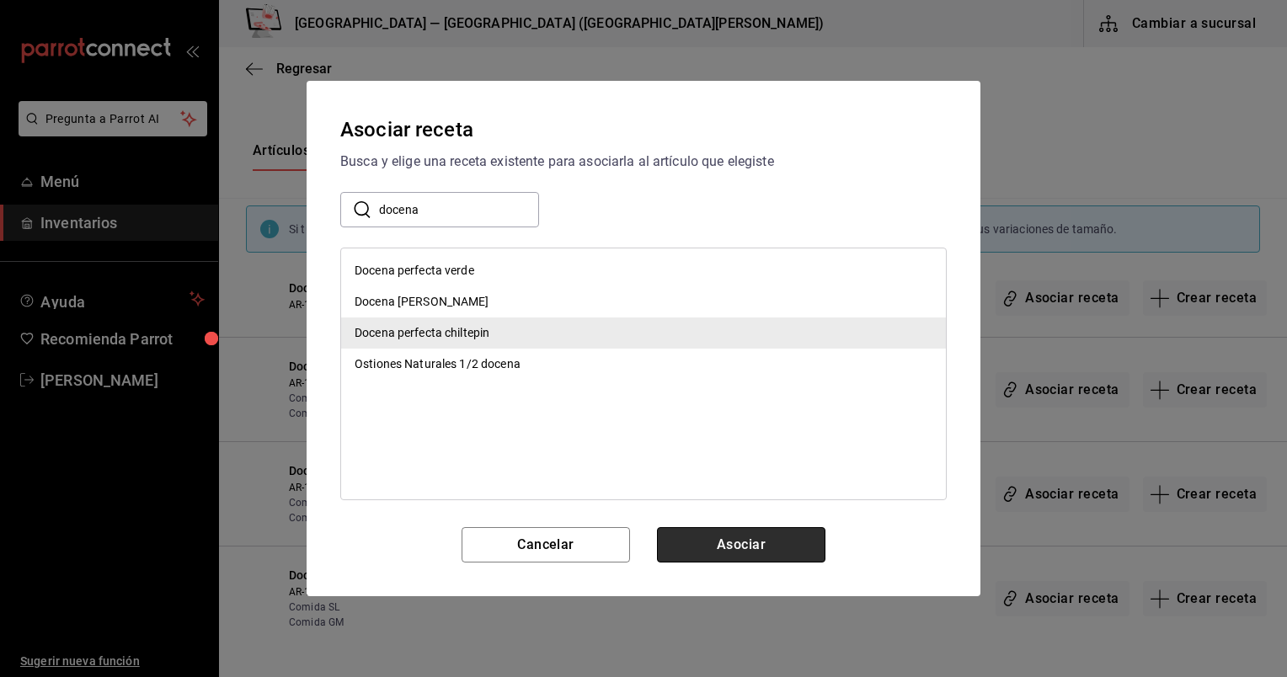
click at [714, 556] on button "Asociar" at bounding box center [741, 544] width 169 height 35
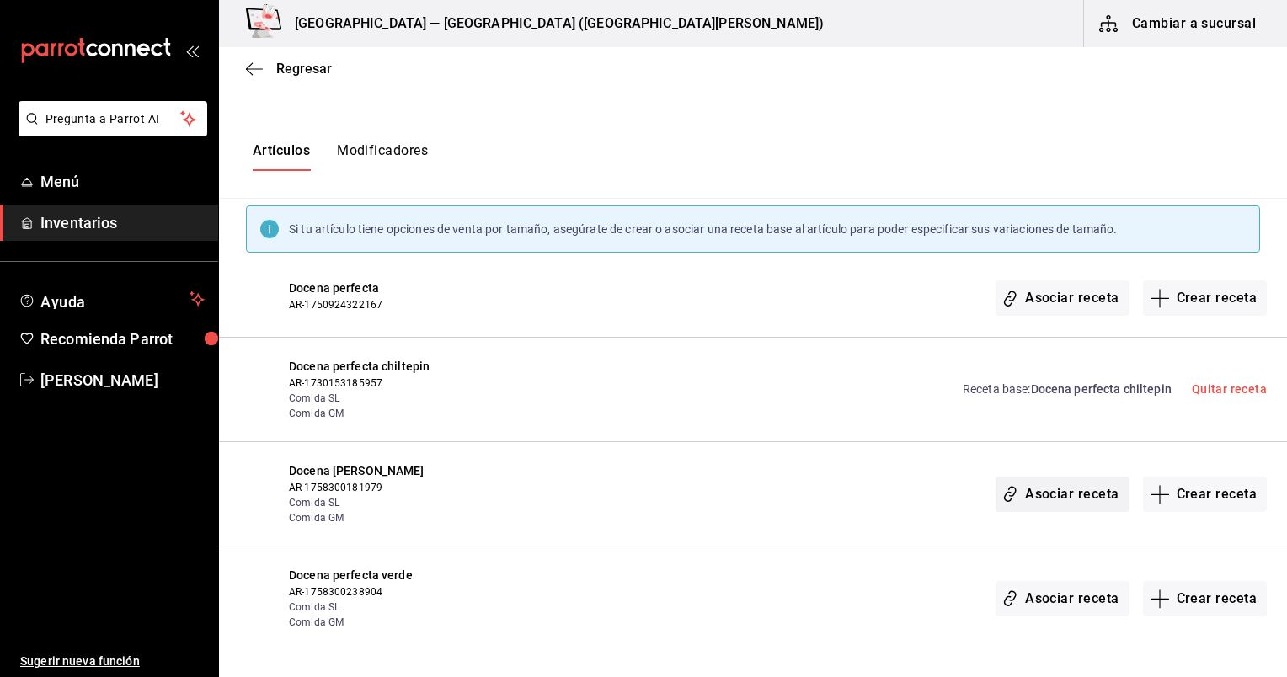
click at [1058, 495] on button "Asociar receta" at bounding box center [1062, 494] width 133 height 35
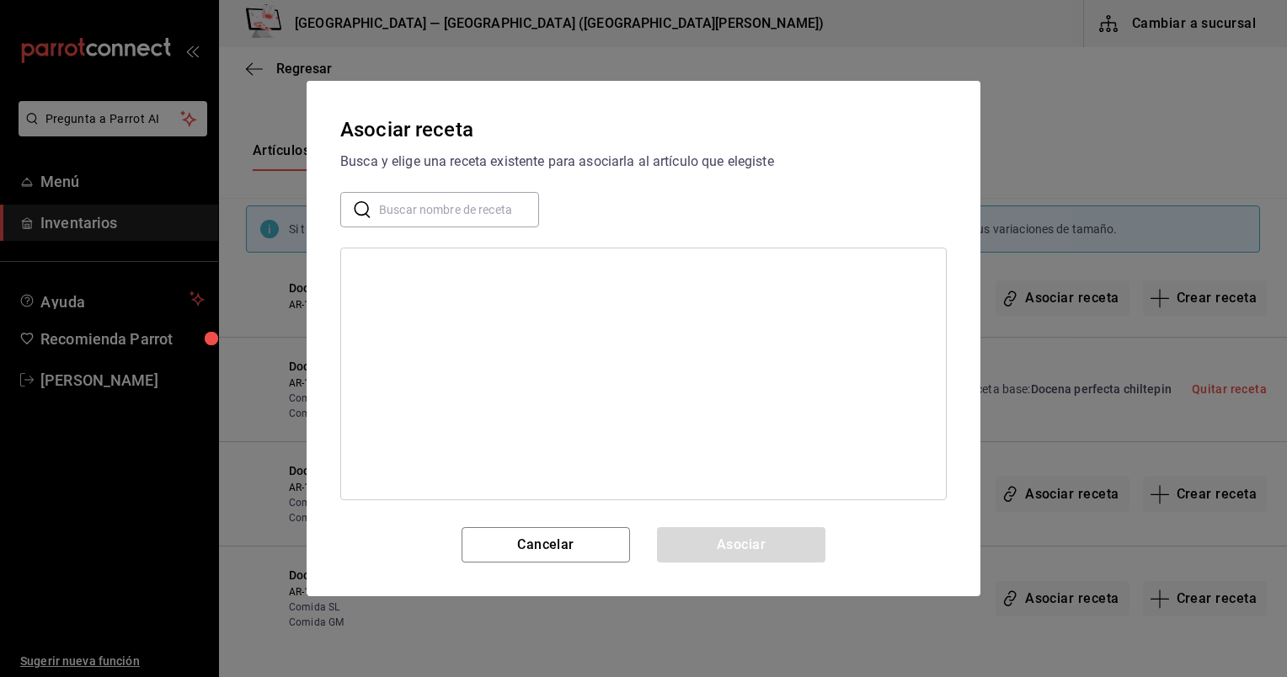
click at [489, 216] on input "text" at bounding box center [459, 210] width 160 height 34
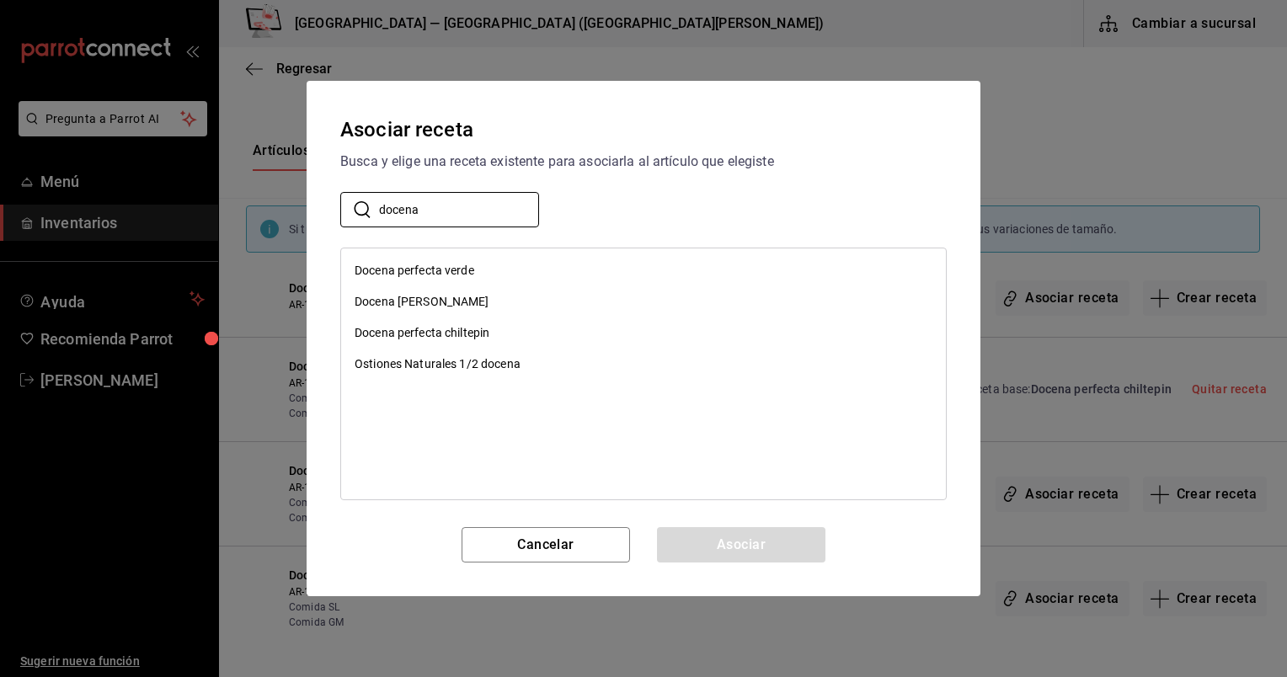
type input "docena"
click at [543, 308] on div "Docena [PERSON_NAME]" at bounding box center [643, 301] width 605 height 31
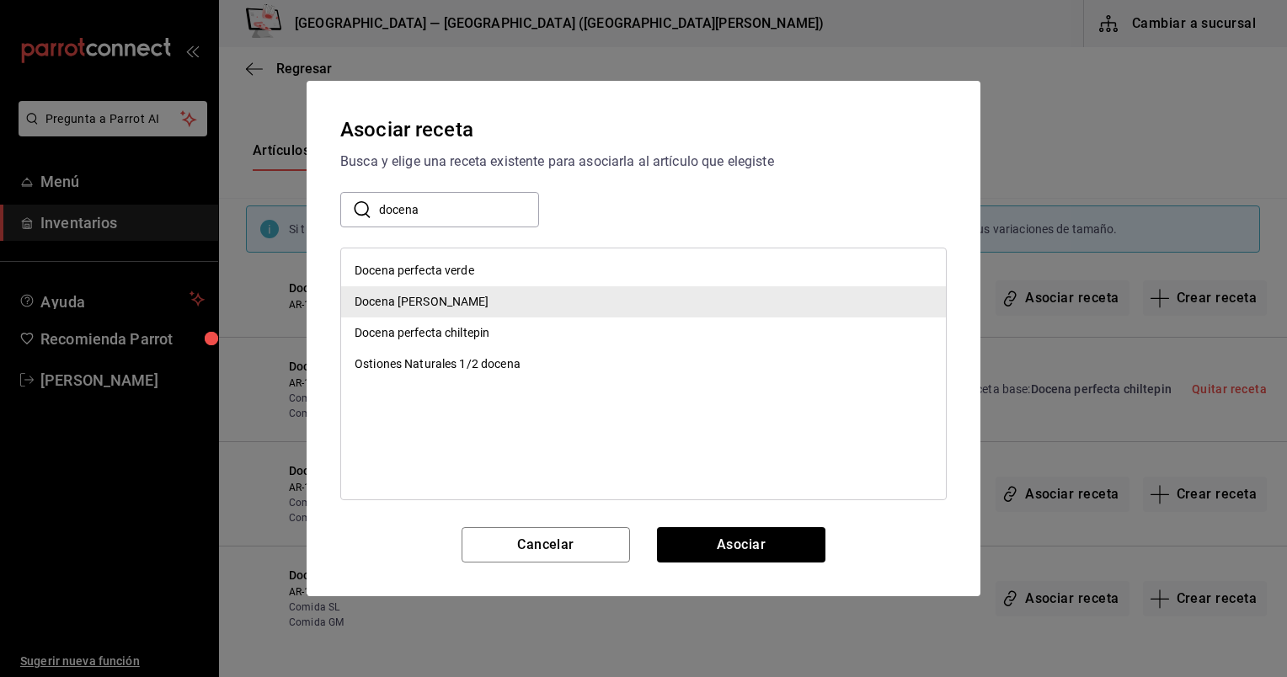
click at [717, 566] on div "Asociar receta Busca y elige una receta existente para asociarla al artículo qu…" at bounding box center [644, 339] width 674 height 516
click at [712, 554] on button "Asociar" at bounding box center [741, 544] width 169 height 35
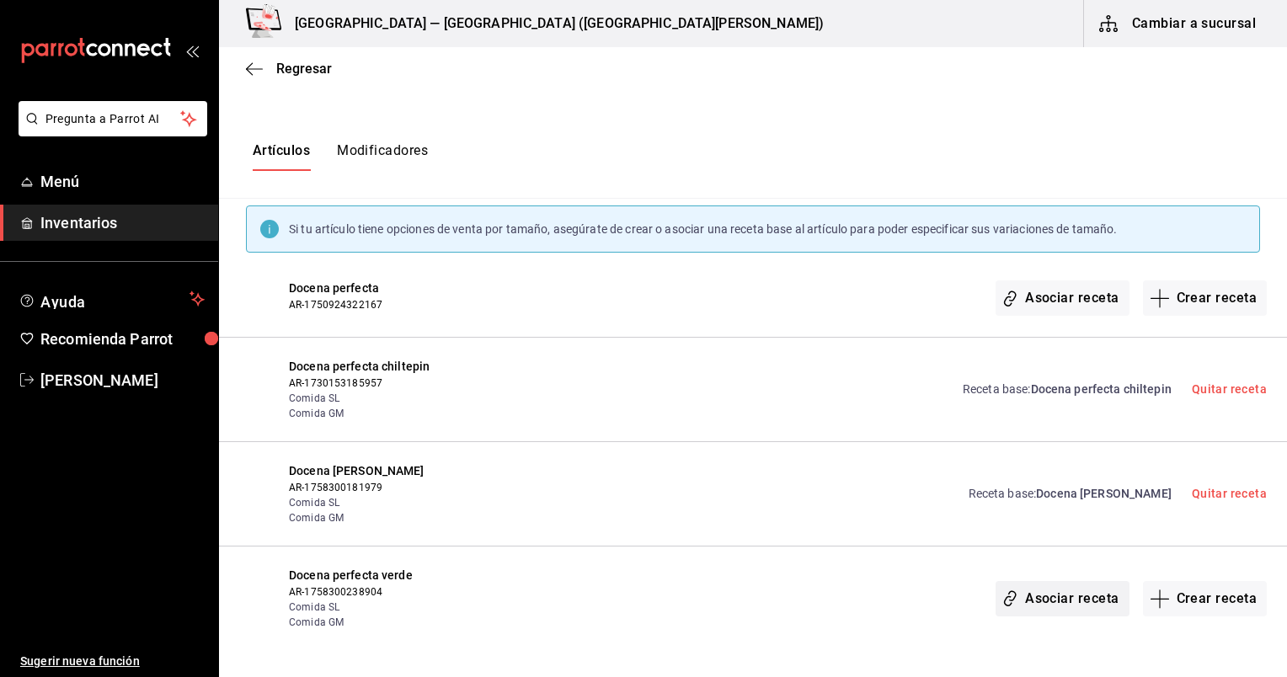
click at [1051, 613] on button "Asociar receta" at bounding box center [1062, 598] width 133 height 35
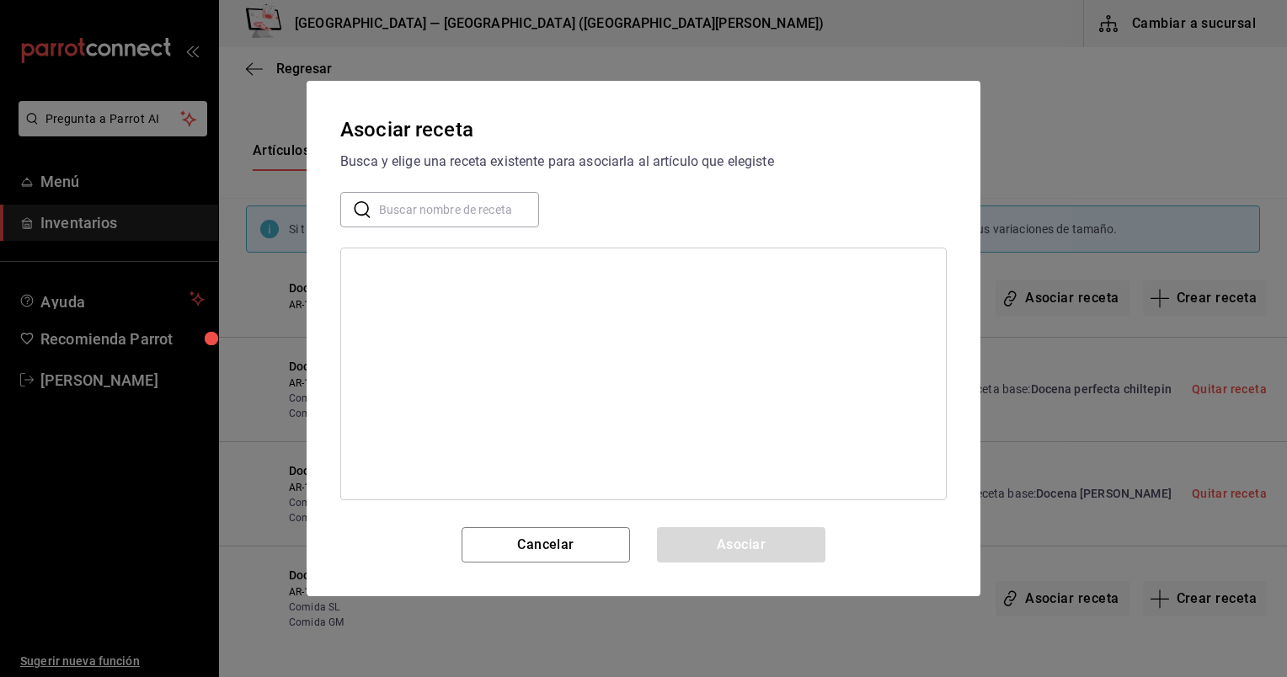
click at [451, 222] on input "text" at bounding box center [459, 210] width 160 height 34
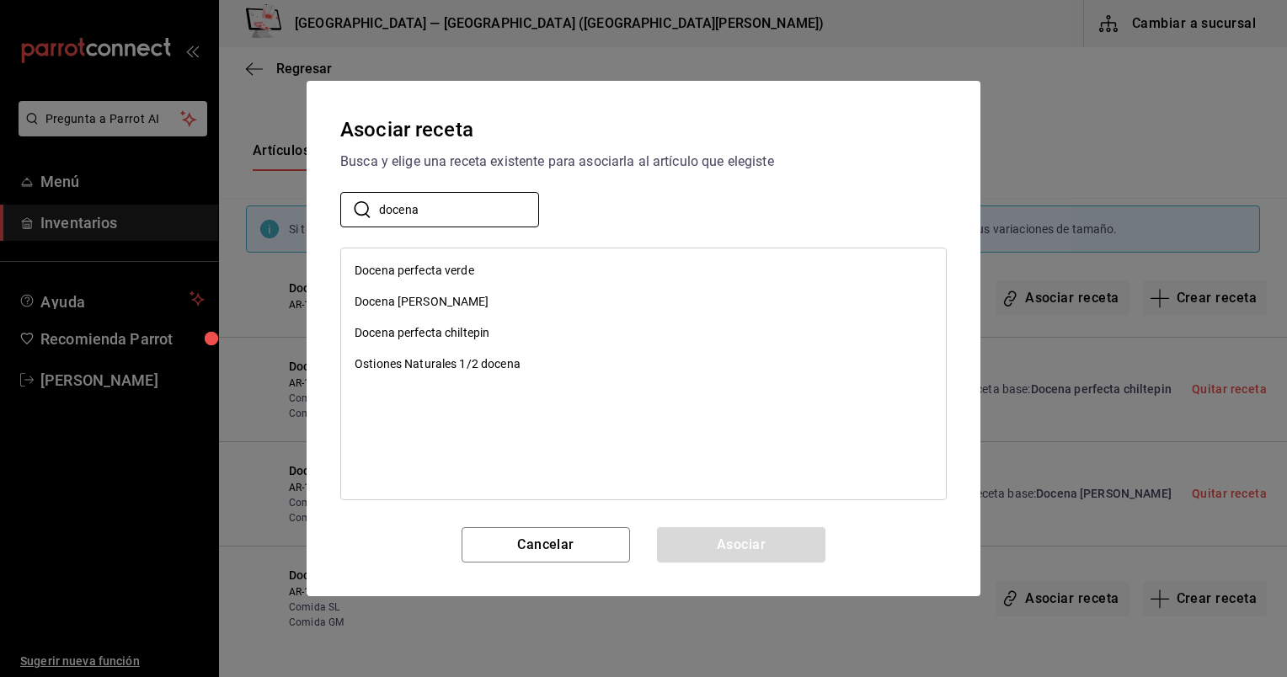
type input "docena"
click at [500, 270] on div "Docena perfecta verde" at bounding box center [643, 270] width 605 height 31
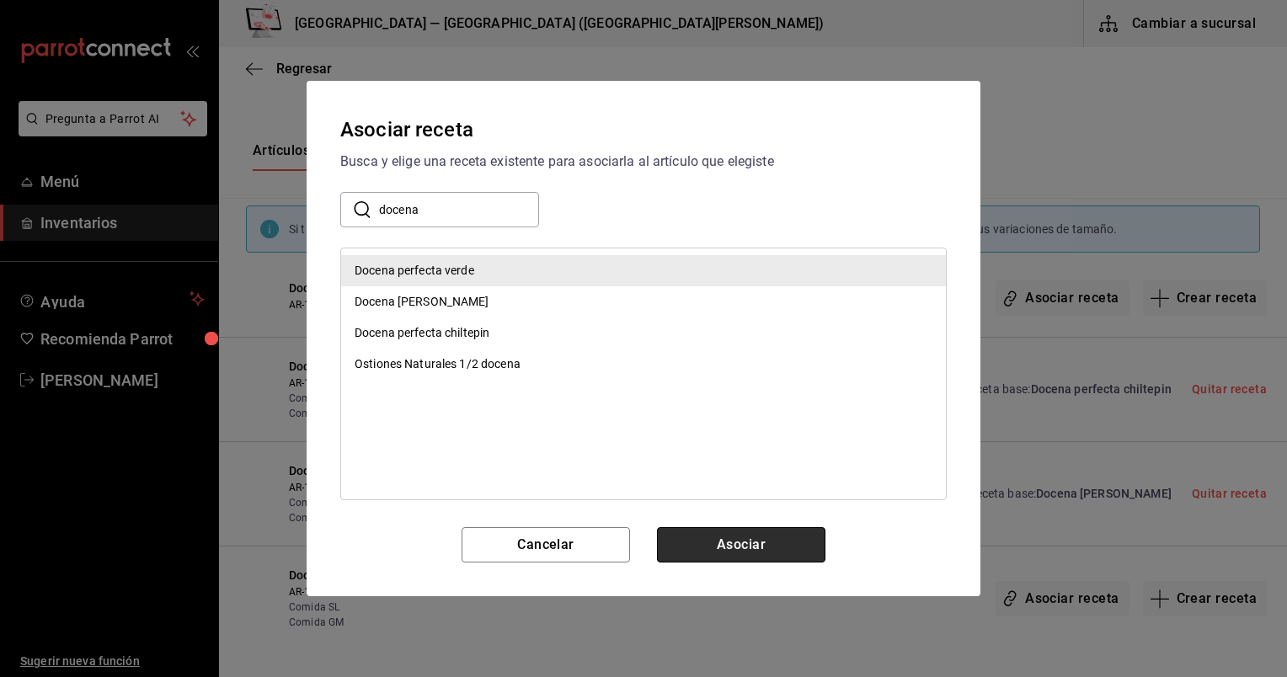
click at [719, 555] on button "Asociar" at bounding box center [741, 544] width 169 height 35
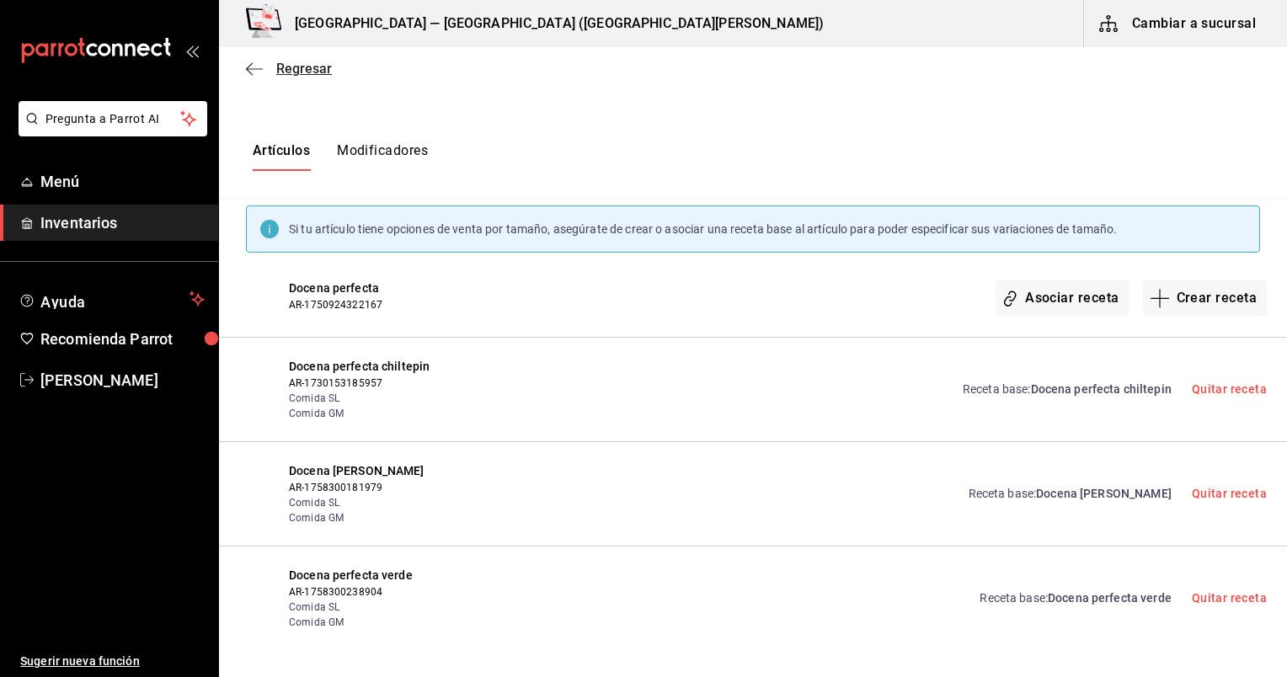
click at [256, 67] on icon "button" at bounding box center [254, 69] width 17 height 15
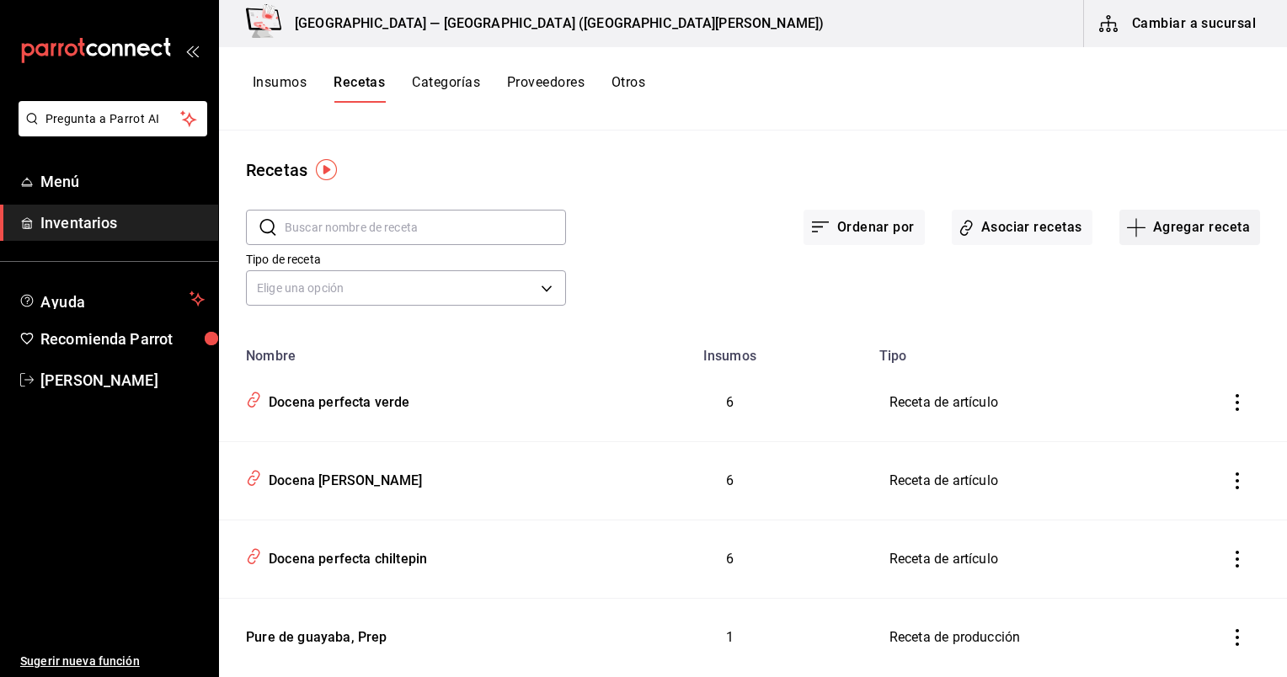
click at [1184, 228] on button "Agregar receta" at bounding box center [1190, 227] width 141 height 35
click at [1155, 283] on li "Receta" at bounding box center [1178, 274] width 169 height 45
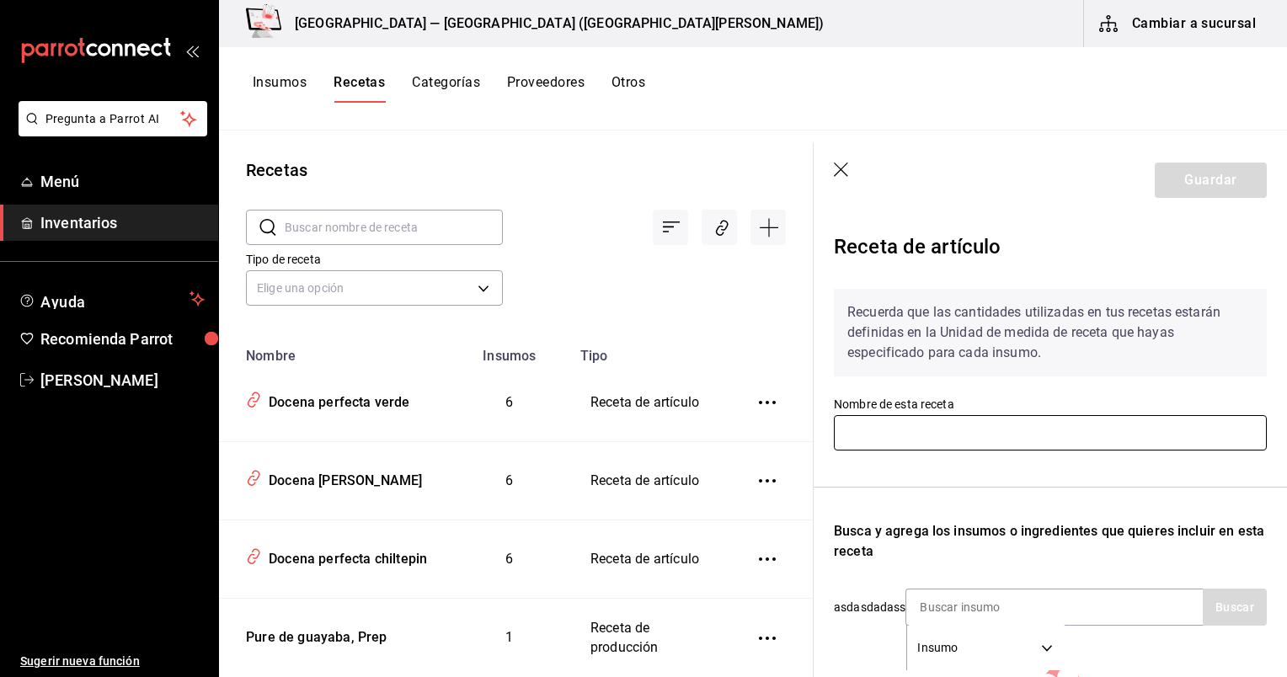
click at [995, 428] on input "text" at bounding box center [1050, 432] width 433 height 35
paste input "Ostion pieza verde"
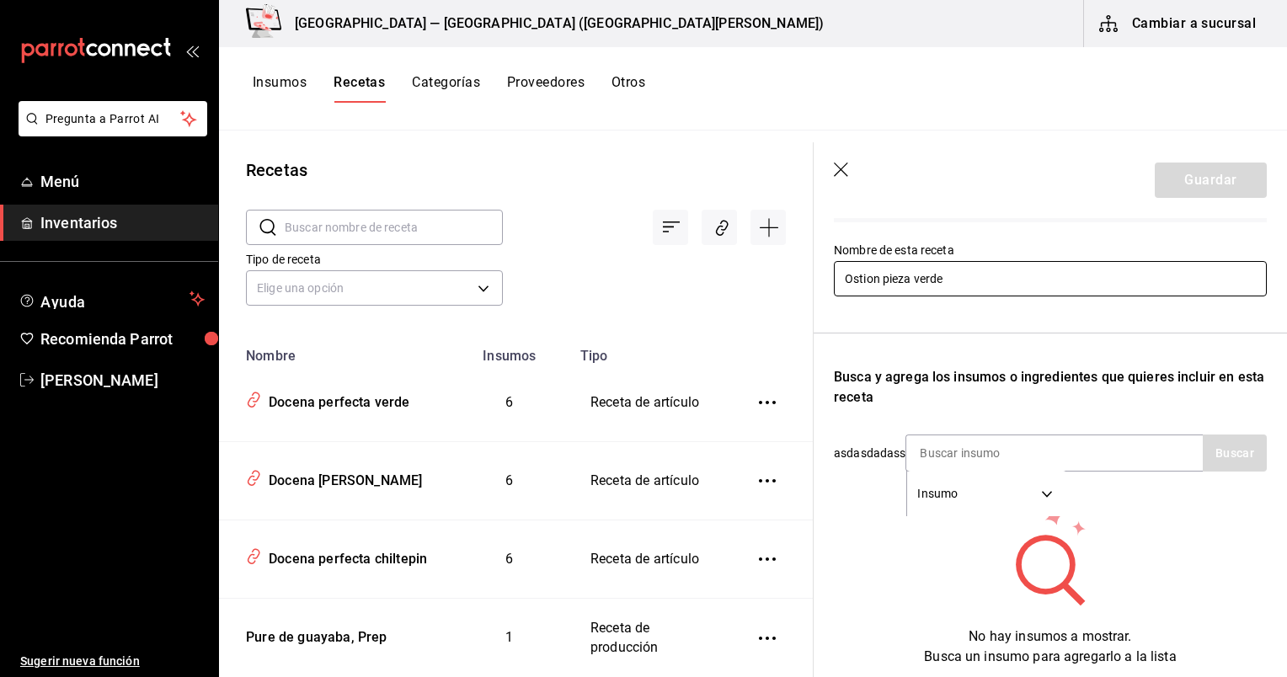
scroll to position [155, 0]
type input "Ostion pieza verde"
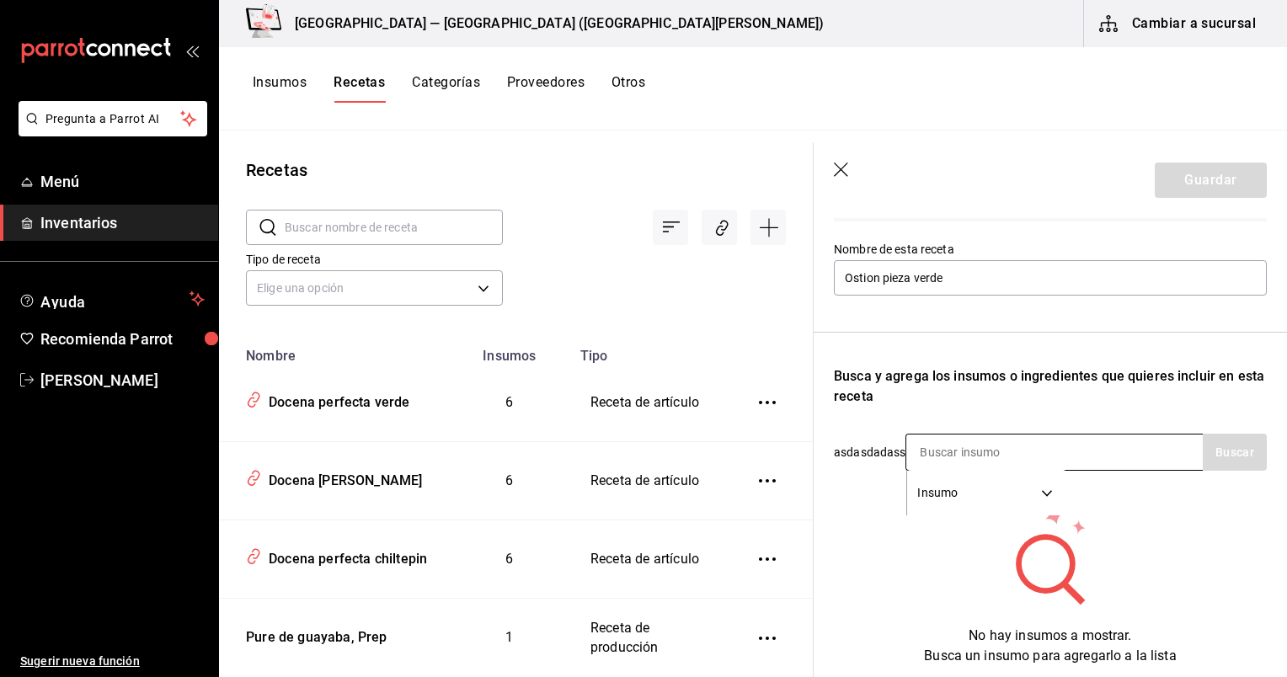
click at [940, 455] on input at bounding box center [991, 452] width 169 height 35
type input "ostion"
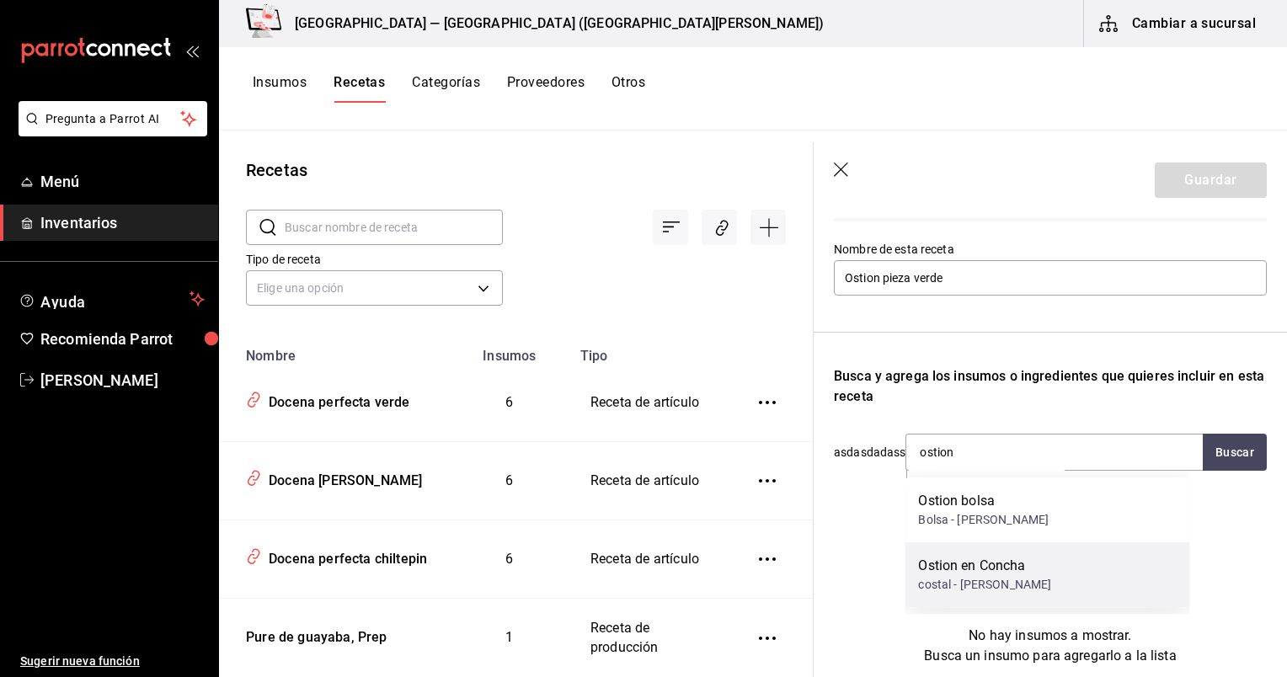
click at [1018, 582] on div "costal - [PERSON_NAME]" at bounding box center [984, 585] width 133 height 18
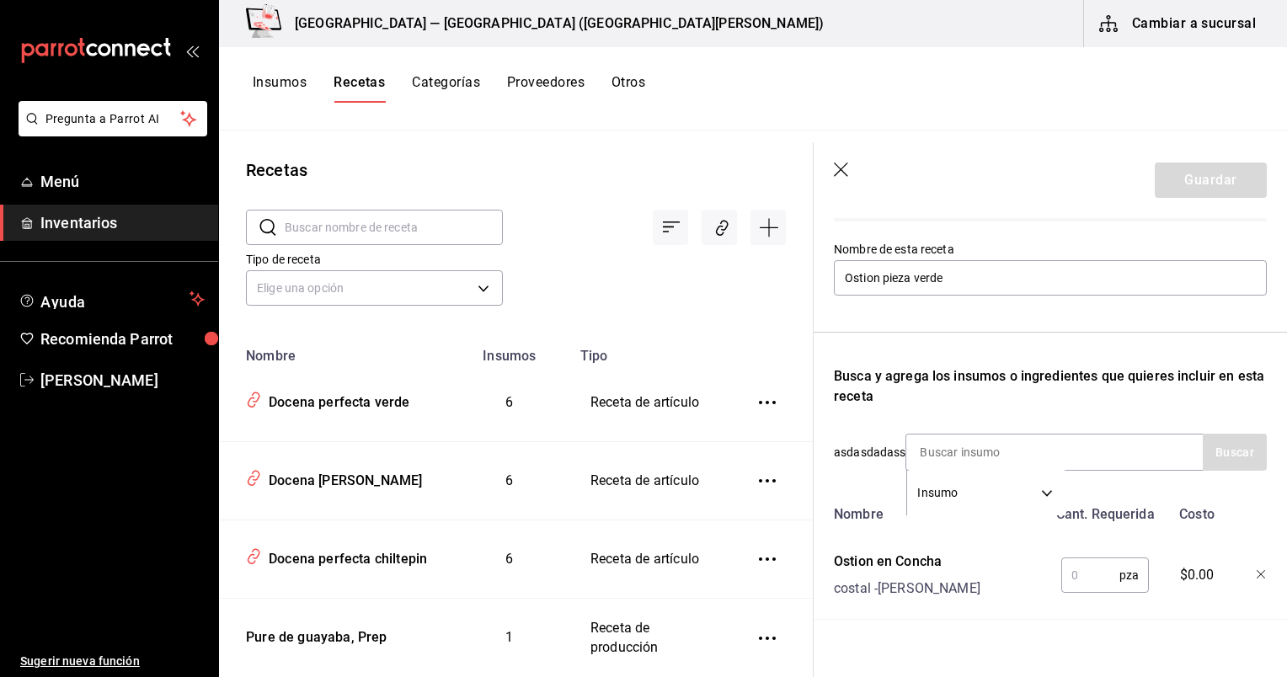
click at [1089, 580] on input "text" at bounding box center [1091, 576] width 58 height 34
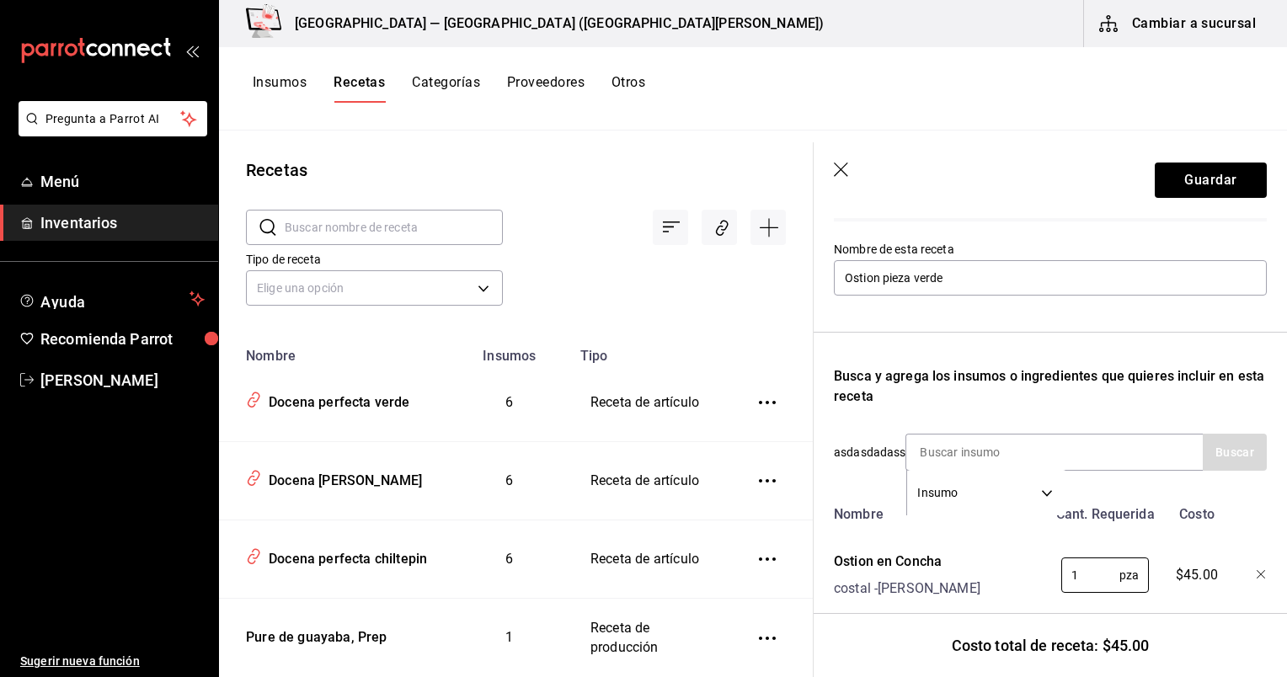
type input "1"
click at [993, 455] on input at bounding box center [991, 452] width 169 height 35
type input "limon a"
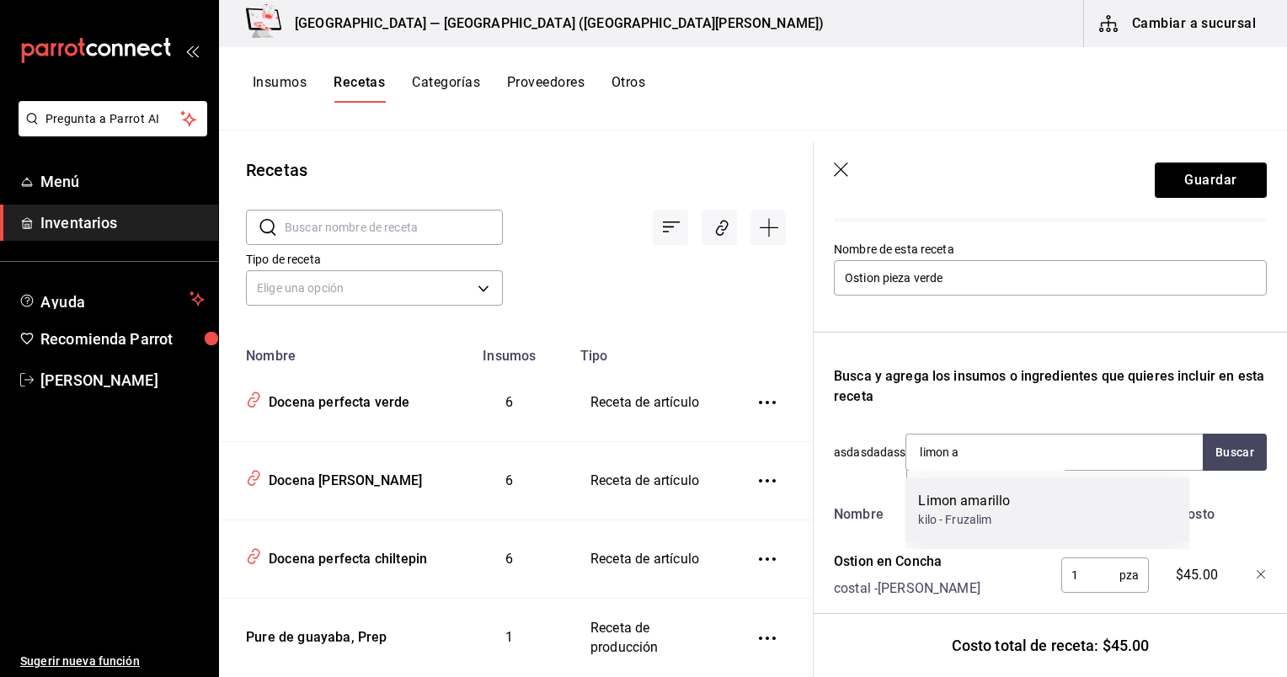
click at [1014, 517] on div "Limon amarillo kilo - Fruzalim" at bounding box center [1047, 510] width 285 height 65
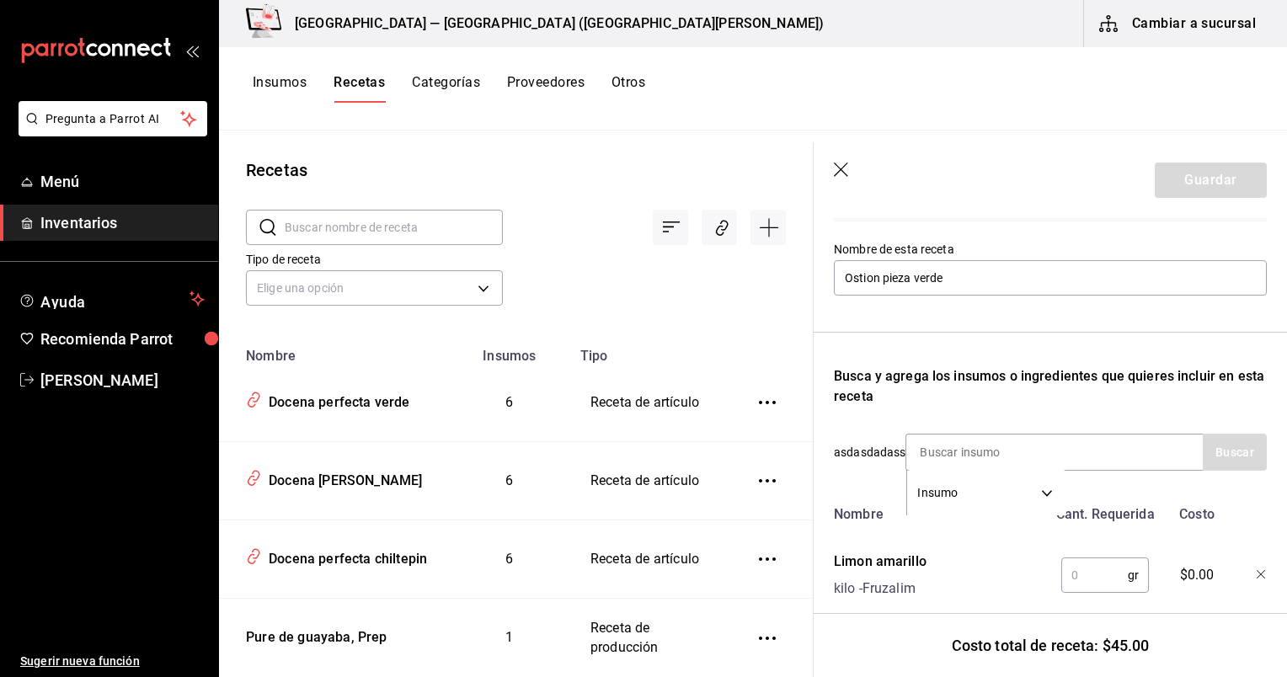
click at [1109, 583] on input "text" at bounding box center [1095, 576] width 67 height 34
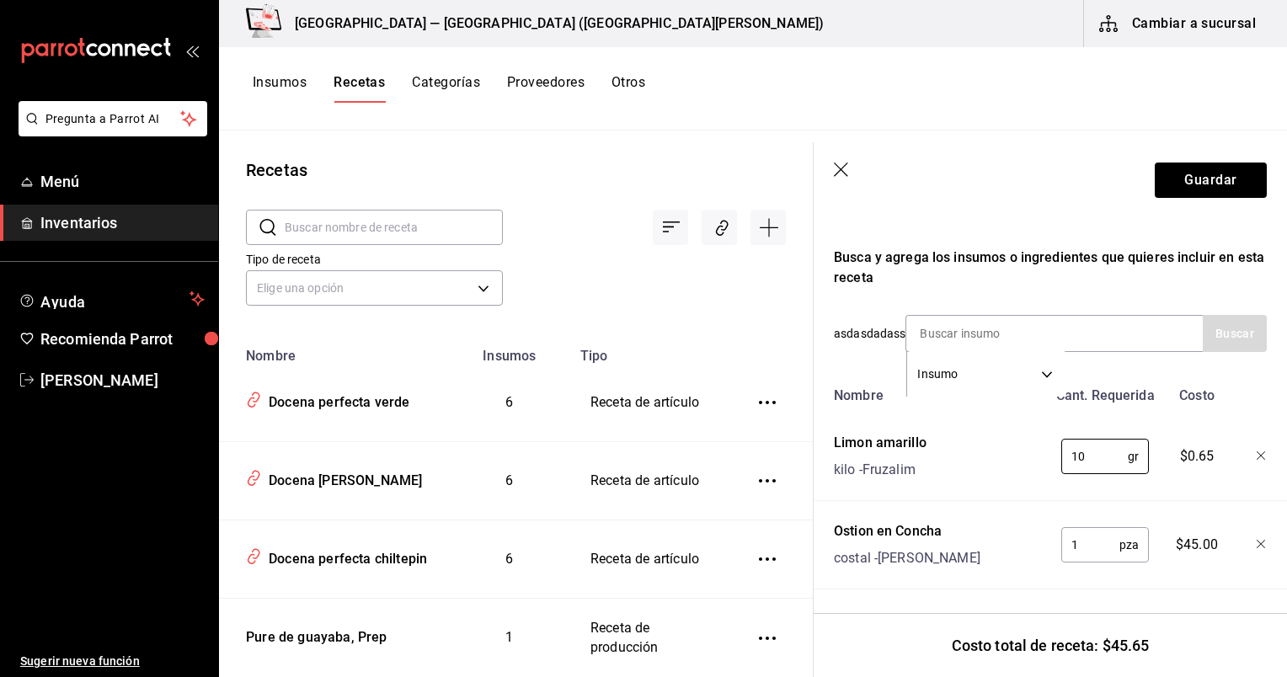
scroll to position [307, 0]
type input "10"
click at [1011, 316] on input at bounding box center [991, 333] width 169 height 35
type input "salsa a"
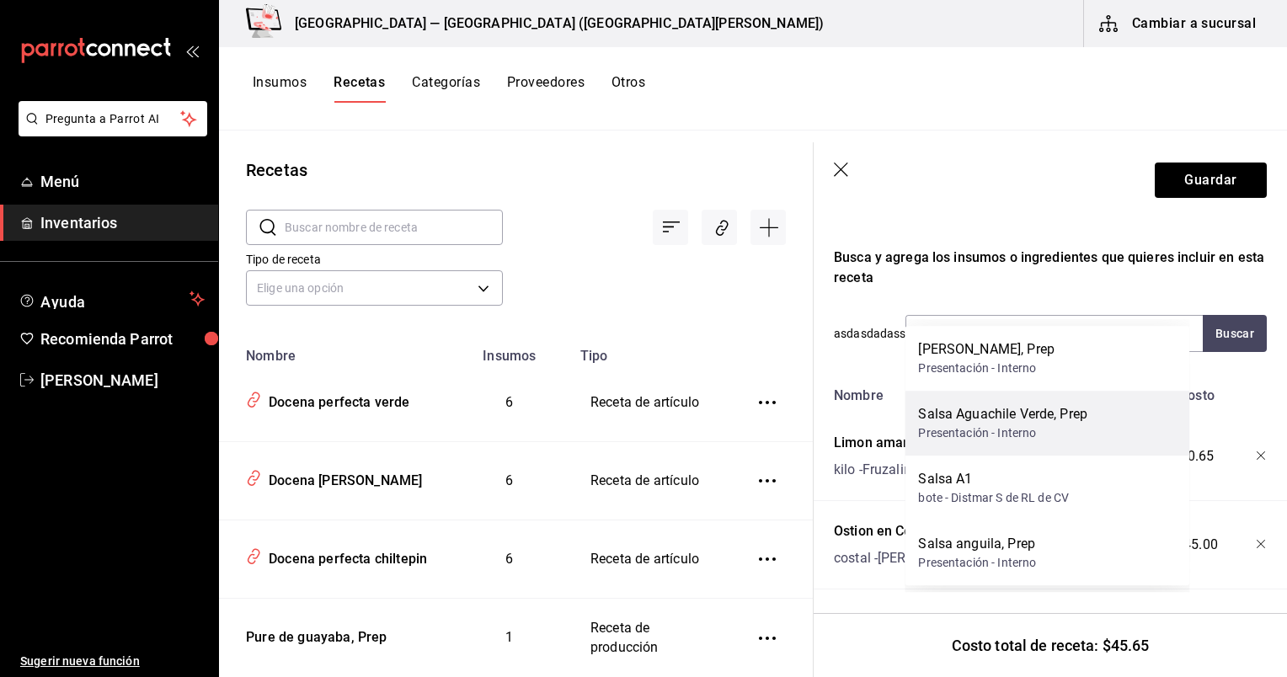
click at [1046, 415] on div "Salsa Aguachile Verde, Prep" at bounding box center [1002, 414] width 169 height 20
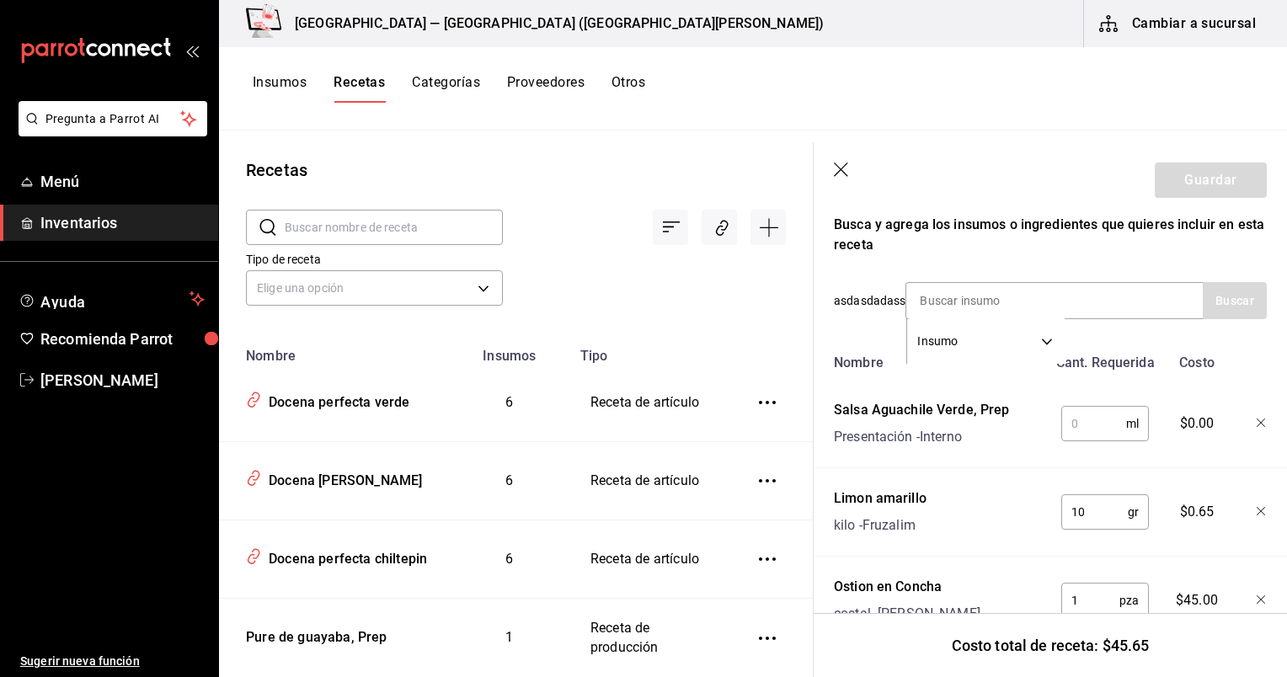
click at [1085, 425] on input "text" at bounding box center [1094, 424] width 65 height 34
type input "30"
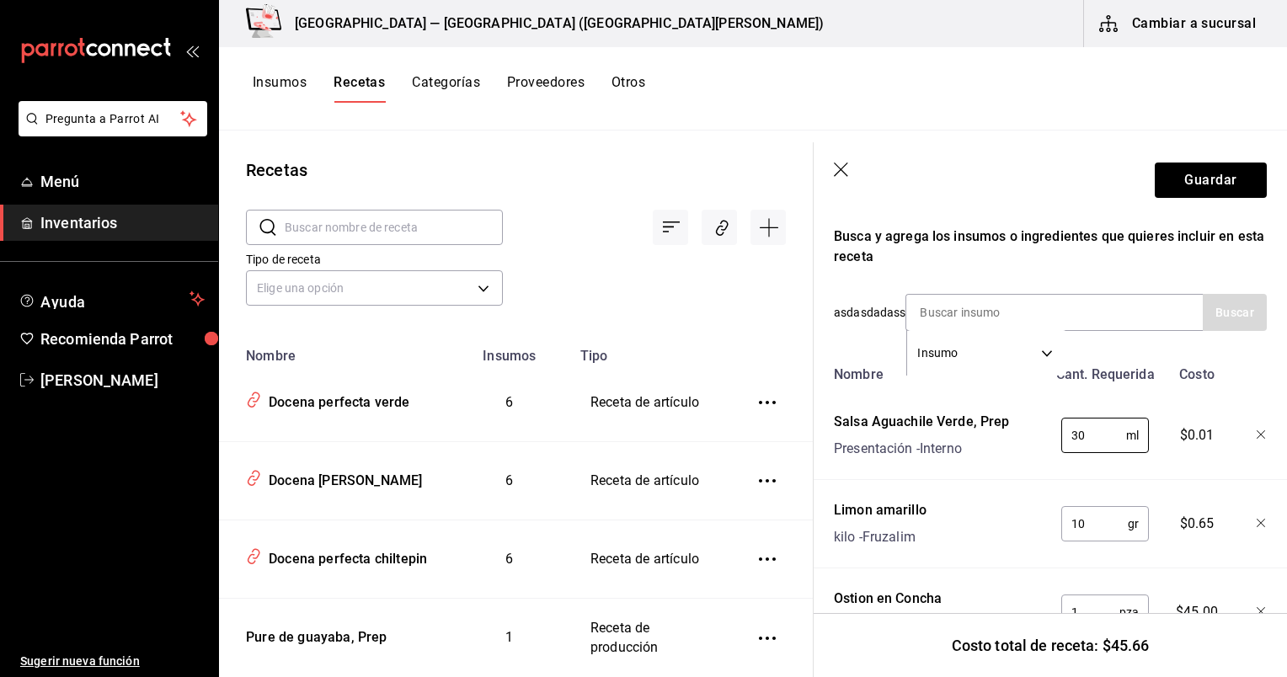
scroll to position [300, 0]
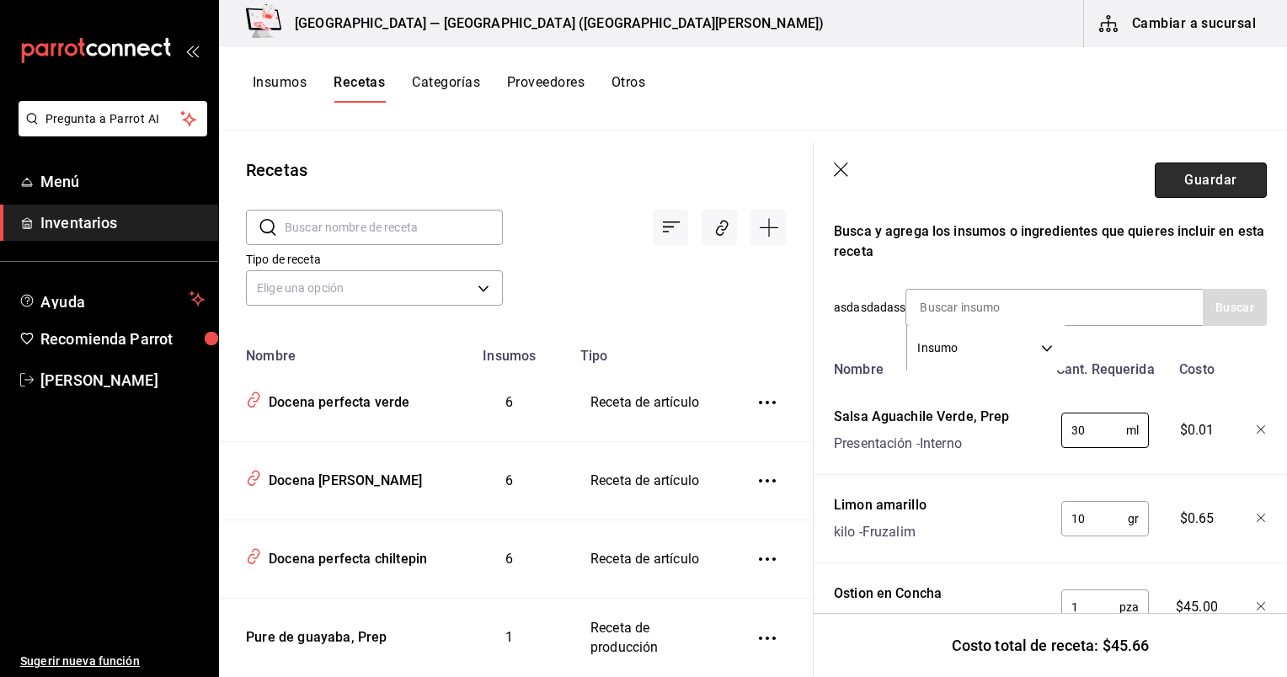
click at [1182, 185] on button "Guardar" at bounding box center [1211, 180] width 112 height 35
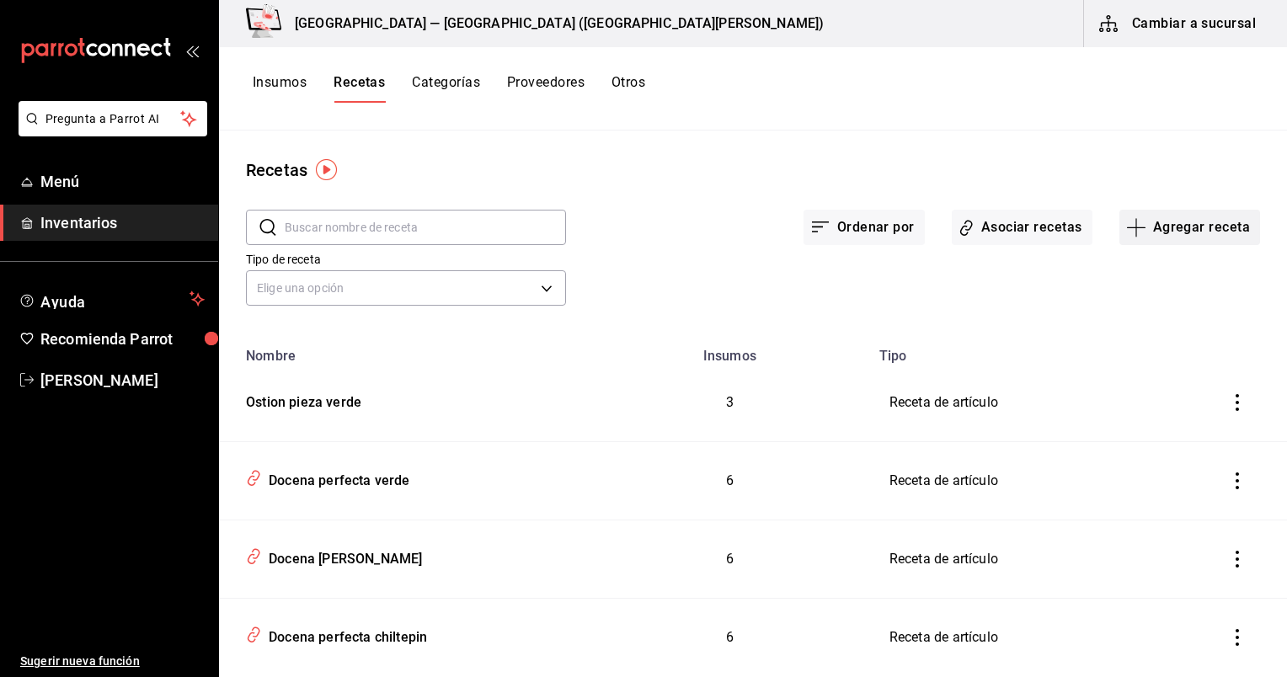
click at [1152, 242] on button "Agregar receta" at bounding box center [1190, 227] width 141 height 35
click at [1110, 279] on span "Receta" at bounding box center [1179, 274] width 142 height 18
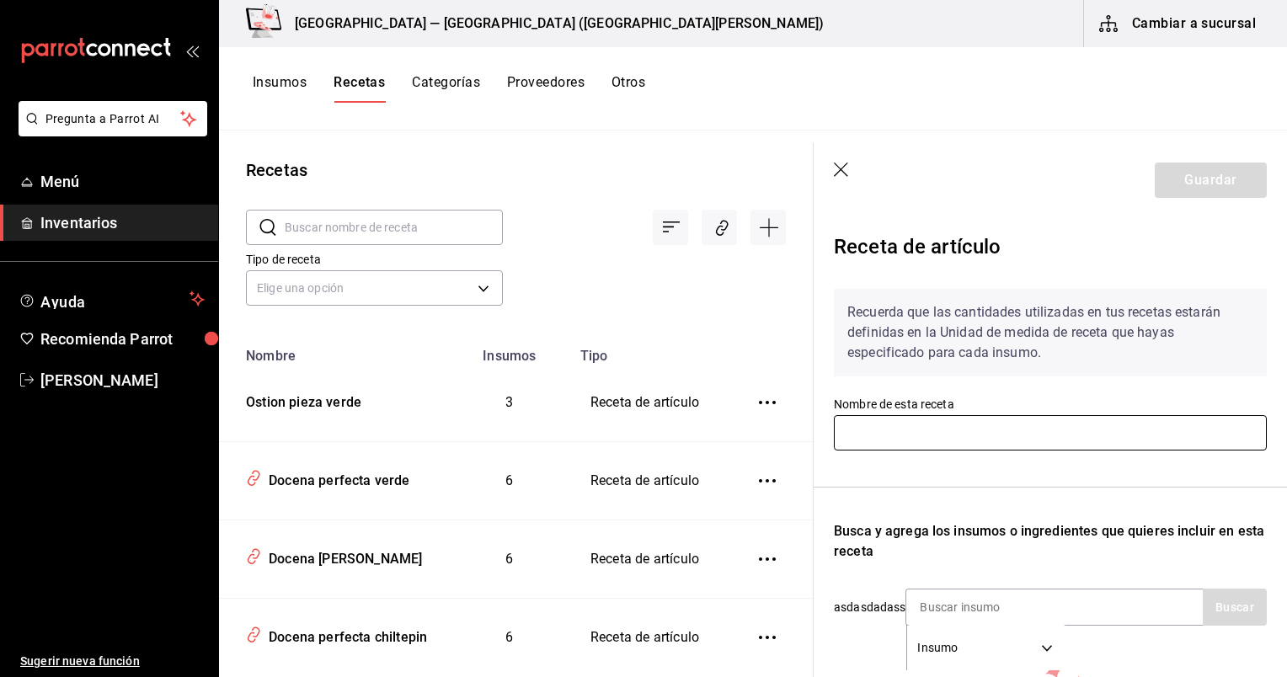
click at [933, 428] on input "text" at bounding box center [1050, 432] width 433 height 35
paste input "Ostion pieza negroni"
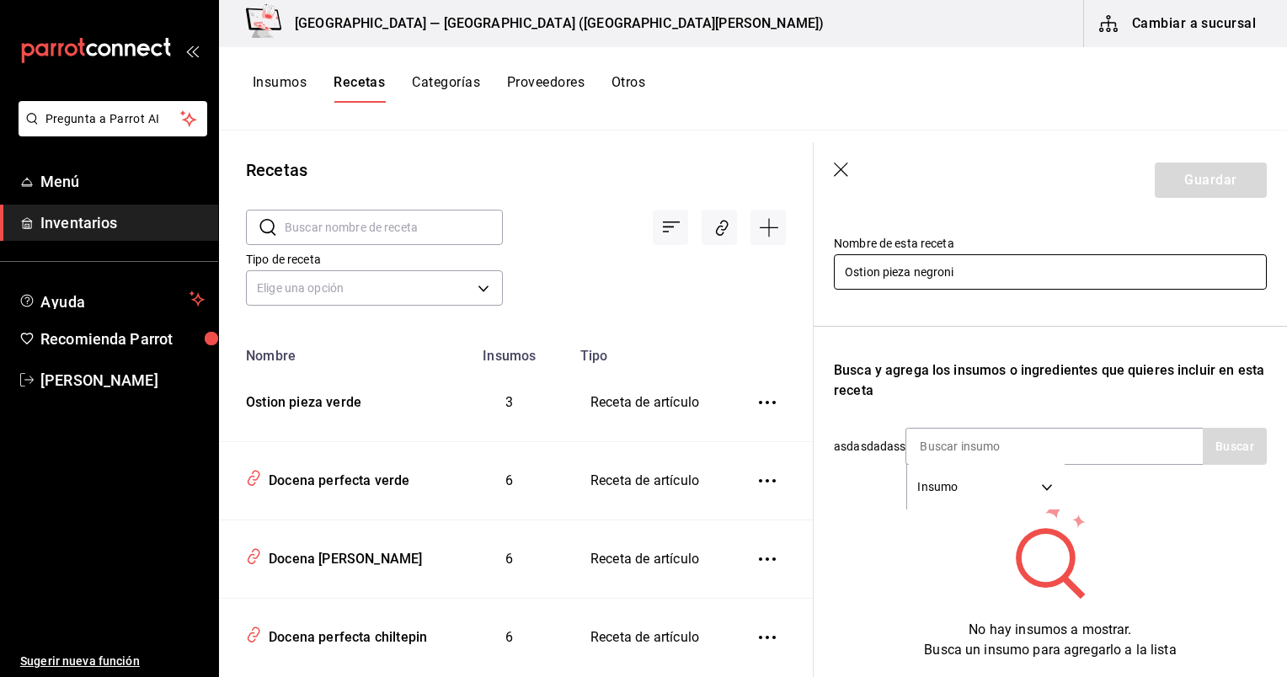
scroll to position [162, 0]
type input "Ostion pieza negroni"
click at [991, 430] on input at bounding box center [991, 445] width 169 height 35
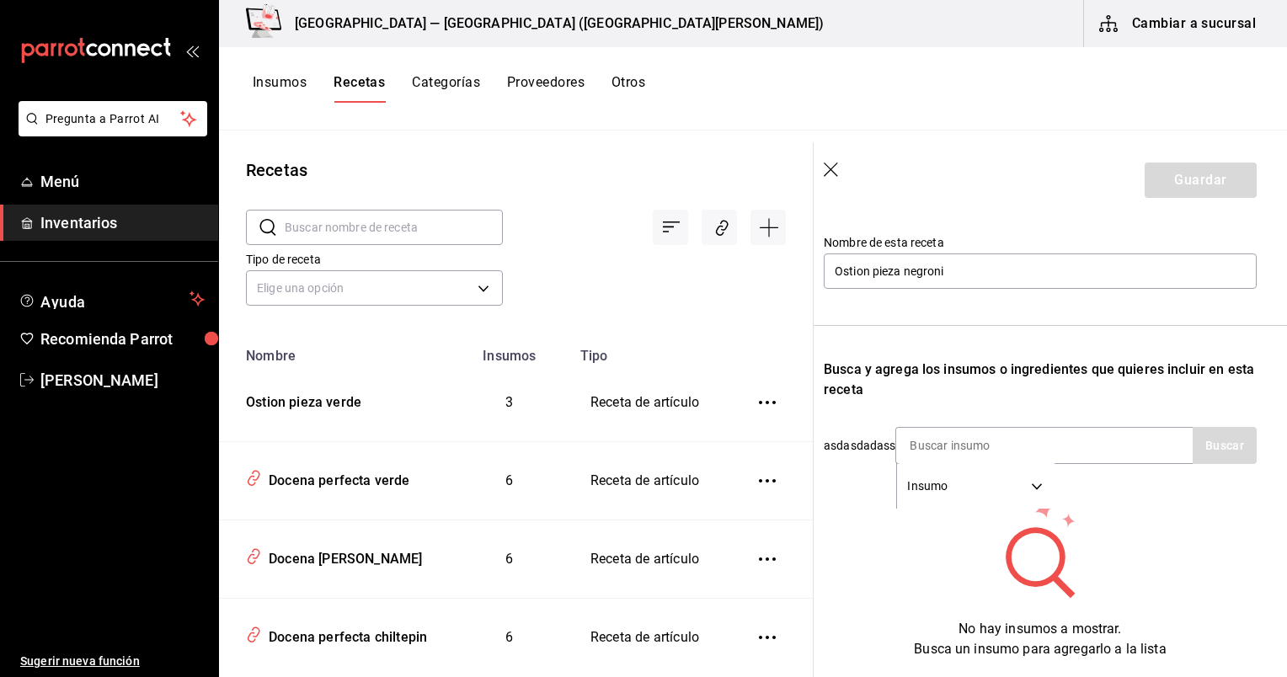
scroll to position [163, 10]
type input "ostion"
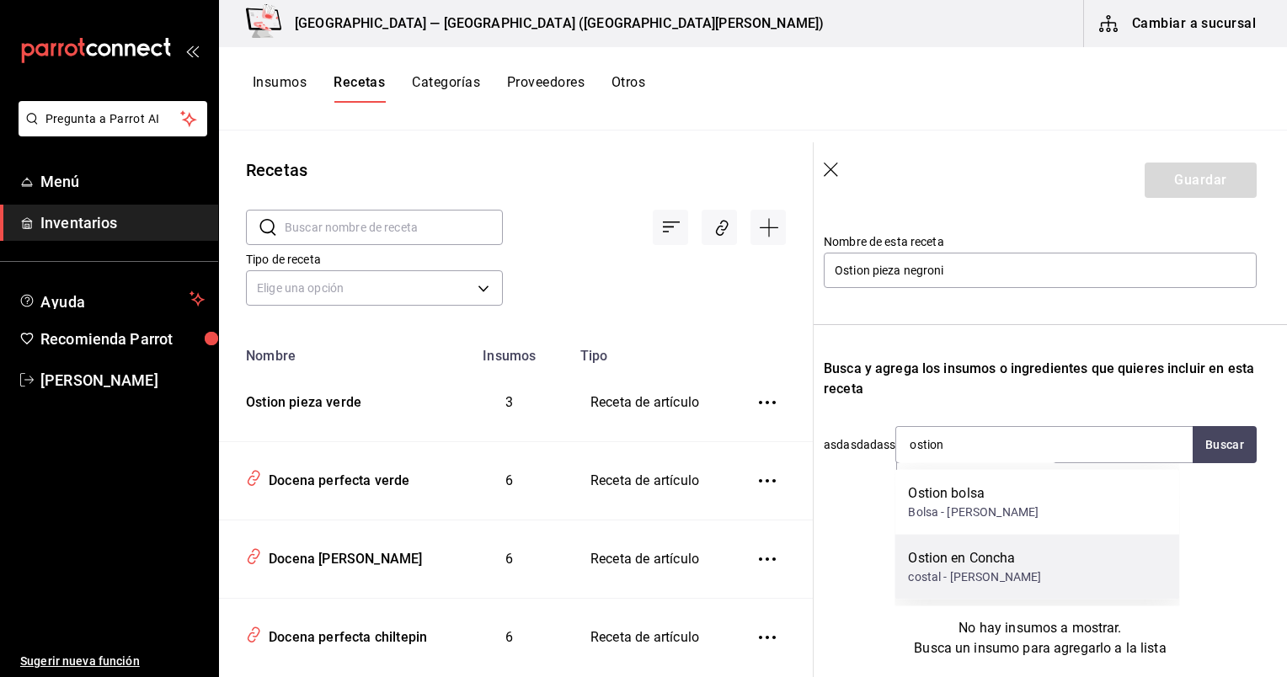
click at [1025, 566] on div "Ostion en Concha" at bounding box center [974, 558] width 133 height 20
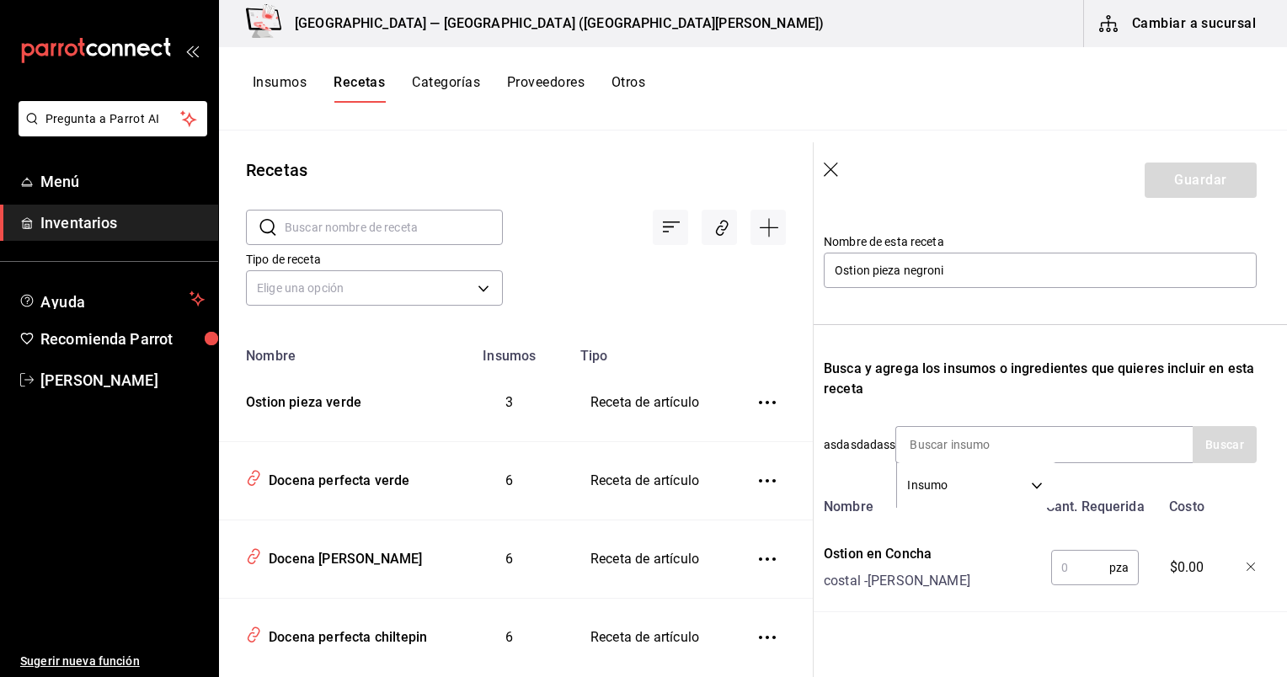
click at [1070, 585] on input "text" at bounding box center [1080, 568] width 58 height 34
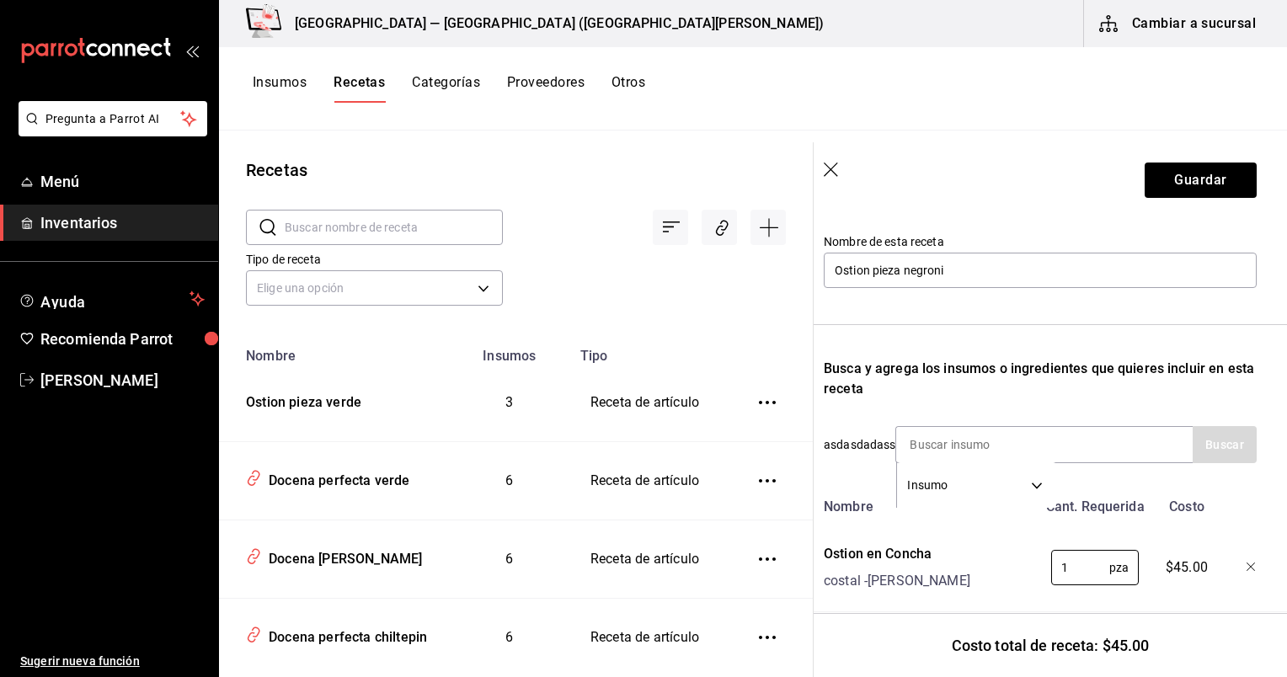
type input "1"
click at [936, 458] on input at bounding box center [980, 444] width 169 height 35
type input "limon a"
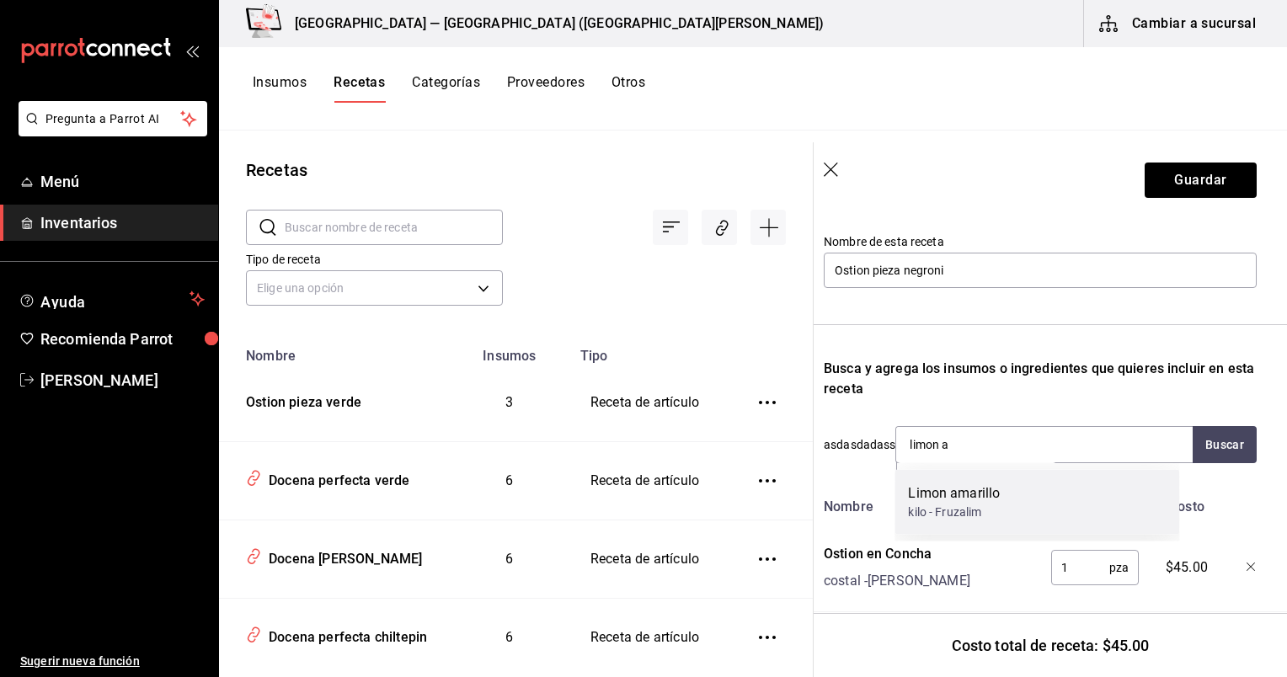
click at [979, 493] on div "Limon amarillo" at bounding box center [954, 494] width 92 height 20
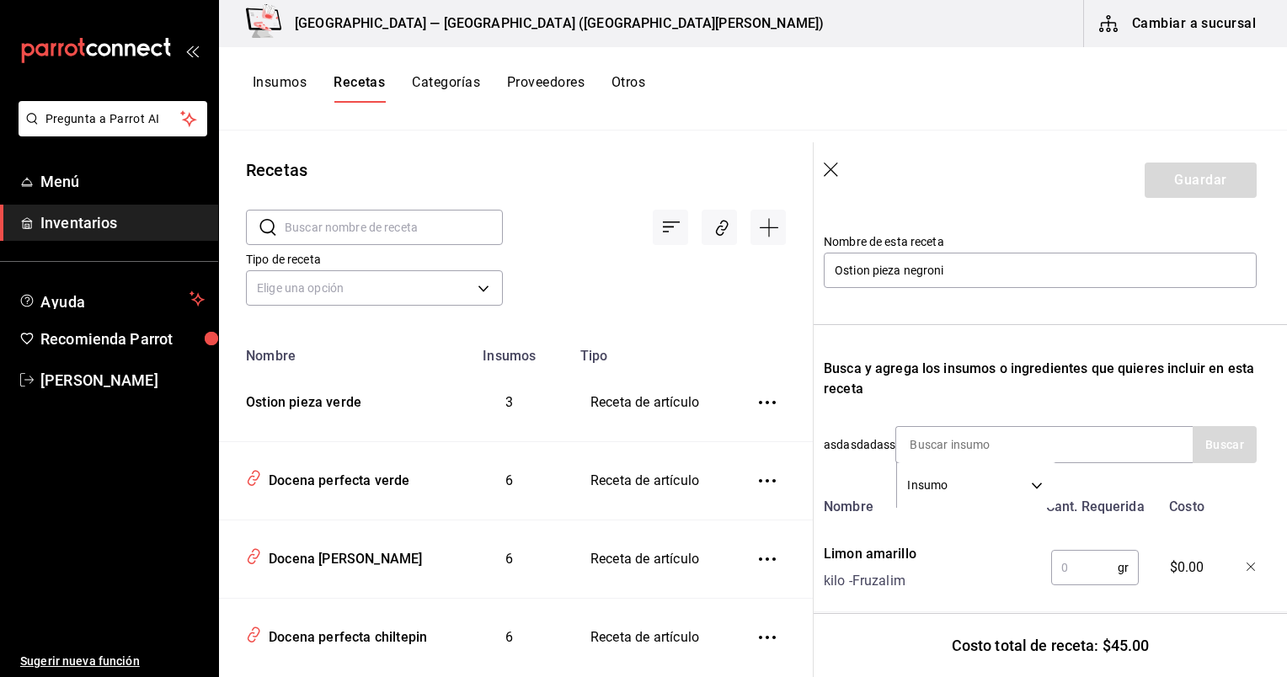
click at [1082, 562] on input "text" at bounding box center [1084, 568] width 67 height 34
type input "10"
click at [964, 447] on input at bounding box center [980, 444] width 169 height 35
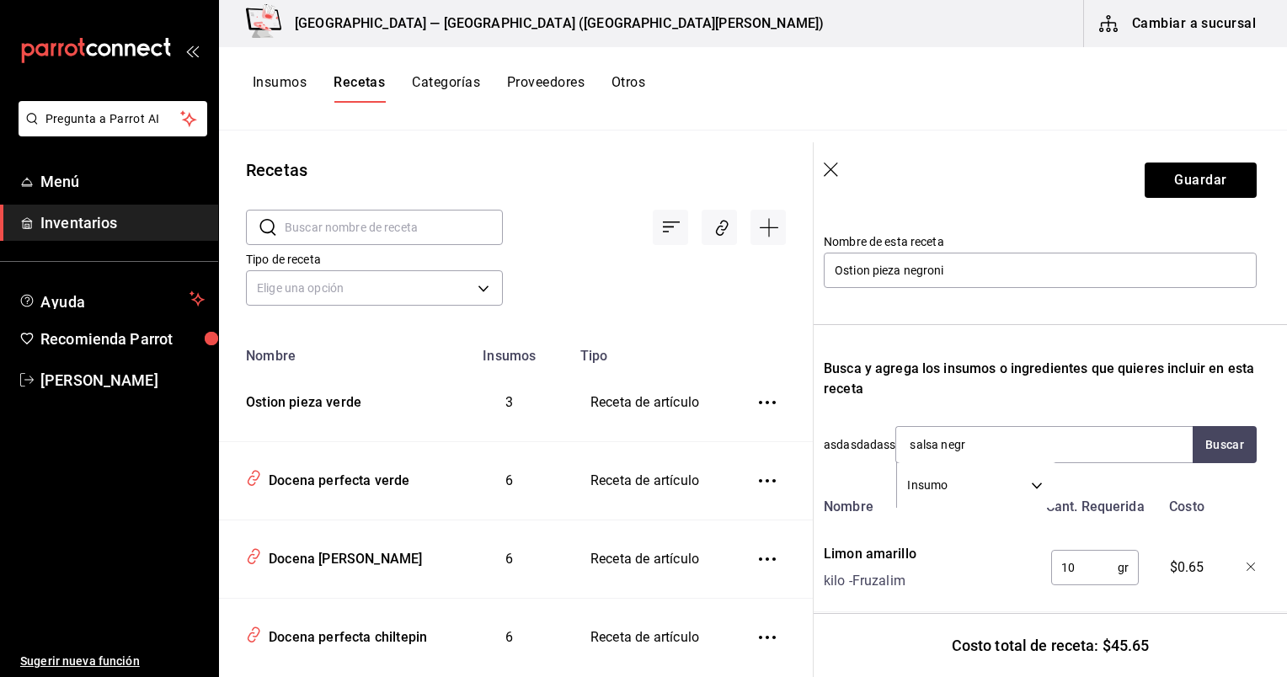
type input "salsa negro"
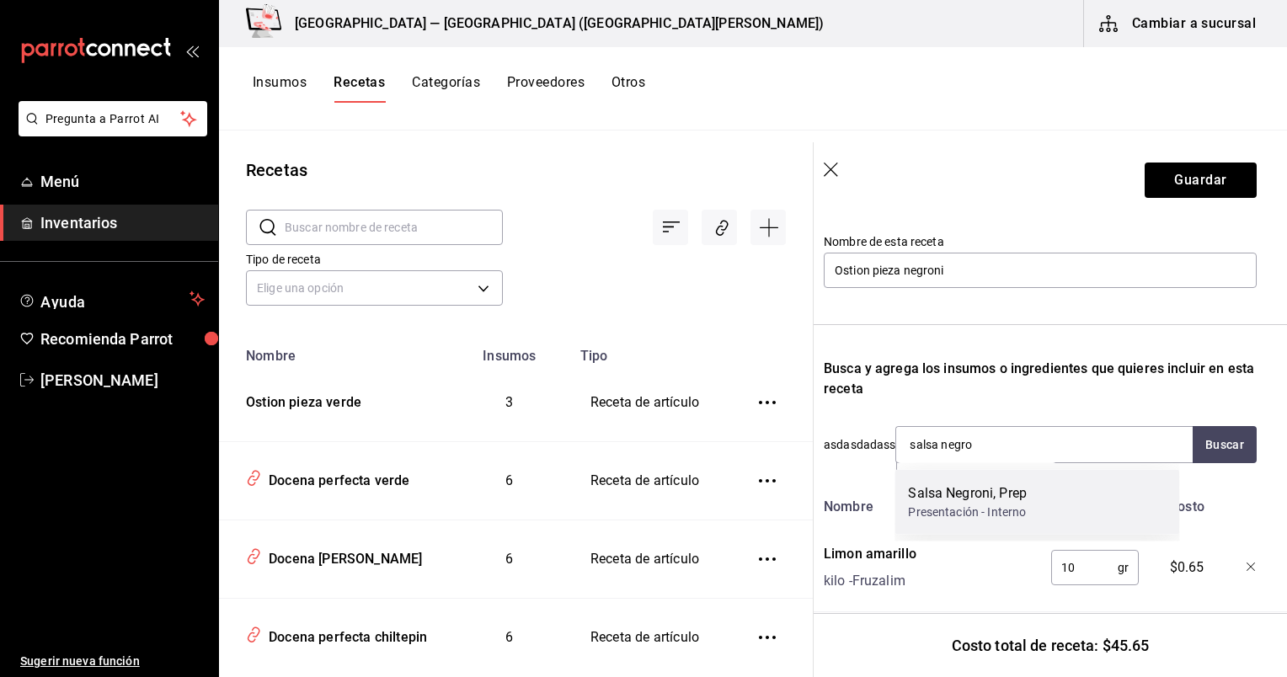
click at [1050, 509] on div "Salsa Negroni, Prep Presentación - Interno" at bounding box center [1037, 502] width 285 height 65
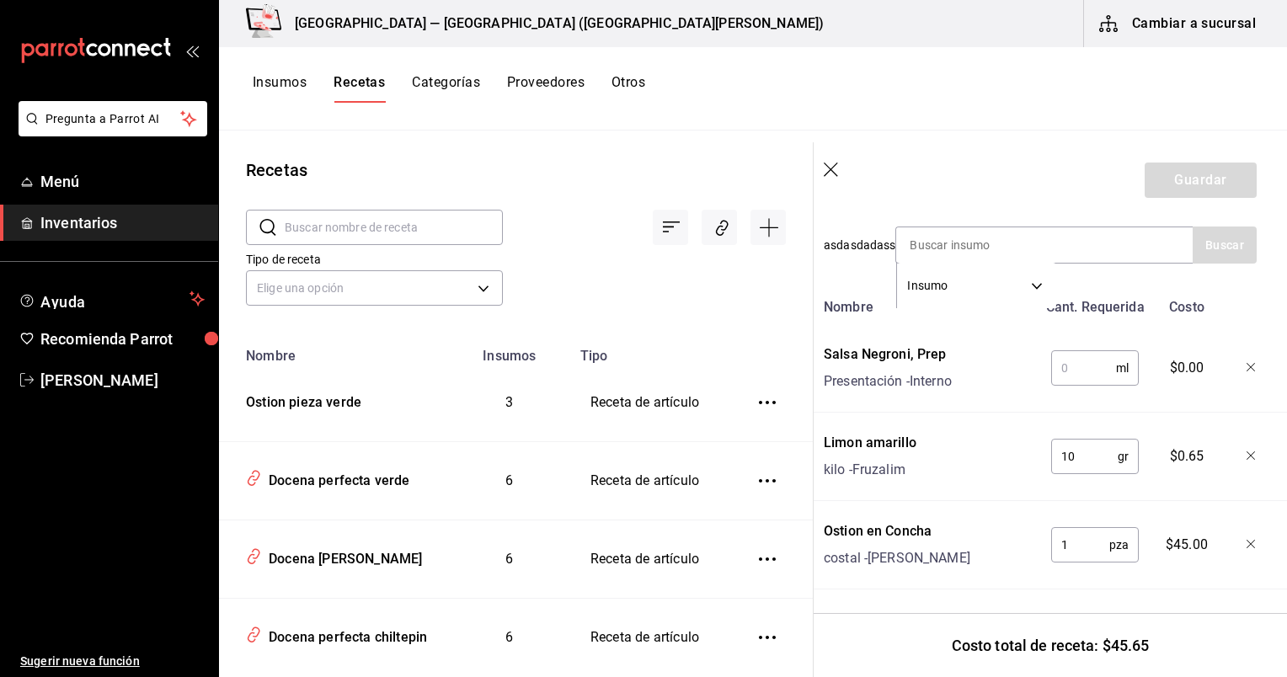
scroll to position [394, 10]
click at [1083, 351] on input "text" at bounding box center [1083, 368] width 65 height 34
type input "30"
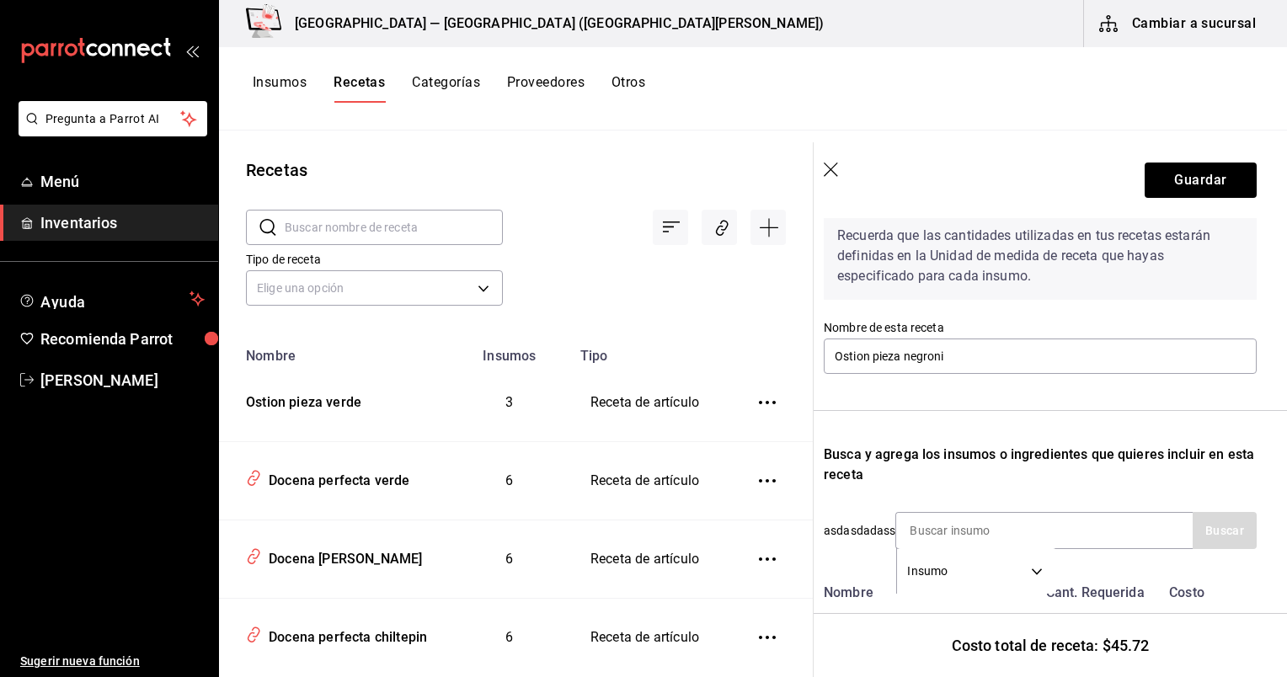
scroll to position [58, 10]
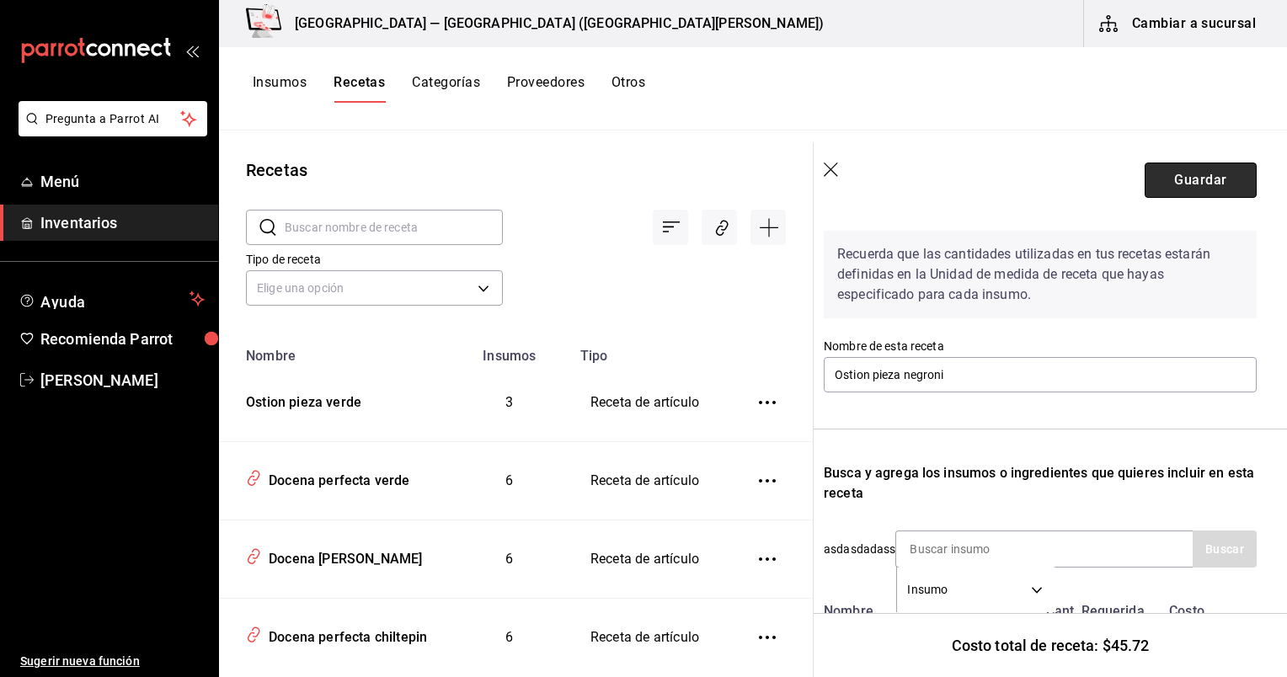
click at [1163, 185] on button "Guardar" at bounding box center [1201, 180] width 112 height 35
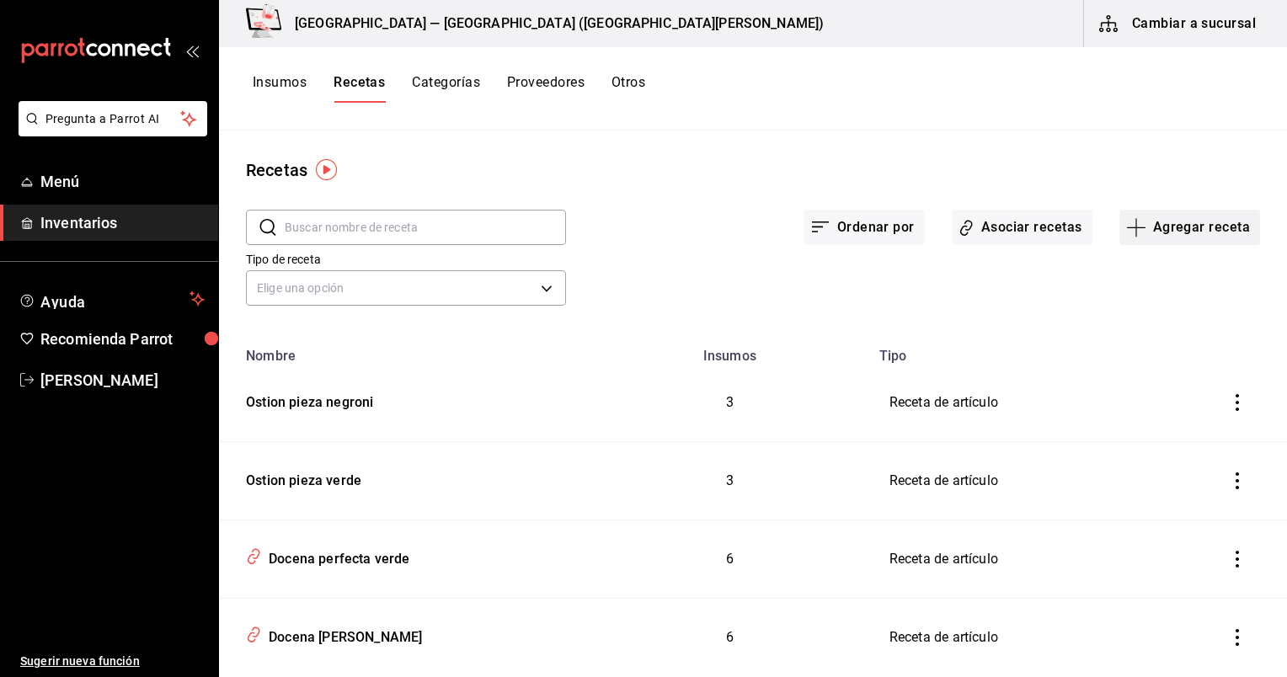
click at [1191, 222] on button "Agregar receta" at bounding box center [1190, 227] width 141 height 35
click at [1149, 289] on li "Receta" at bounding box center [1178, 274] width 169 height 45
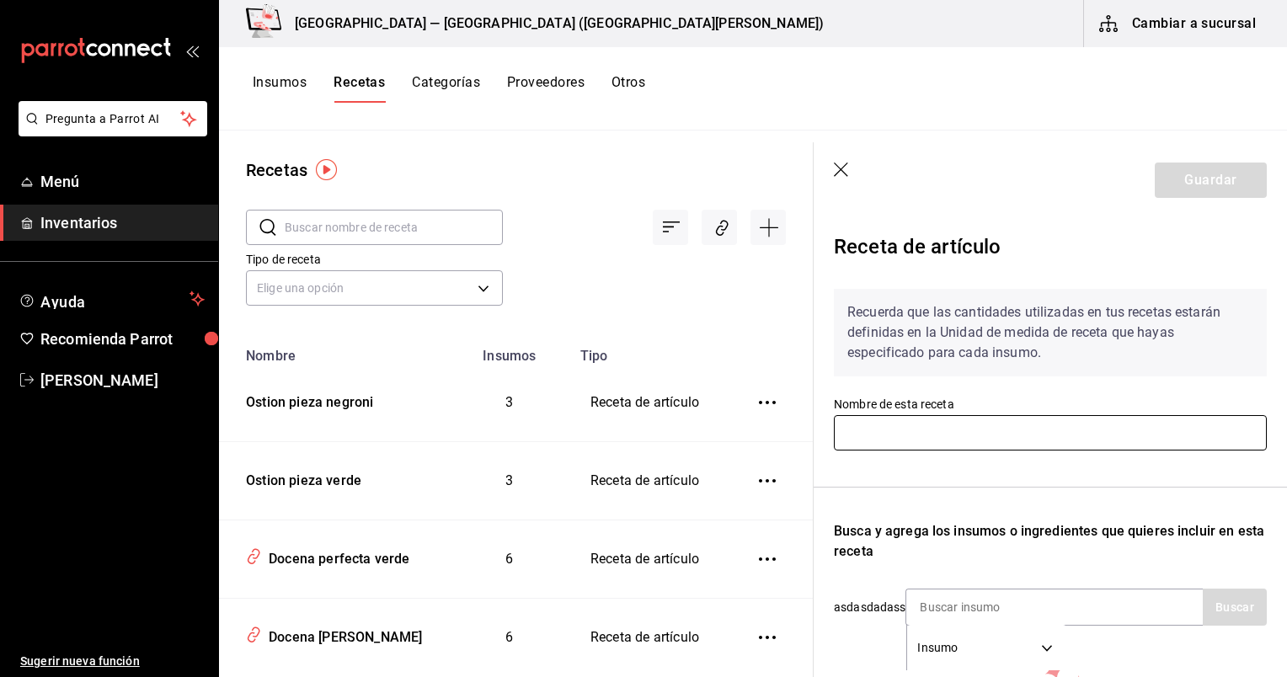
click at [1108, 429] on input "text" at bounding box center [1050, 432] width 433 height 35
paste input "Ostion pieza chiltepin"
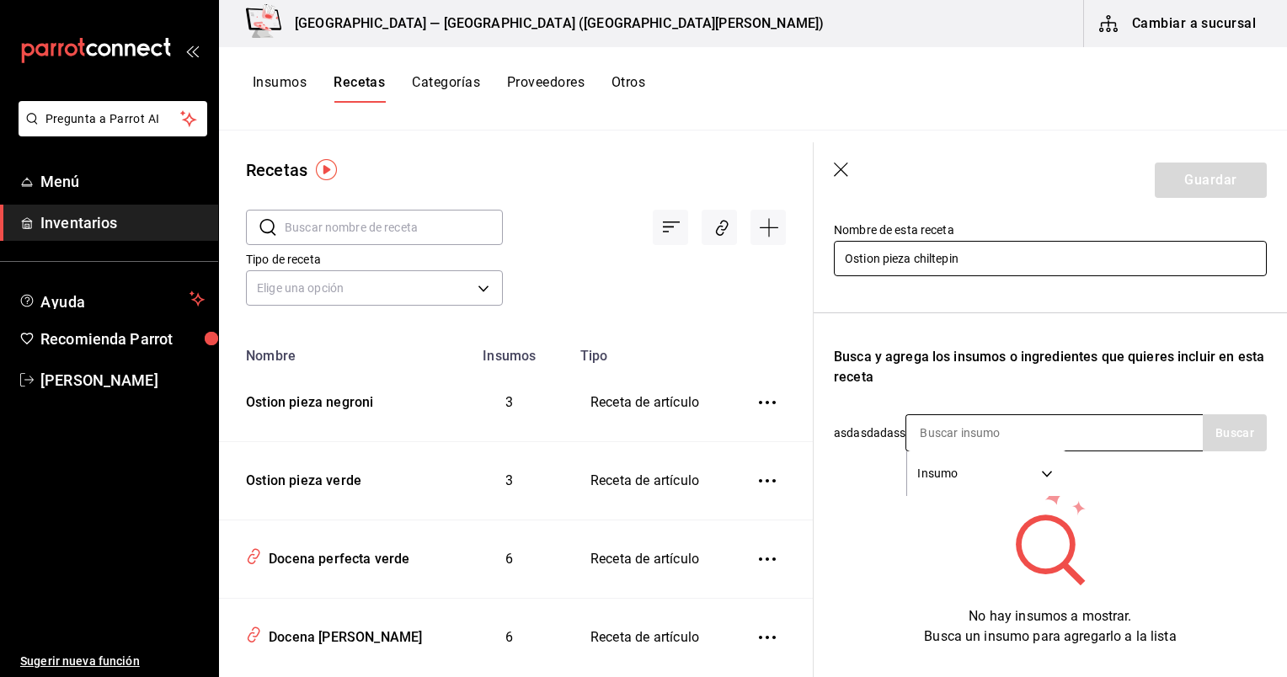
scroll to position [172, 0]
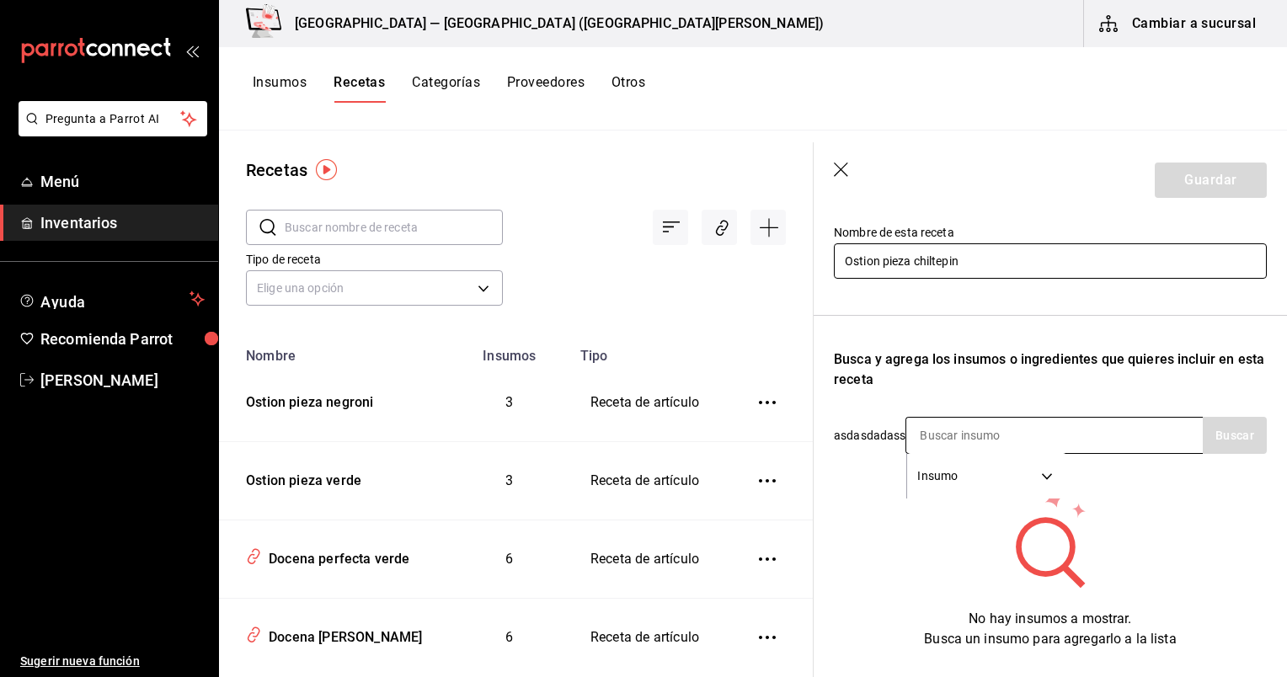
type input "Ostion pieza chiltepin"
click at [1062, 447] on input at bounding box center [991, 435] width 169 height 35
type input "ostion"
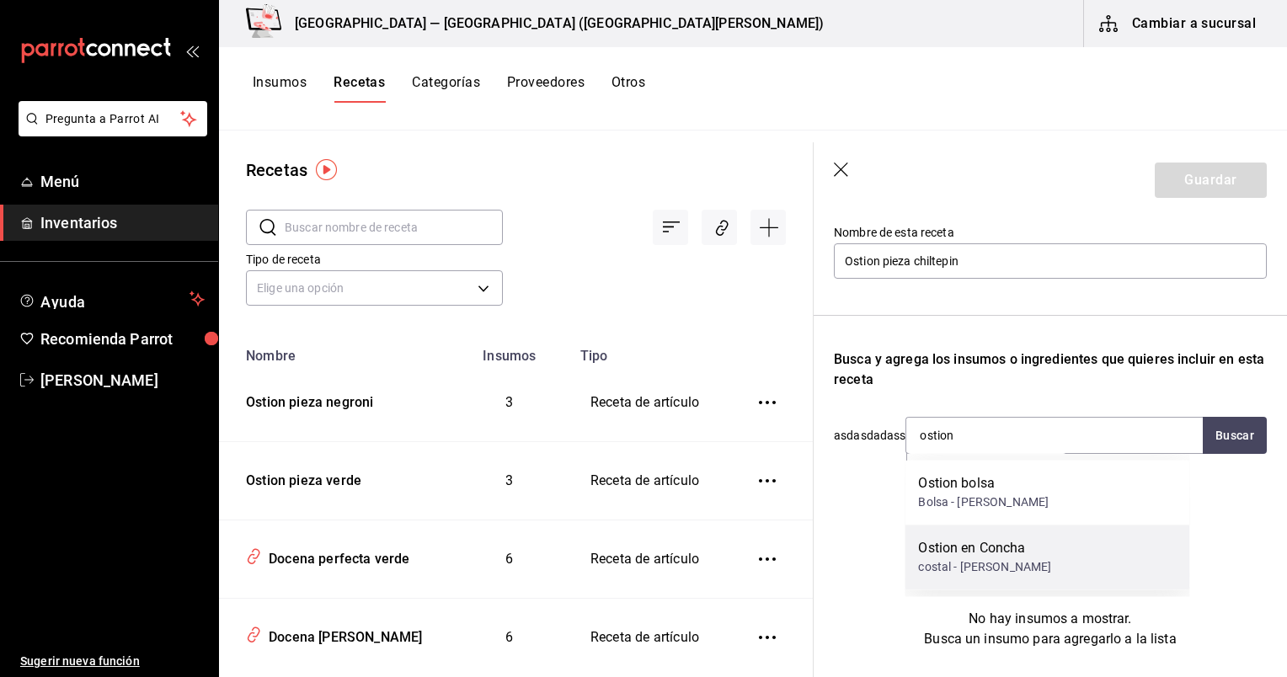
click at [1051, 575] on div "costal - [PERSON_NAME]" at bounding box center [984, 568] width 133 height 18
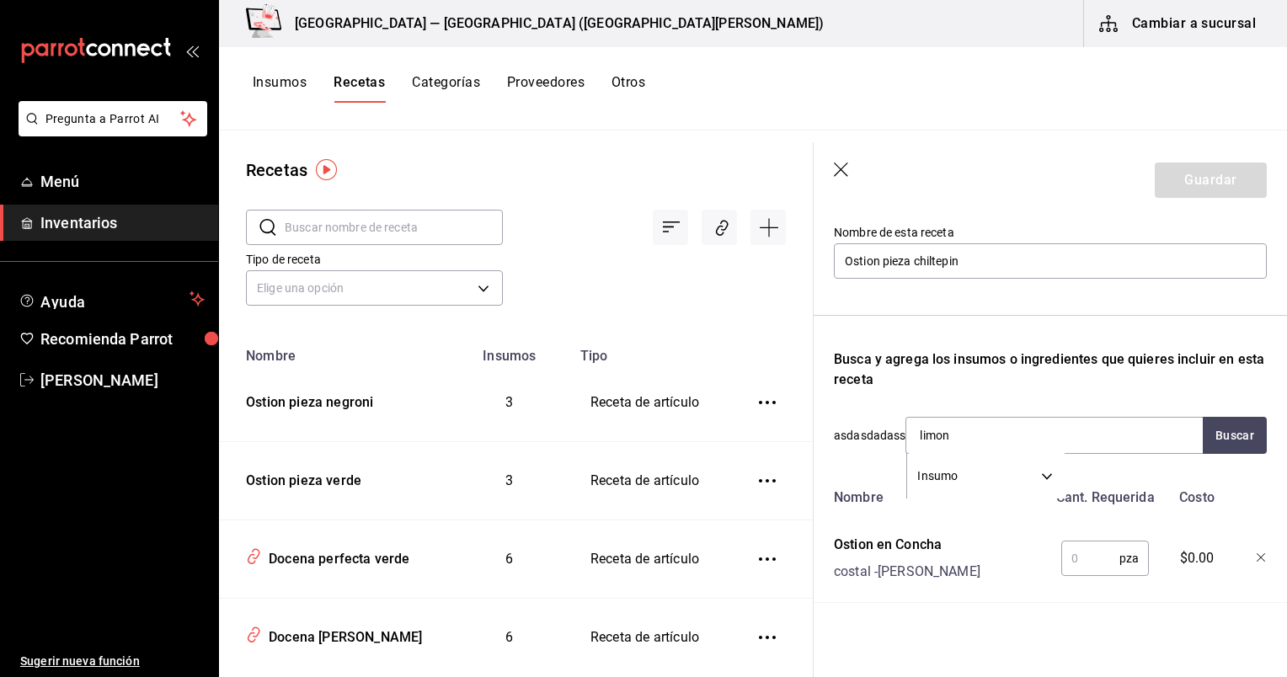
type input "limon a"
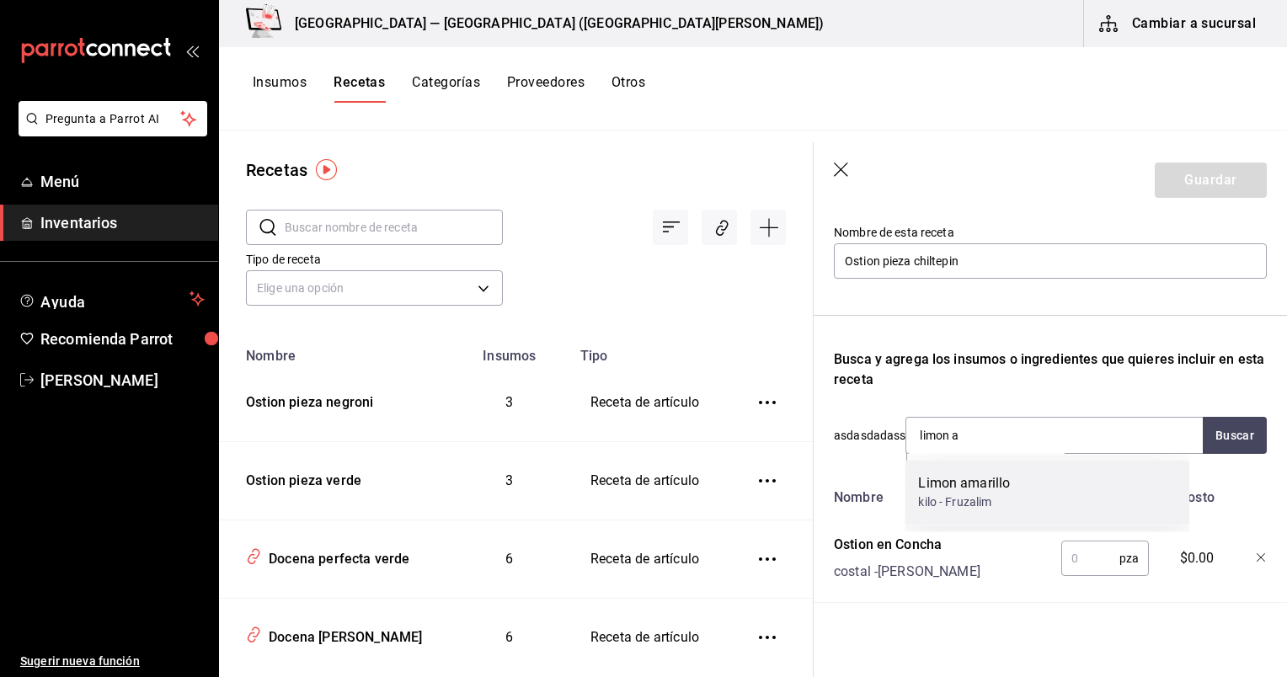
click at [1019, 504] on div "Limon amarillo kilo - Fruzalim" at bounding box center [1047, 492] width 285 height 65
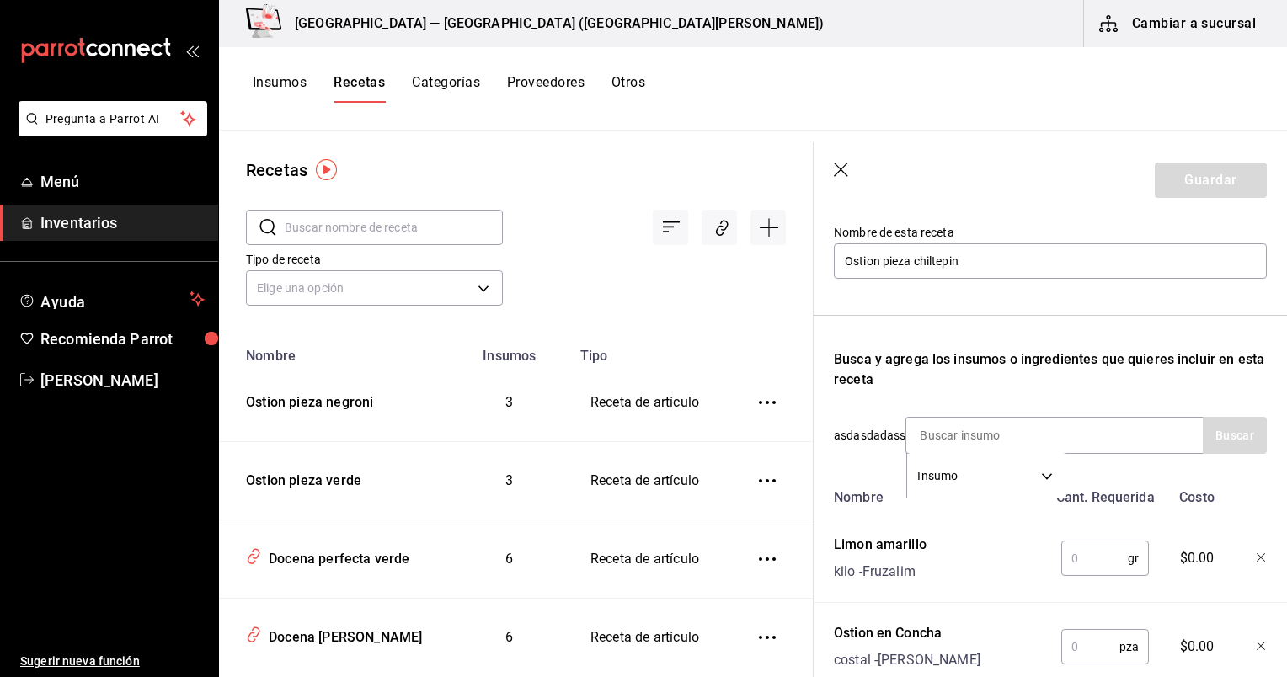
scroll to position [259, 0]
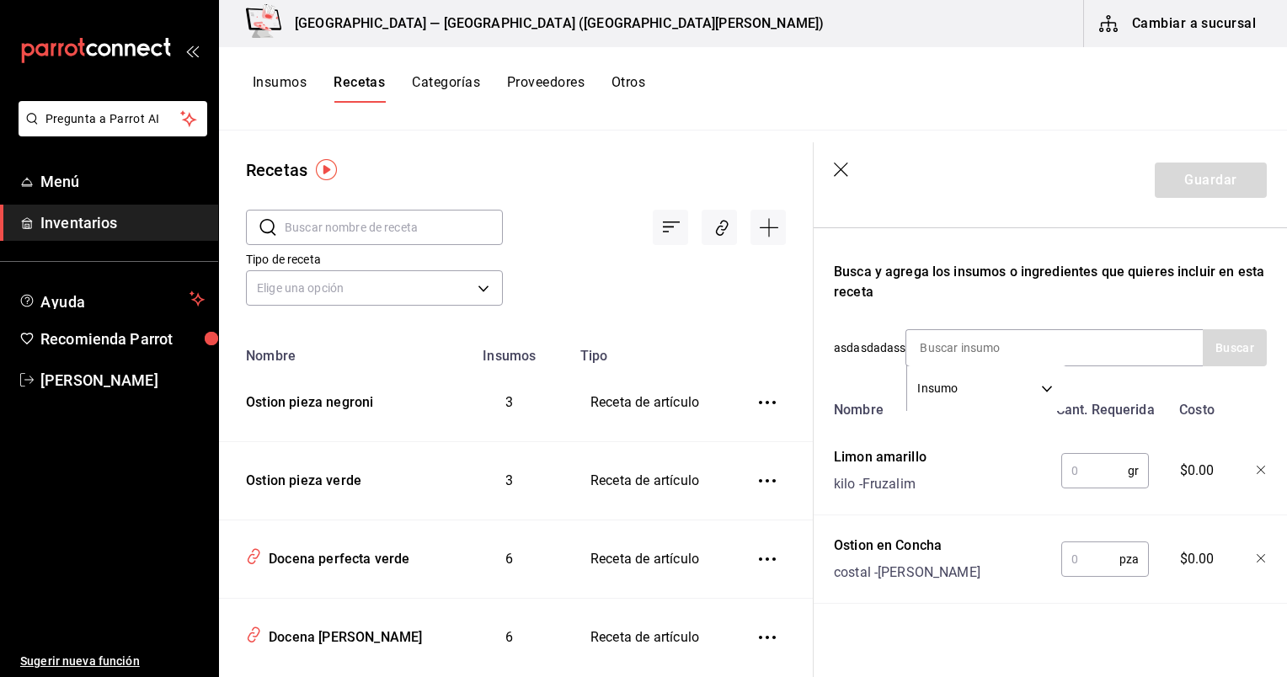
click at [1081, 576] on input "text" at bounding box center [1091, 560] width 58 height 34
type input "1"
click at [941, 502] on div "Nombre Cant. Requerida Costo Limon amarillo kilo - Fruzalim gr ​ $0.00 Ostion e…" at bounding box center [1050, 498] width 433 height 211
click at [1095, 478] on input "text" at bounding box center [1095, 471] width 67 height 34
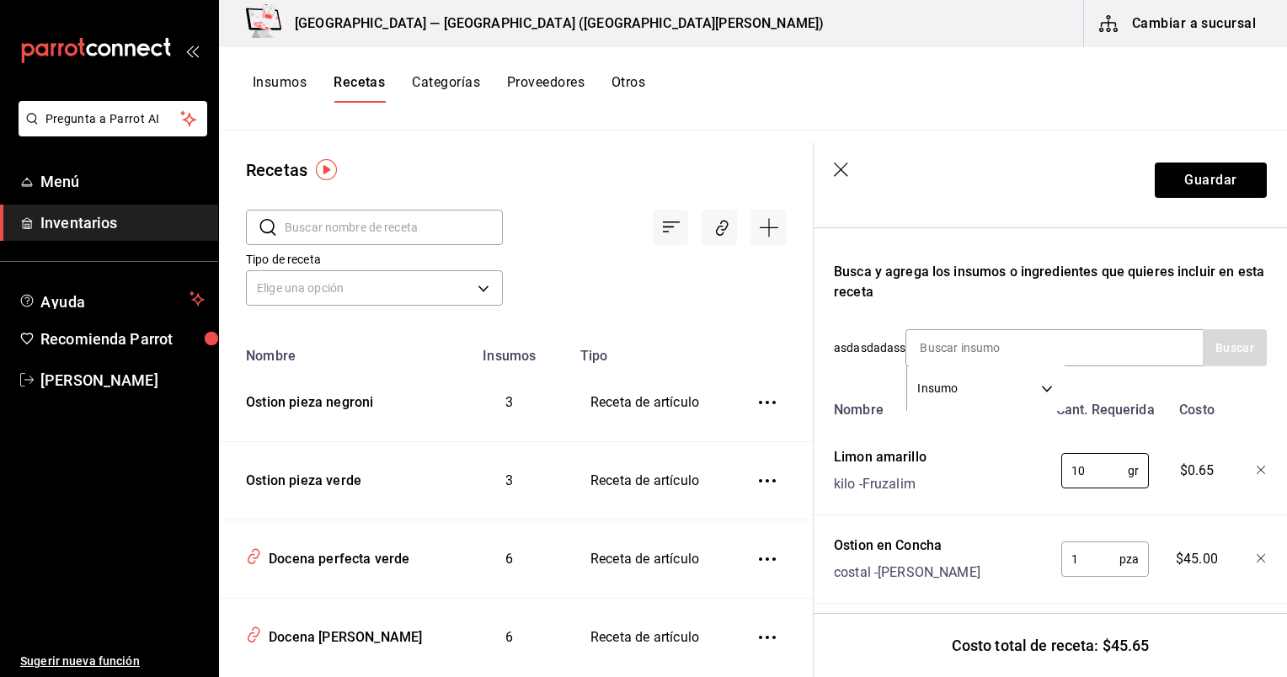
type input "10"
click at [1091, 345] on div "Insumo SUPPLY" at bounding box center [1054, 347] width 297 height 37
click at [992, 344] on input at bounding box center [991, 347] width 169 height 35
type input "salsa chil"
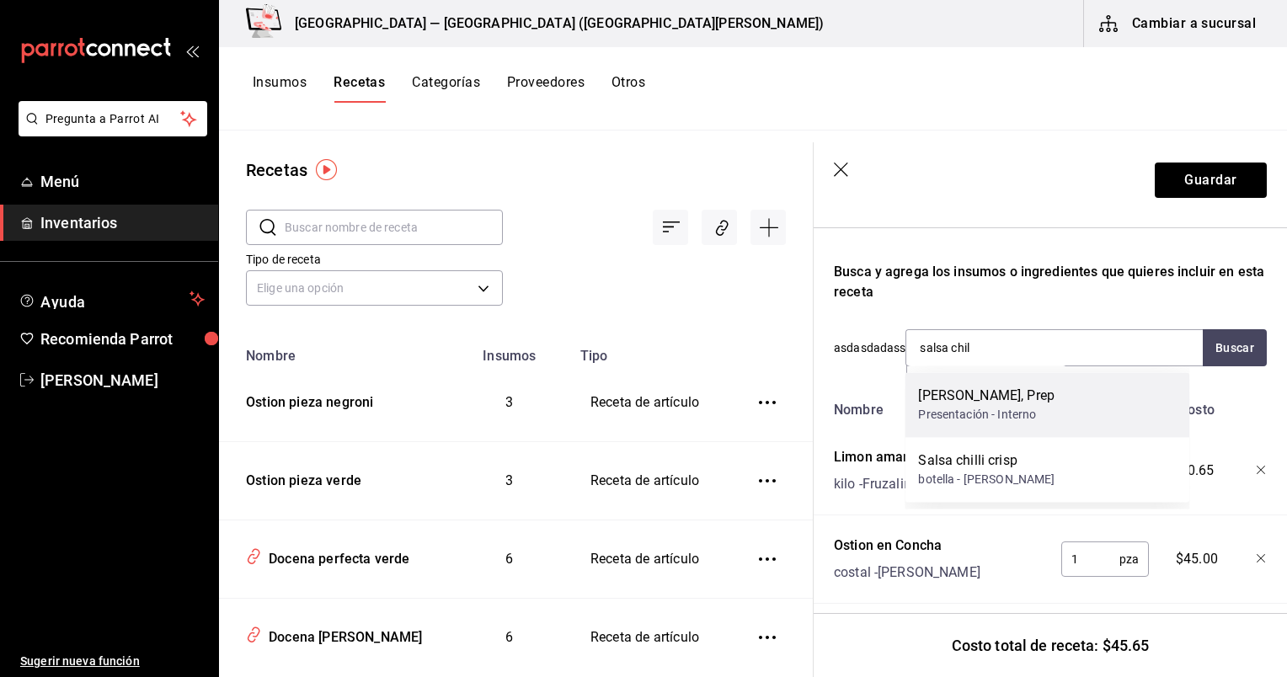
click at [1033, 411] on div "Presentación - Interno" at bounding box center [986, 415] width 136 height 18
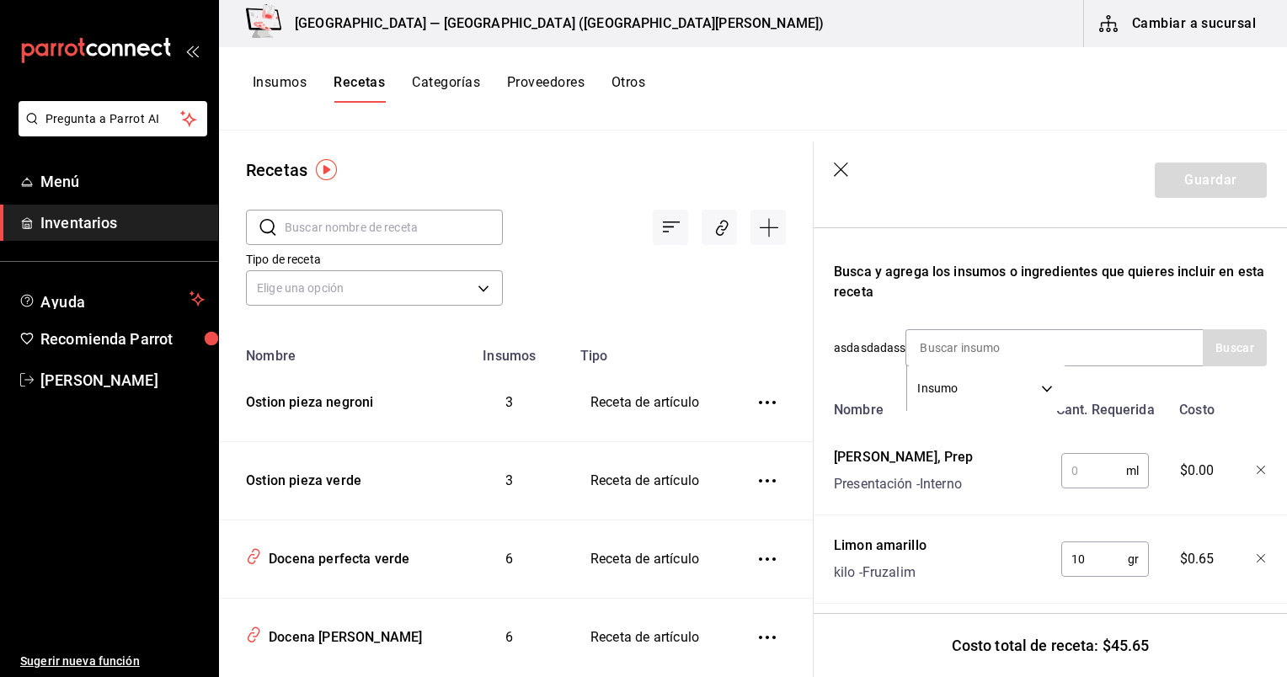
click at [1057, 495] on div "Nombre Cant. Requerida [PERSON_NAME], Prep Presentación - Interno ml ​ $0.00 Li…" at bounding box center [1050, 542] width 433 height 299
click at [1073, 483] on input "text" at bounding box center [1094, 471] width 65 height 34
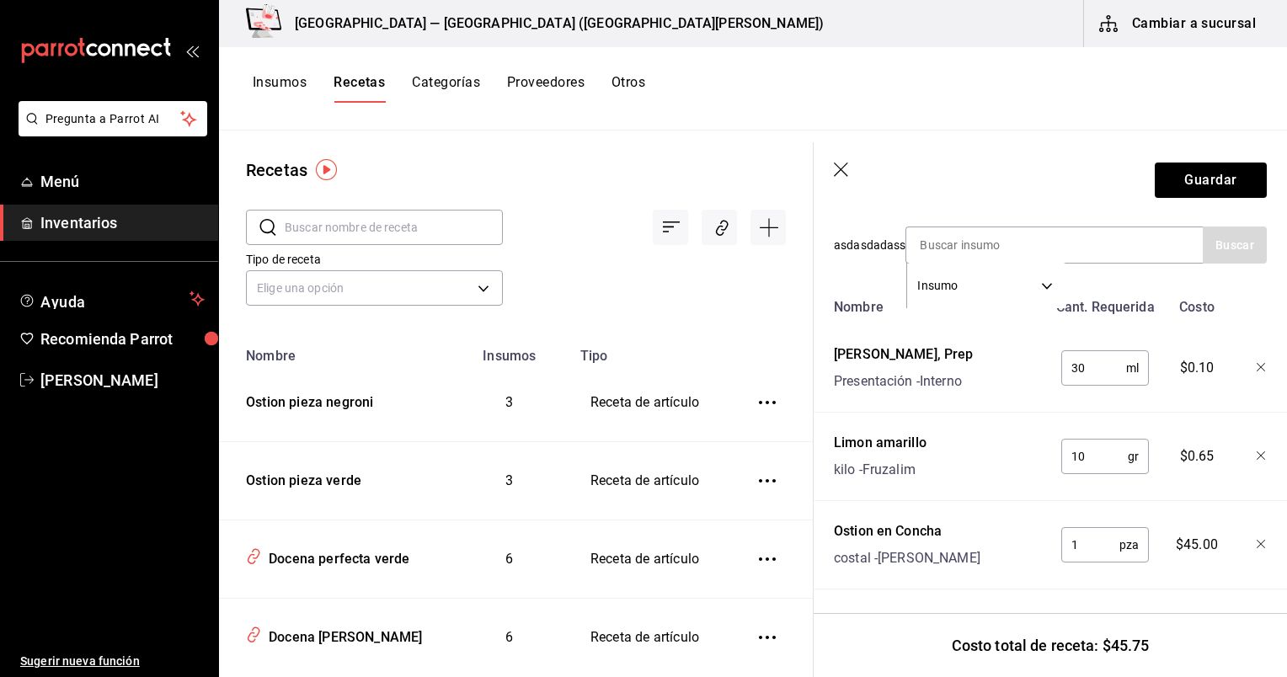
scroll to position [384, 0]
type input "30"
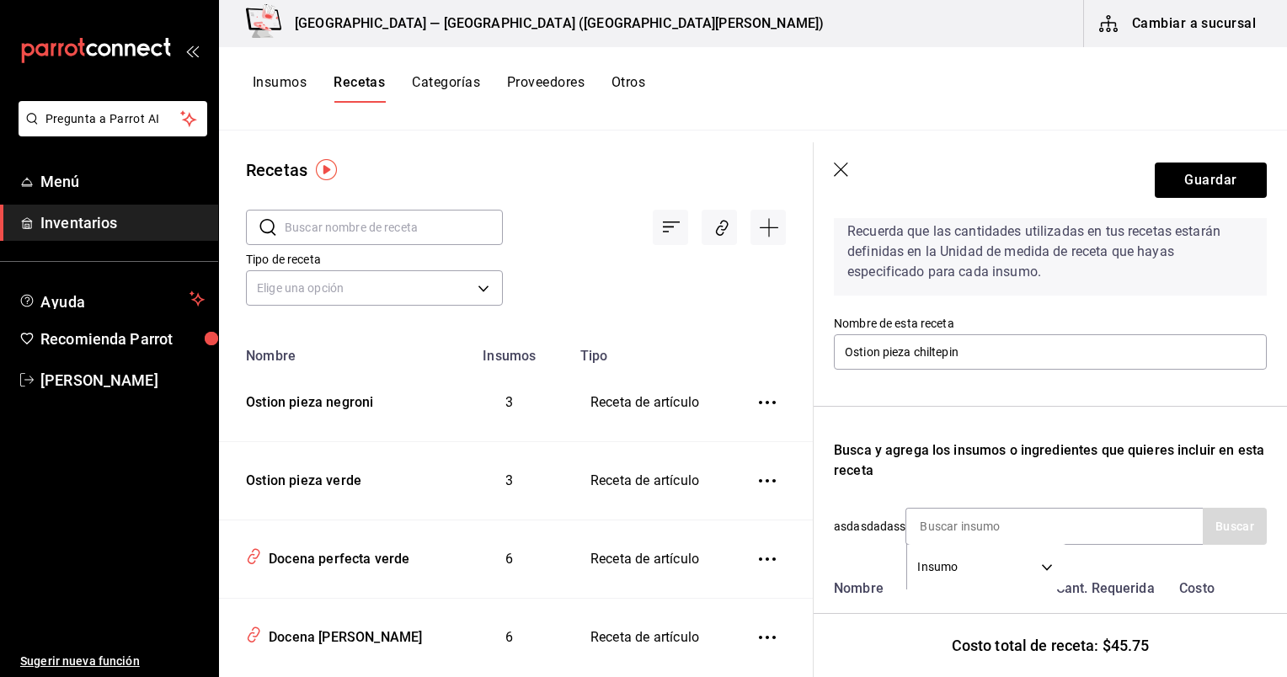
scroll to position [54, 0]
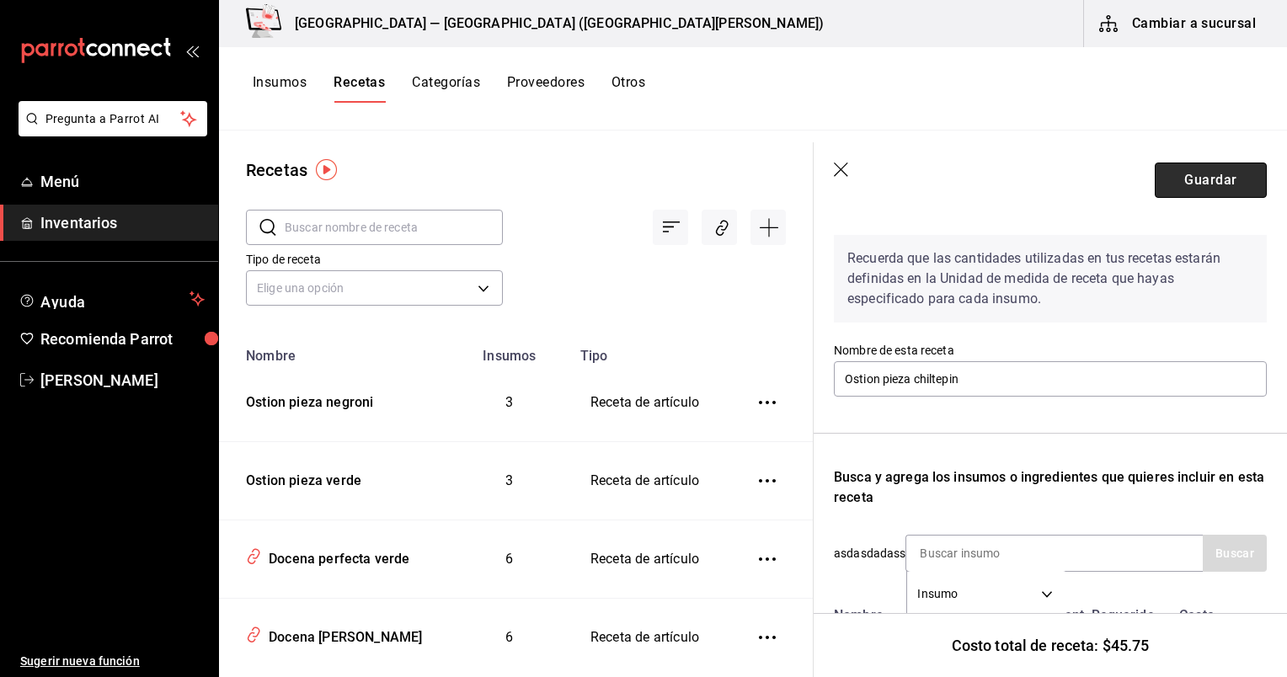
click at [1174, 194] on button "Guardar" at bounding box center [1211, 180] width 112 height 35
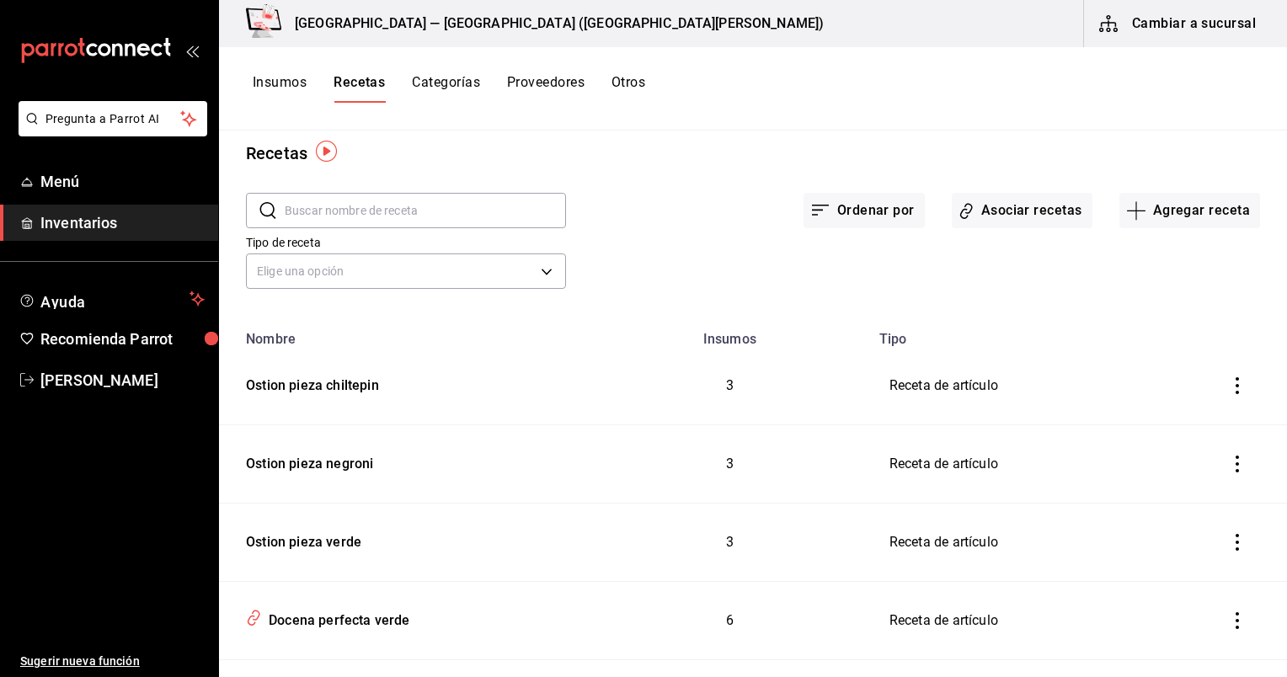
scroll to position [19, 0]
click at [995, 191] on button "Asociar recetas" at bounding box center [1022, 208] width 141 height 35
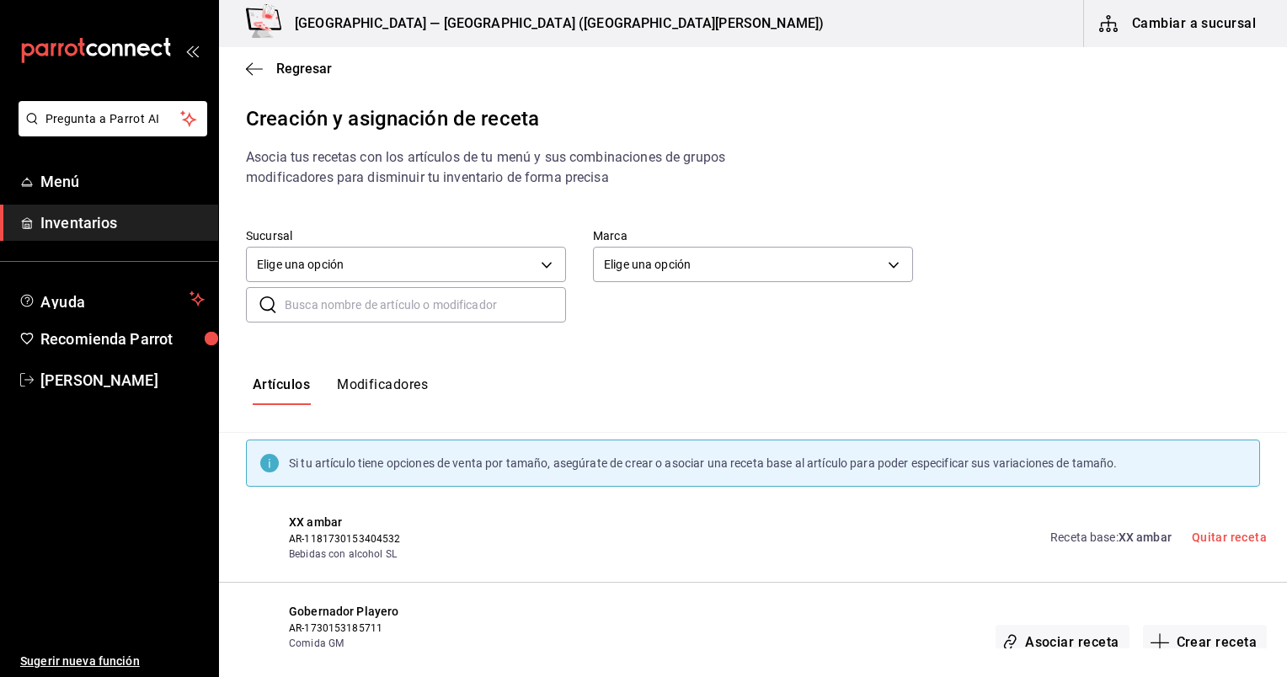
scroll to position [62, 0]
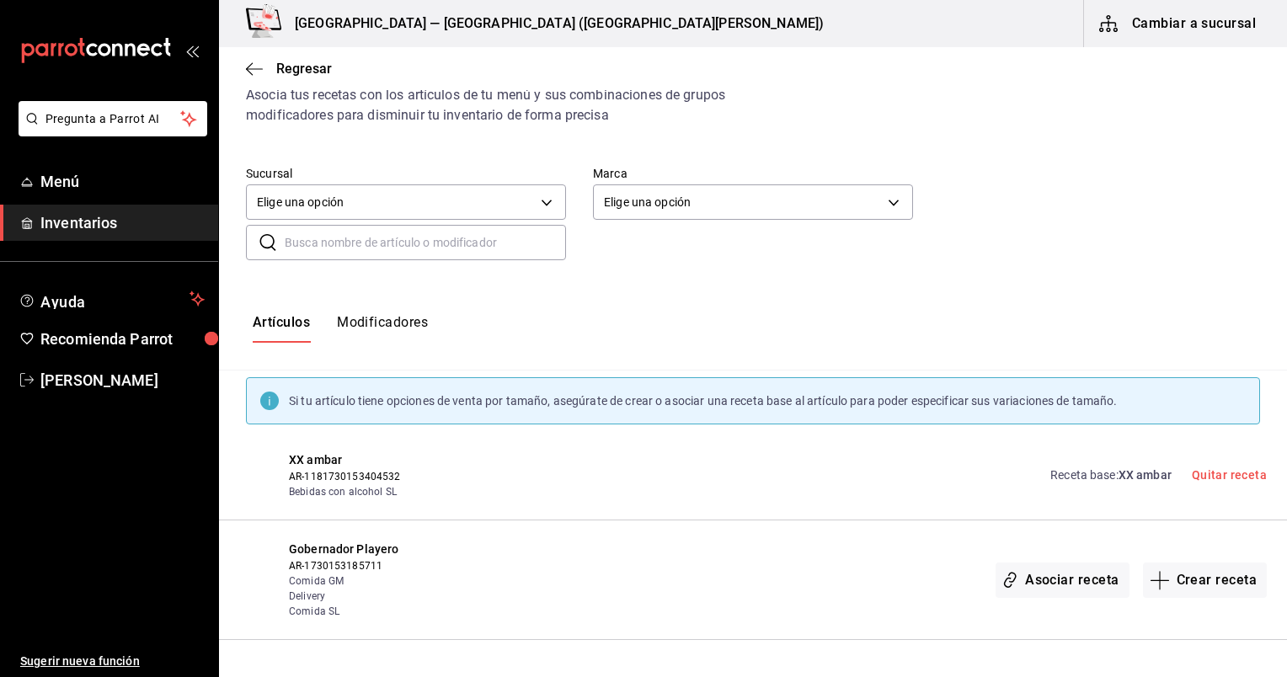
click at [393, 250] on input "text" at bounding box center [425, 243] width 281 height 34
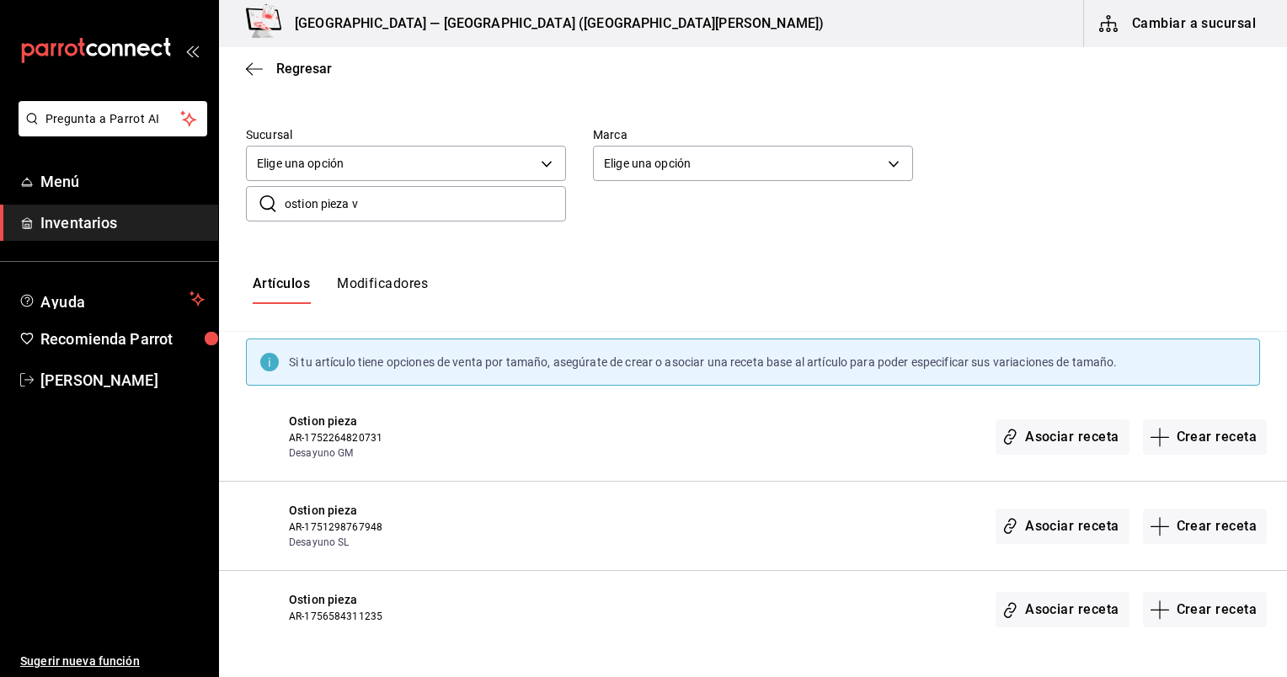
scroll to position [0, 0]
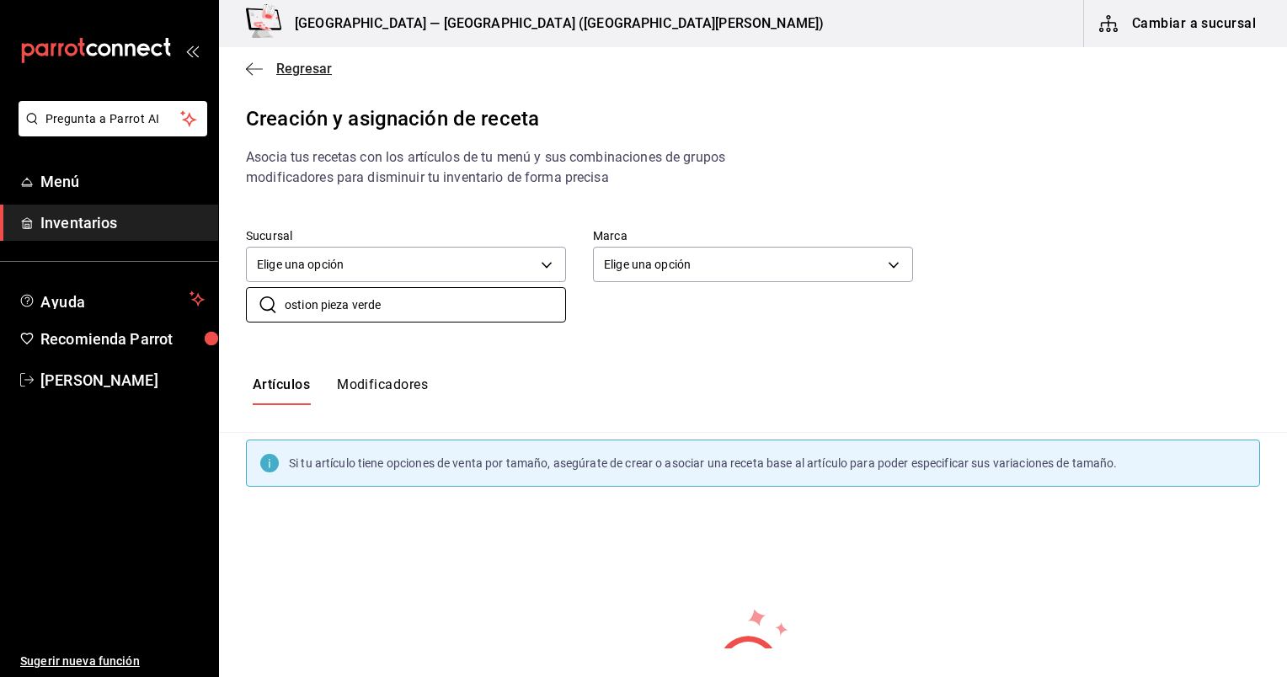
type input "ostion pieza verde"
click at [249, 65] on icon "button" at bounding box center [254, 69] width 17 height 15
